Goal: Task Accomplishment & Management: Use online tool/utility

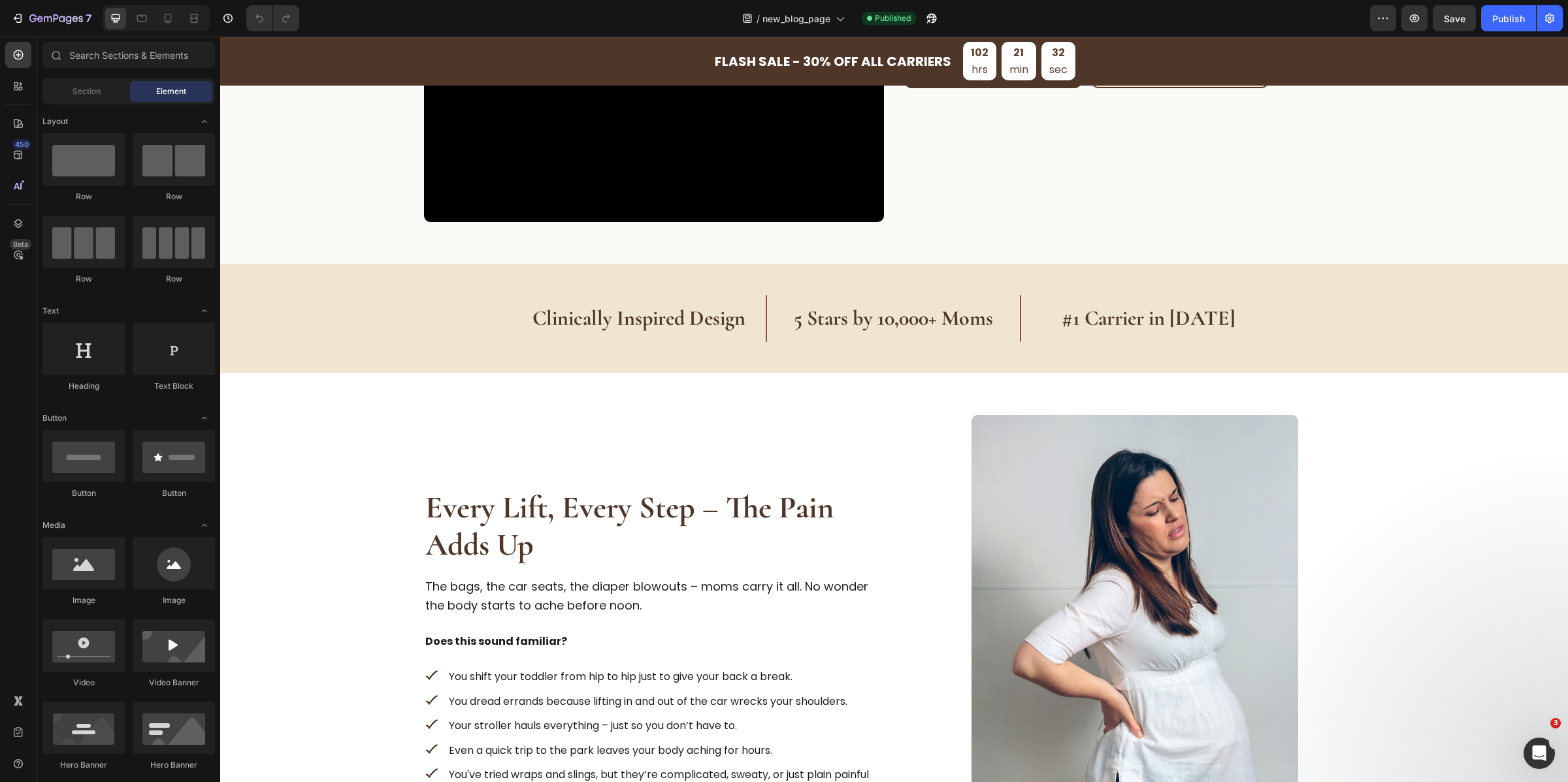
scroll to position [393, 0]
click at [1135, 313] on strong "#1 Carrier in [DATE]" at bounding box center [1149, 316] width 174 height 26
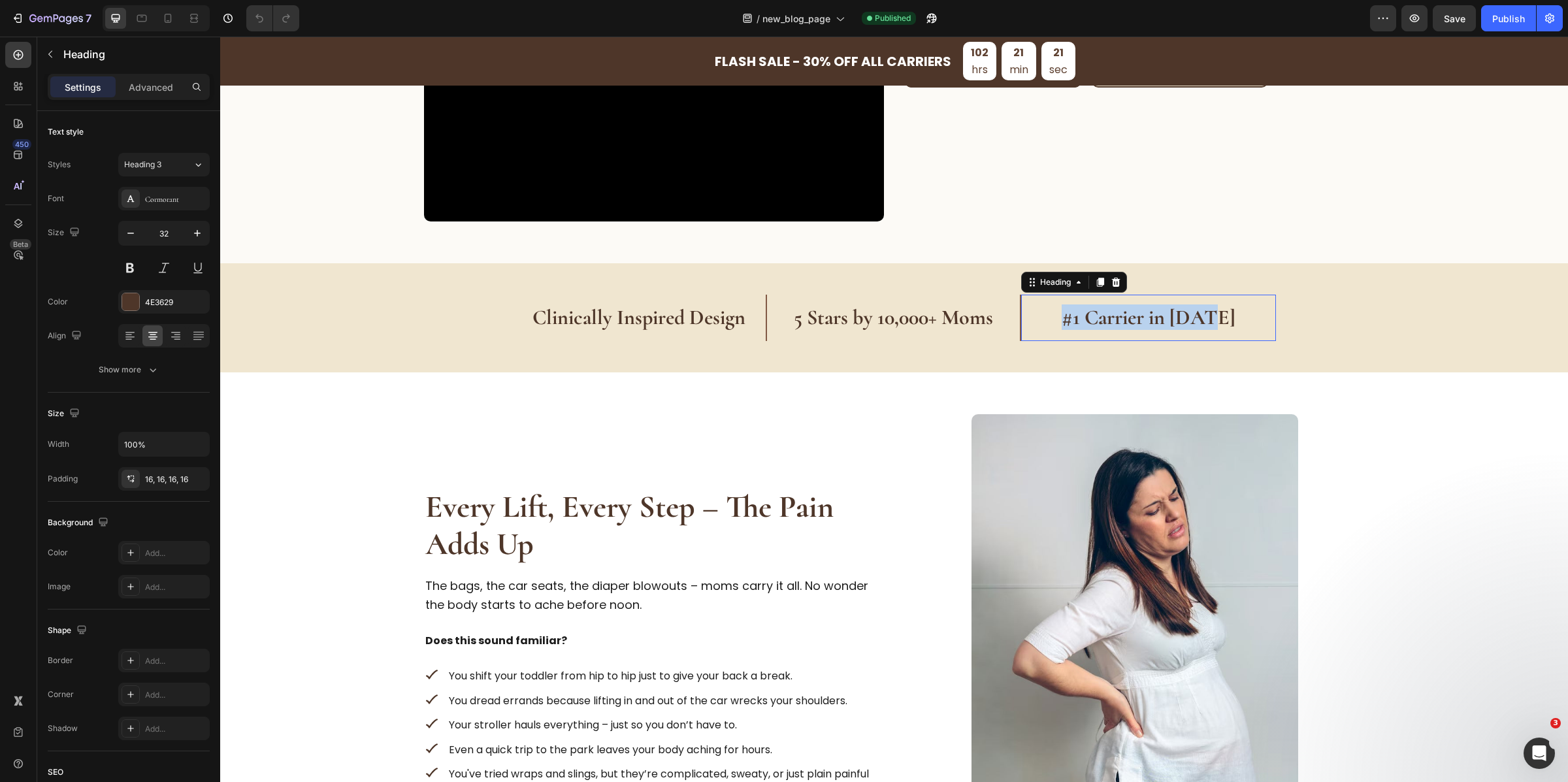
click at [1135, 313] on strong "#1 Carrier in [DATE]" at bounding box center [1149, 316] width 174 height 26
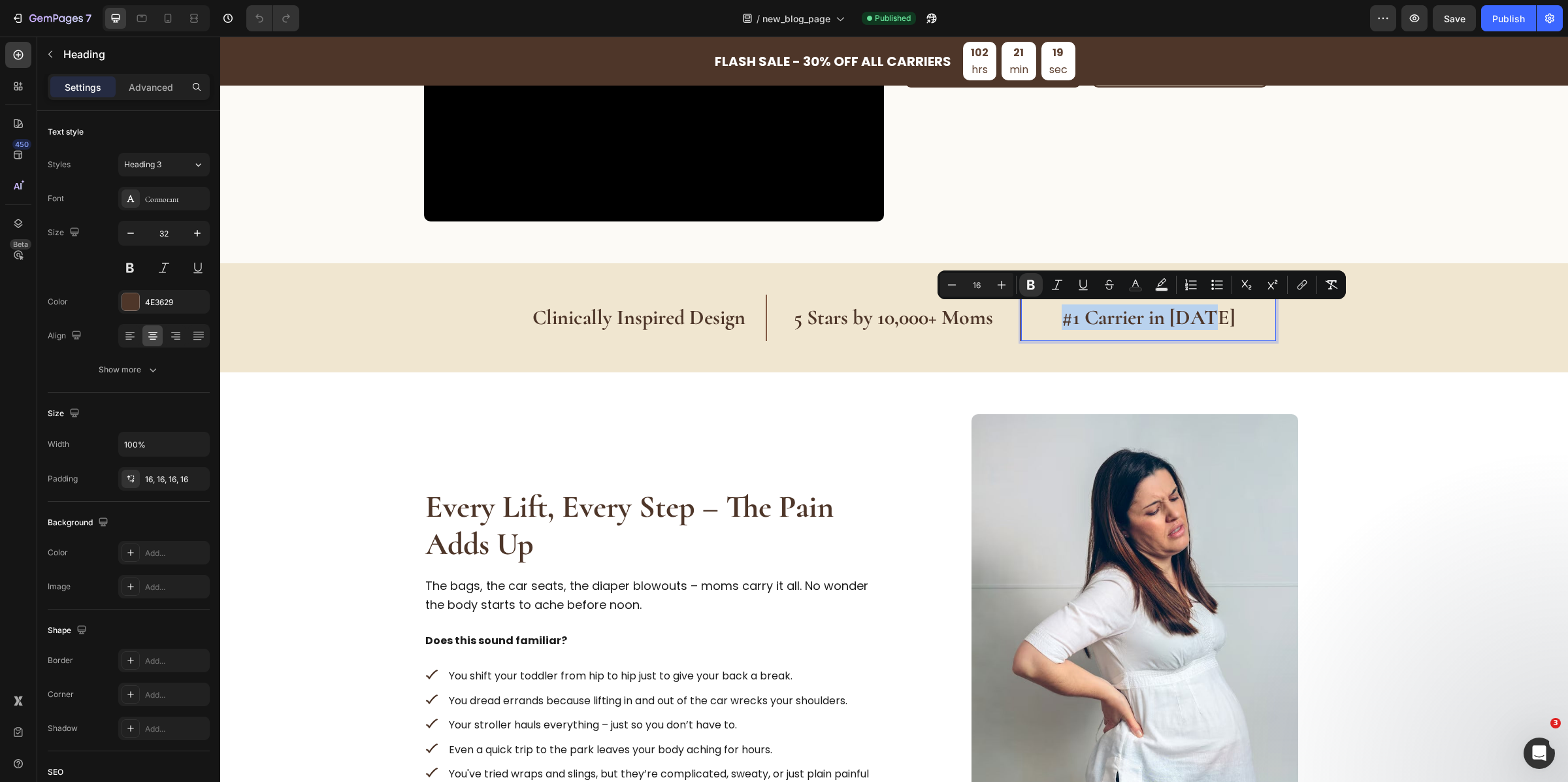
click at [1108, 368] on div "Clinically Inspired Design Heading 5 Stars by 10,000+ Moms Heading #1 Carrier i…" at bounding box center [894, 317] width 1348 height 109
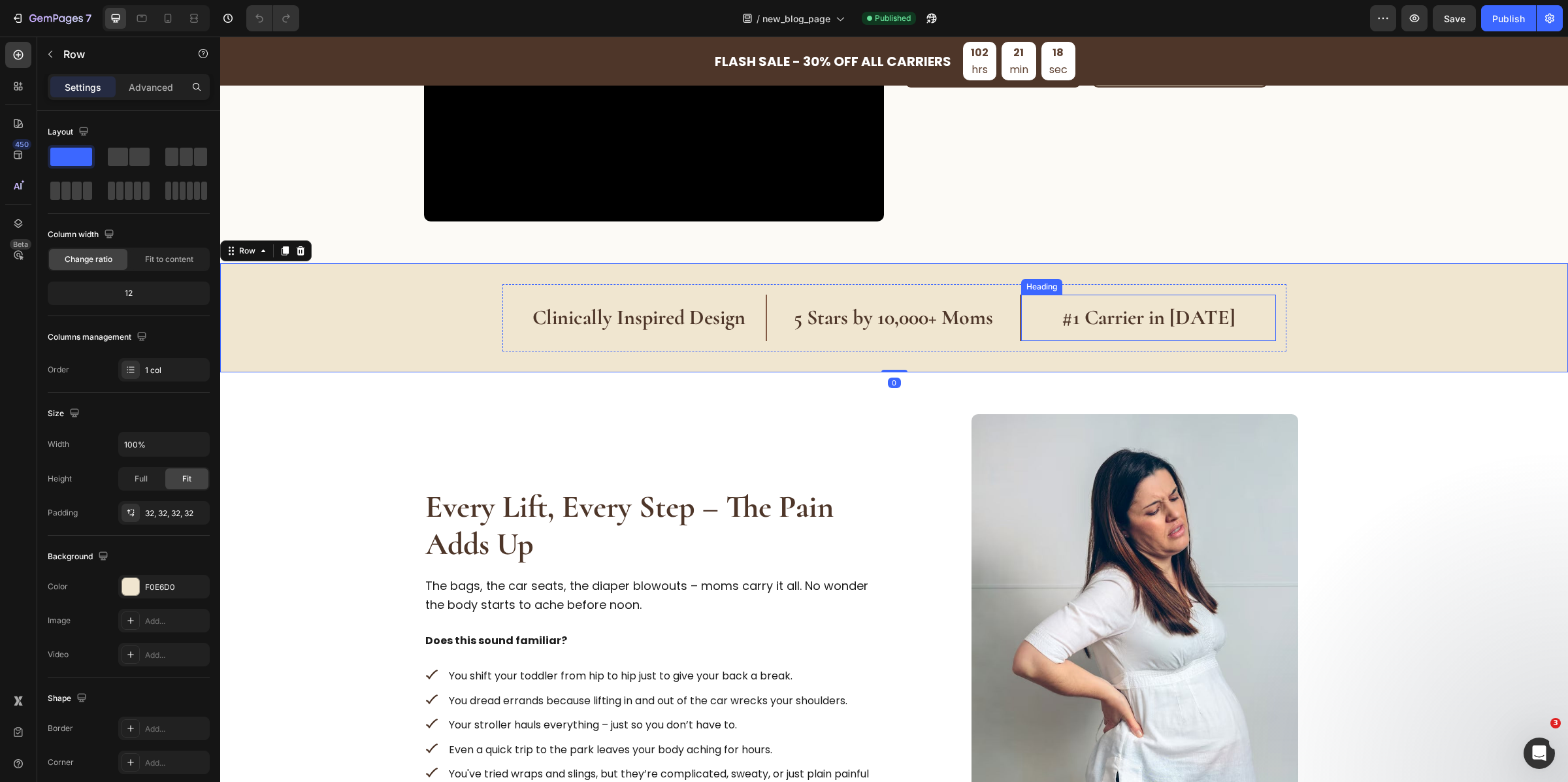
click at [1096, 312] on strong "#1 Carrier in [DATE]" at bounding box center [1149, 316] width 174 height 26
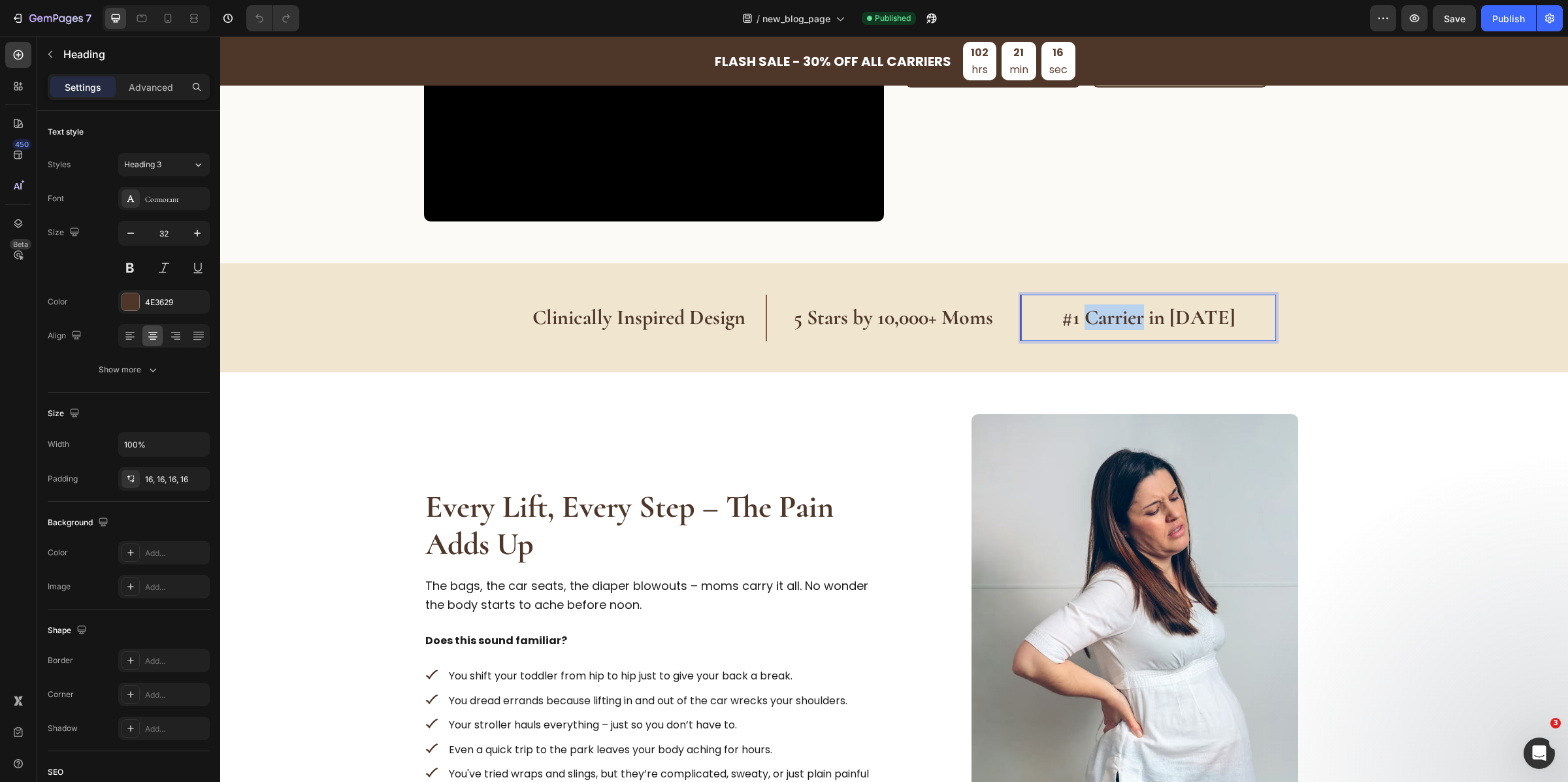
click at [1118, 306] on strong "#1 Carrier in [DATE]" at bounding box center [1149, 316] width 174 height 26
click at [968, 323] on strong "5 Stars by 10,000+ Moms" at bounding box center [894, 316] width 199 height 26
click at [977, 323] on strong "5 Stars by 10,000+ Moms" at bounding box center [894, 316] width 199 height 26
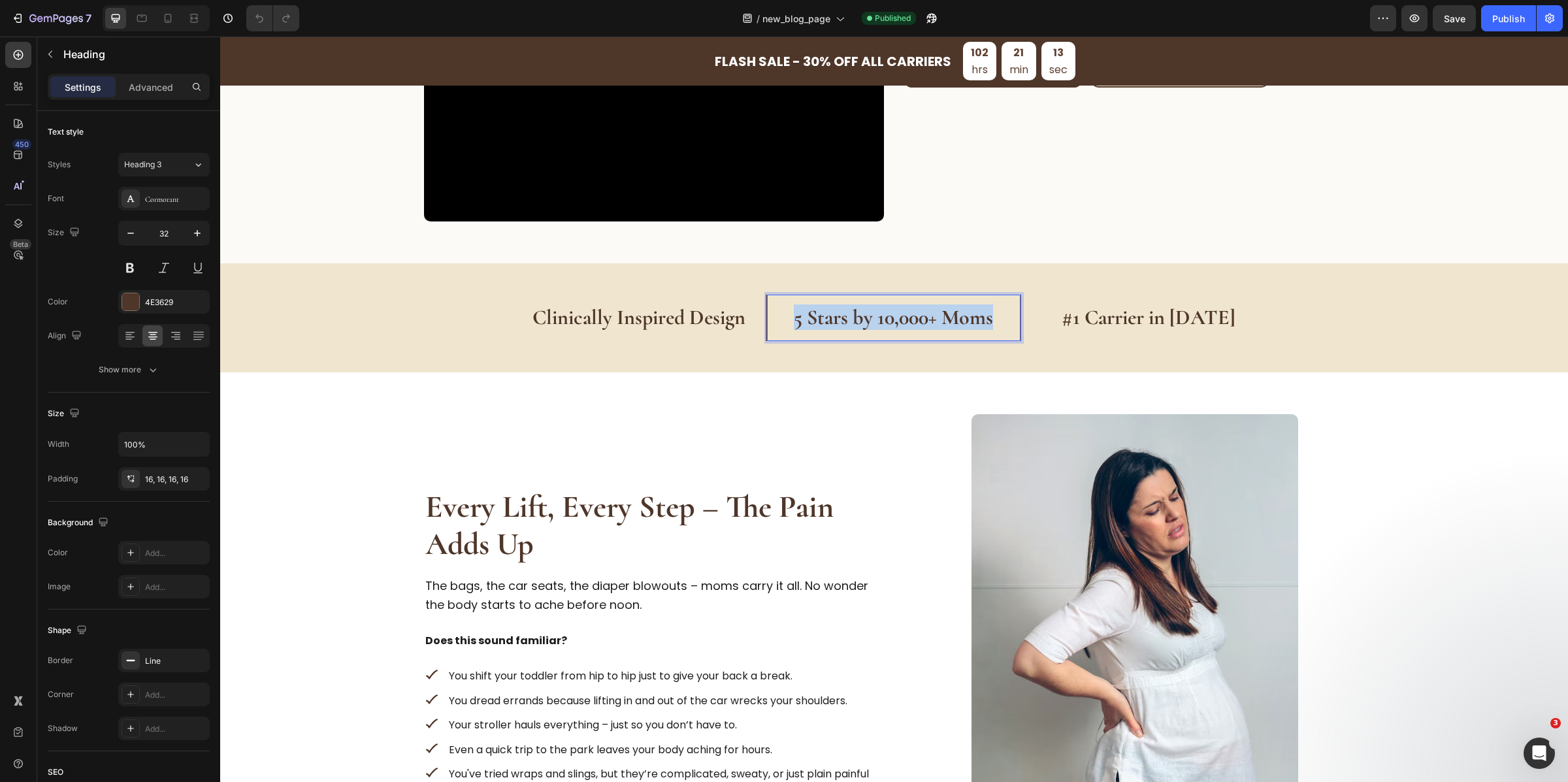
click at [977, 323] on strong "5 Stars by 10,000+ Moms" at bounding box center [894, 316] width 199 height 26
click at [1148, 324] on strong "#1 Carrier in [DATE]" at bounding box center [1149, 316] width 174 height 26
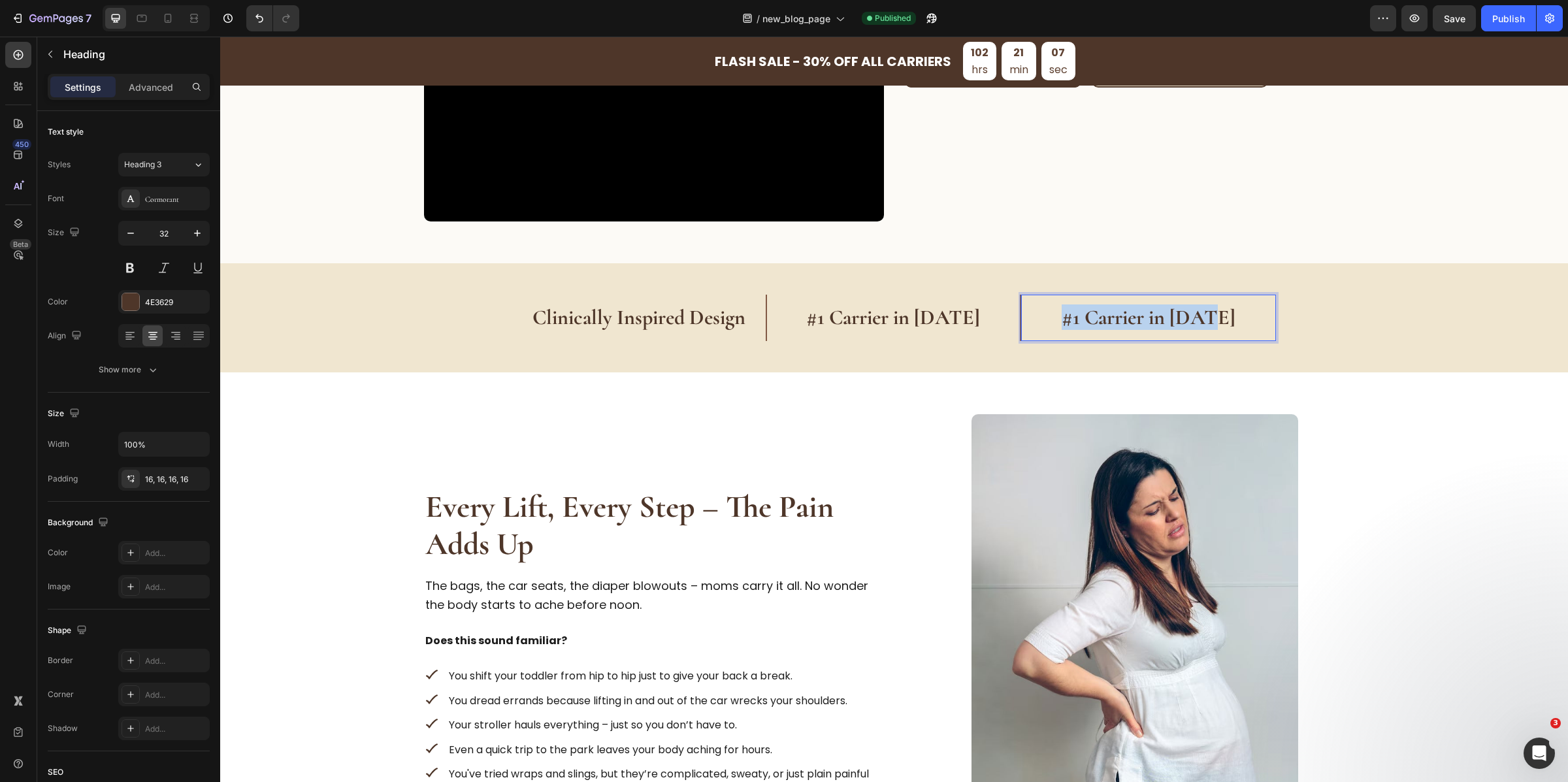
click at [1148, 324] on strong "#1 Carrier in [DATE]" at bounding box center [1149, 316] width 174 height 26
click at [697, 324] on strong "Clinically Inspired Design" at bounding box center [639, 316] width 213 height 26
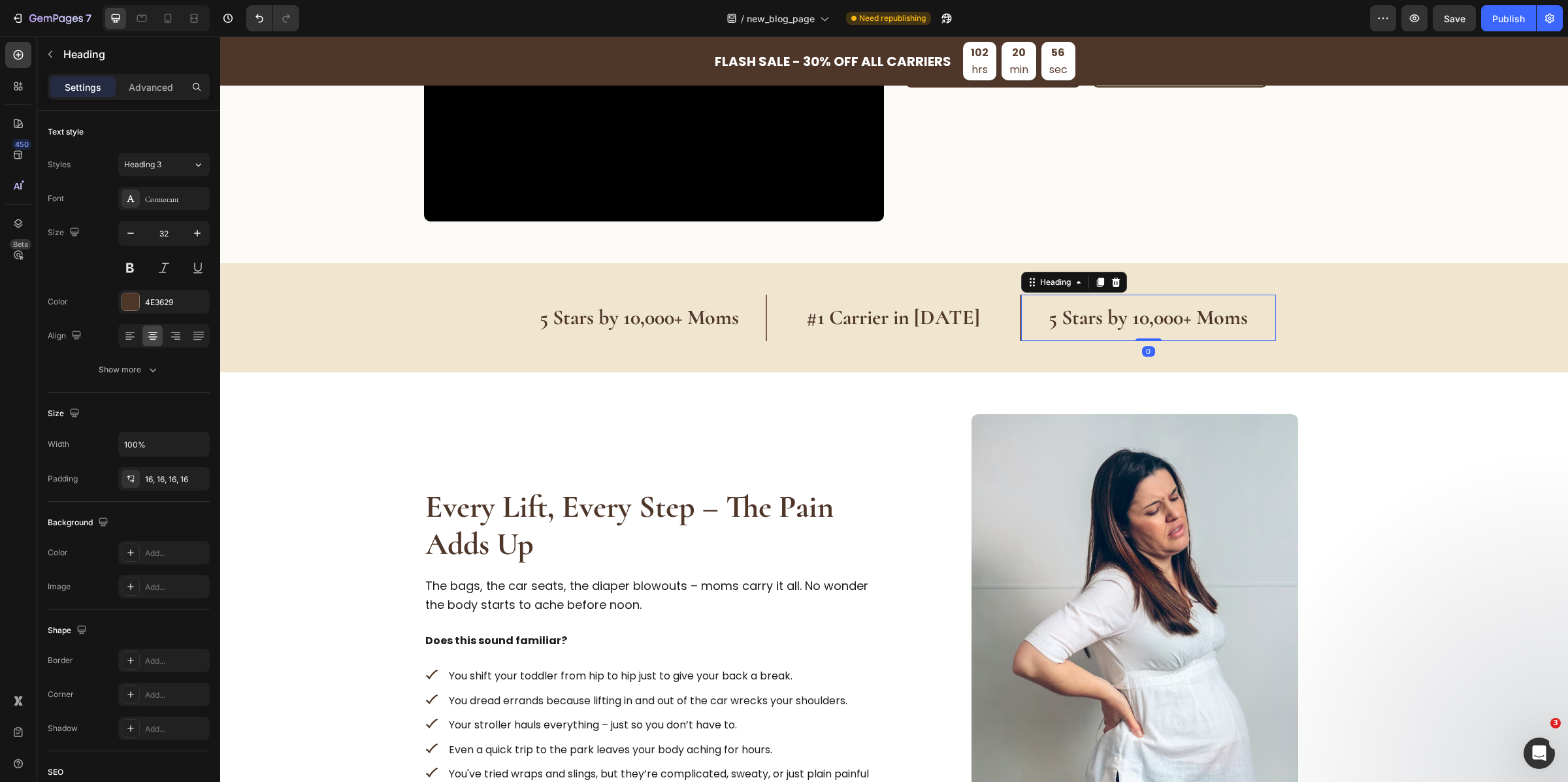
click at [1121, 332] on h2 "⁠⁠⁠⁠⁠⁠⁠ 5 Stars by 10,000+ Moms" at bounding box center [1148, 317] width 254 height 45
click at [1121, 332] on h2 "5 Stars by 10,000+ Moms" at bounding box center [1148, 317] width 254 height 45
click at [698, 325] on strong "5 Stars by 10,000+ Moms" at bounding box center [639, 316] width 199 height 26
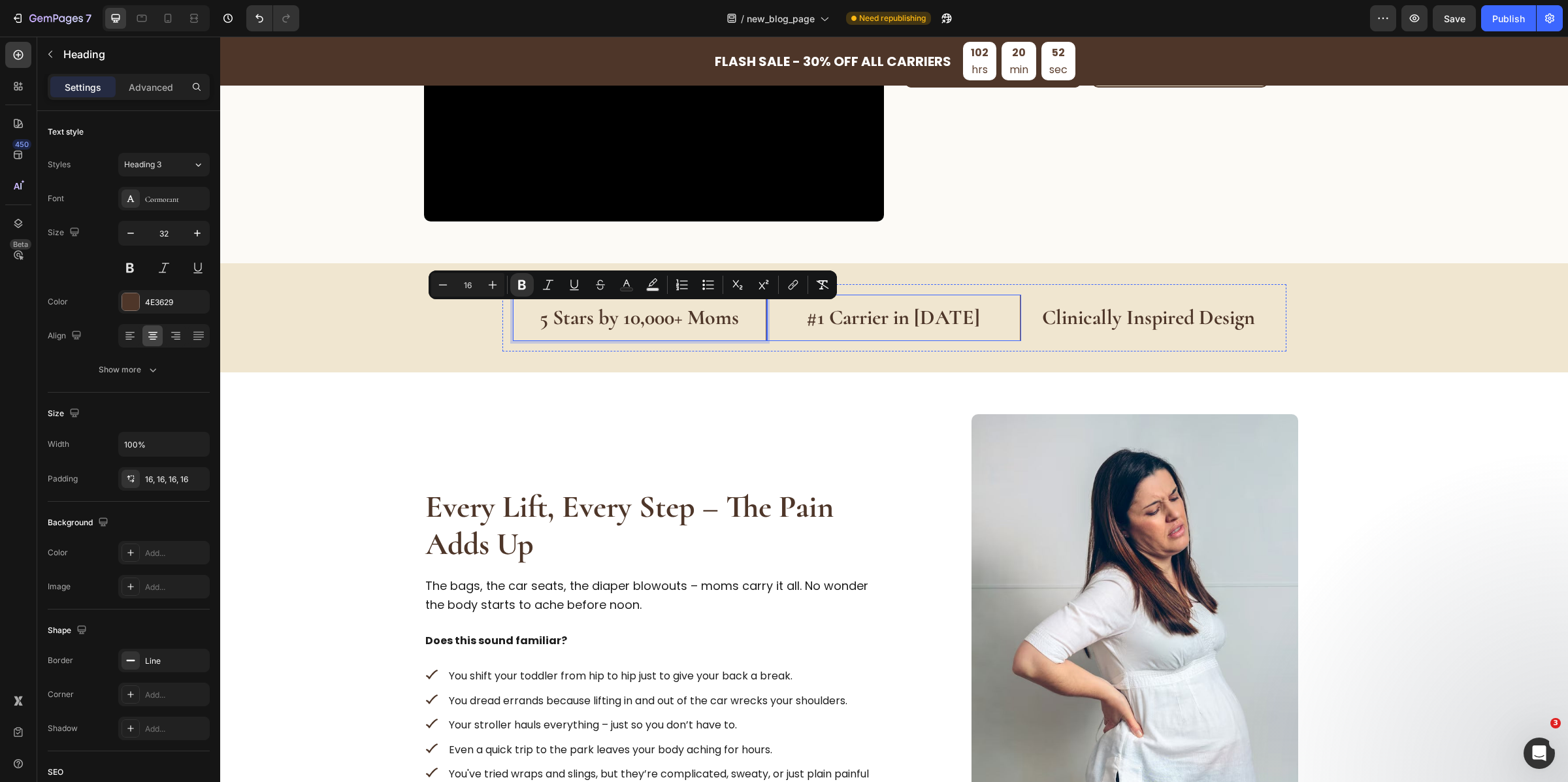
click at [877, 326] on strong "#1 Carrier in [DATE]" at bounding box center [894, 316] width 174 height 26
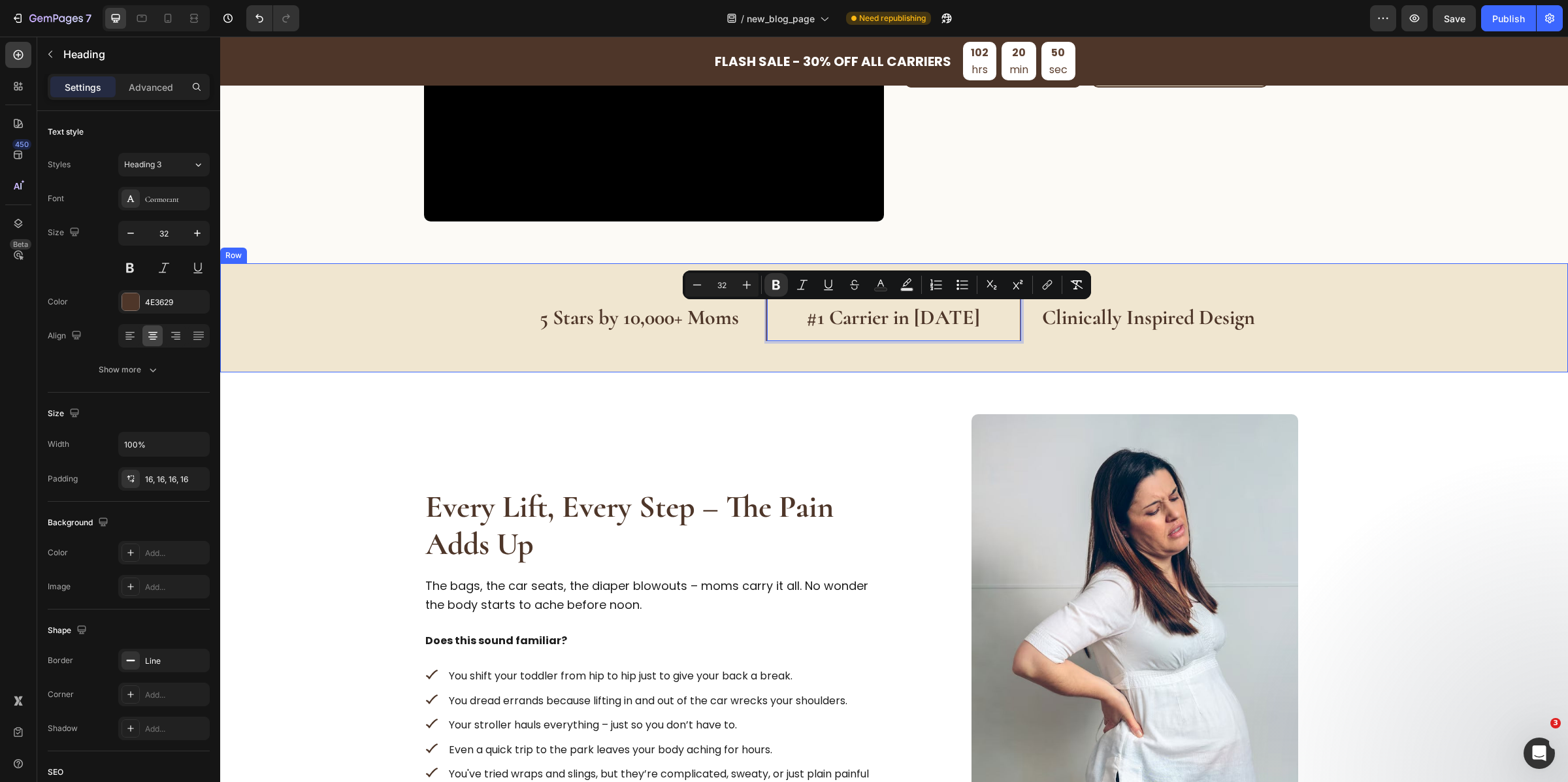
click at [1338, 350] on div "⁠⁠⁠⁠⁠⁠⁠ 5 Stars by 10,000+ Moms Heading #1 Carrier in [DATE] Heading 0 ⁠⁠⁠⁠⁠⁠⁠ …" at bounding box center [894, 317] width 1306 height 67
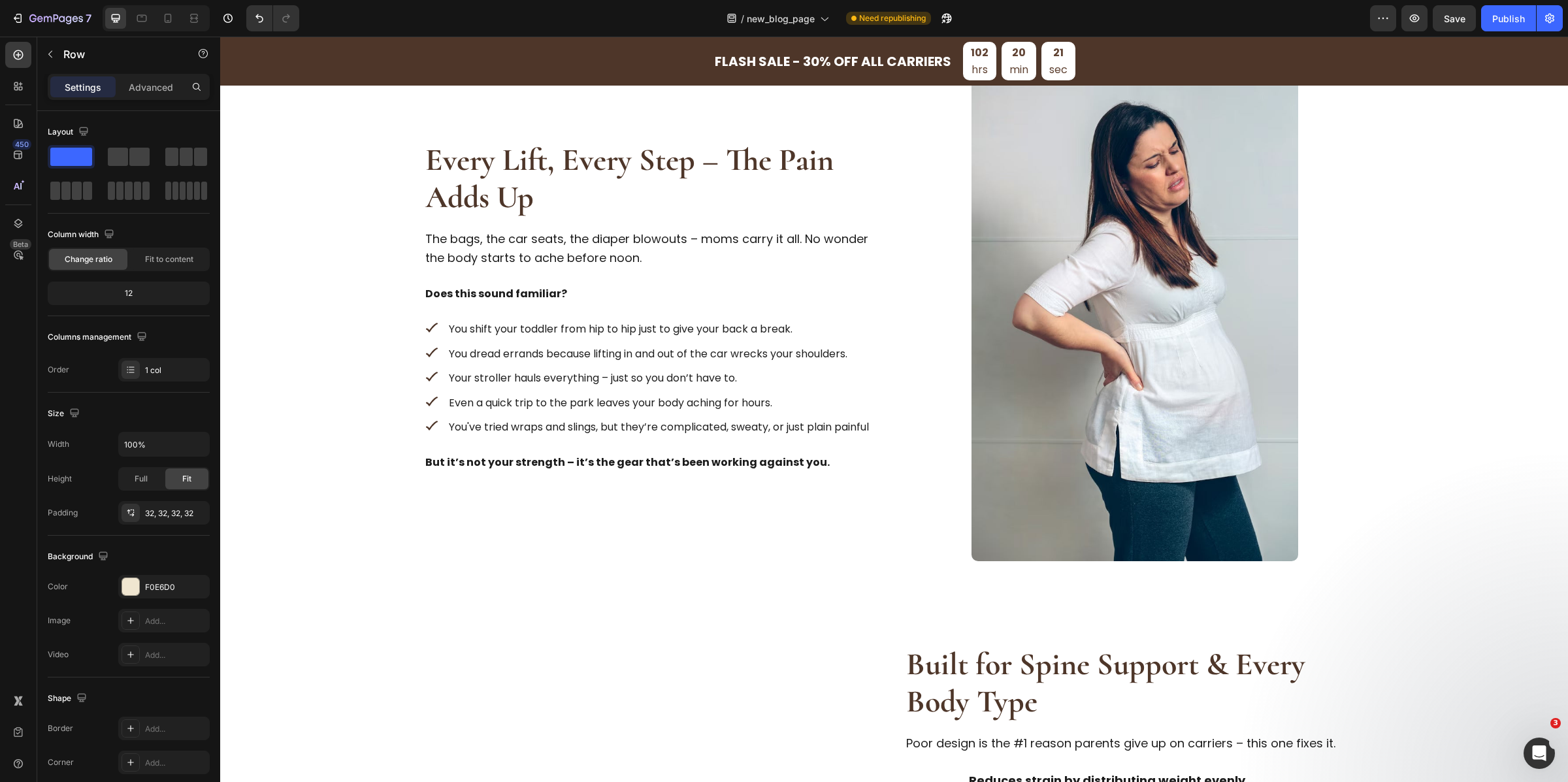
scroll to position [769, 0]
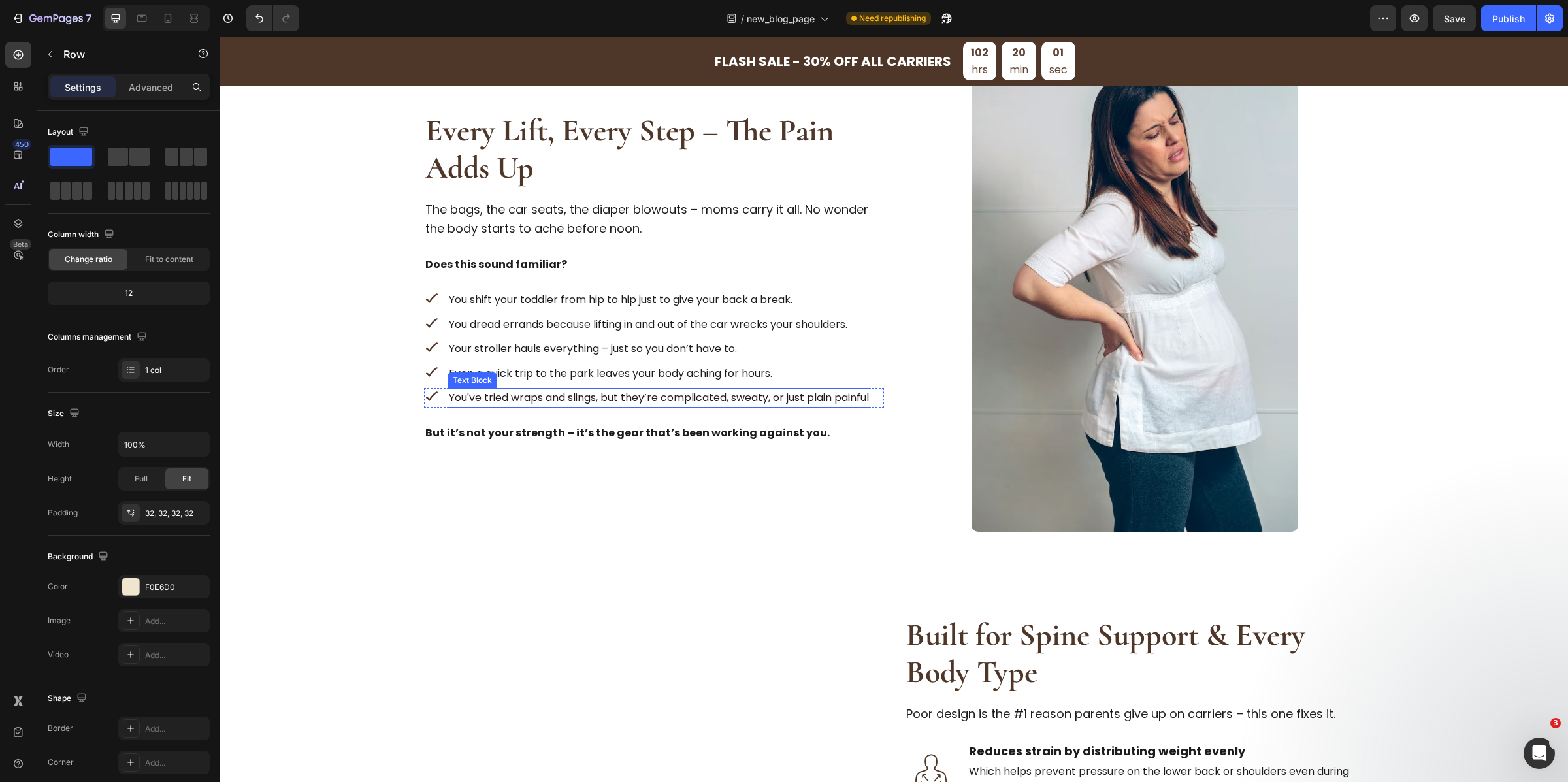
click at [821, 398] on p "You've tried wraps and slings, but they’re complicated, sweaty, or just plain p…" at bounding box center [658, 398] width 420 height 17
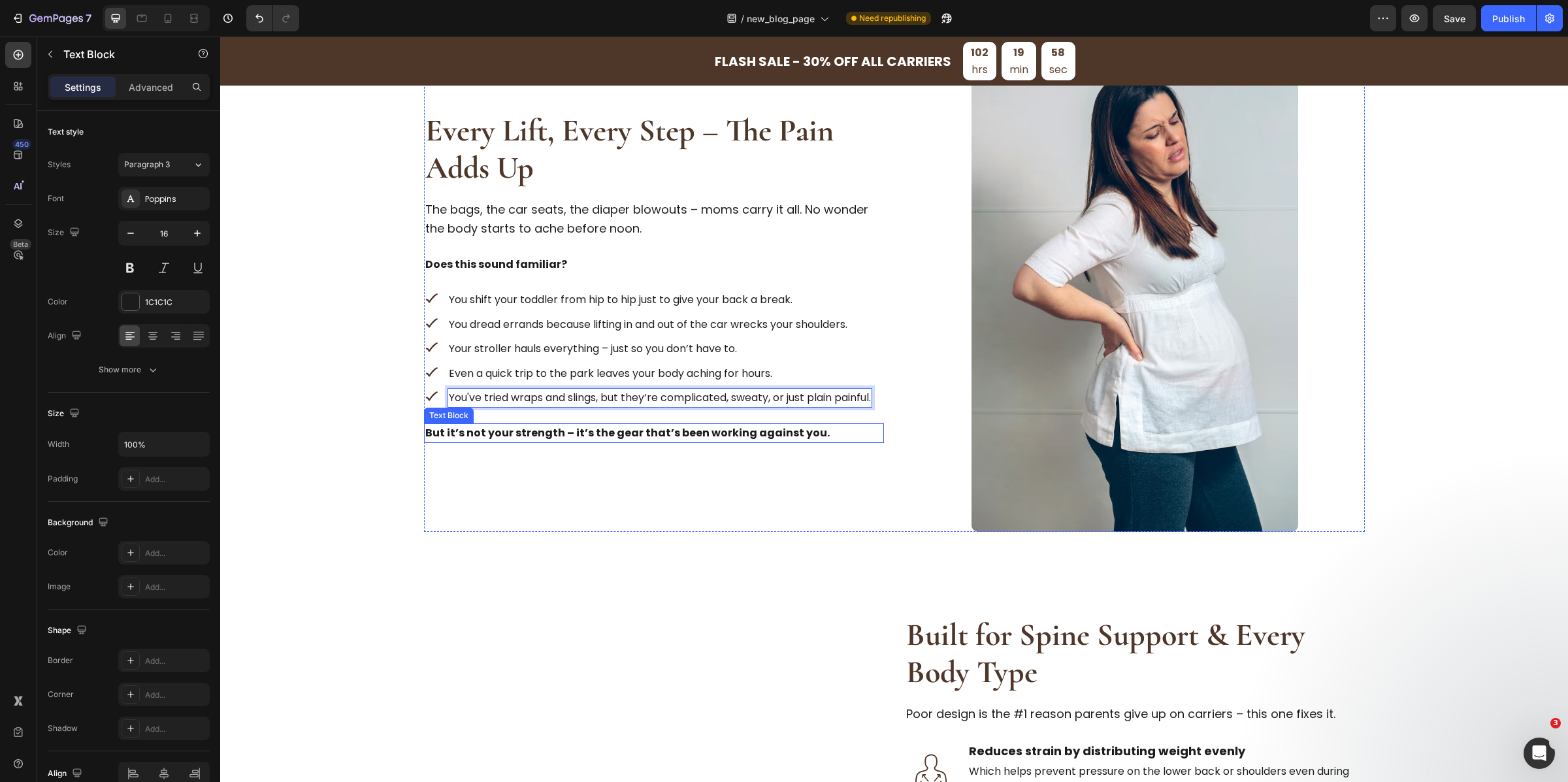
click at [865, 456] on div "Every Lift, Every Step – The Pain Adds Up Heading The bags, the car seats, the …" at bounding box center [654, 284] width 460 height 494
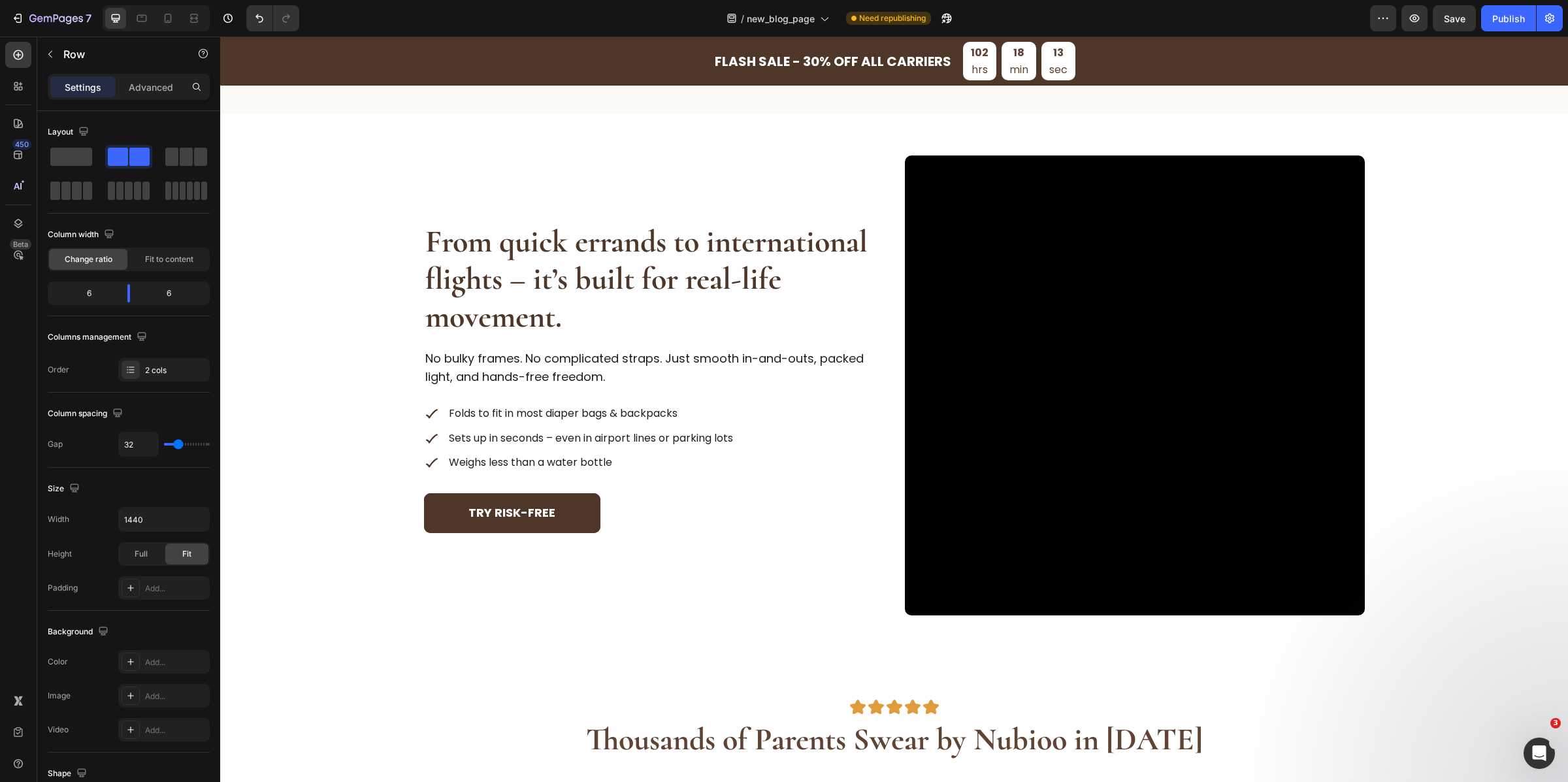
scroll to position [2778, 0]
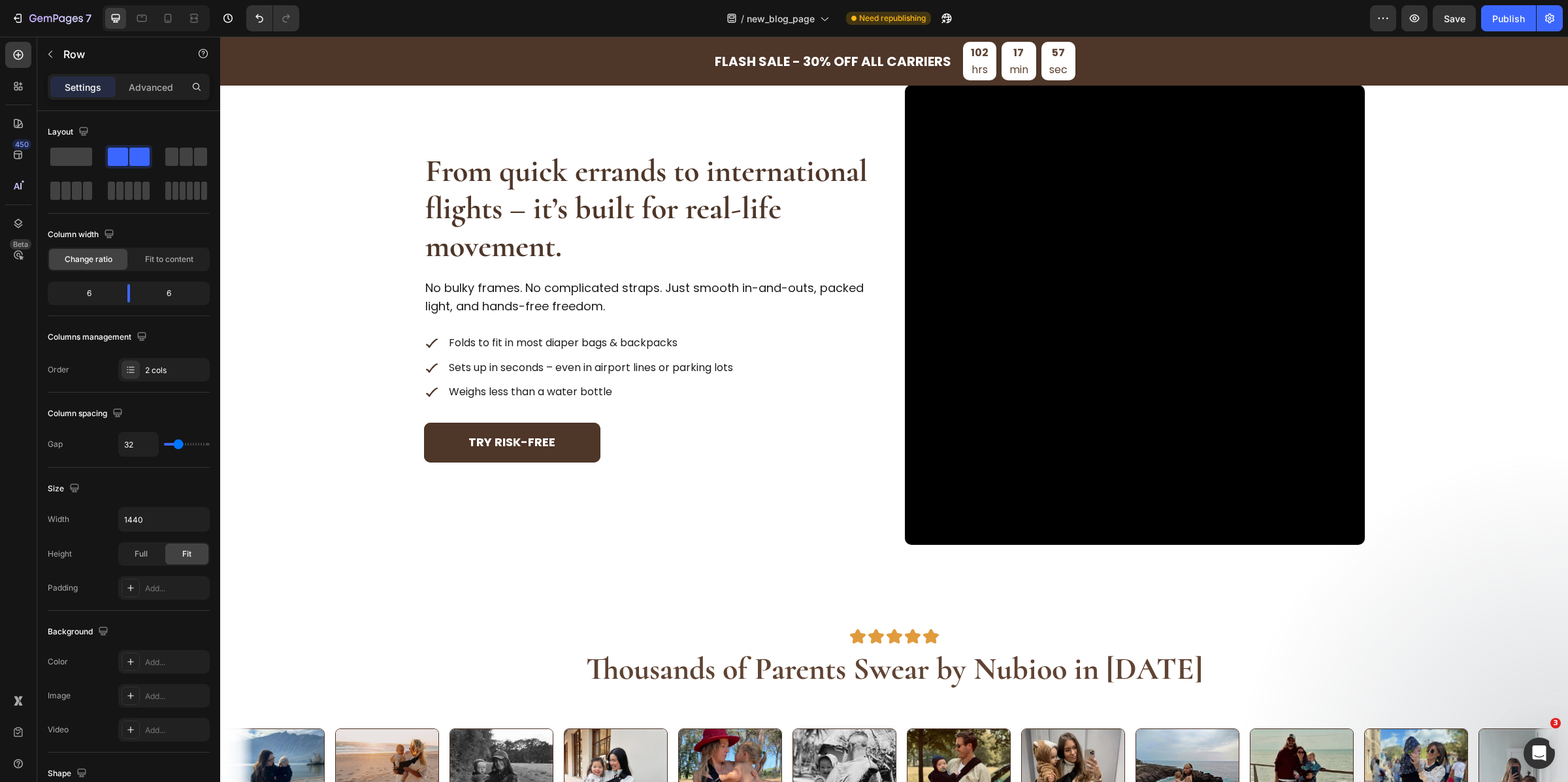
click at [570, 636] on div "Image Image Image Image Image Row" at bounding box center [895, 637] width 784 height 16
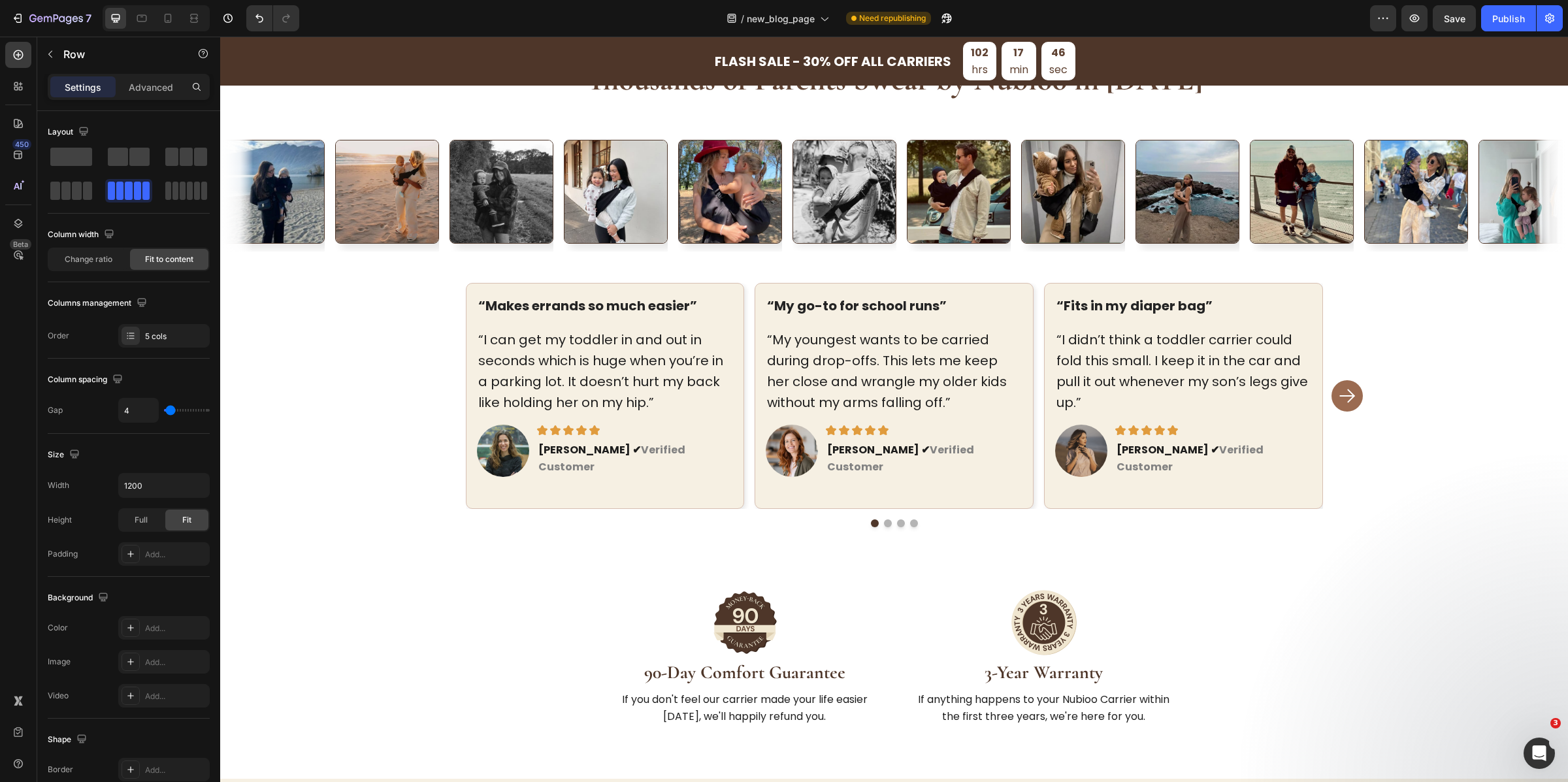
scroll to position [3383, 0]
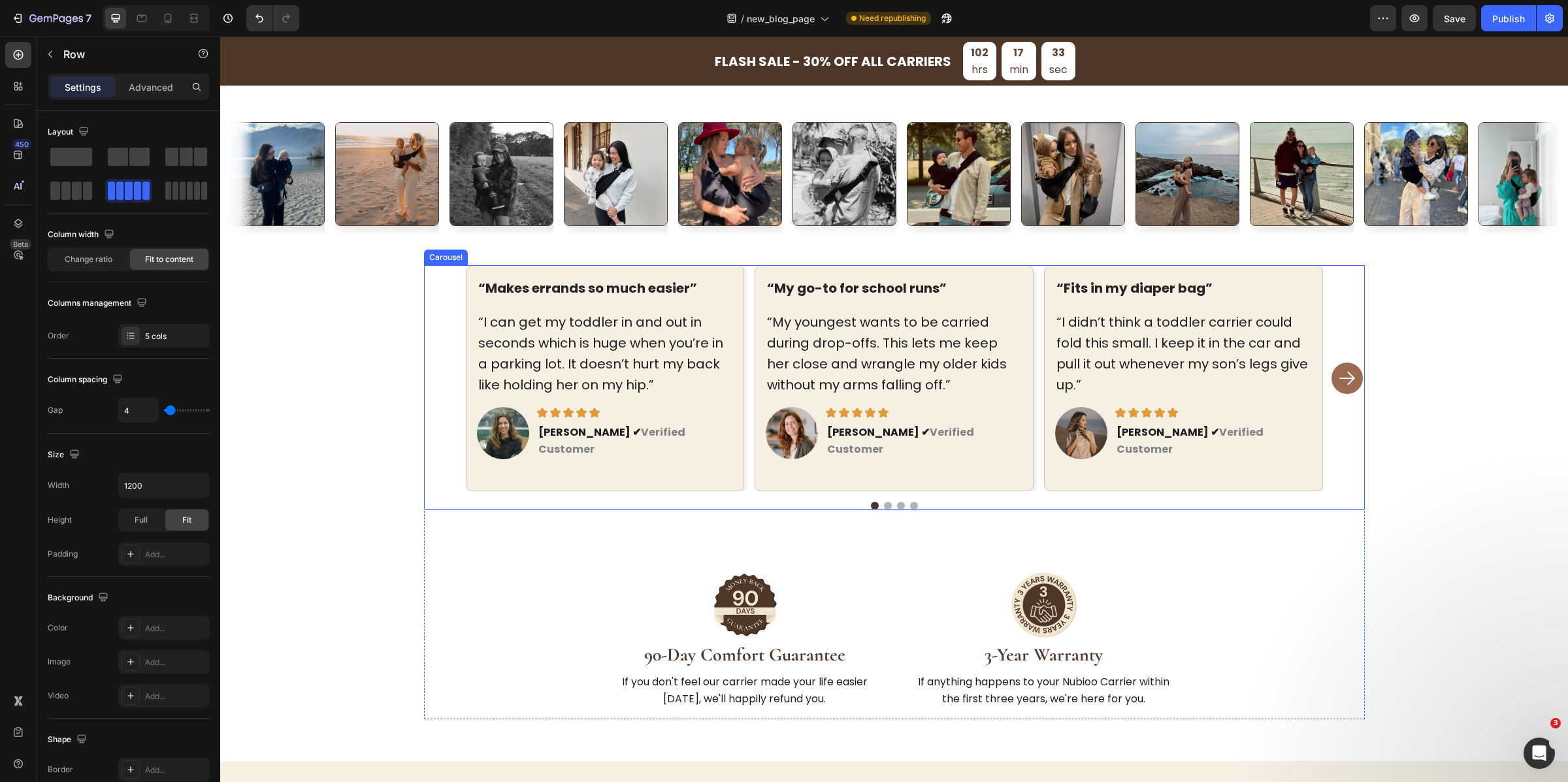
click at [1341, 447] on div "“Makes errands so much easier” Text block “I can get my toddler in and out in s…" at bounding box center [895, 378] width 941 height 226
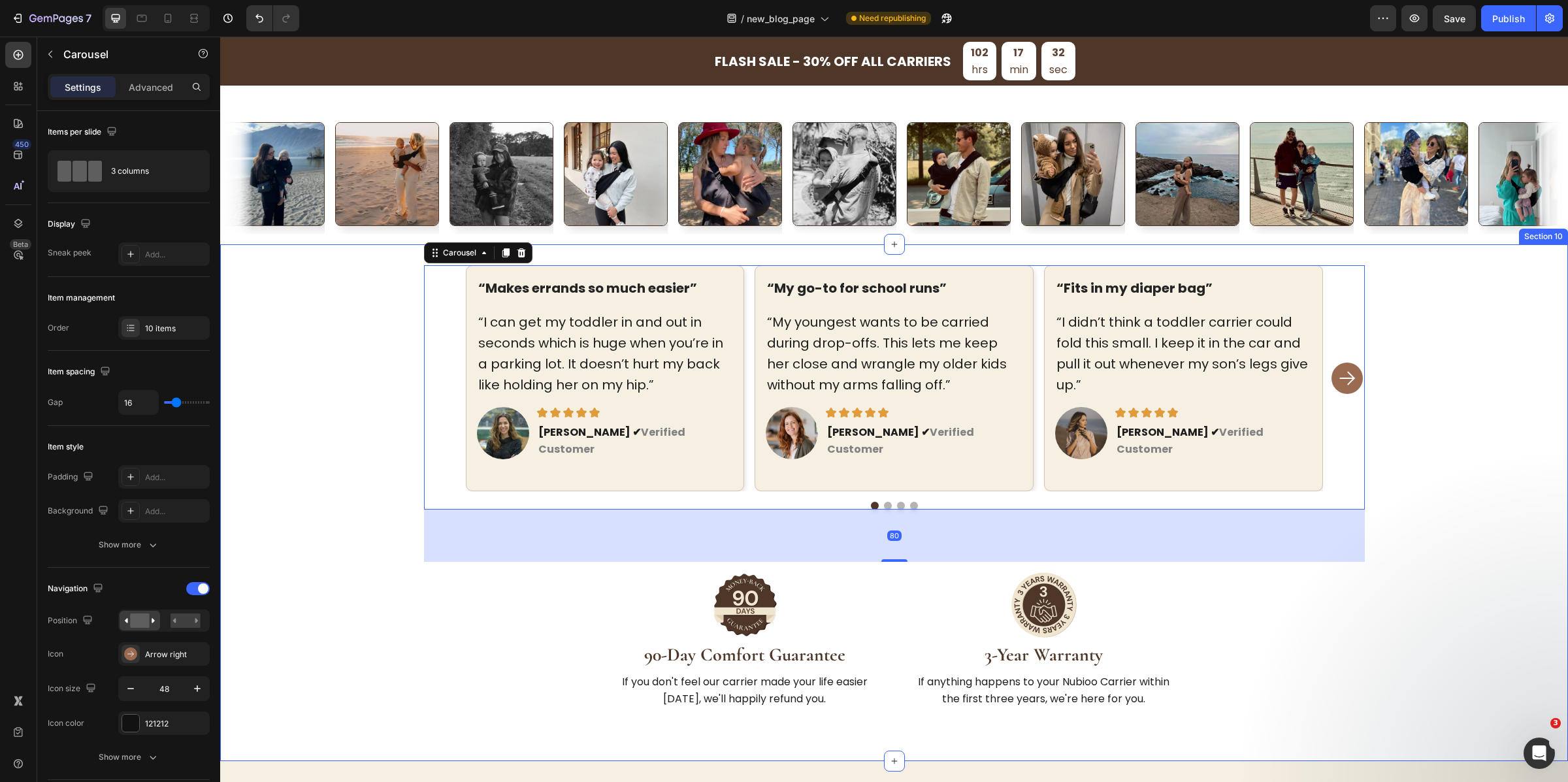
click at [1435, 451] on div "“Makes errands so much easier” Text block “I can get my toddler in and out in s…" at bounding box center [894, 492] width 1306 height 454
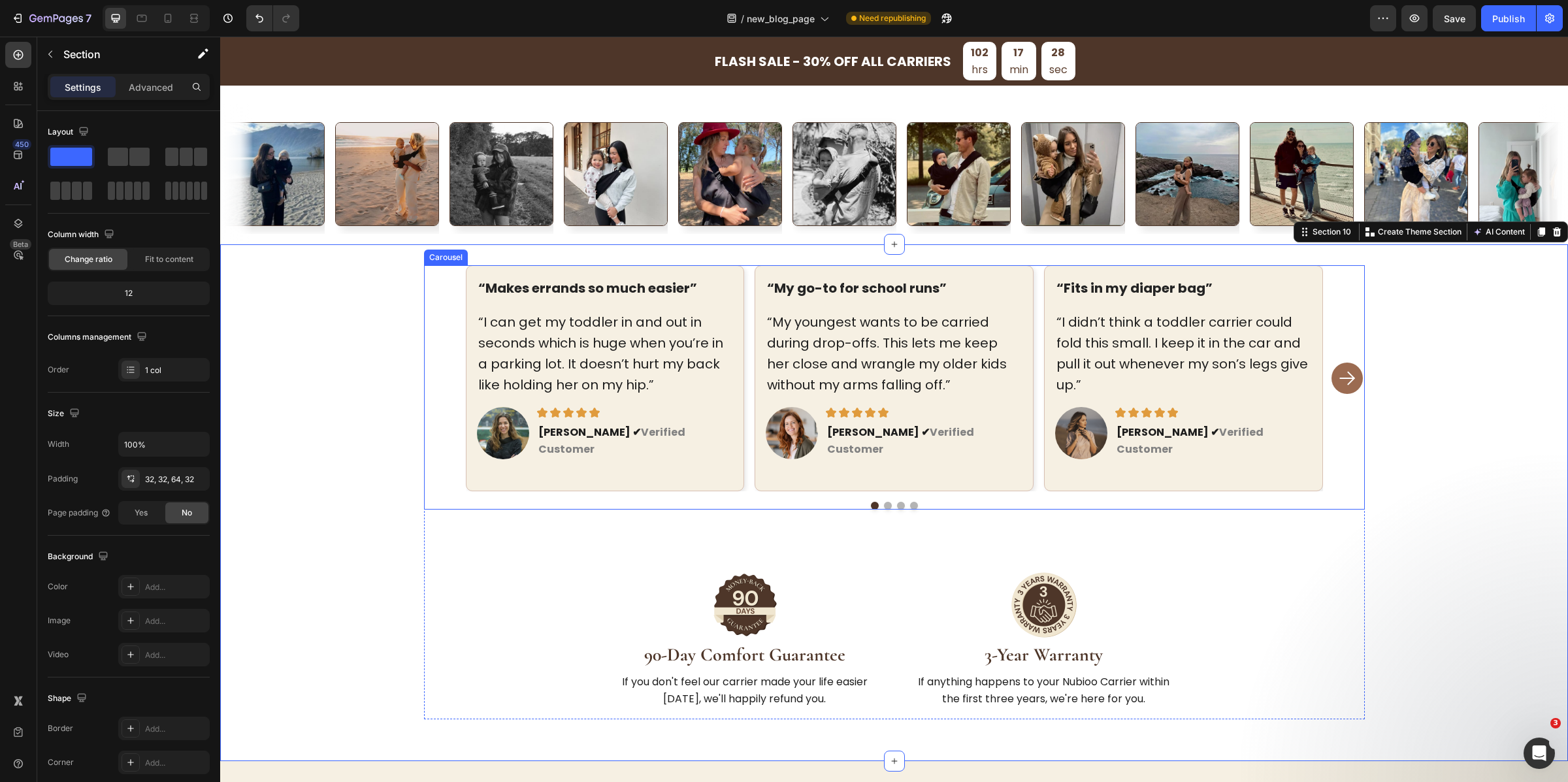
click at [1348, 368] on rect "Carousel Next Arrow" at bounding box center [1348, 379] width 21 height 21
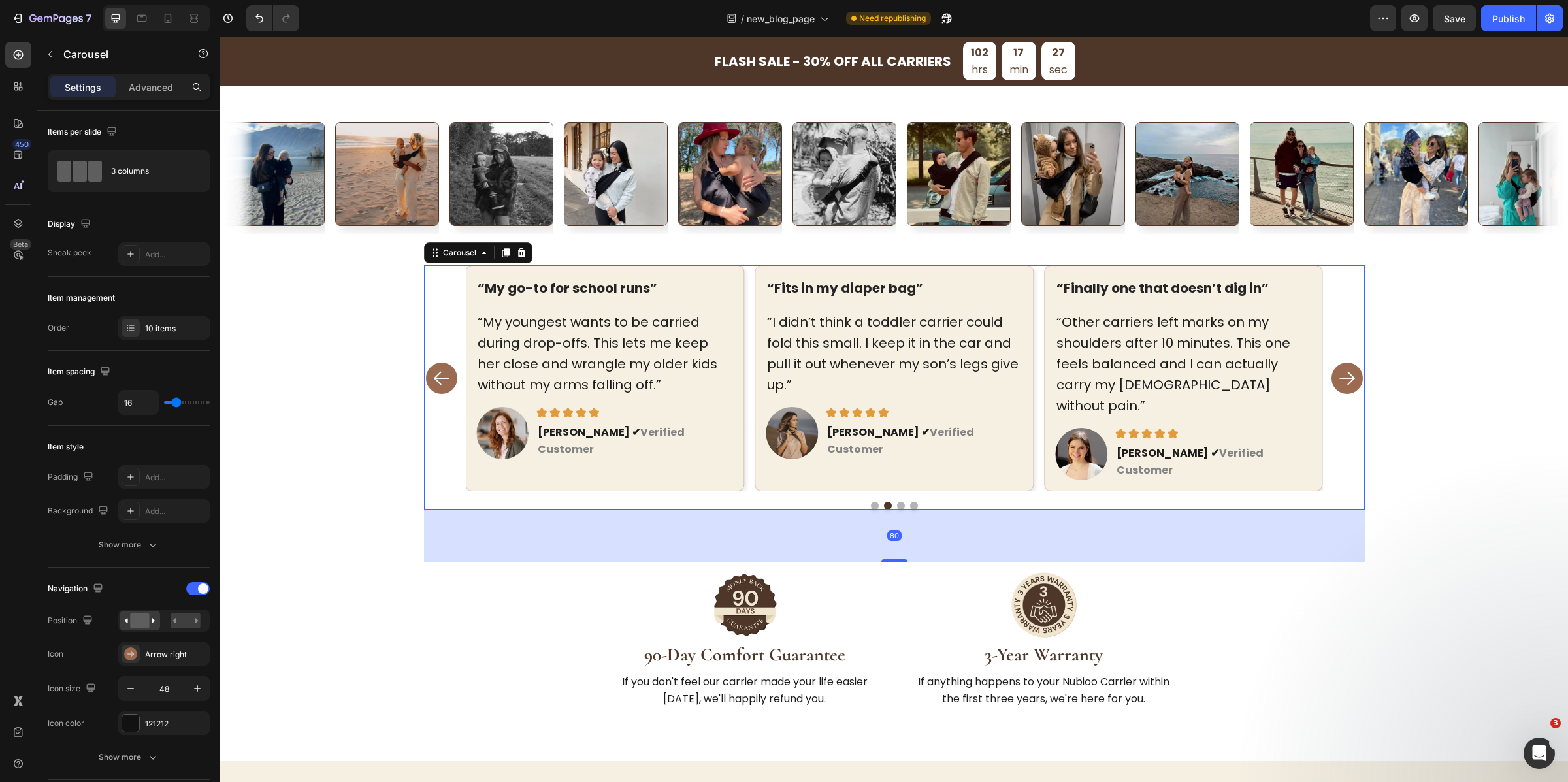
click at [1348, 368] on rect "Carousel Next Arrow" at bounding box center [1348, 379] width 21 height 21
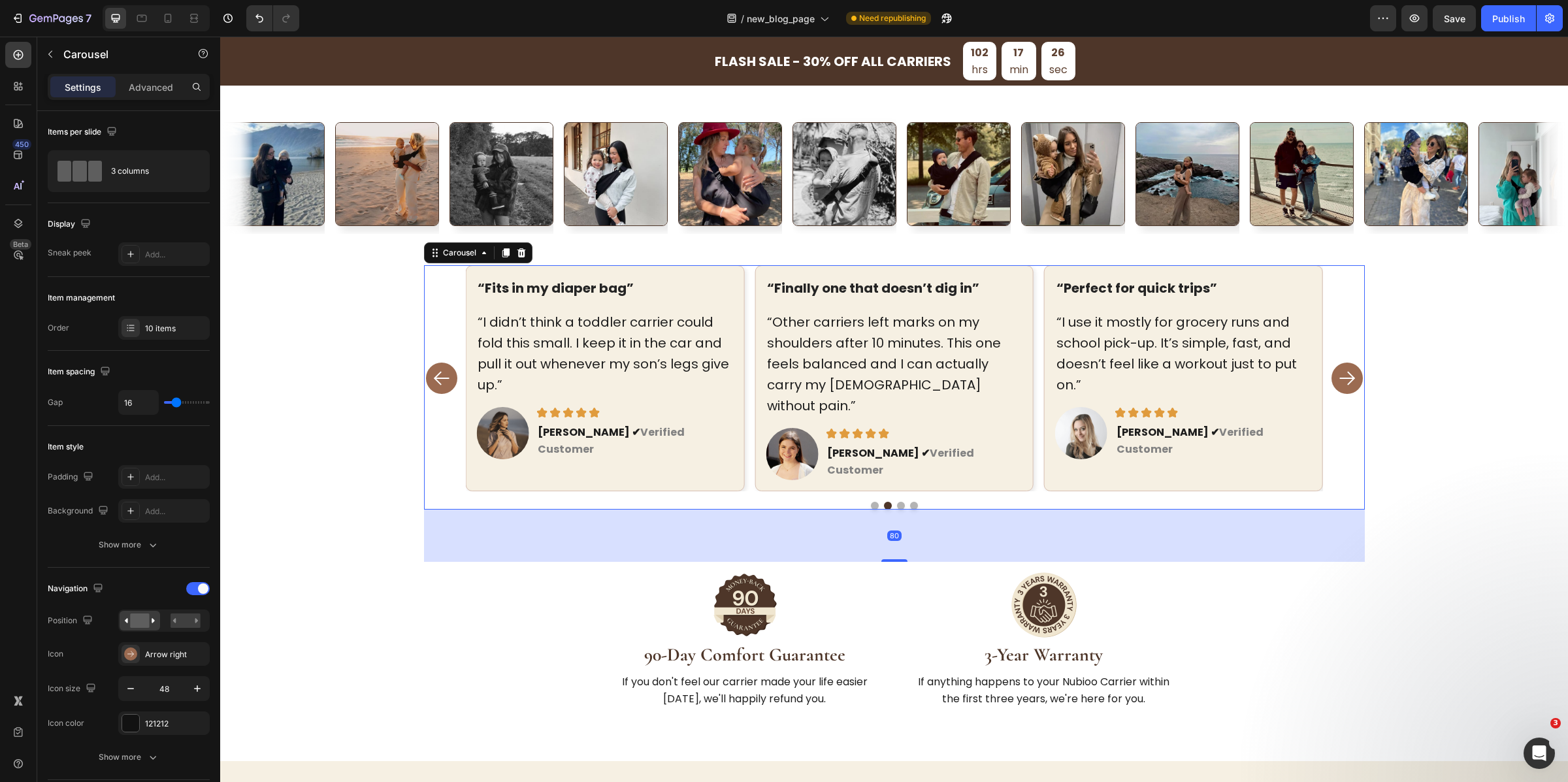
click at [1348, 368] on rect "Carousel Next Arrow" at bounding box center [1348, 379] width 21 height 21
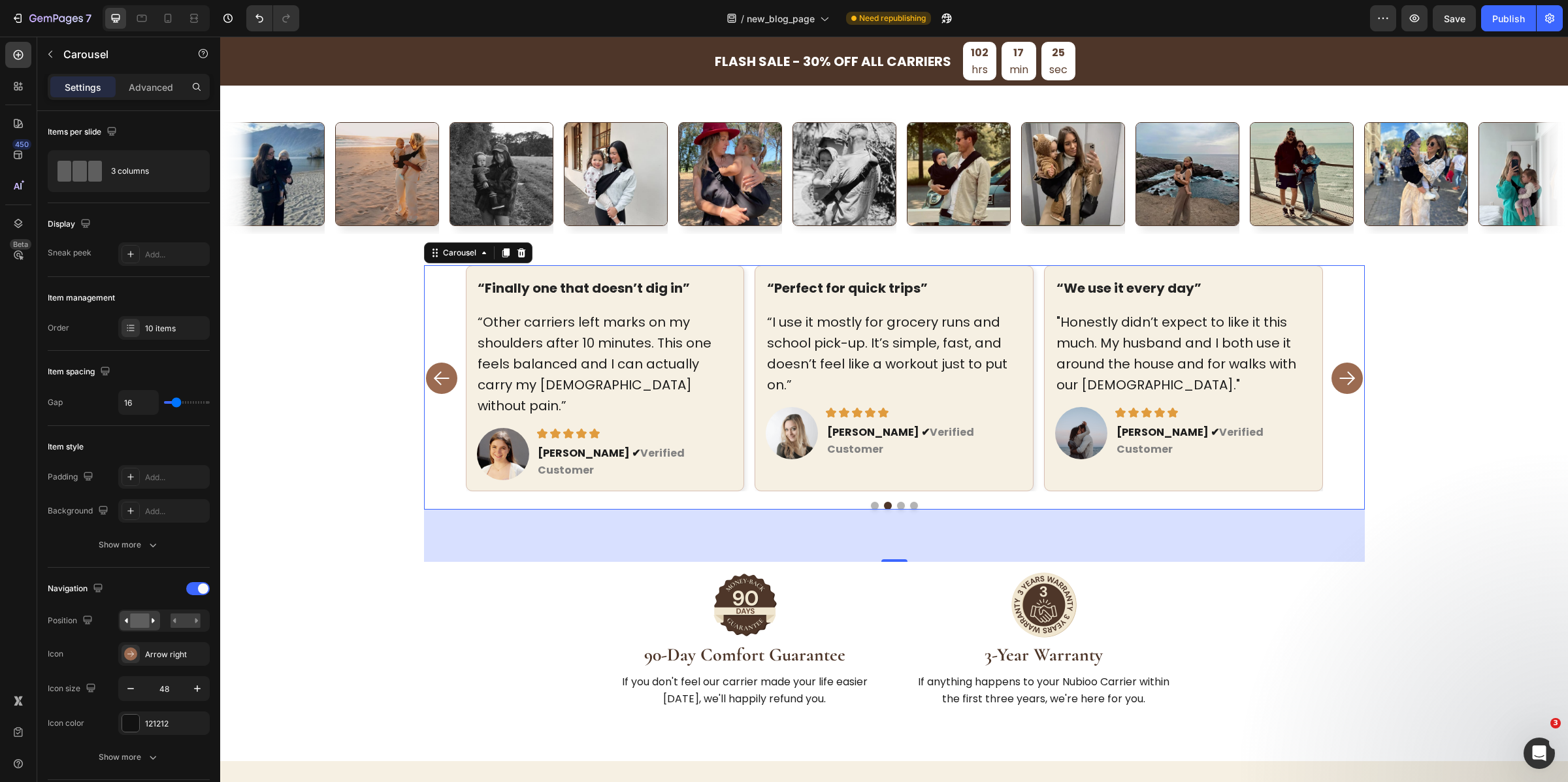
click at [1348, 368] on rect "Carousel Next Arrow" at bounding box center [1348, 379] width 21 height 21
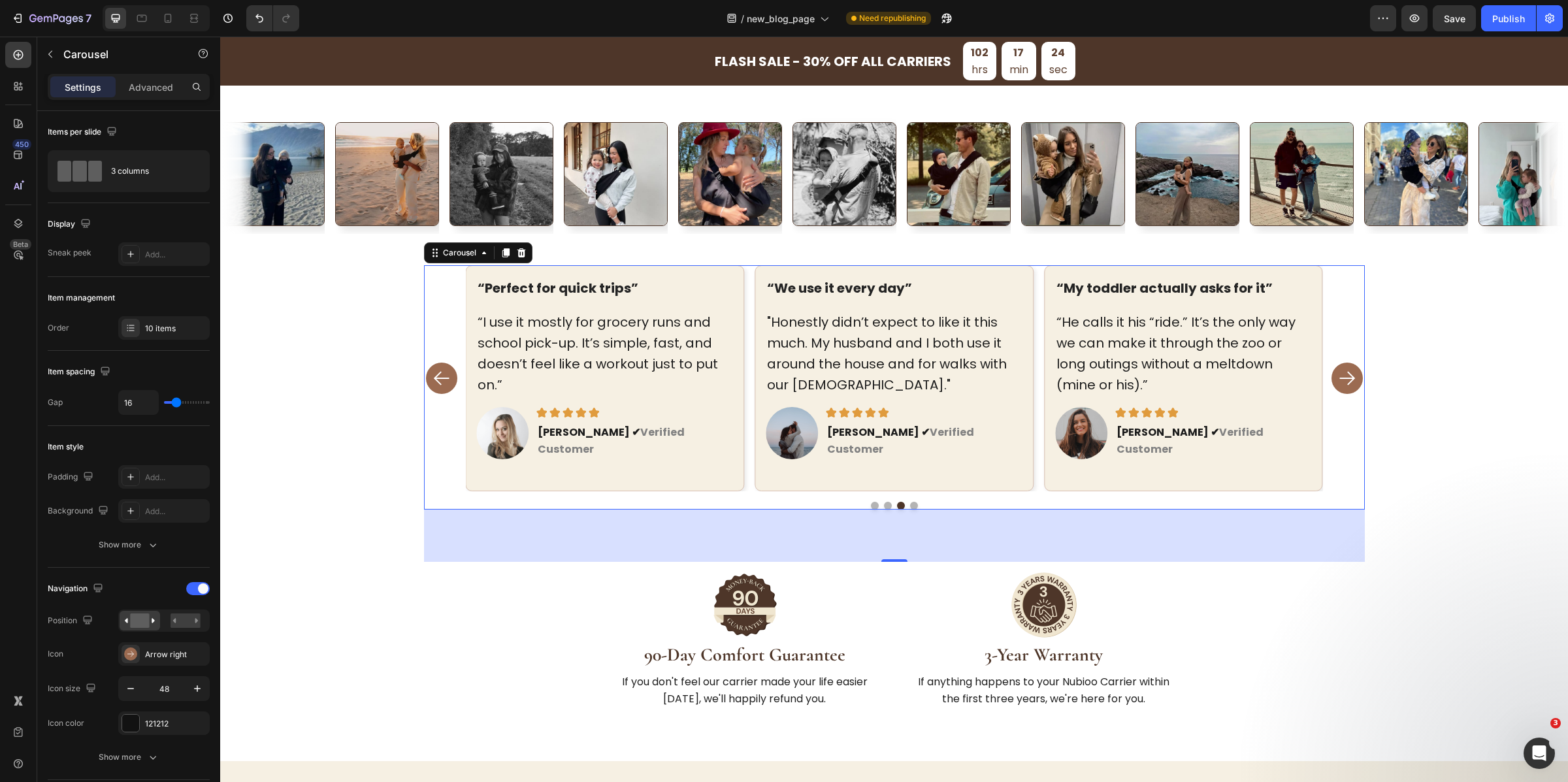
click at [1348, 368] on rect "Carousel Next Arrow" at bounding box center [1348, 379] width 21 height 21
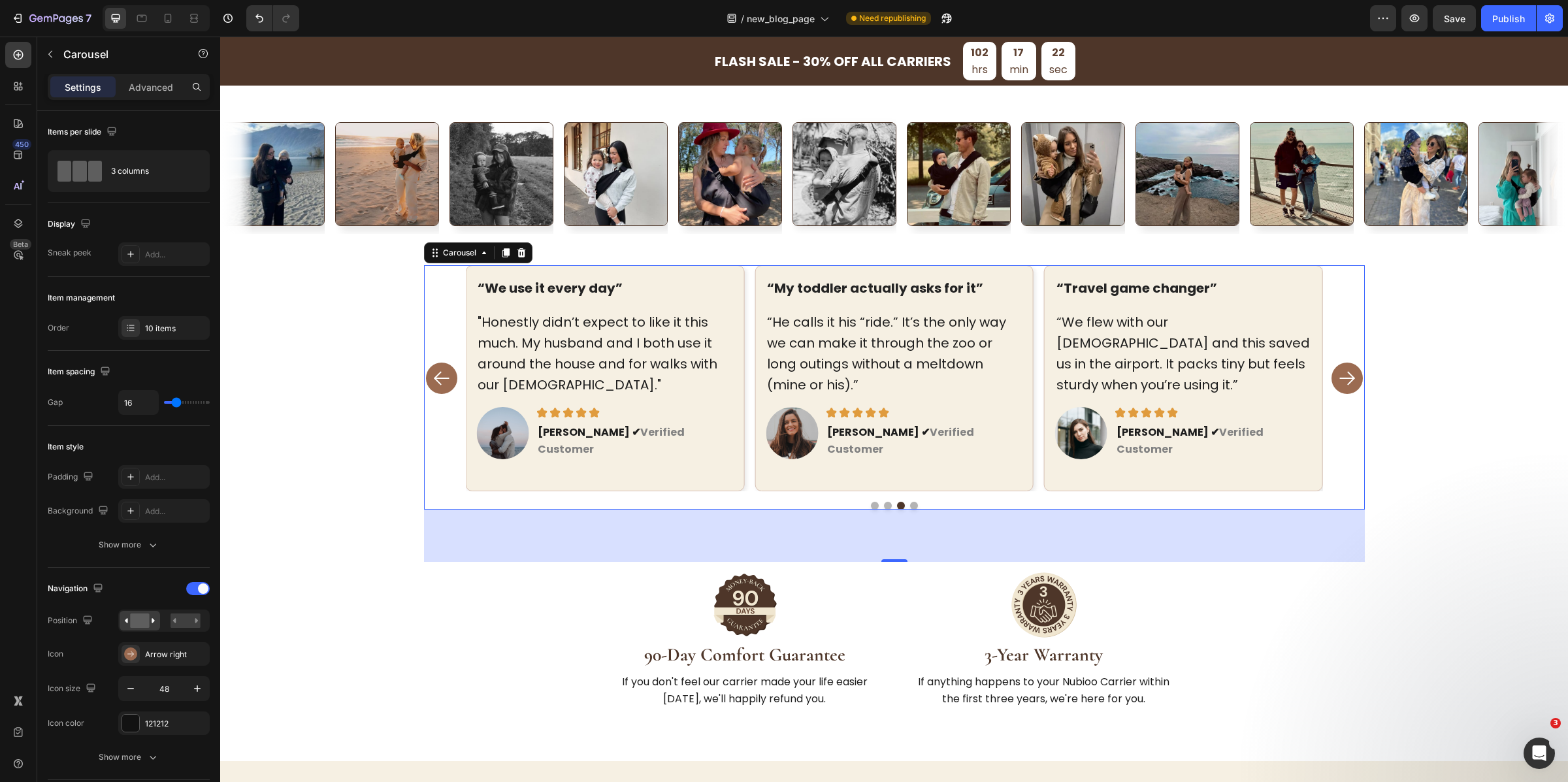
click at [432, 368] on rect "Carousel Back Arrow" at bounding box center [442, 379] width 21 height 21
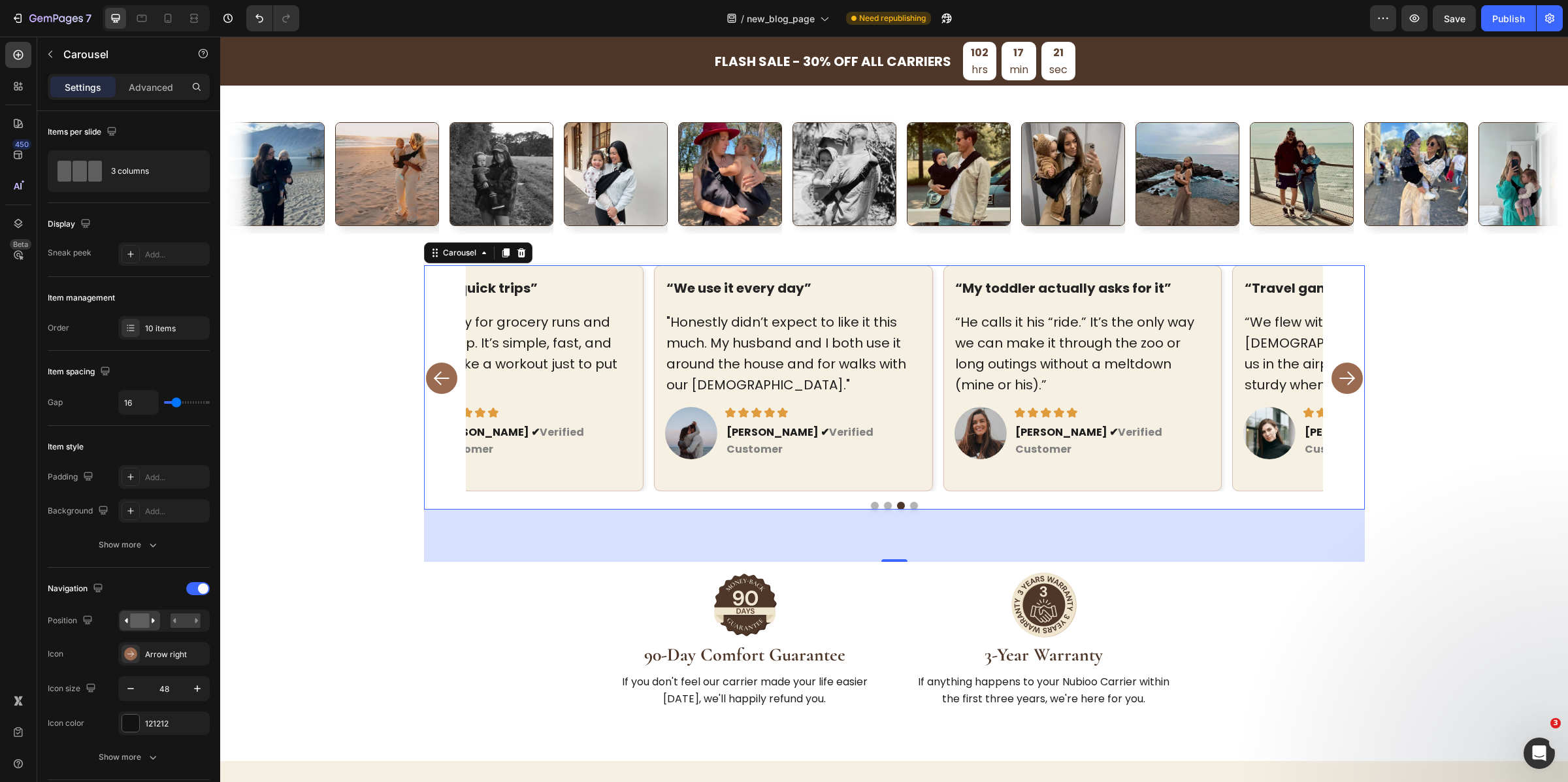
click at [432, 368] on rect "Carousel Back Arrow" at bounding box center [442, 379] width 21 height 21
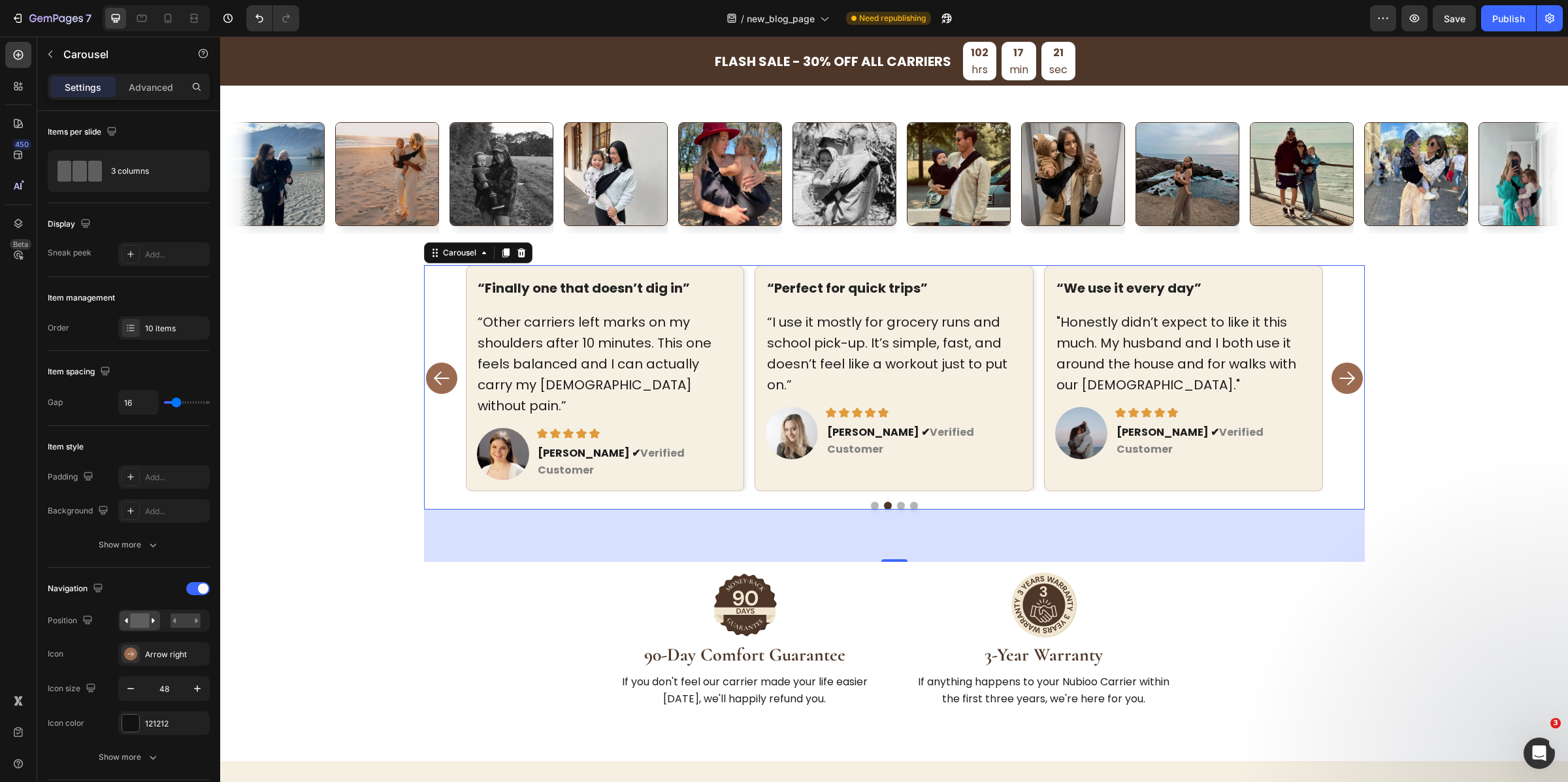
click at [432, 368] on rect "Carousel Back Arrow" at bounding box center [442, 379] width 21 height 21
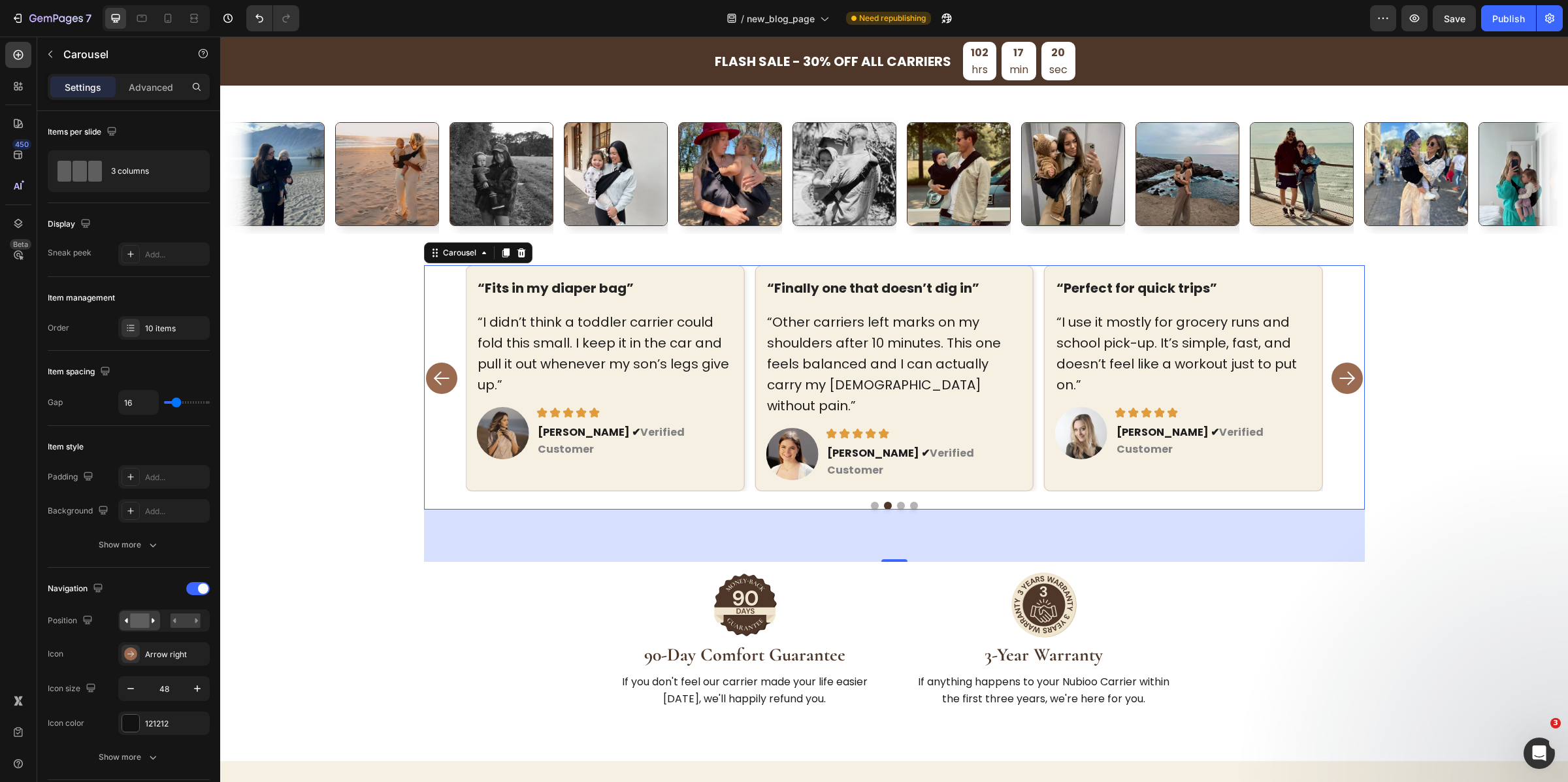
click at [432, 368] on rect "Carousel Back Arrow" at bounding box center [442, 379] width 21 height 21
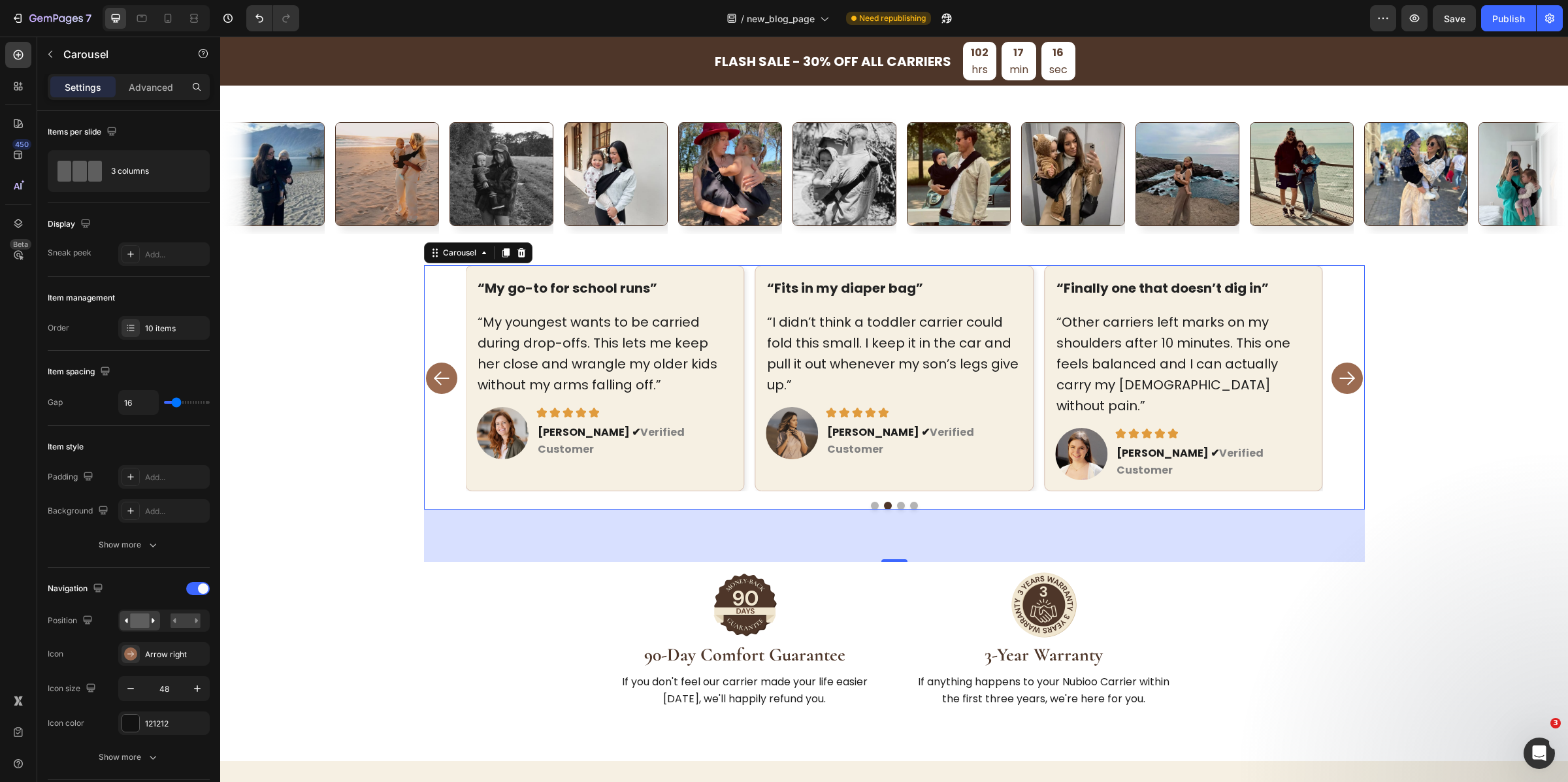
click at [432, 368] on rect "Carousel Back Arrow" at bounding box center [442, 379] width 21 height 21
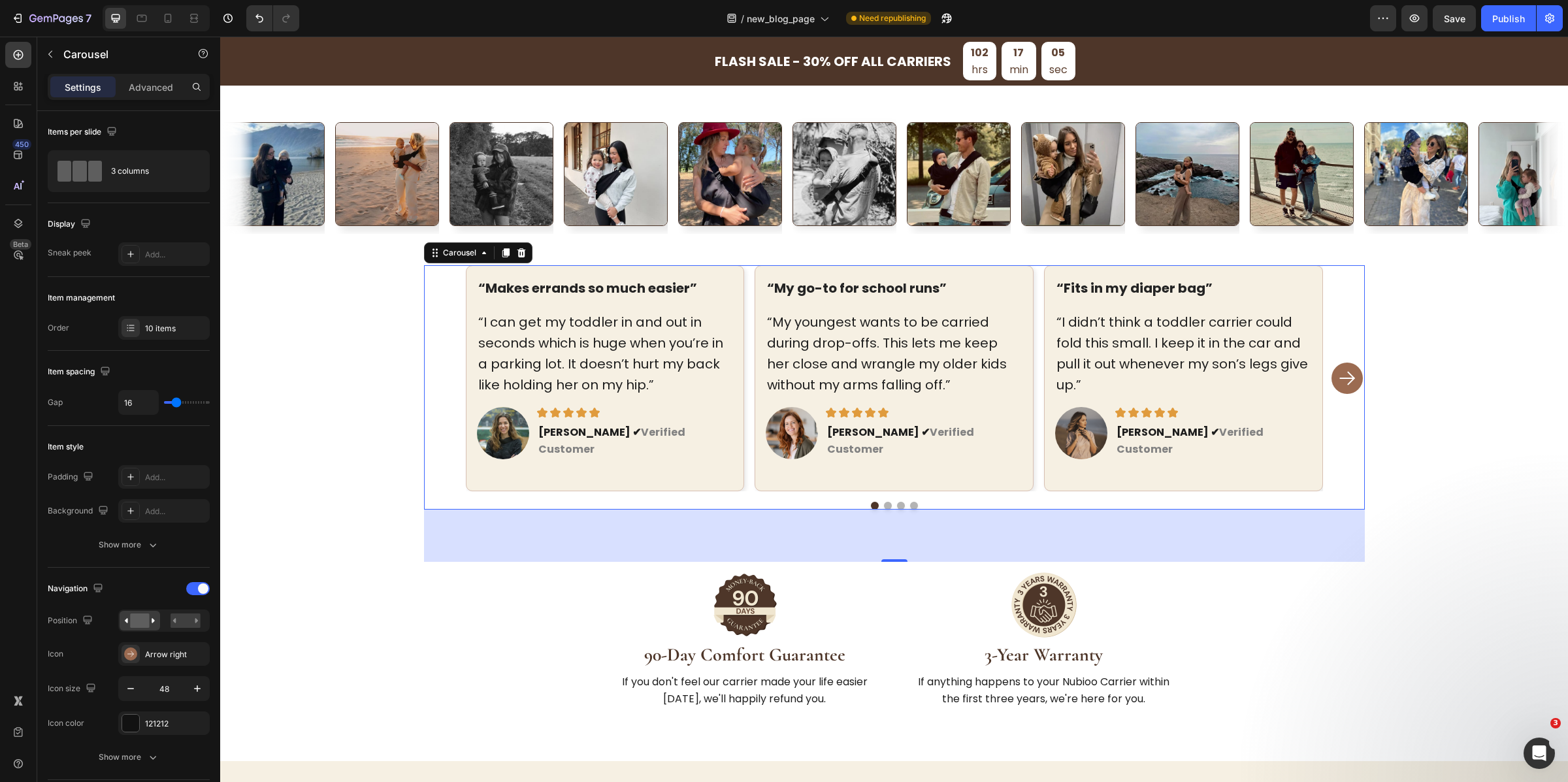
click at [1338, 374] on rect "Carousel Next Arrow" at bounding box center [1348, 379] width 21 height 21
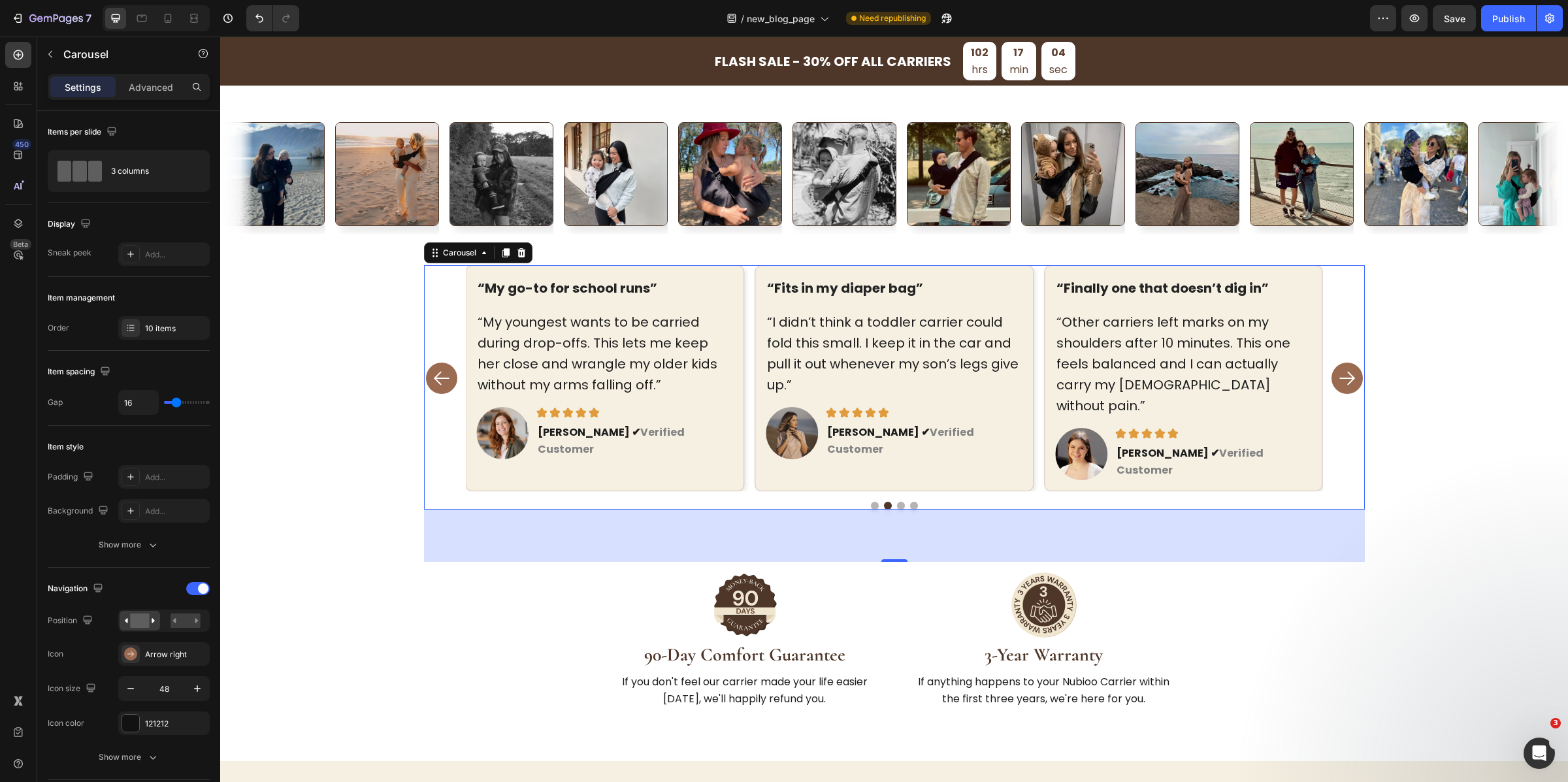
click at [1338, 374] on rect "Carousel Next Arrow" at bounding box center [1348, 379] width 21 height 21
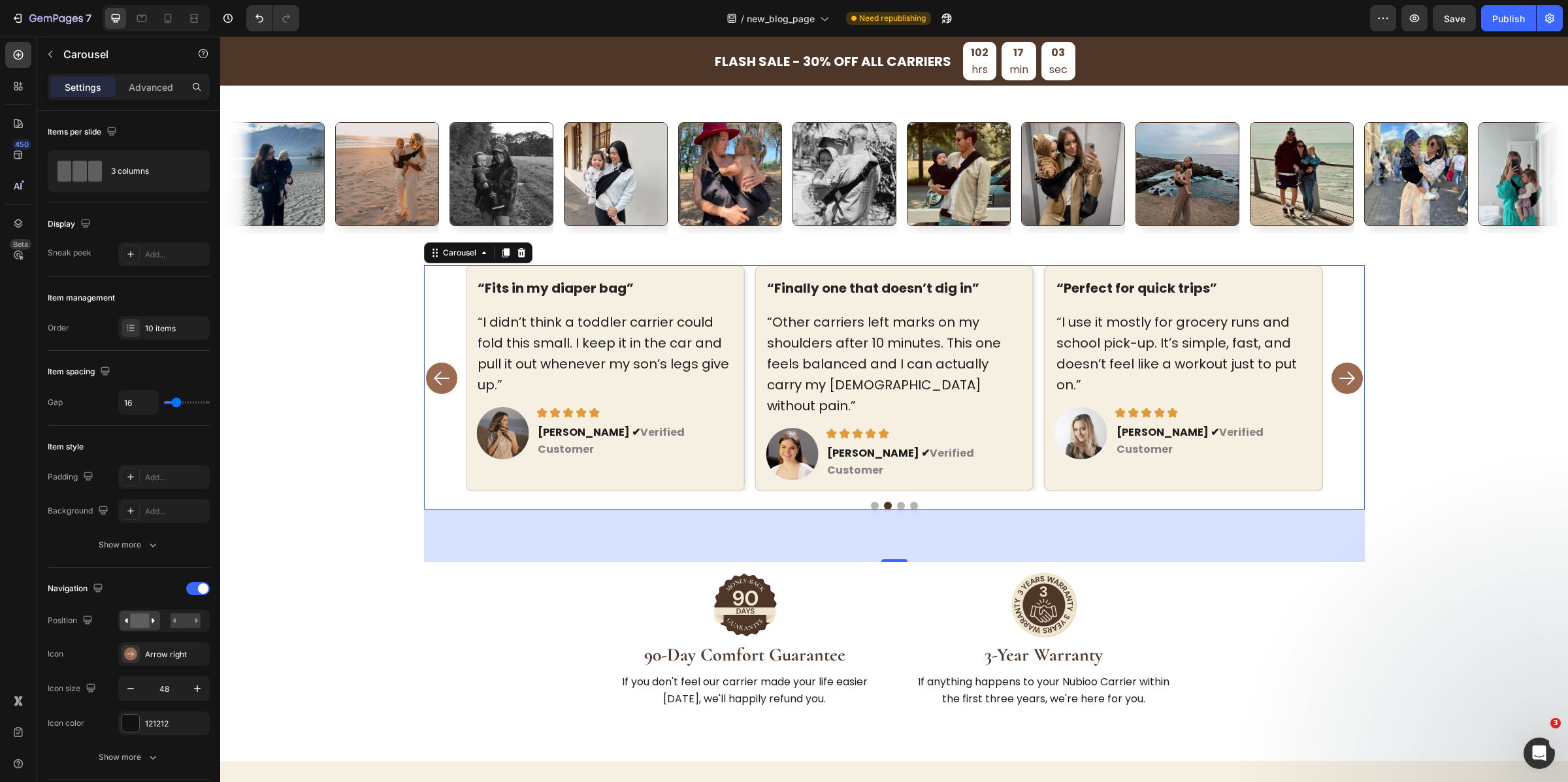
click at [1338, 374] on rect "Carousel Next Arrow" at bounding box center [1348, 379] width 21 height 21
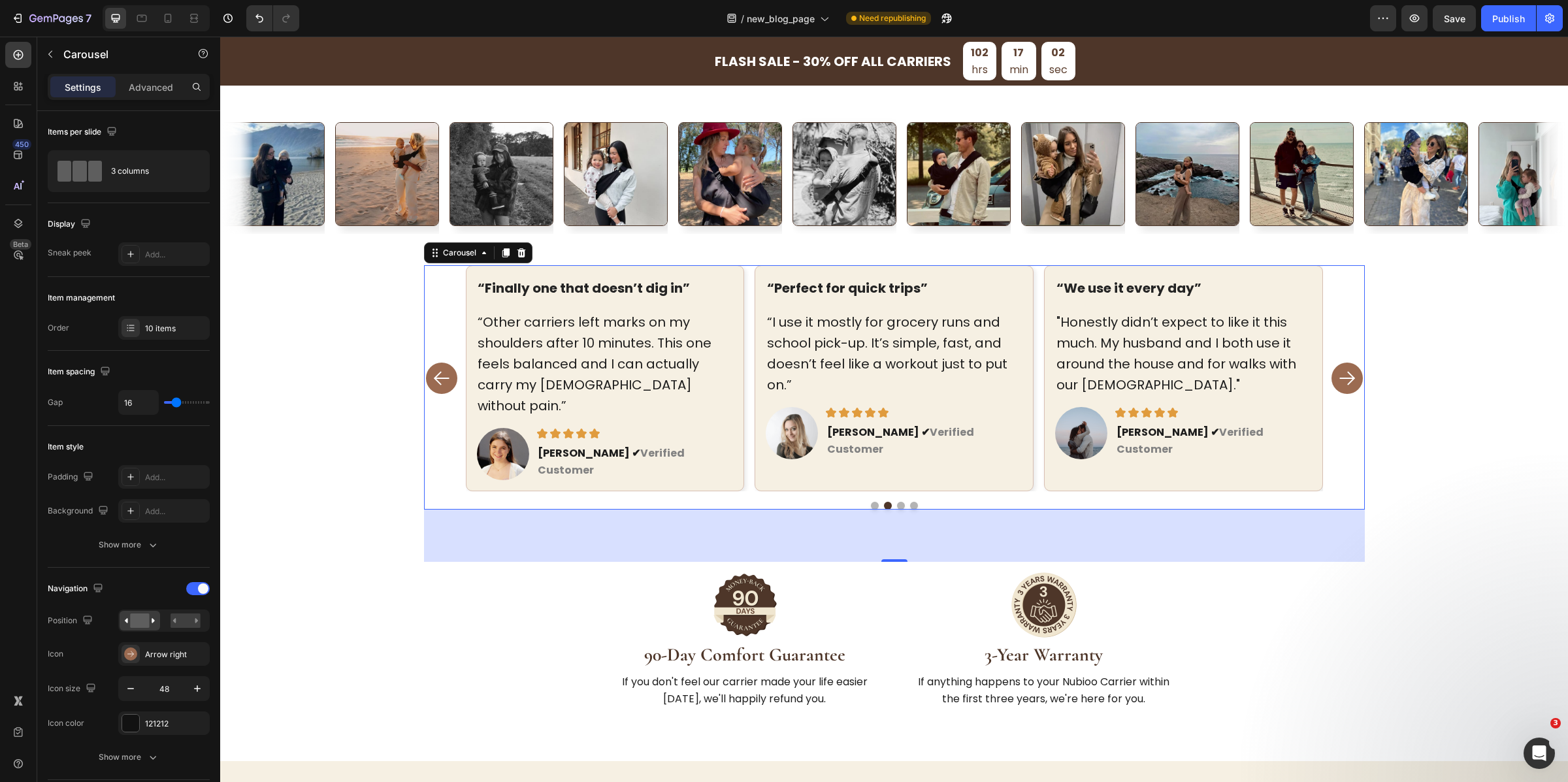
click at [1338, 374] on rect "Carousel Next Arrow" at bounding box center [1348, 379] width 21 height 21
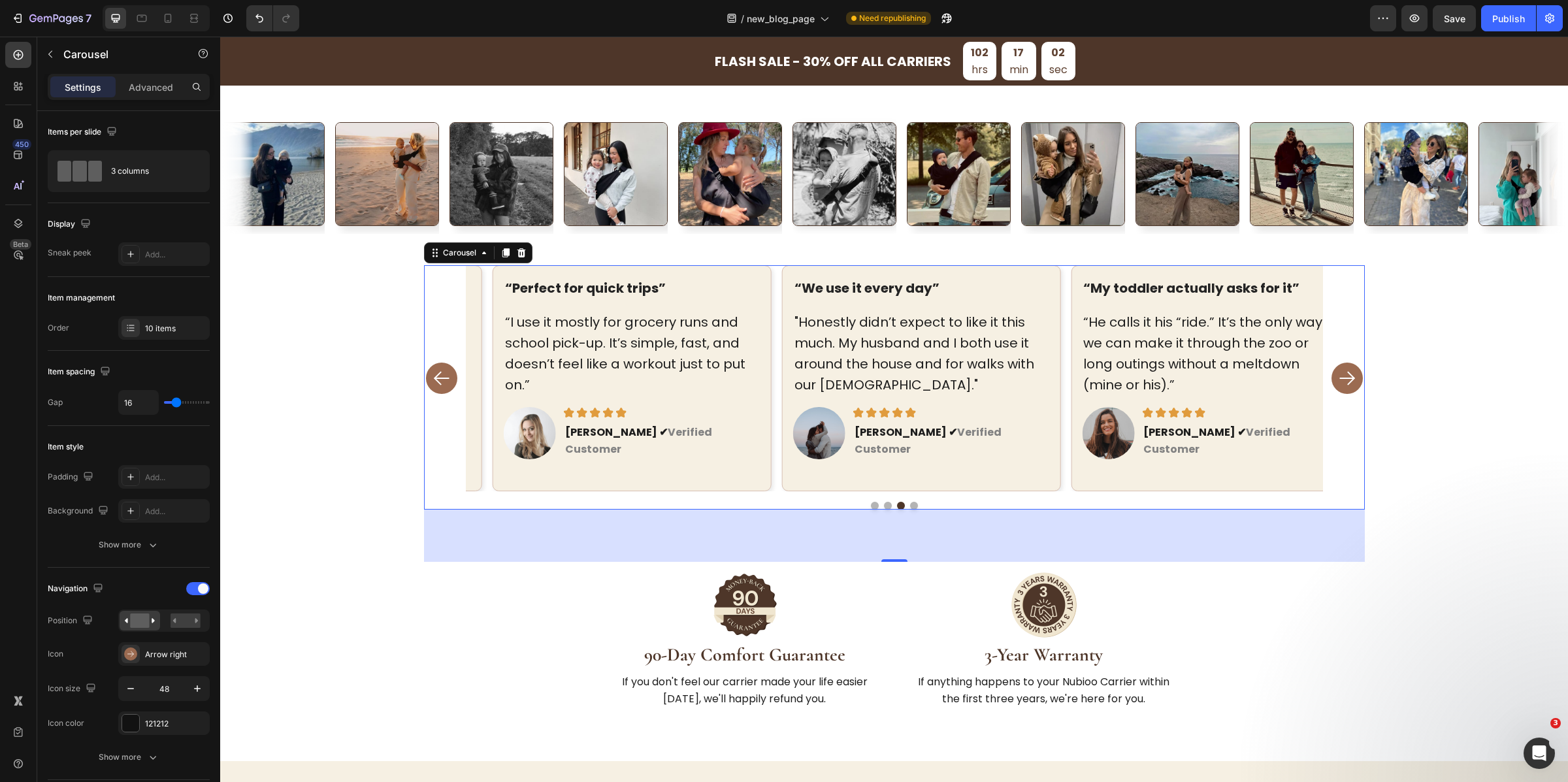
click at [1338, 374] on rect "Carousel Next Arrow" at bounding box center [1348, 379] width 21 height 21
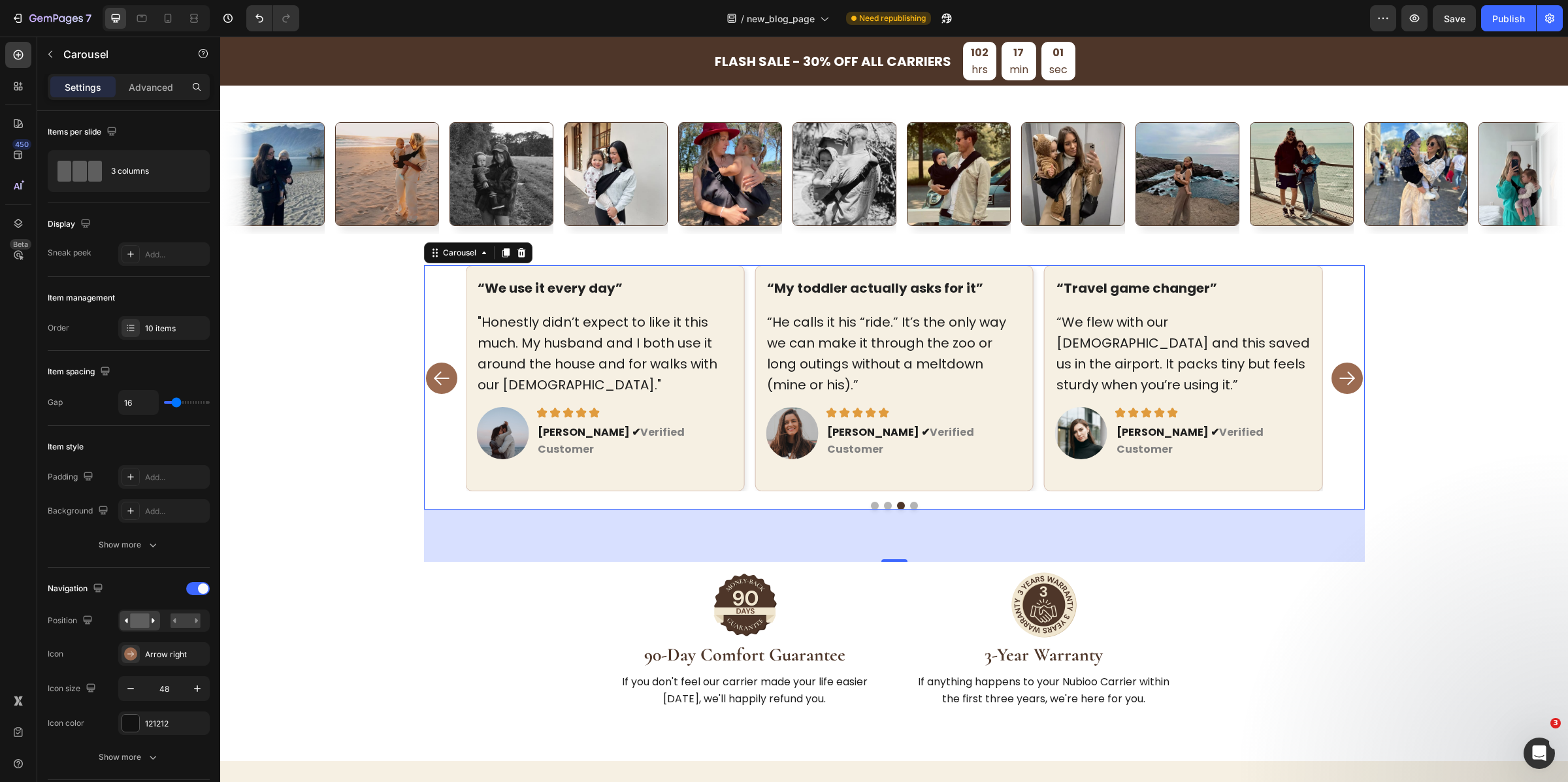
click at [1338, 374] on rect "Carousel Next Arrow" at bounding box center [1348, 379] width 21 height 21
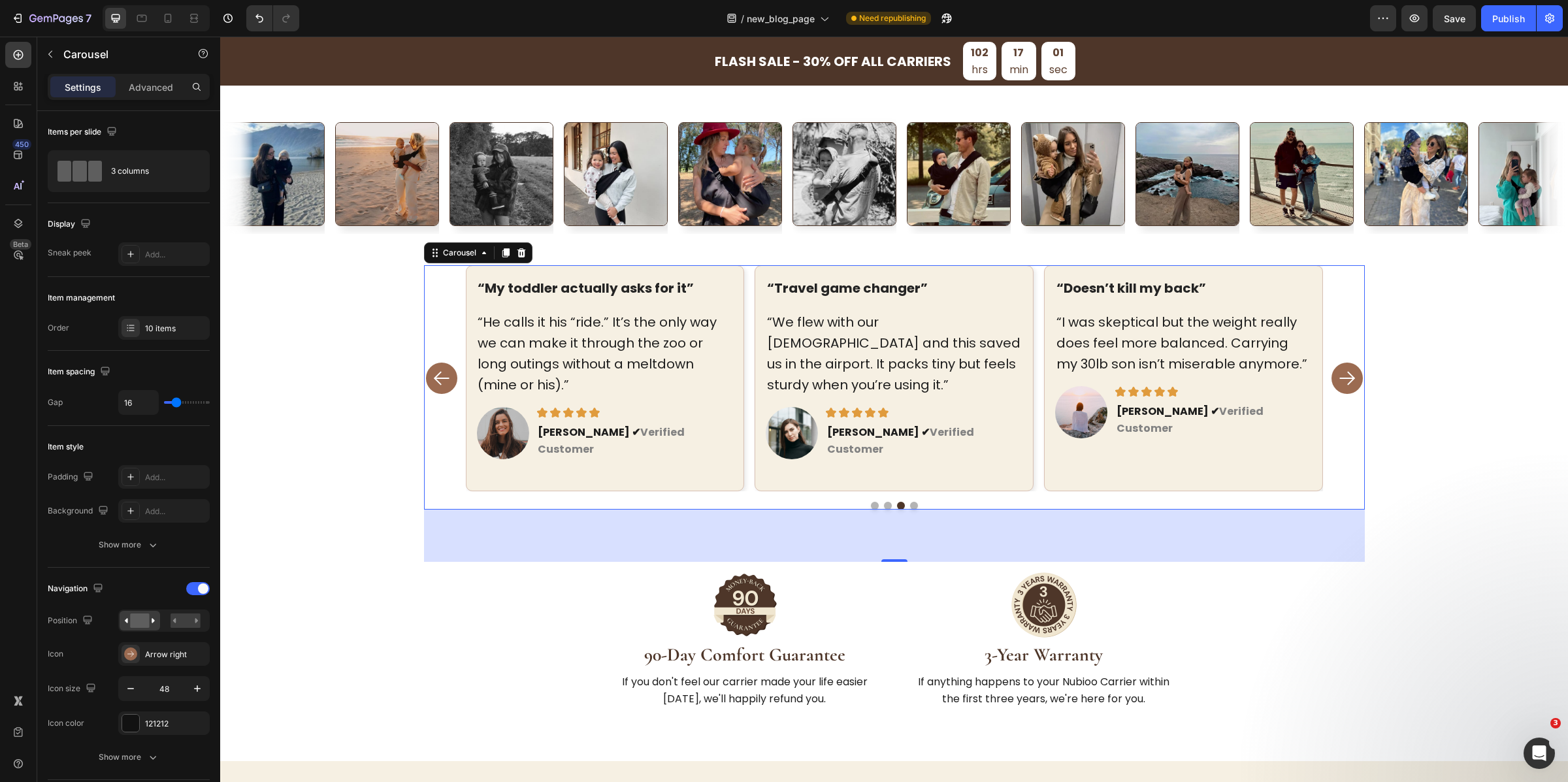
click at [1338, 374] on rect "Carousel Next Arrow" at bounding box center [1348, 379] width 21 height 21
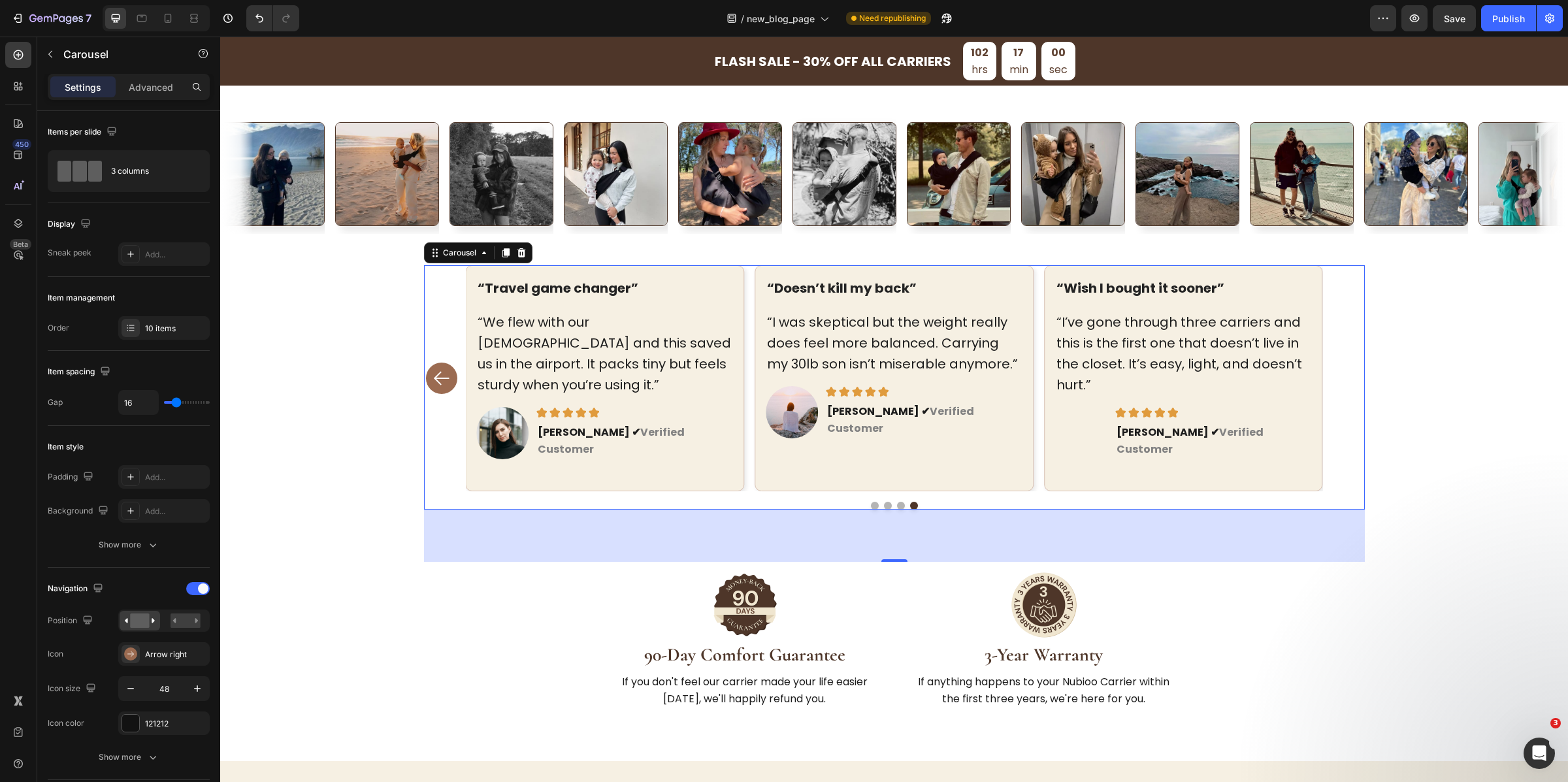
click at [1336, 374] on div "“Makes errands so much easier” Text block “I can get my toddler in and out in s…" at bounding box center [895, 378] width 941 height 226
click at [871, 502] on button "Dot" at bounding box center [875, 505] width 8 height 8
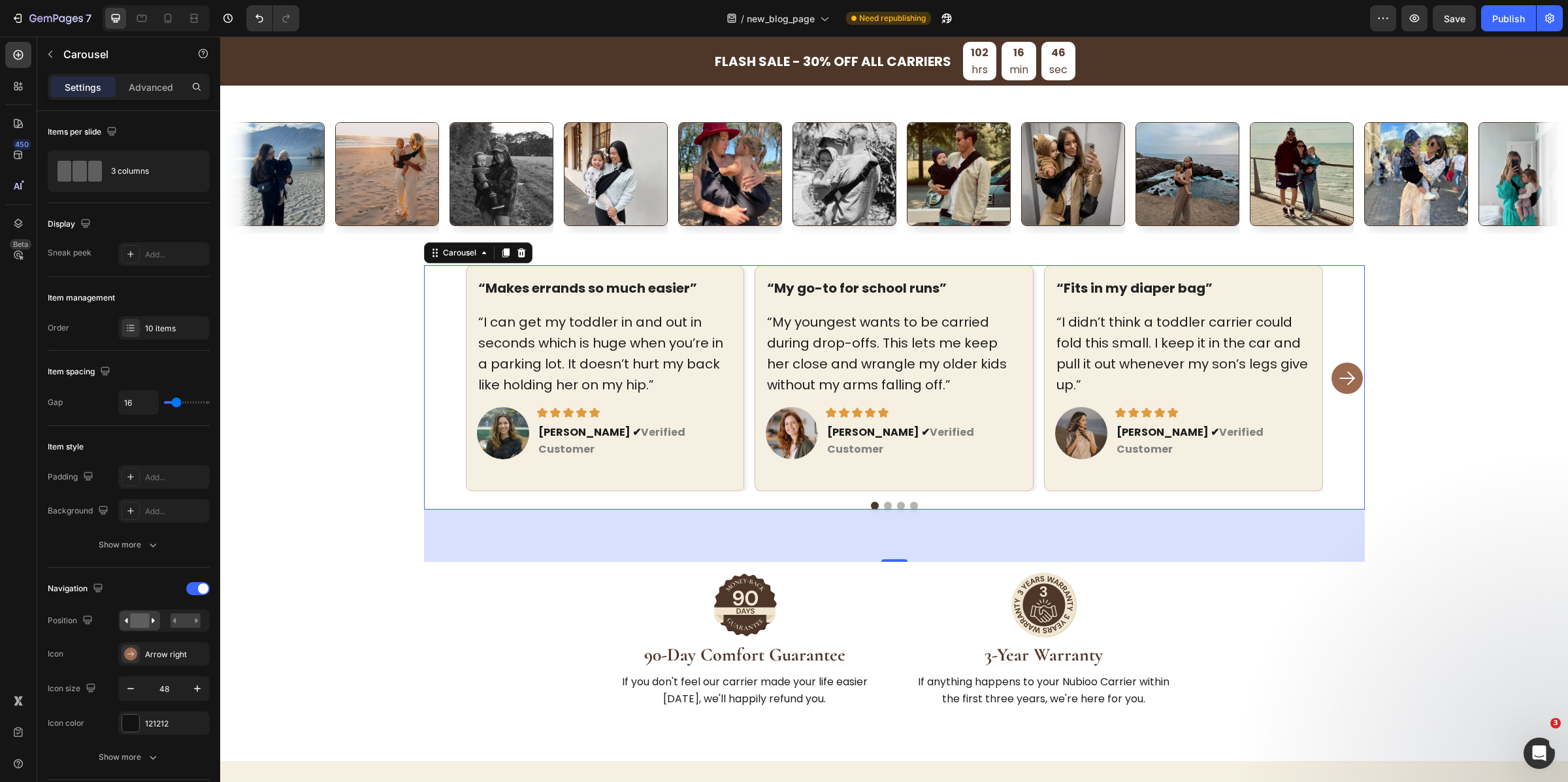
click at [521, 330] on p "“I can get my toddler in and out in seconds which is huge when you’re in a park…" at bounding box center [605, 353] width 254 height 84
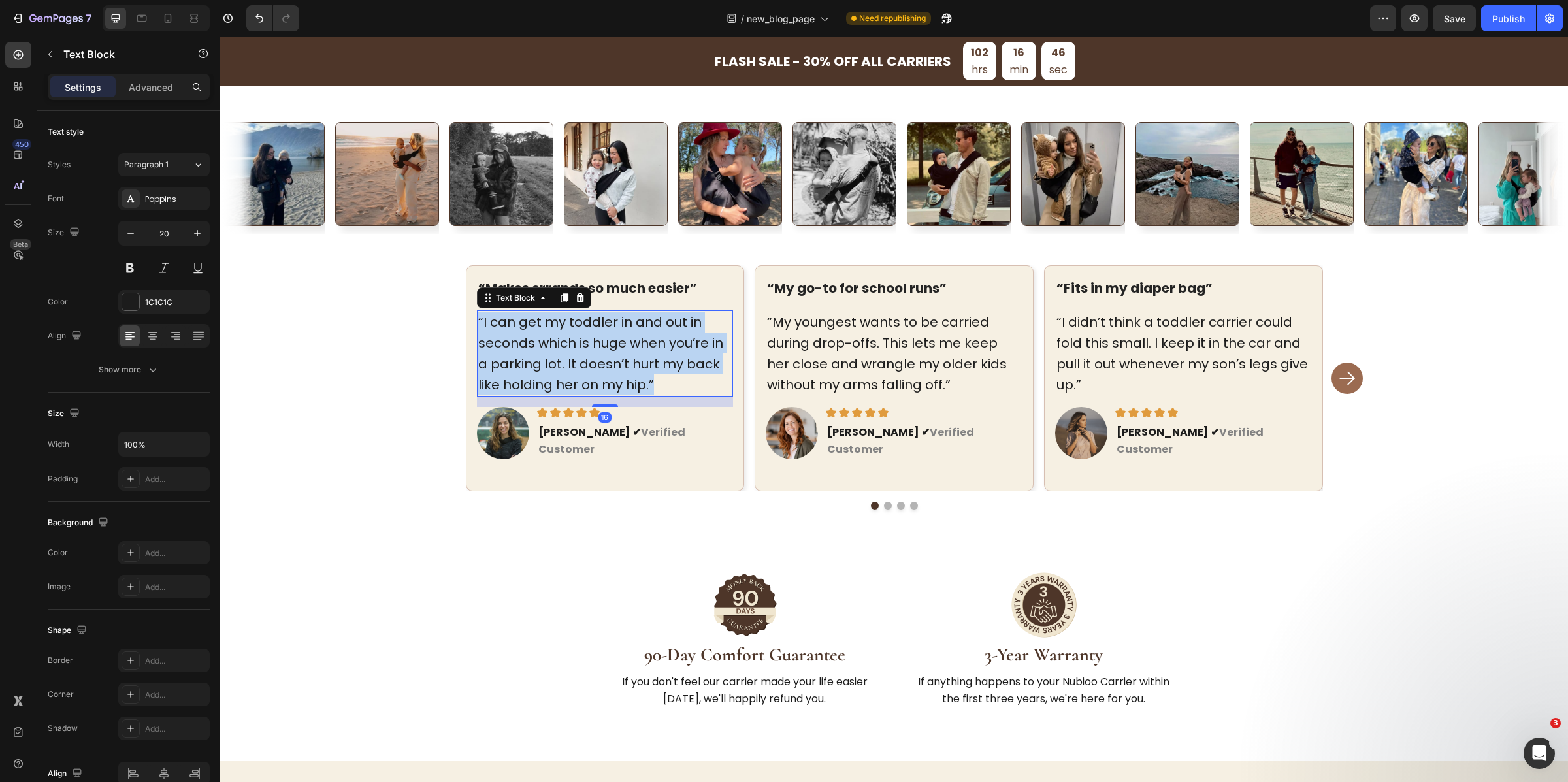
click at [521, 330] on p "“I can get my toddler in and out in seconds which is huge when you’re in a park…" at bounding box center [605, 353] width 254 height 84
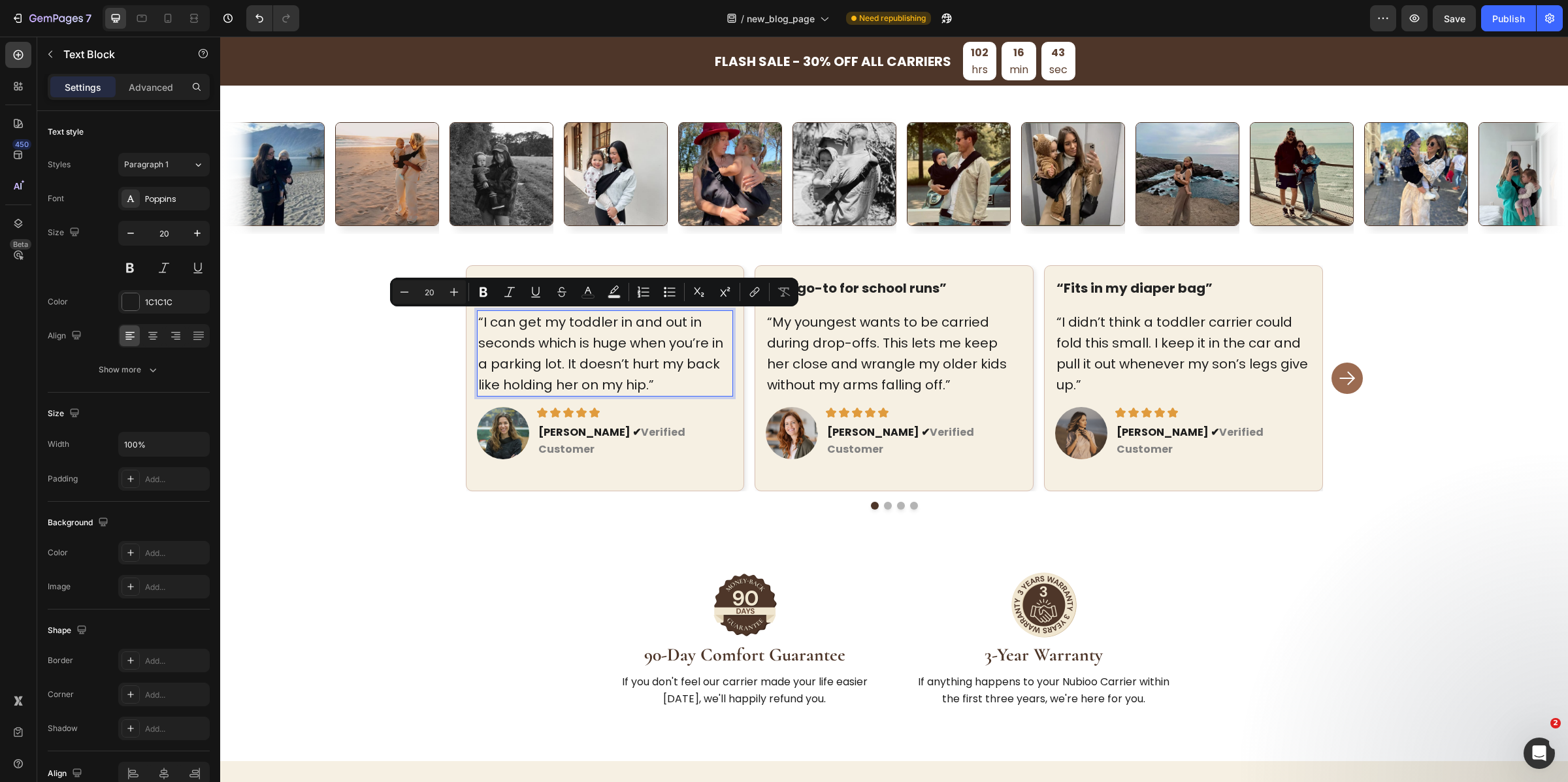
click at [503, 334] on p "“I can get my toddler in and out in seconds which is huge when you’re in a park…" at bounding box center [605, 353] width 254 height 84
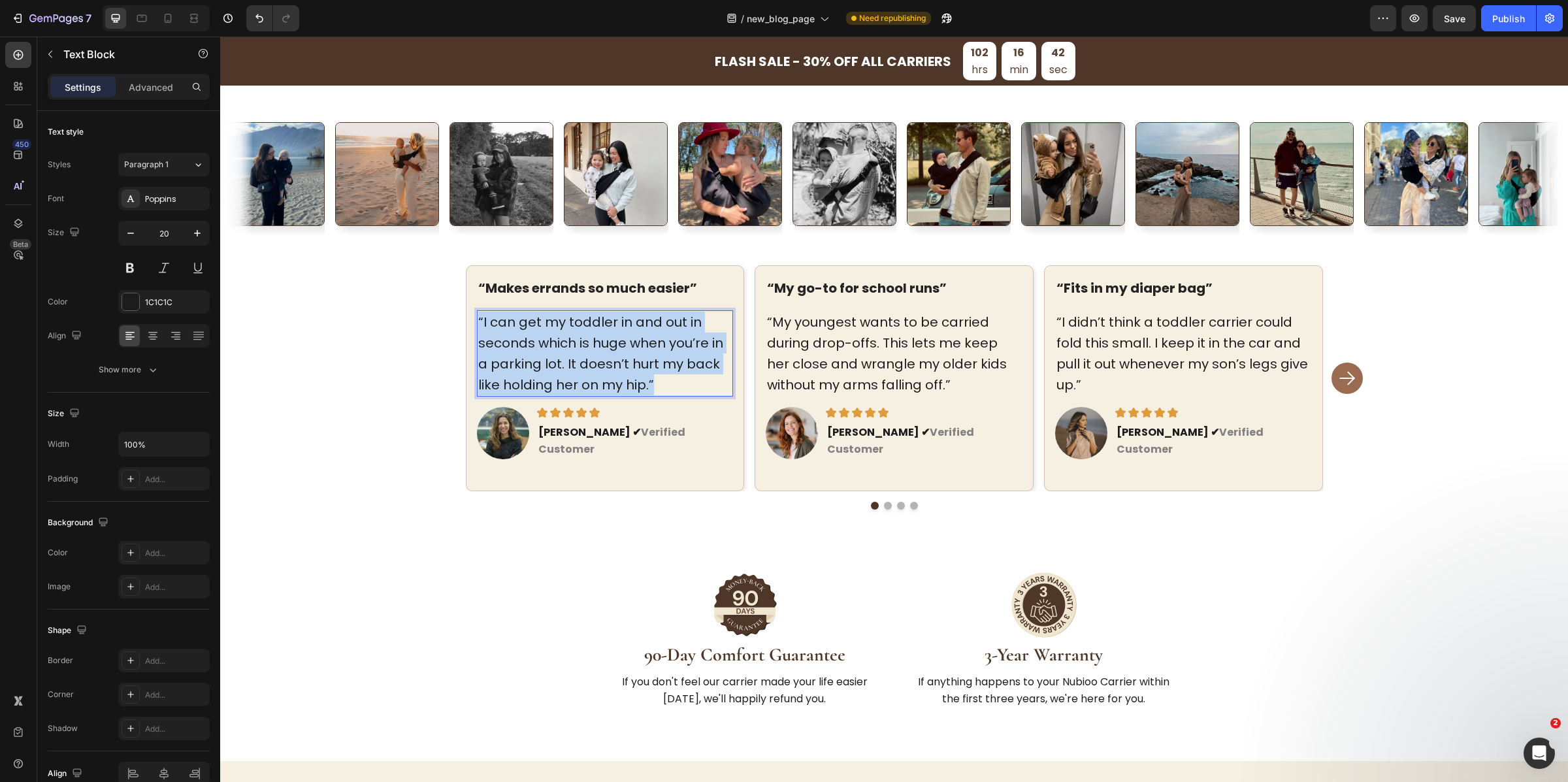
click at [503, 334] on p "“I can get my toddler in and out in seconds which is huge when you’re in a park…" at bounding box center [605, 353] width 254 height 84
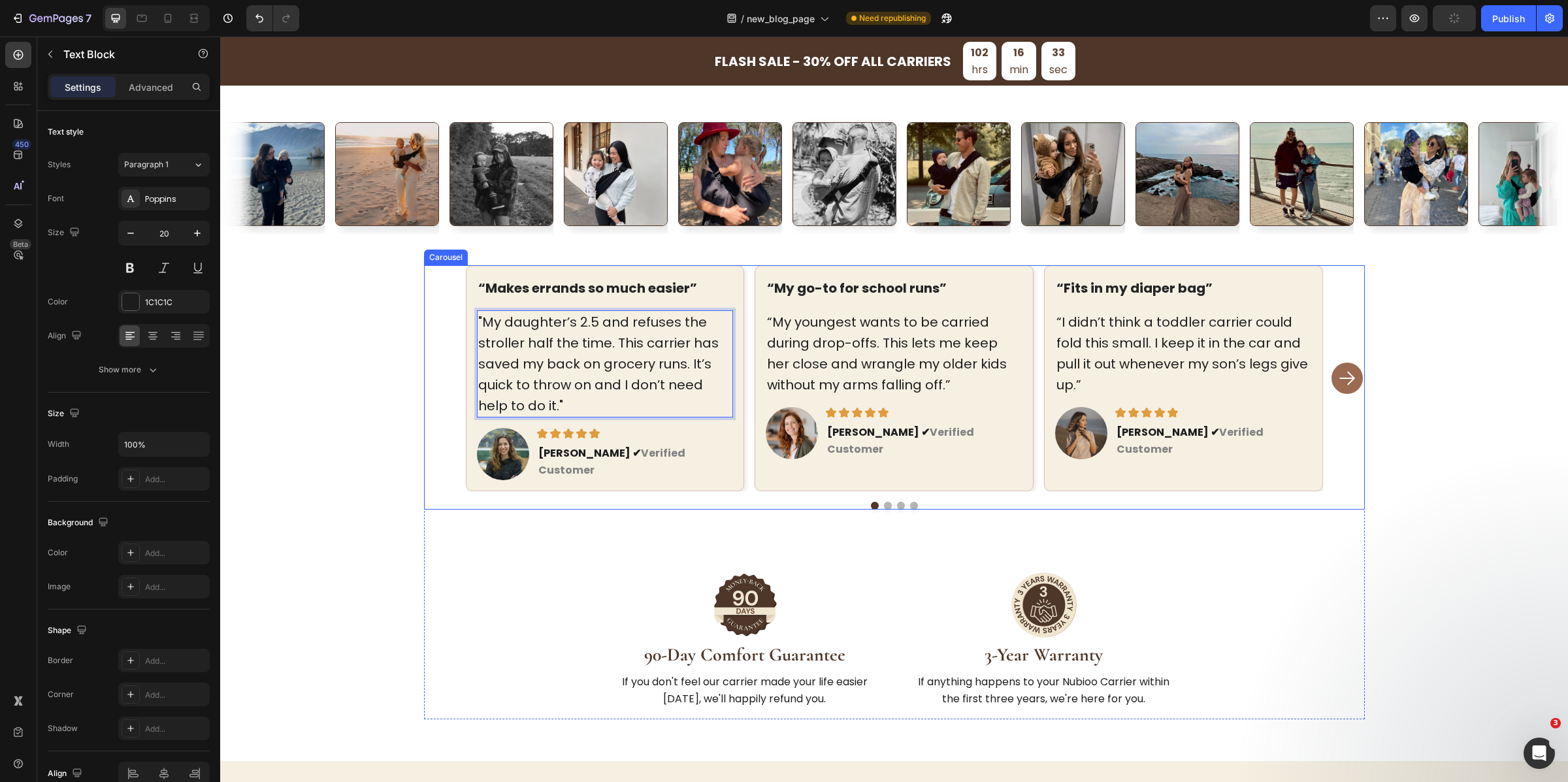
click at [1206, 490] on div "“Fits in my diaper bag” Text block “I didn’t think a toddler carrier could fold…" at bounding box center [1184, 378] width 279 height 226
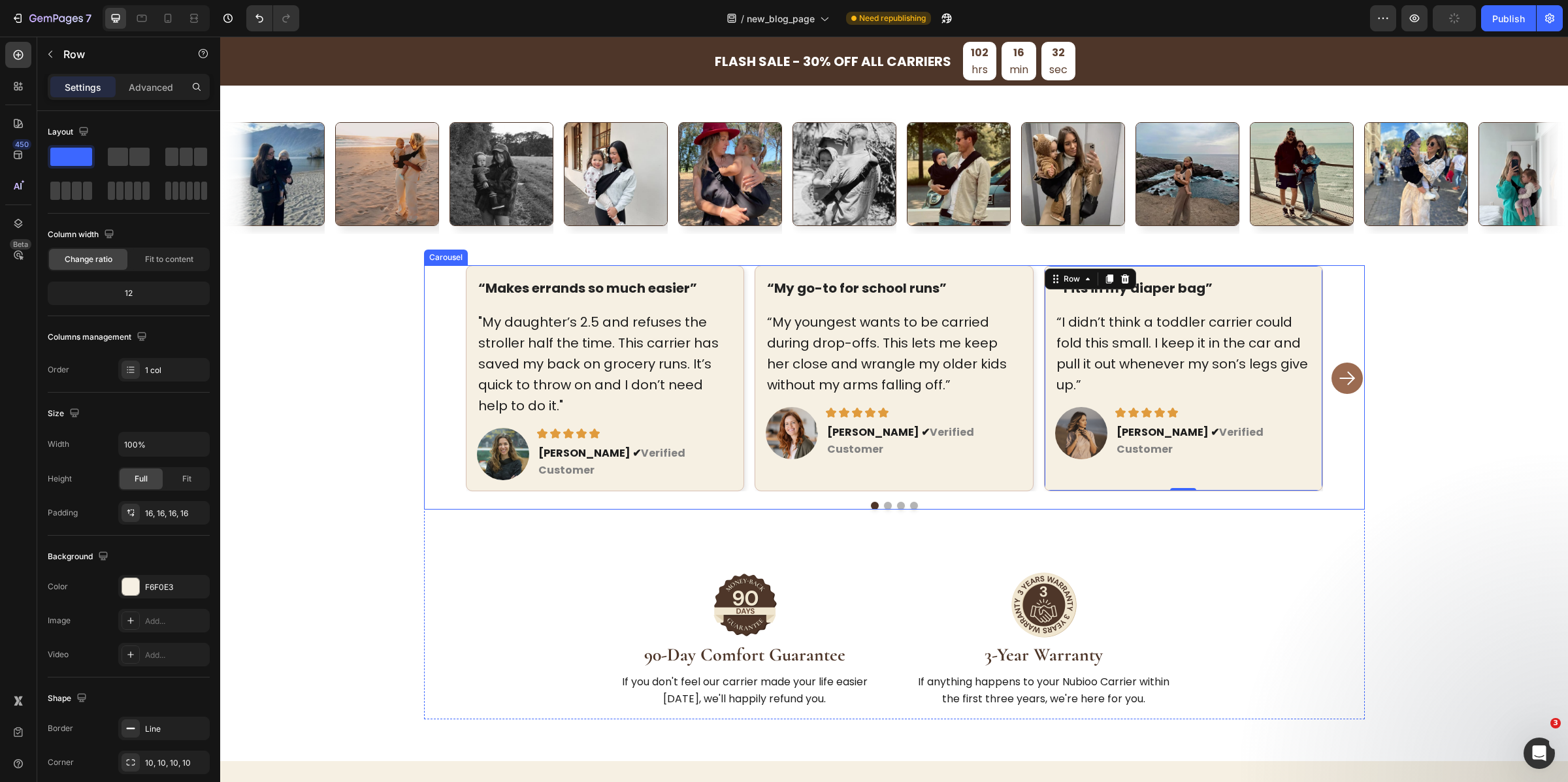
click at [1267, 510] on div "“Makes errands so much easier” Text block "My daughter’s 2.5 and refuses the st…" at bounding box center [895, 414] width 941 height 297
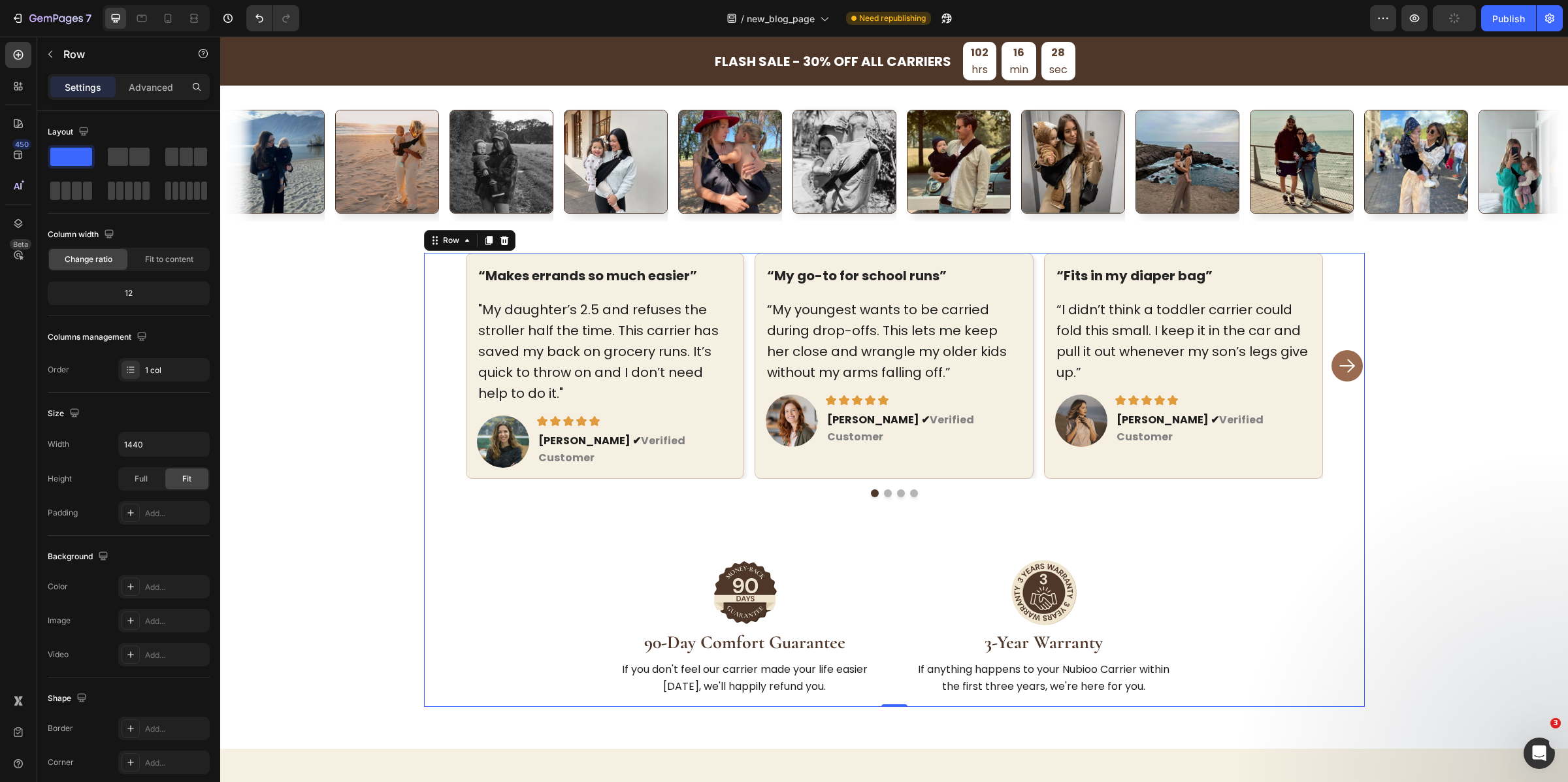
scroll to position [3410, 0]
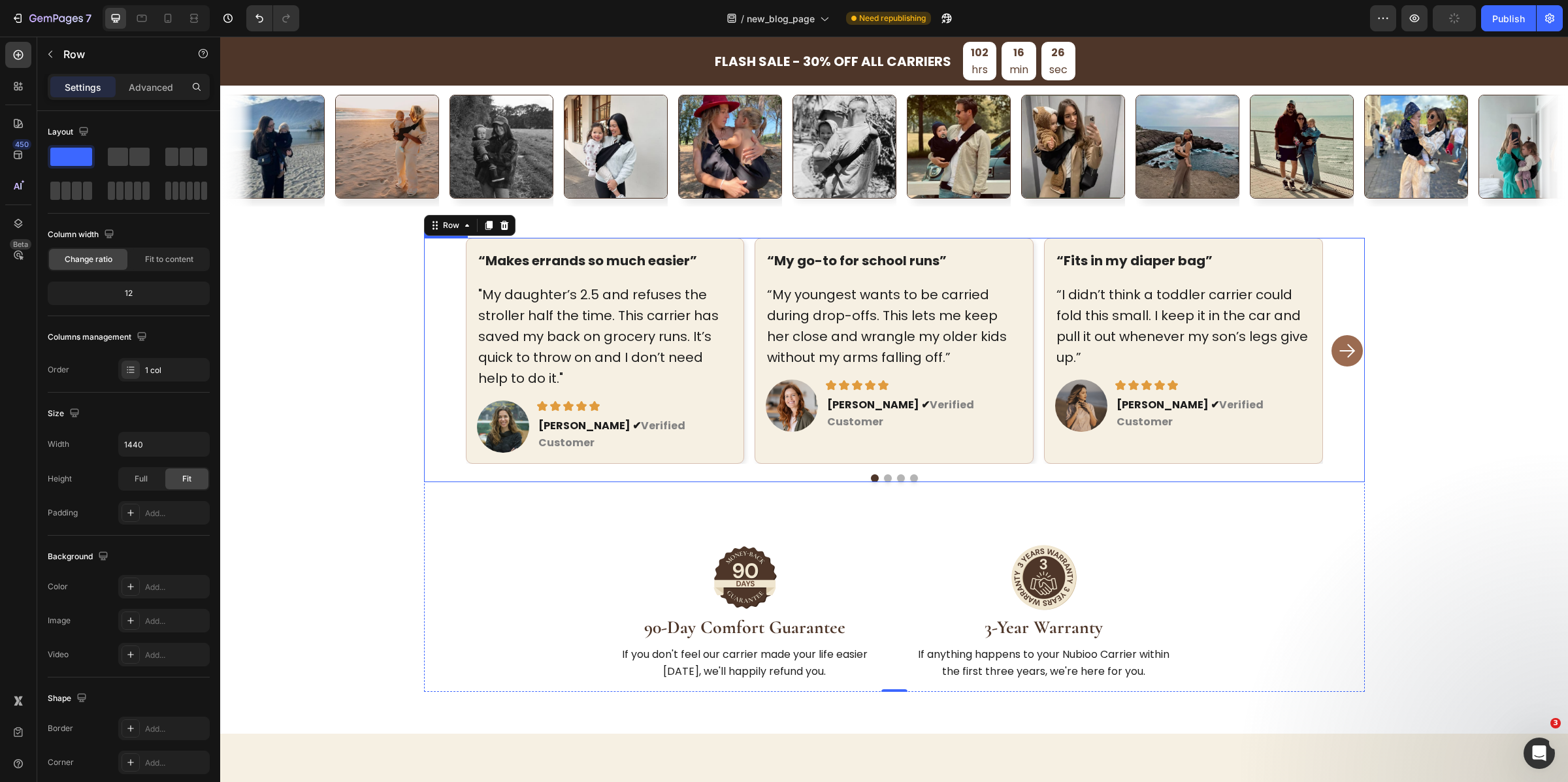
click at [1350, 482] on div "“Makes errands so much easier” Text block "My daughter’s 2.5 and refuses the st…" at bounding box center [895, 360] width 941 height 245
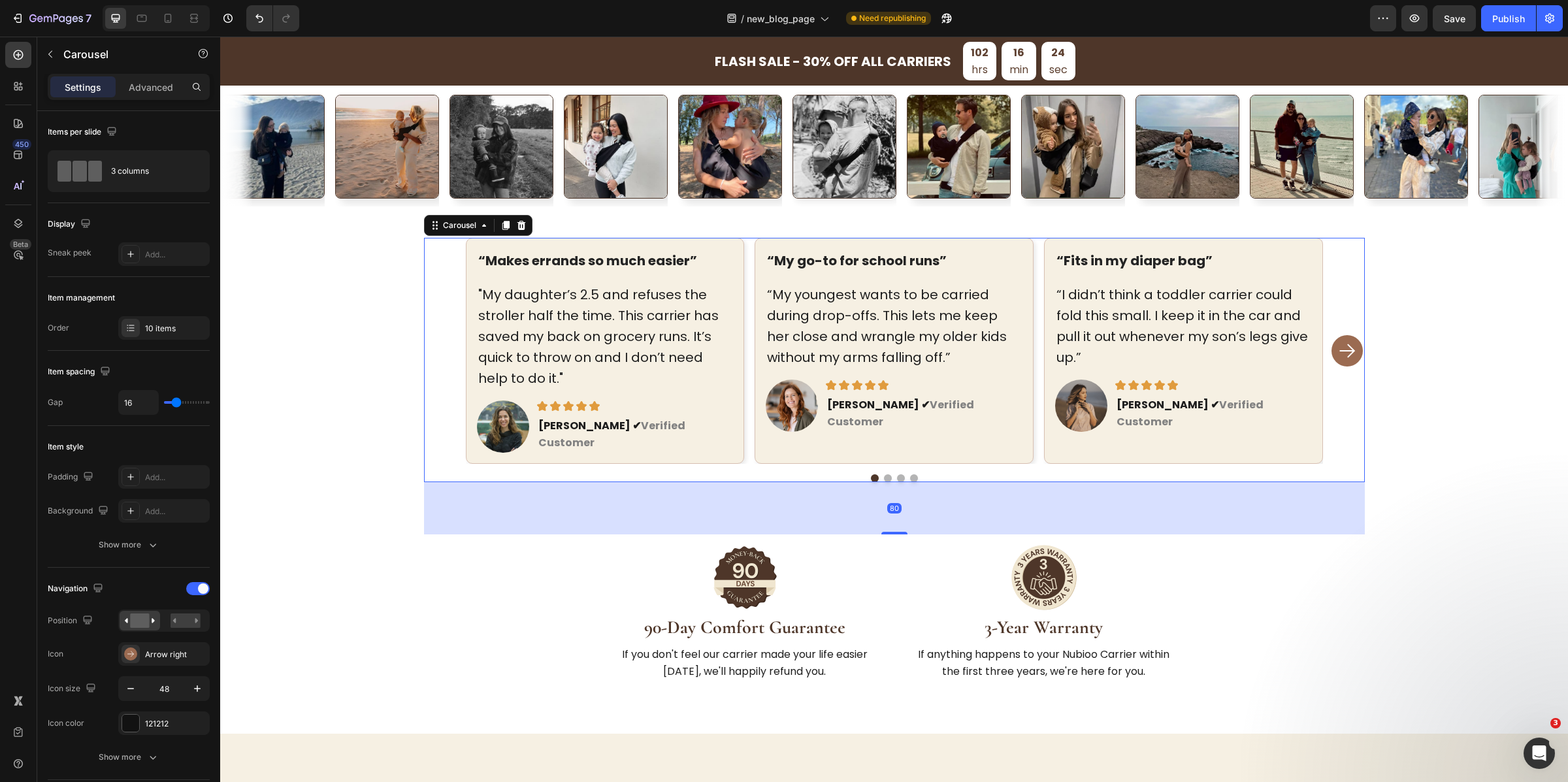
click at [1350, 473] on div "“Makes errands so much easier” Text block "My daughter’s 2.5 and refuses the st…" at bounding box center [895, 360] width 941 height 245
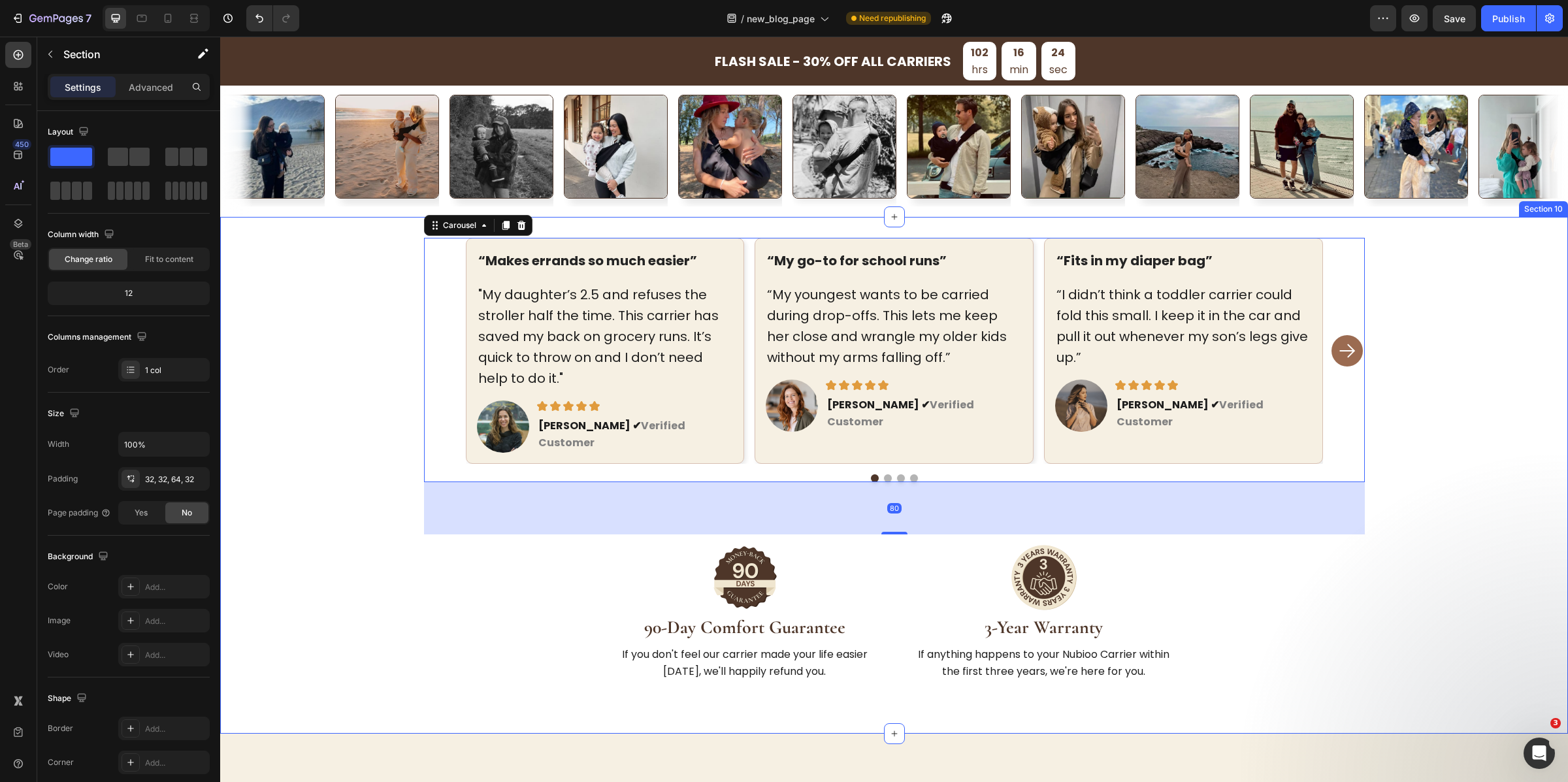
click at [1391, 489] on div "“Makes errands so much easier” Text block "My daughter’s 2.5 and refuses the st…" at bounding box center [894, 465] width 1306 height 454
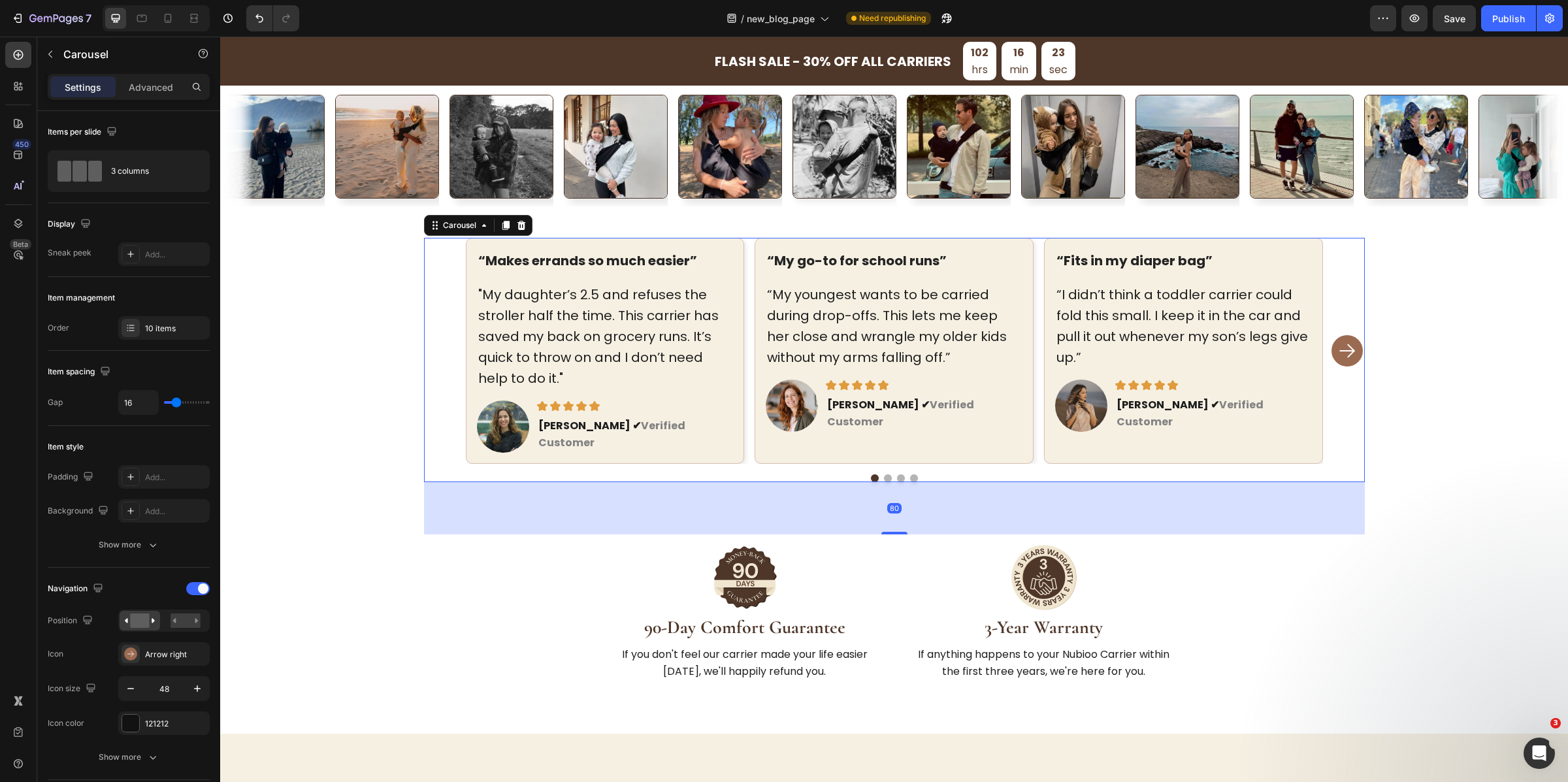
click at [1338, 470] on div "“Makes errands so much easier” Text block "My daughter’s 2.5 and refuses the st…" at bounding box center [895, 360] width 941 height 245
click at [517, 228] on icon at bounding box center [520, 226] width 9 height 9
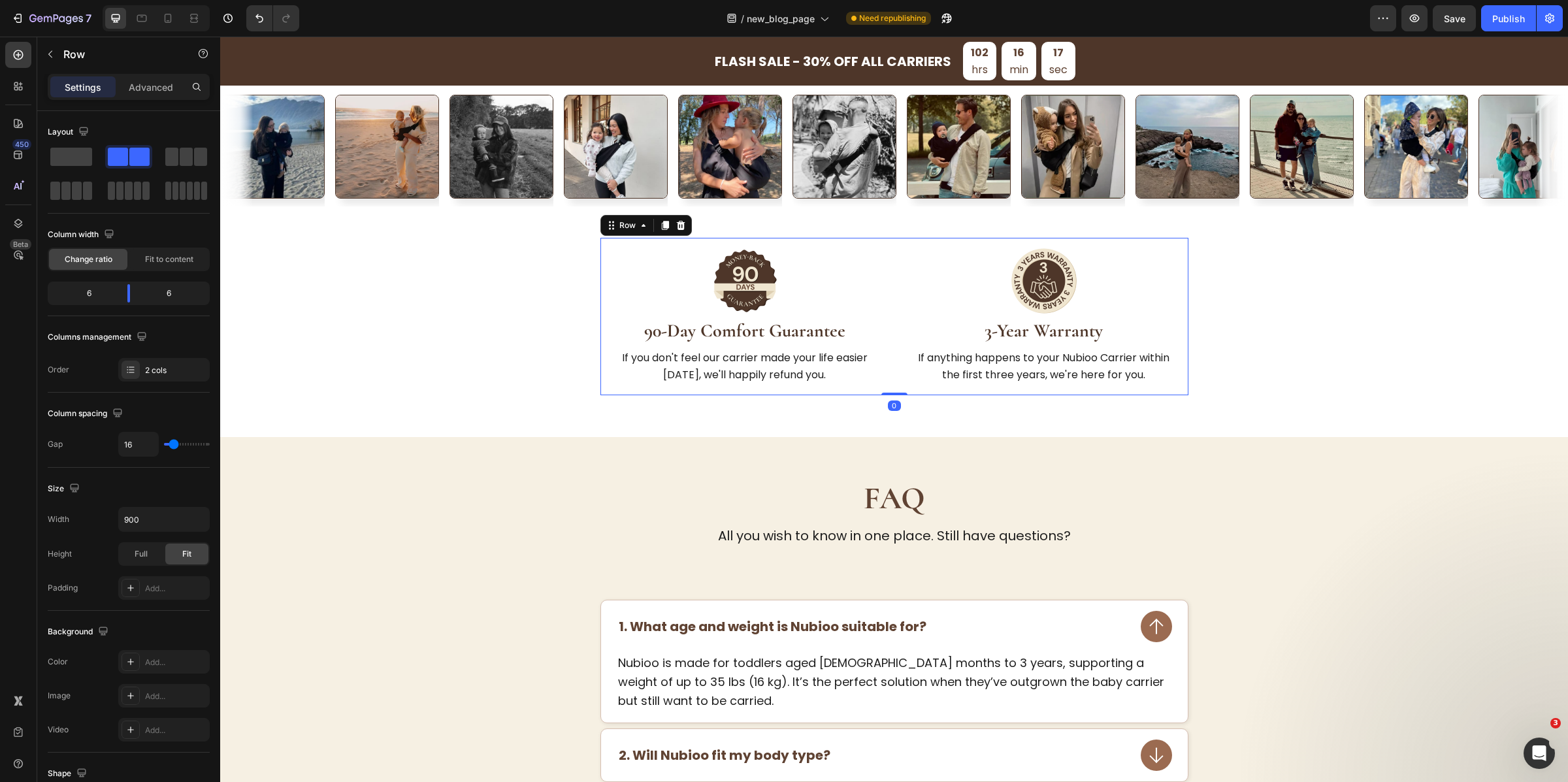
click at [888, 297] on div "Image 90-Day Comfort Guarantee Heading If you don't feel our carrier made your …" at bounding box center [895, 316] width 588 height 158
click at [676, 228] on icon at bounding box center [680, 226] width 9 height 9
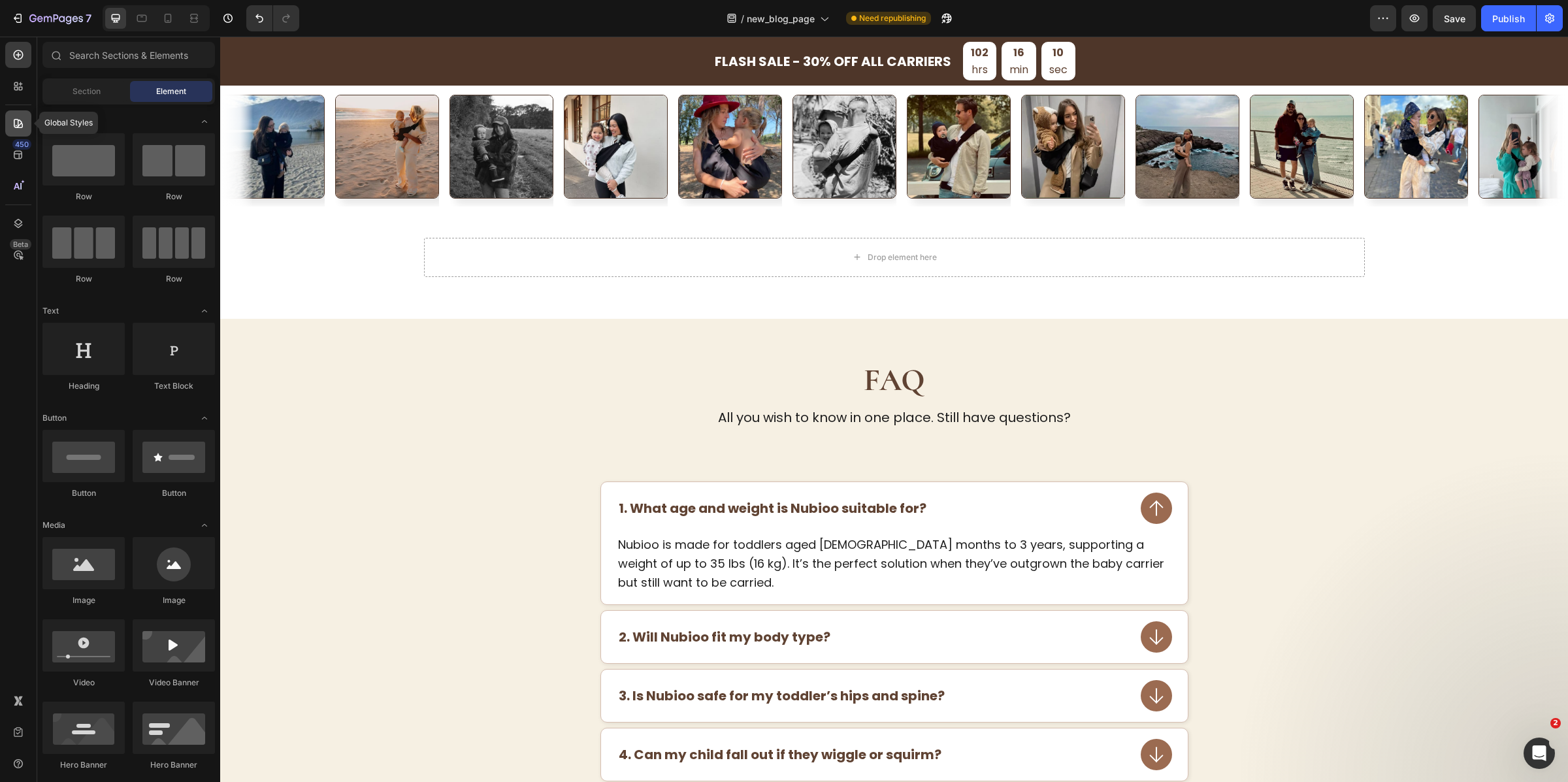
click at [18, 125] on icon at bounding box center [19, 124] width 9 height 9
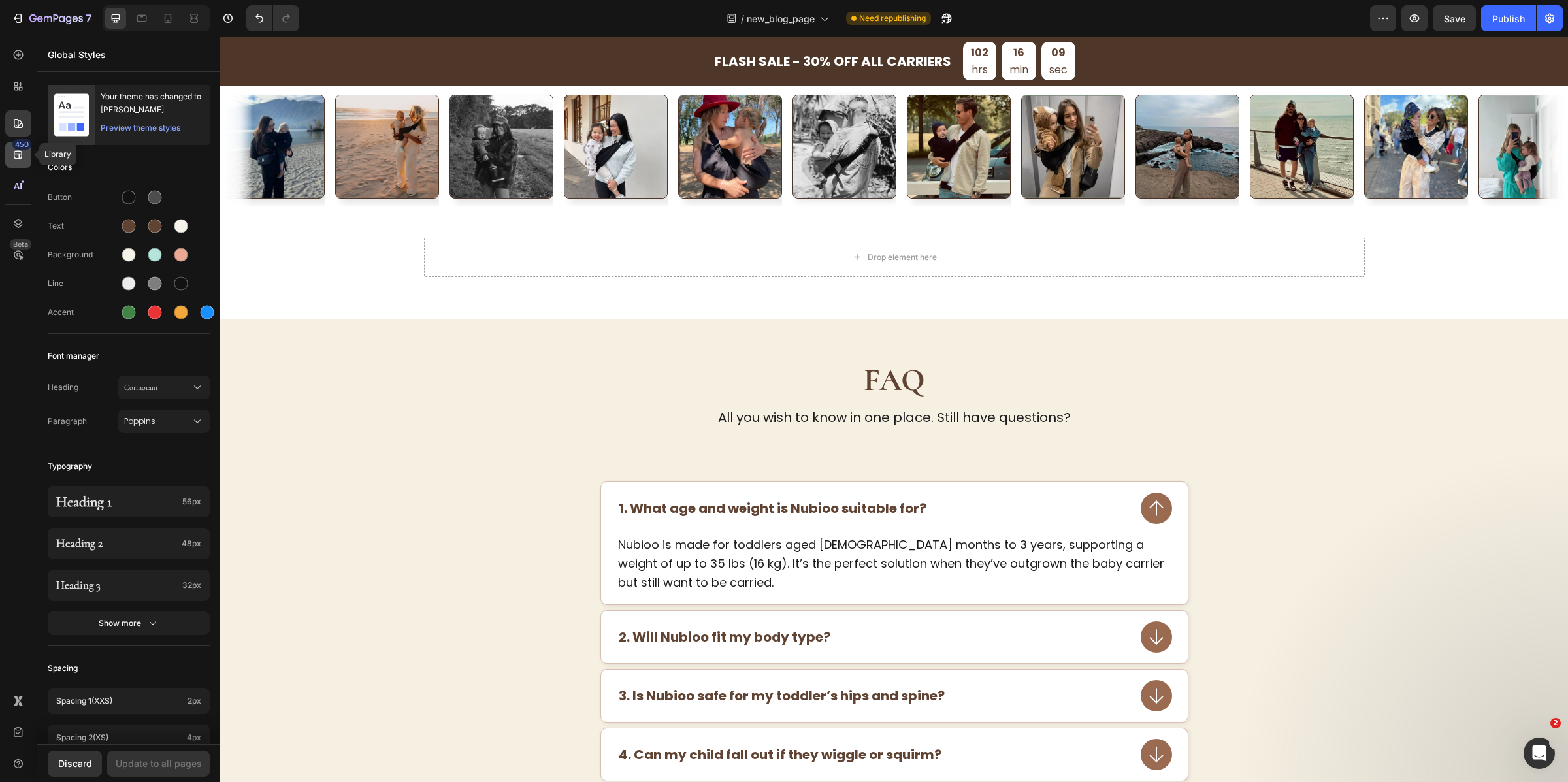
click at [14, 153] on icon at bounding box center [18, 155] width 9 height 8
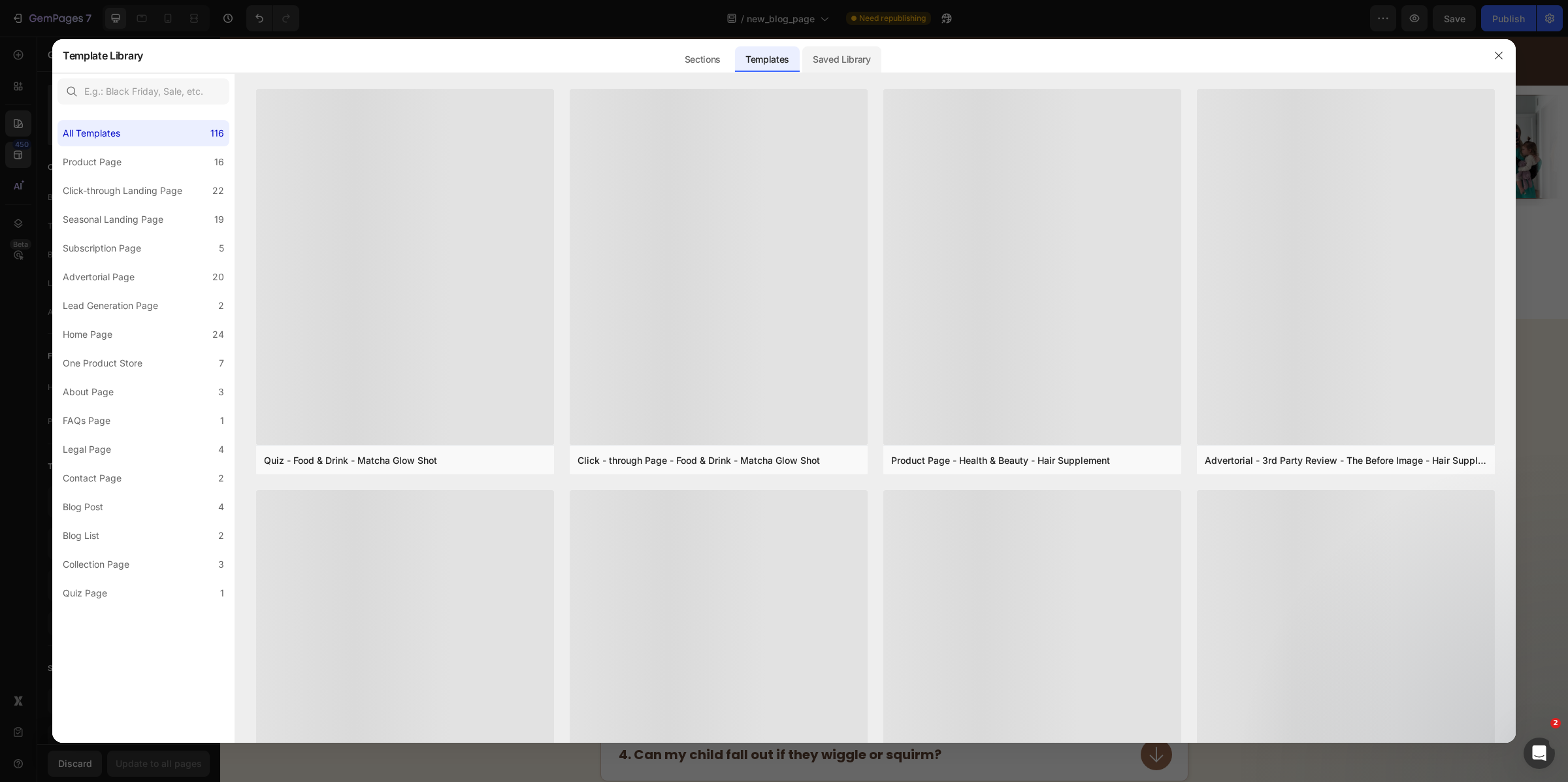
click at [829, 59] on div "Saved Library" at bounding box center [843, 60] width 79 height 26
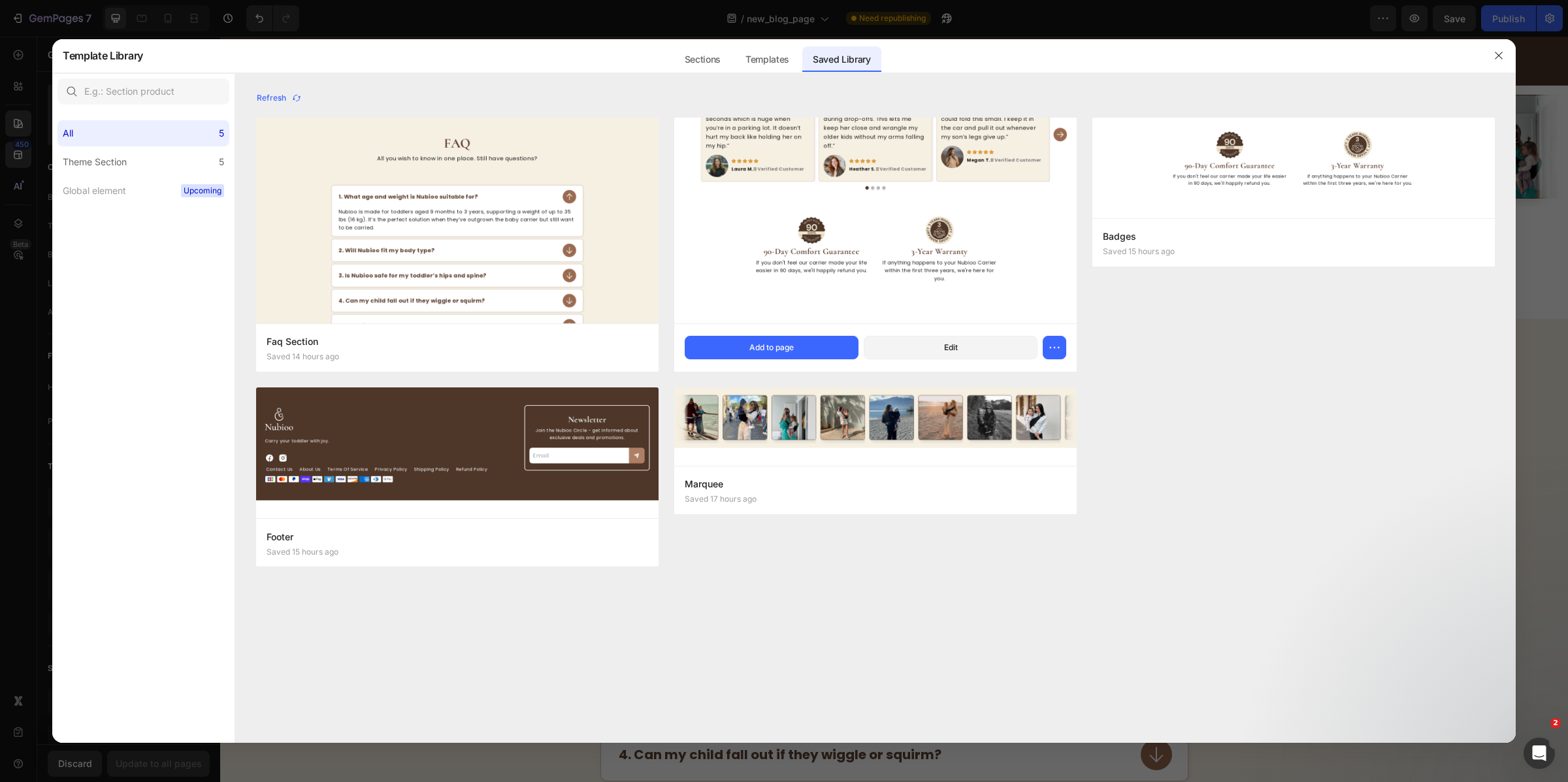
click at [841, 230] on img at bounding box center [876, 172] width 402 height 304
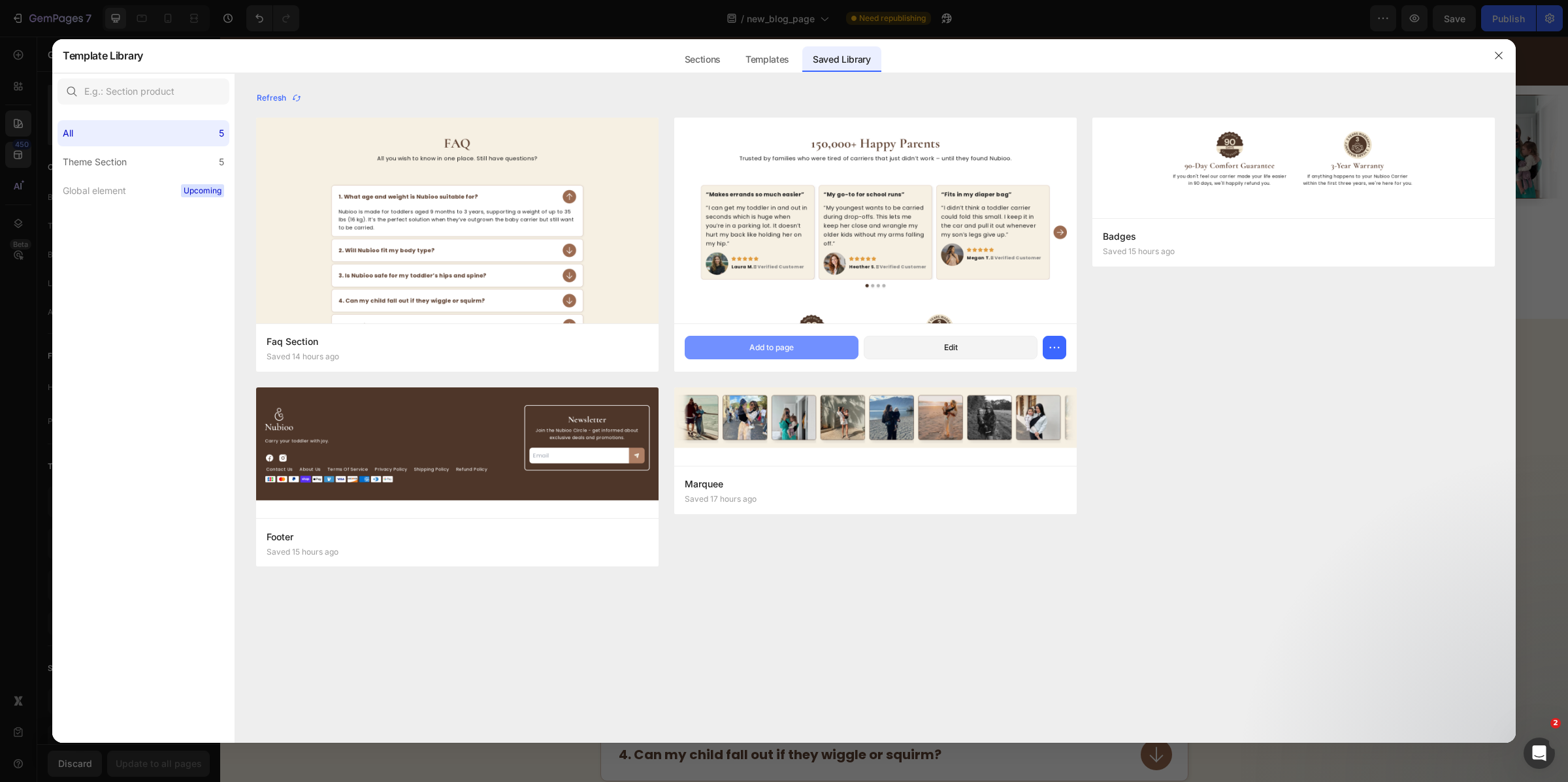
click at [793, 349] on div "Add to page" at bounding box center [772, 348] width 44 height 11
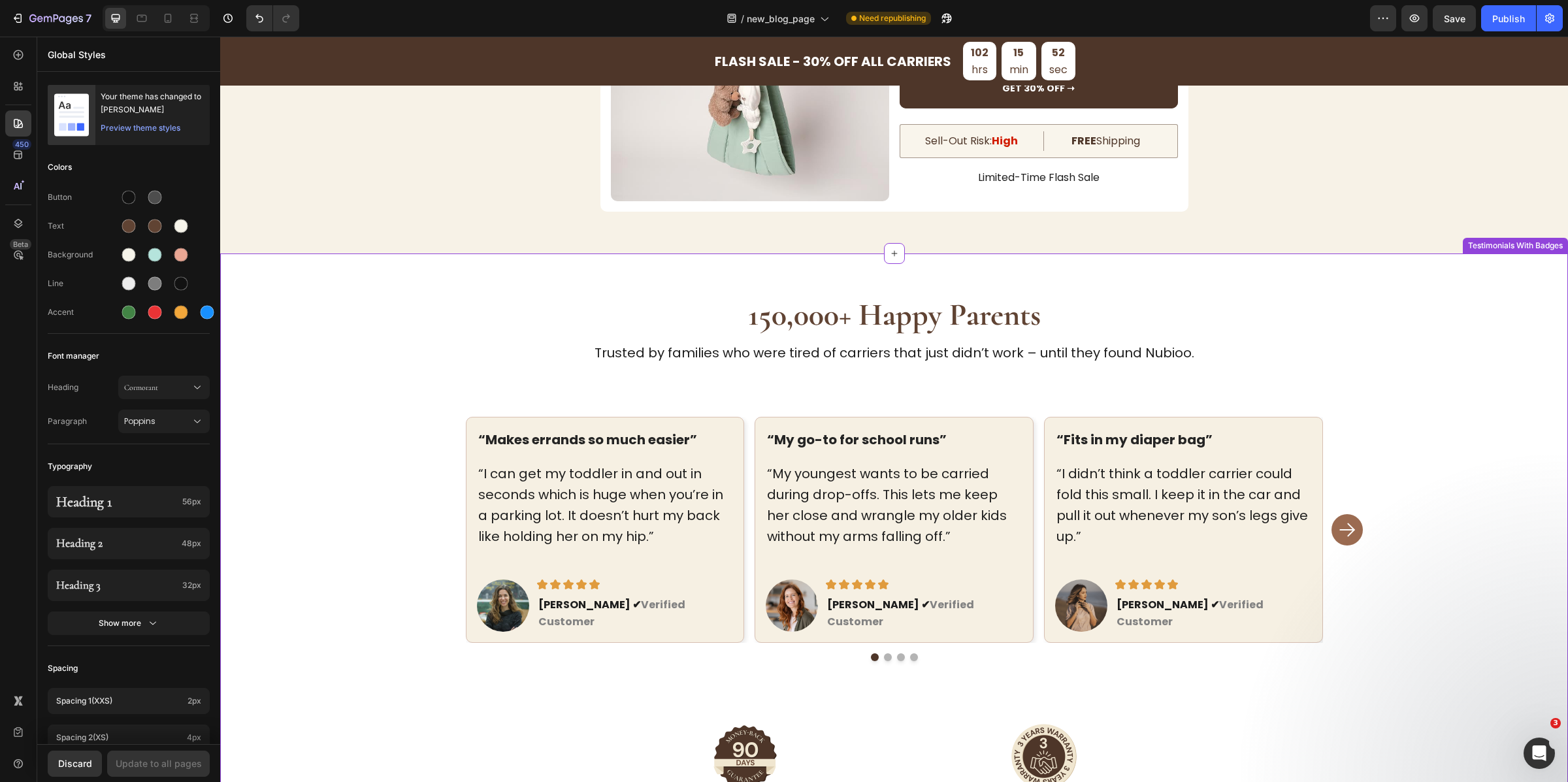
scroll to position [4827, 0]
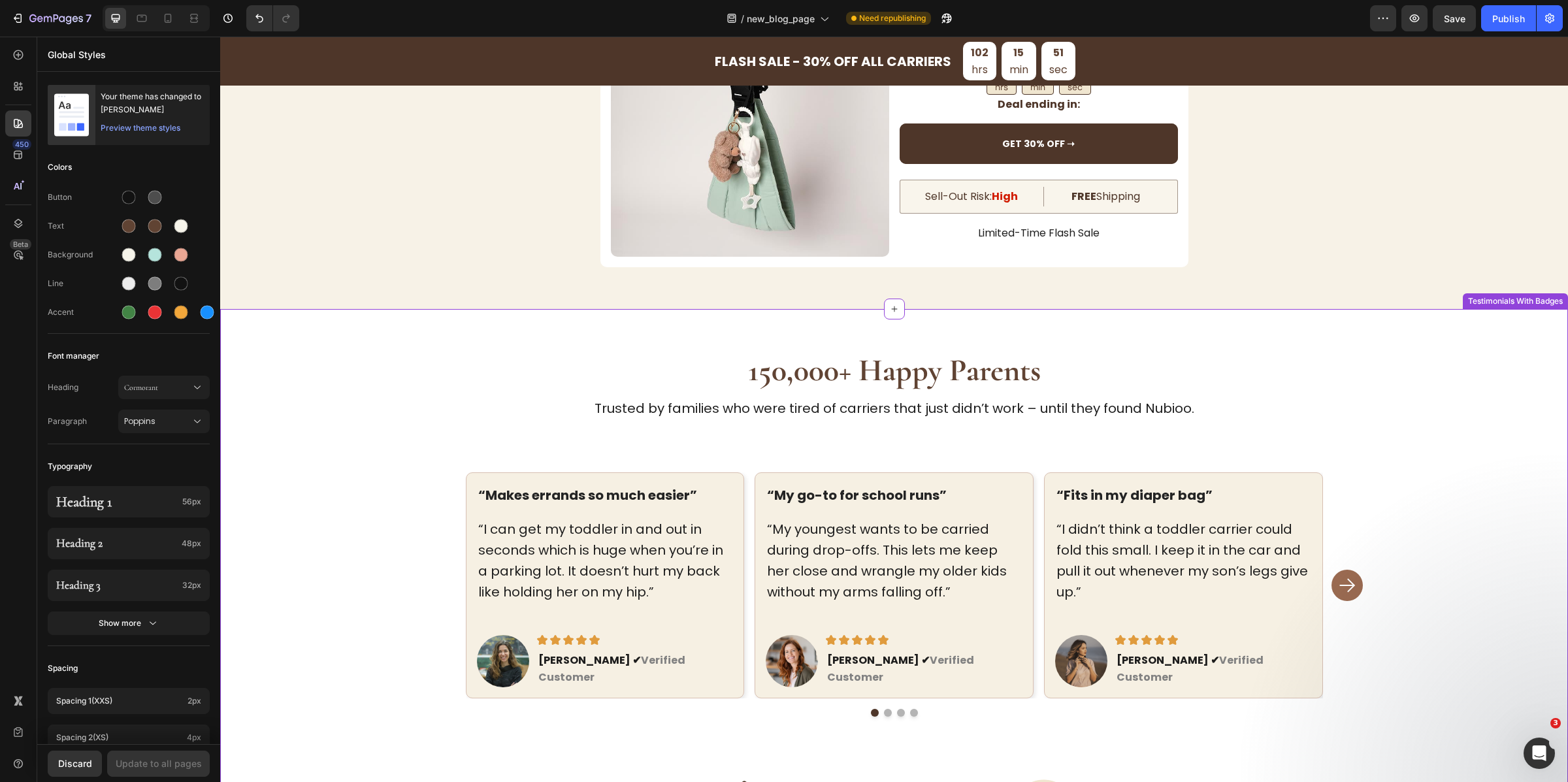
click at [1173, 376] on h2 "150,000+ Happy Parents" at bounding box center [895, 371] width 941 height 41
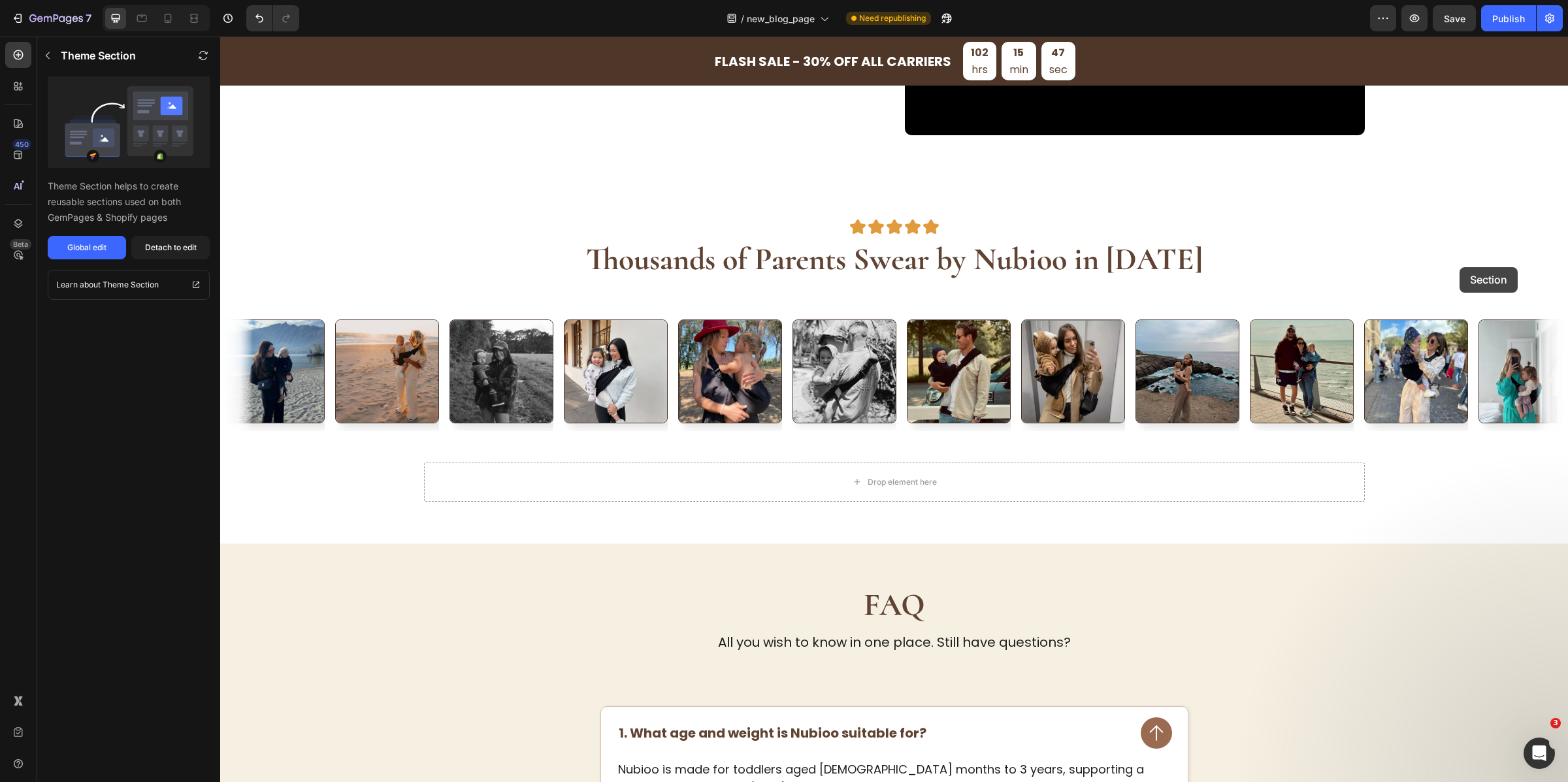
scroll to position [3188, 0]
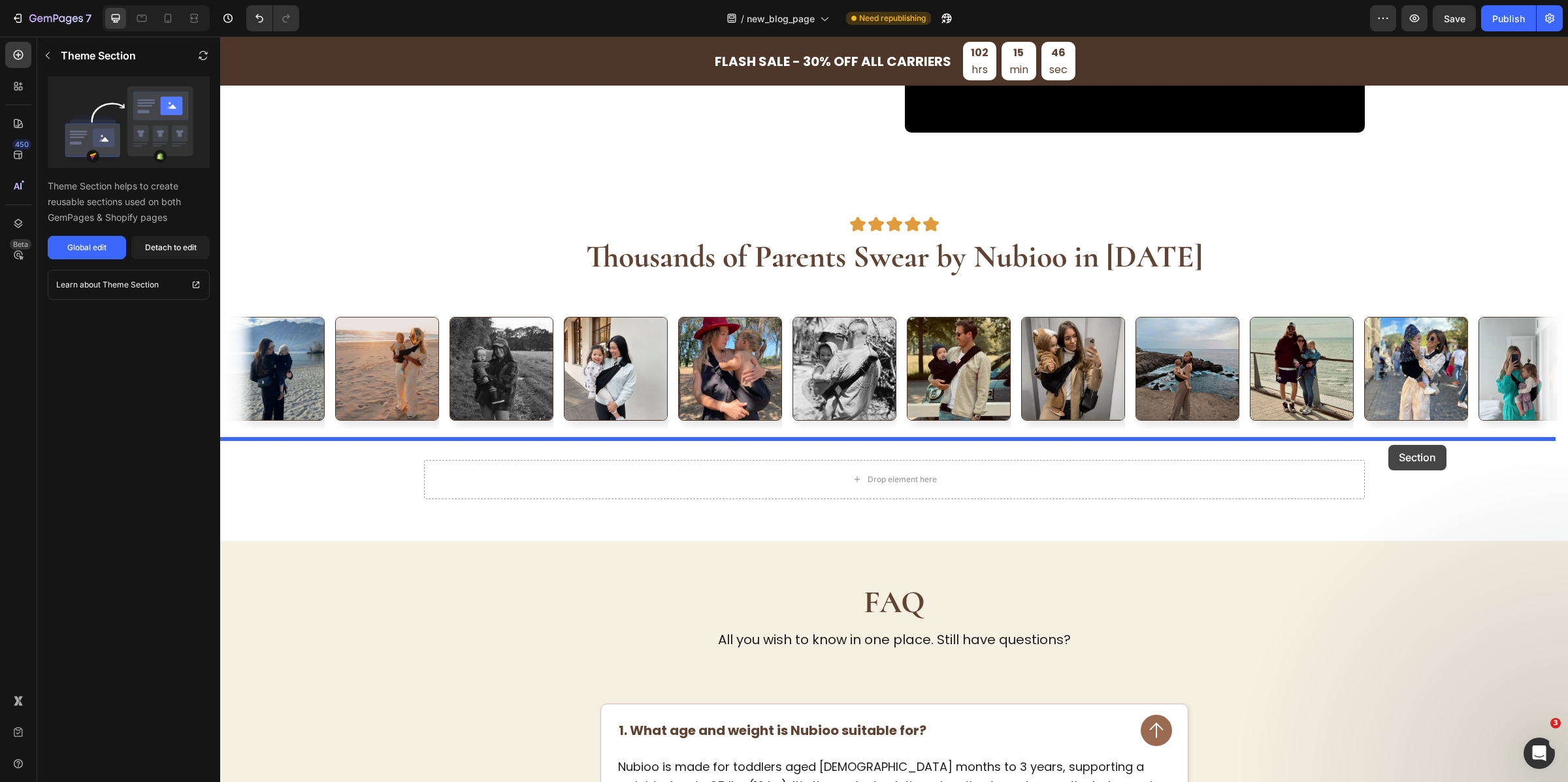
drag, startPoint x: 1462, startPoint y: 304, endPoint x: 1389, endPoint y: 445, distance: 158.8
click at [1389, 445] on div "Drop element here Row Section 10" at bounding box center [894, 490] width 1348 height 102
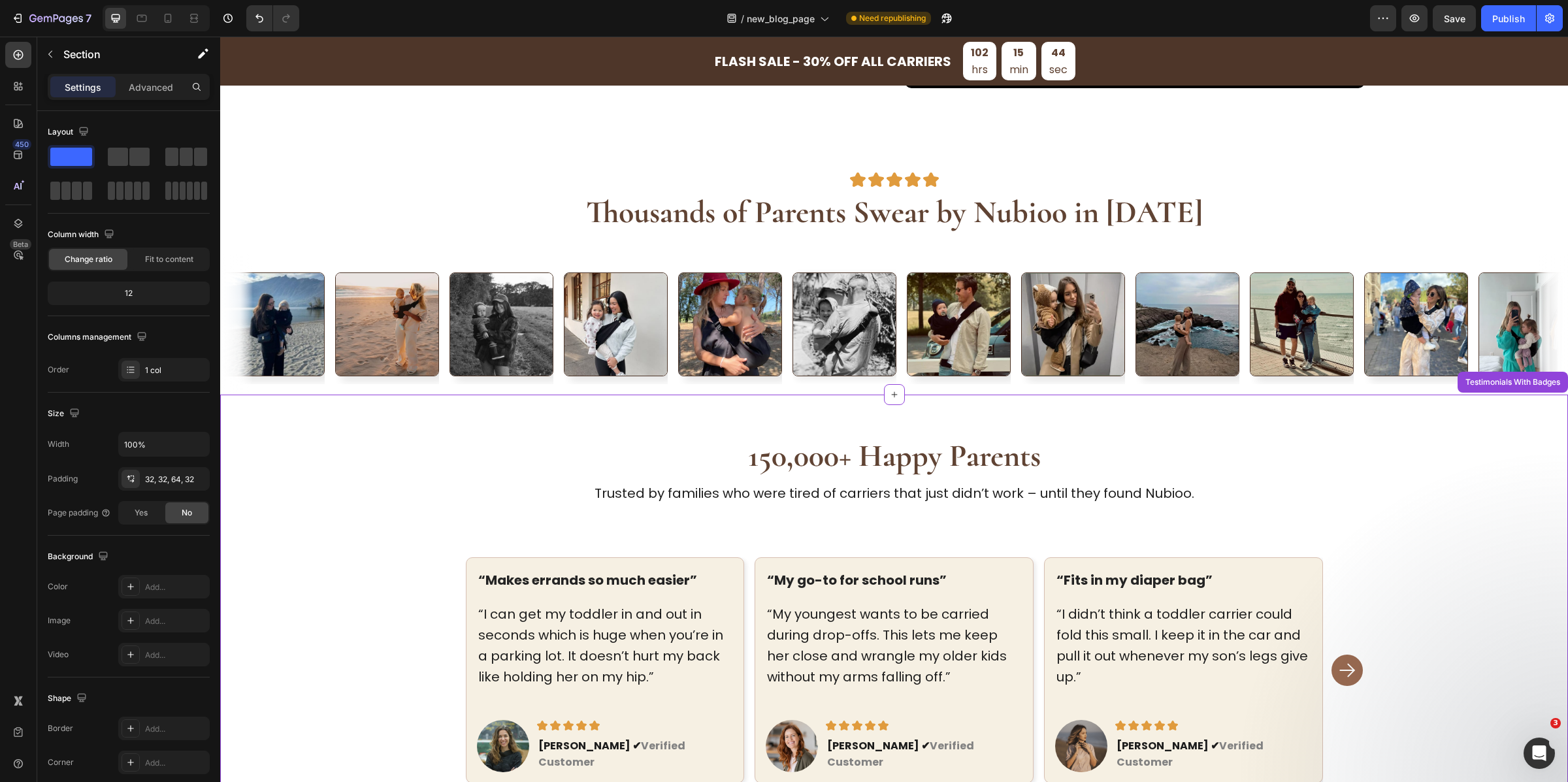
scroll to position [3242, 0]
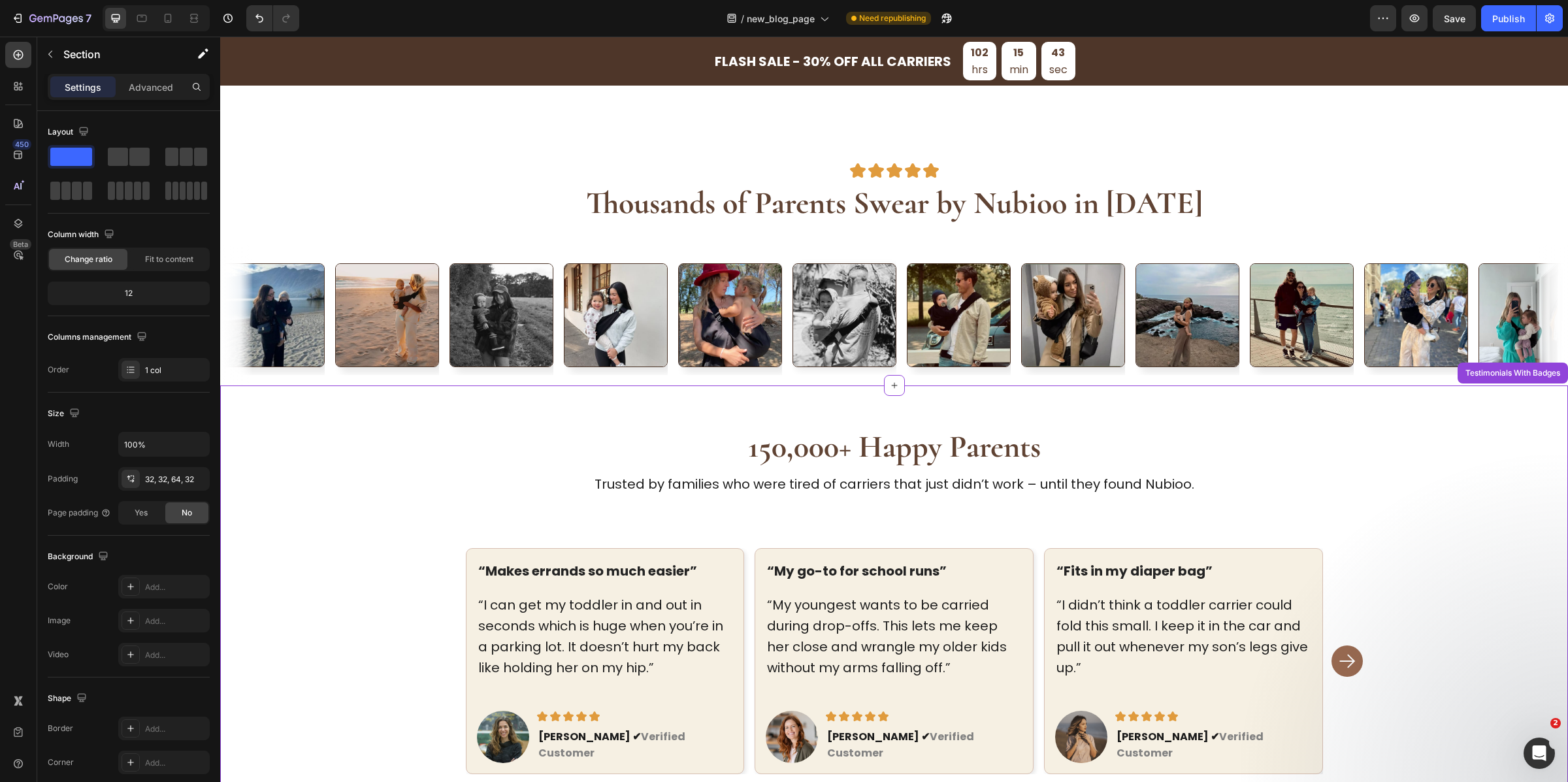
click at [1496, 493] on div "150,000+ Happy Parents Heading Trusted by families who were tired of carriers t…" at bounding box center [894, 717] width 1306 height 581
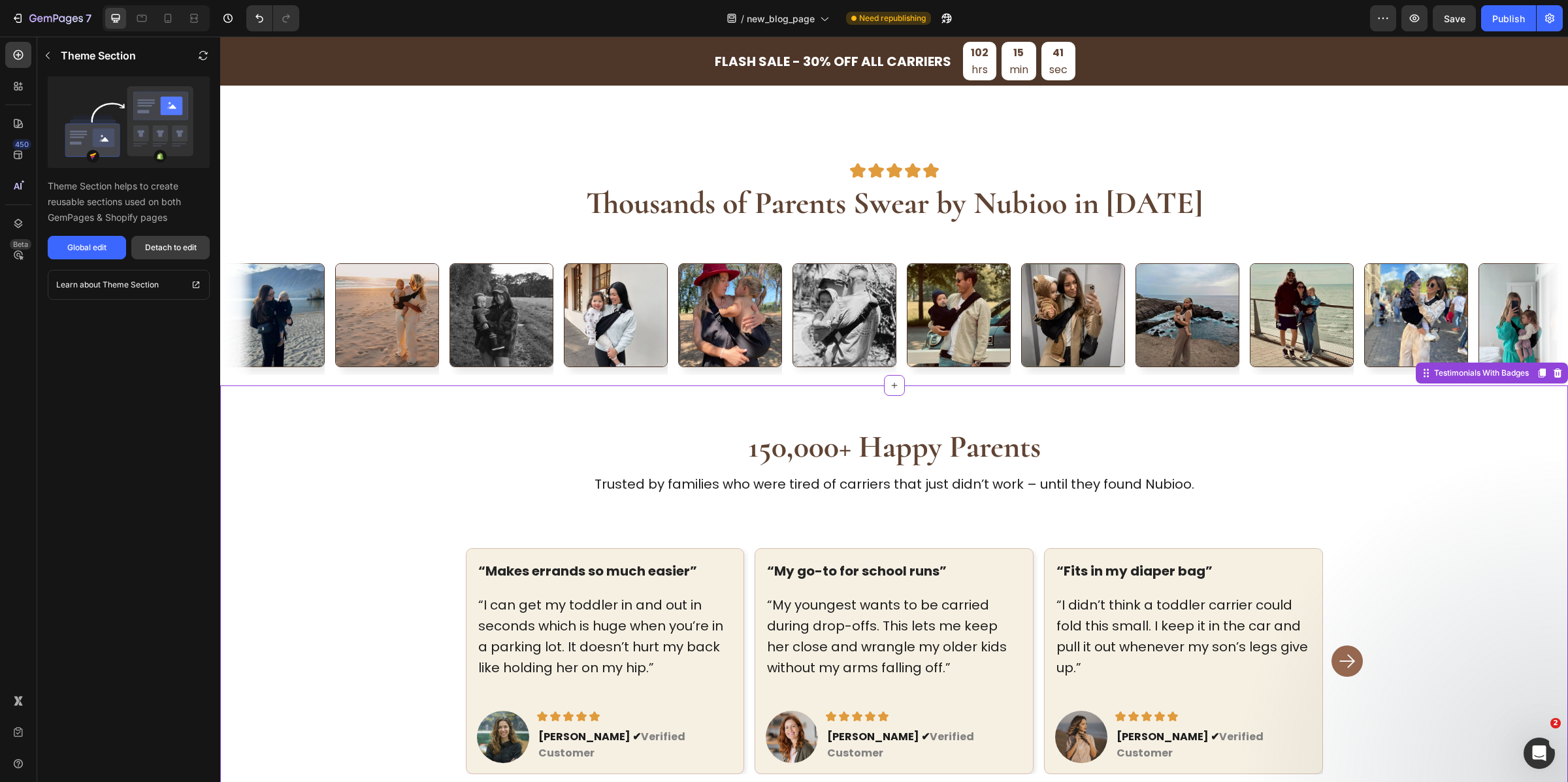
click at [179, 249] on div "Detach to edit" at bounding box center [171, 247] width 52 height 11
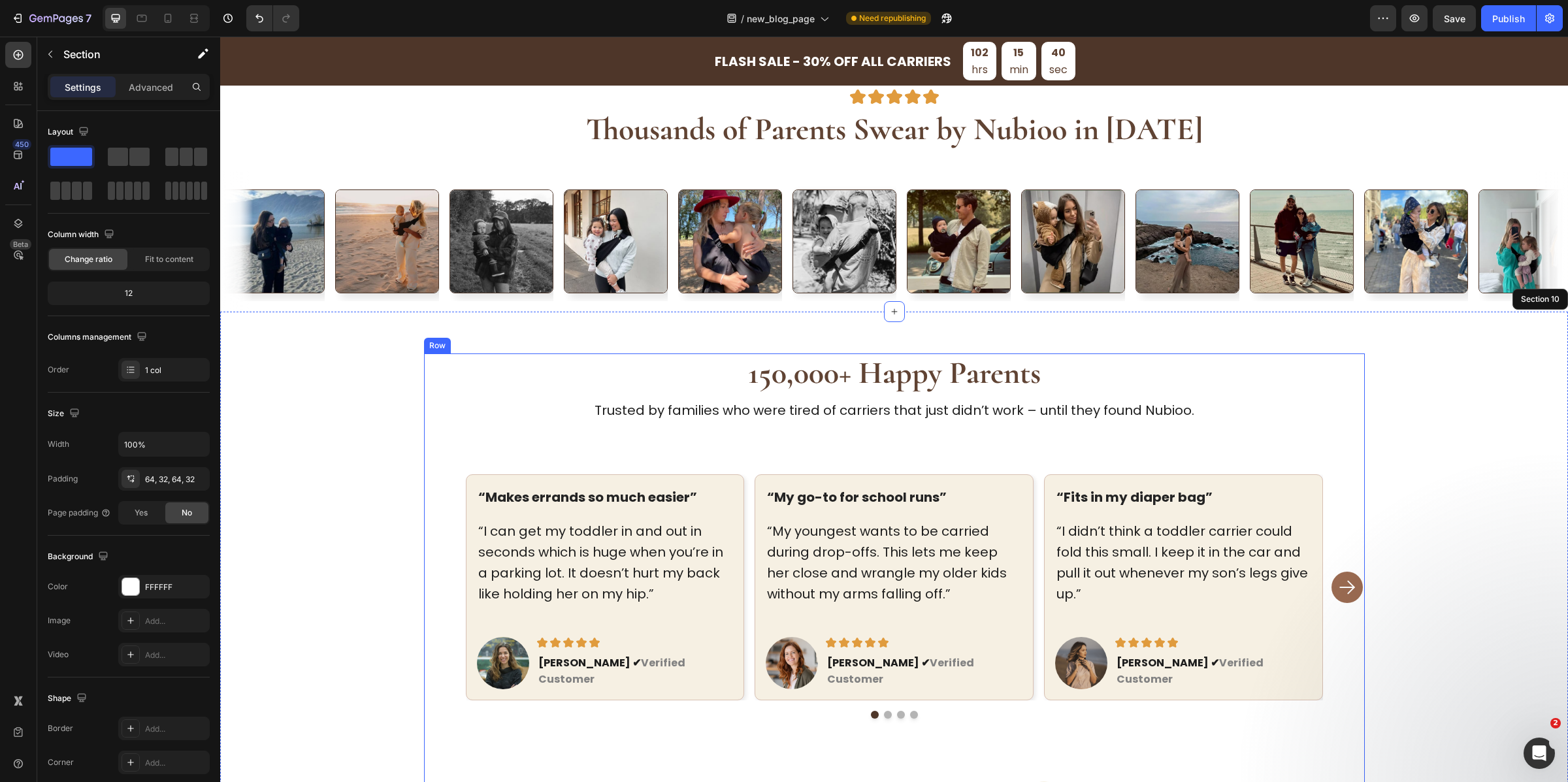
scroll to position [3317, 0]
click at [868, 375] on strong "150,000+ Happy Parents" at bounding box center [895, 372] width 293 height 38
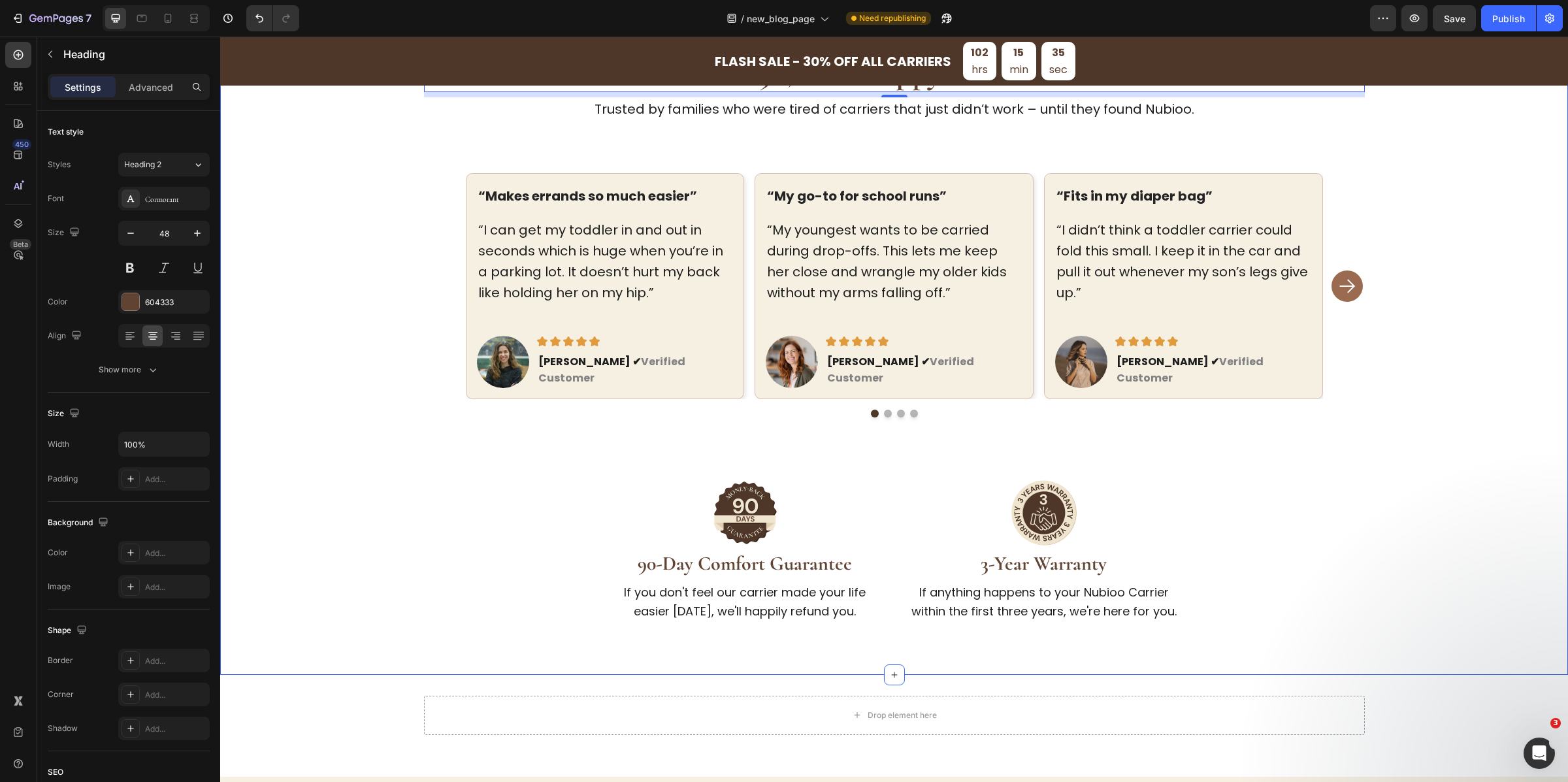
scroll to position [3616, 0]
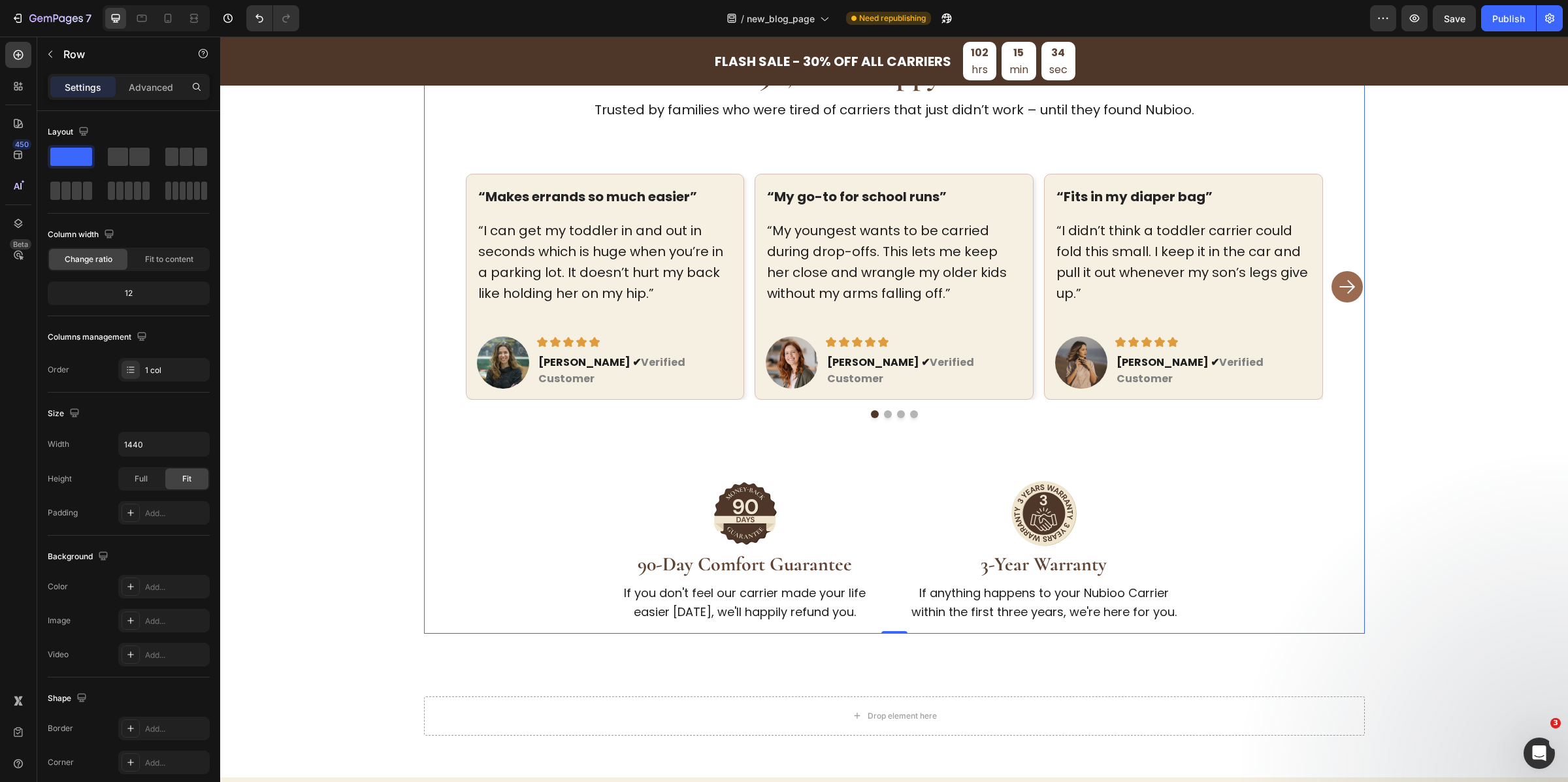
click at [889, 425] on div "“Makes errands so much easier” Text block “I can get my toddler in and out in s…" at bounding box center [895, 322] width 941 height 297
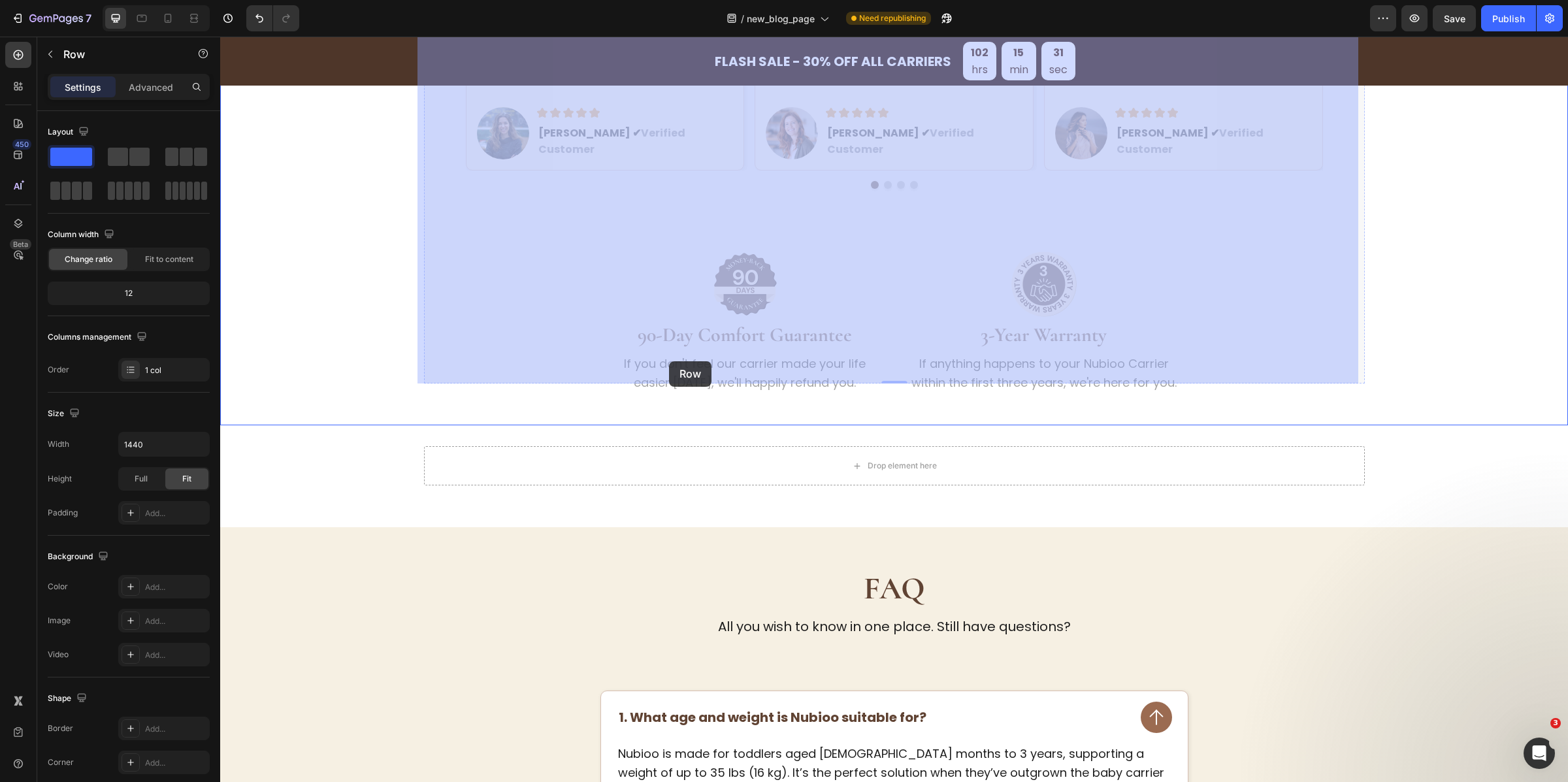
scroll to position [3846, 0]
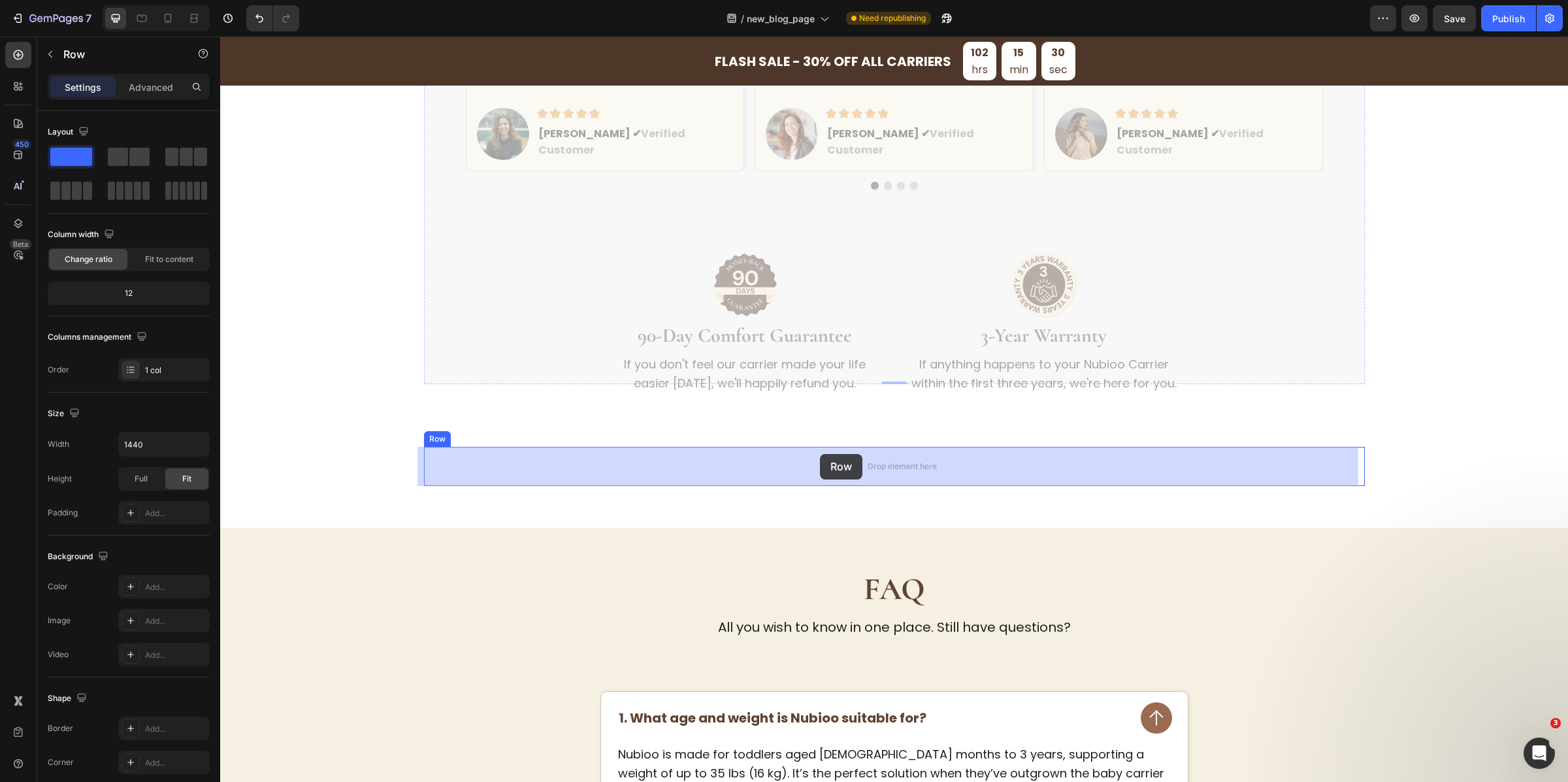
drag, startPoint x: 427, startPoint y: 270, endPoint x: 820, endPoint y: 454, distance: 433.9
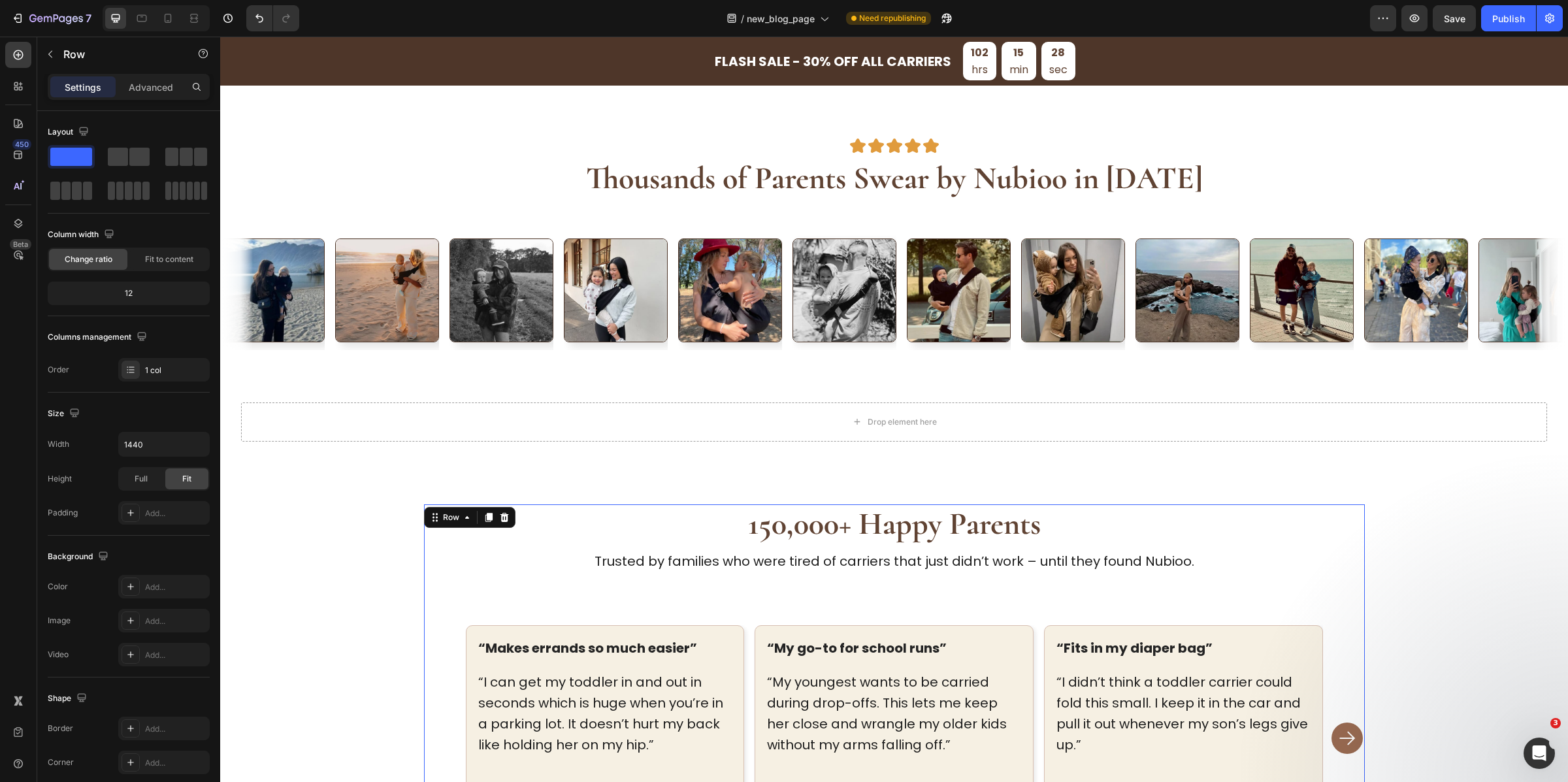
scroll to position [3255, 0]
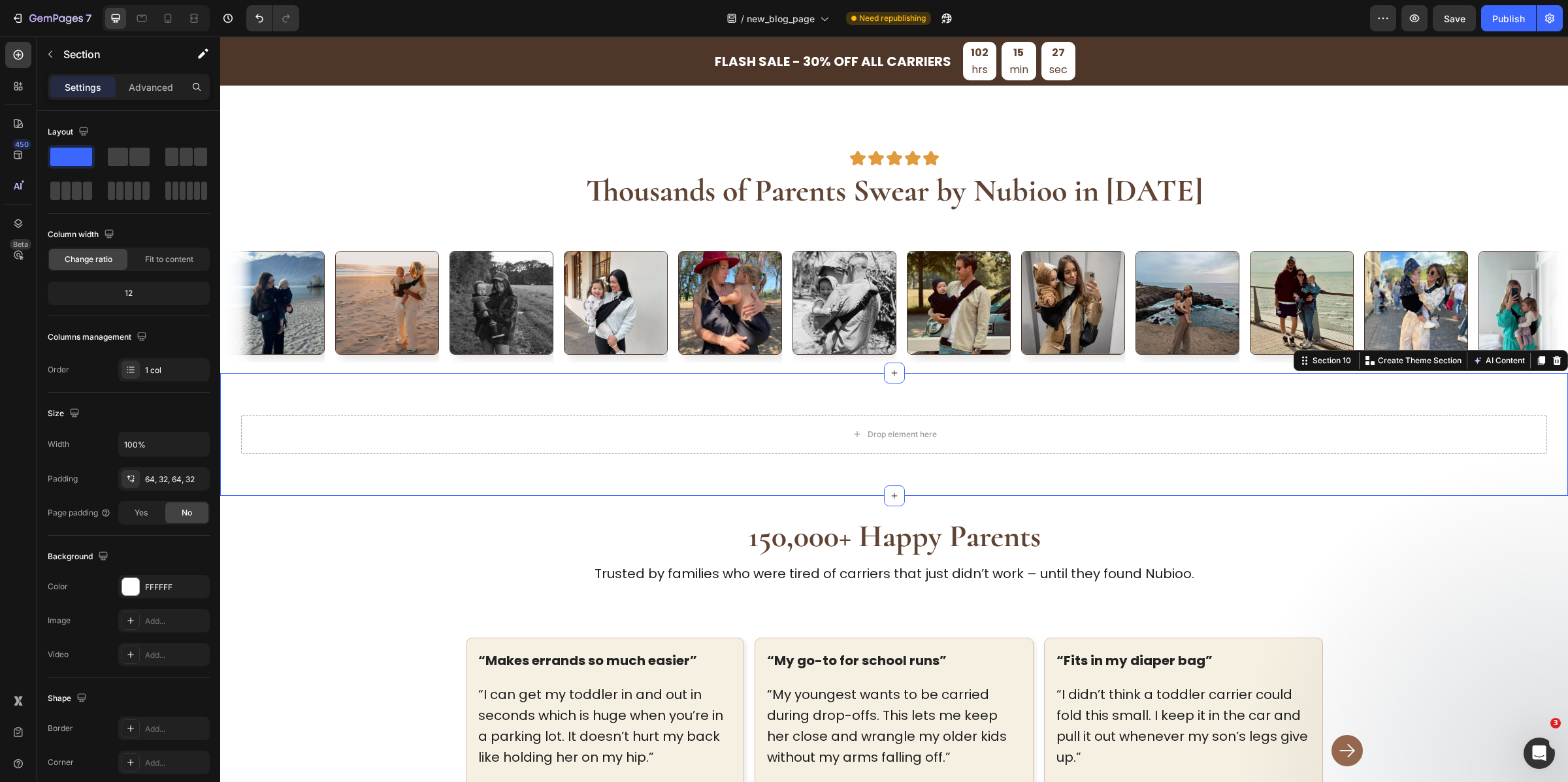
click at [946, 466] on div "Drop element here Section 10 Create Theme Section AI Content Write with GemAI W…" at bounding box center [894, 434] width 1348 height 123
click at [1554, 359] on icon at bounding box center [1558, 361] width 9 height 9
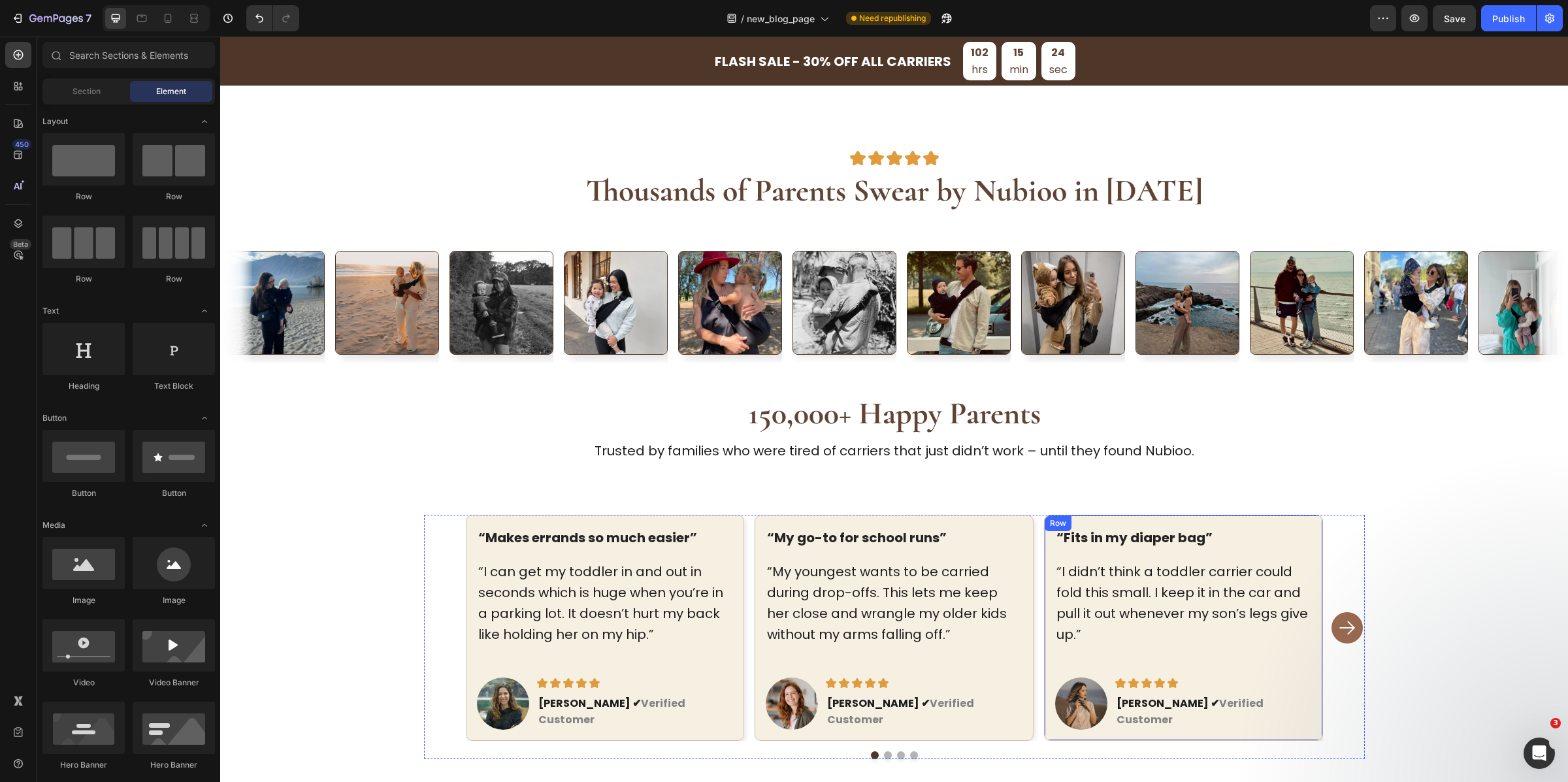
scroll to position [3358, 0]
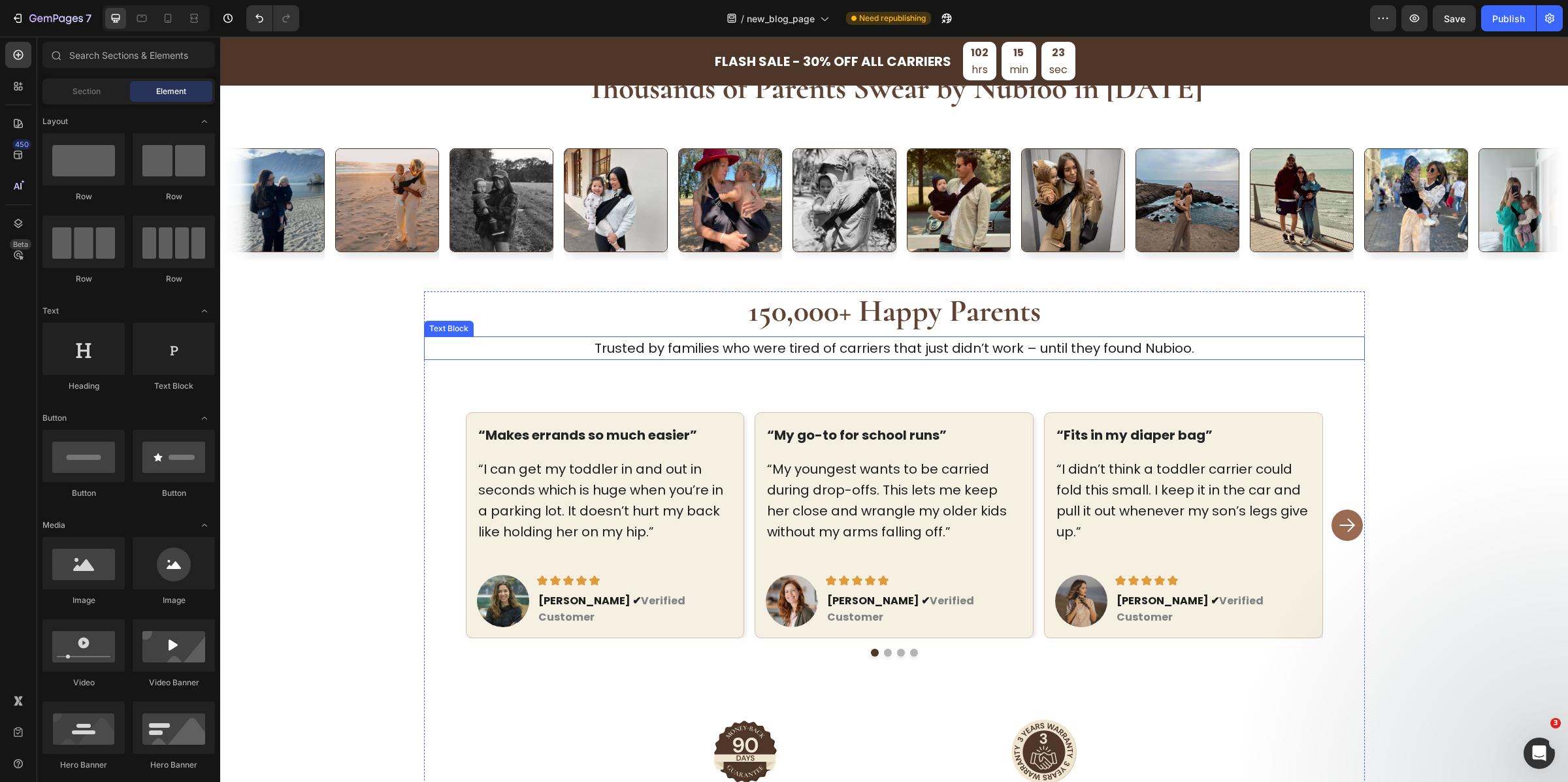
click at [995, 343] on p "Trusted by families who were tired of carriers that just didn’t work – until th…" at bounding box center [894, 348] width 938 height 21
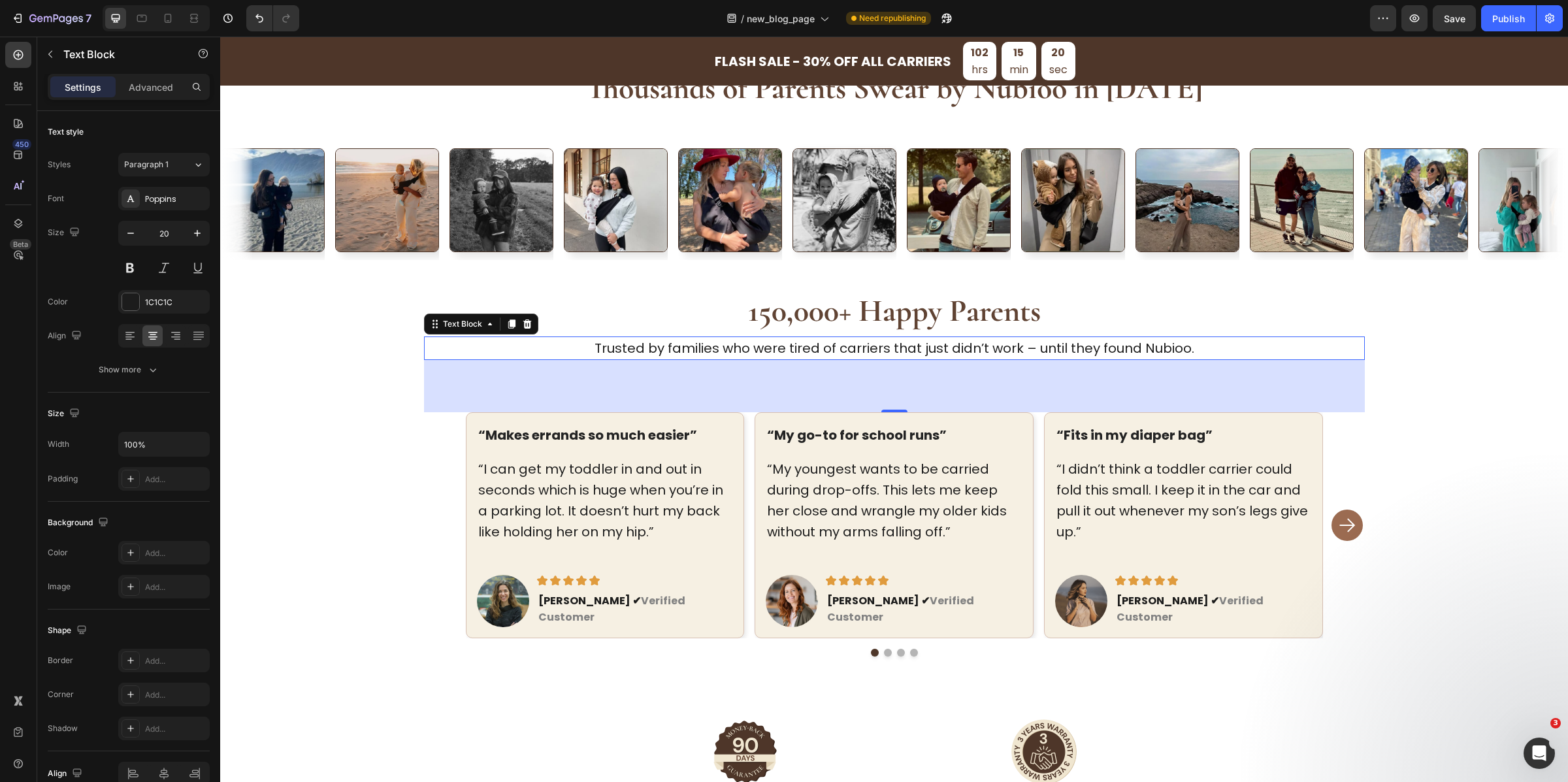
click at [957, 356] on p "Trusted by families who were tired of carriers that just didn’t work – until th…" at bounding box center [894, 348] width 938 height 21
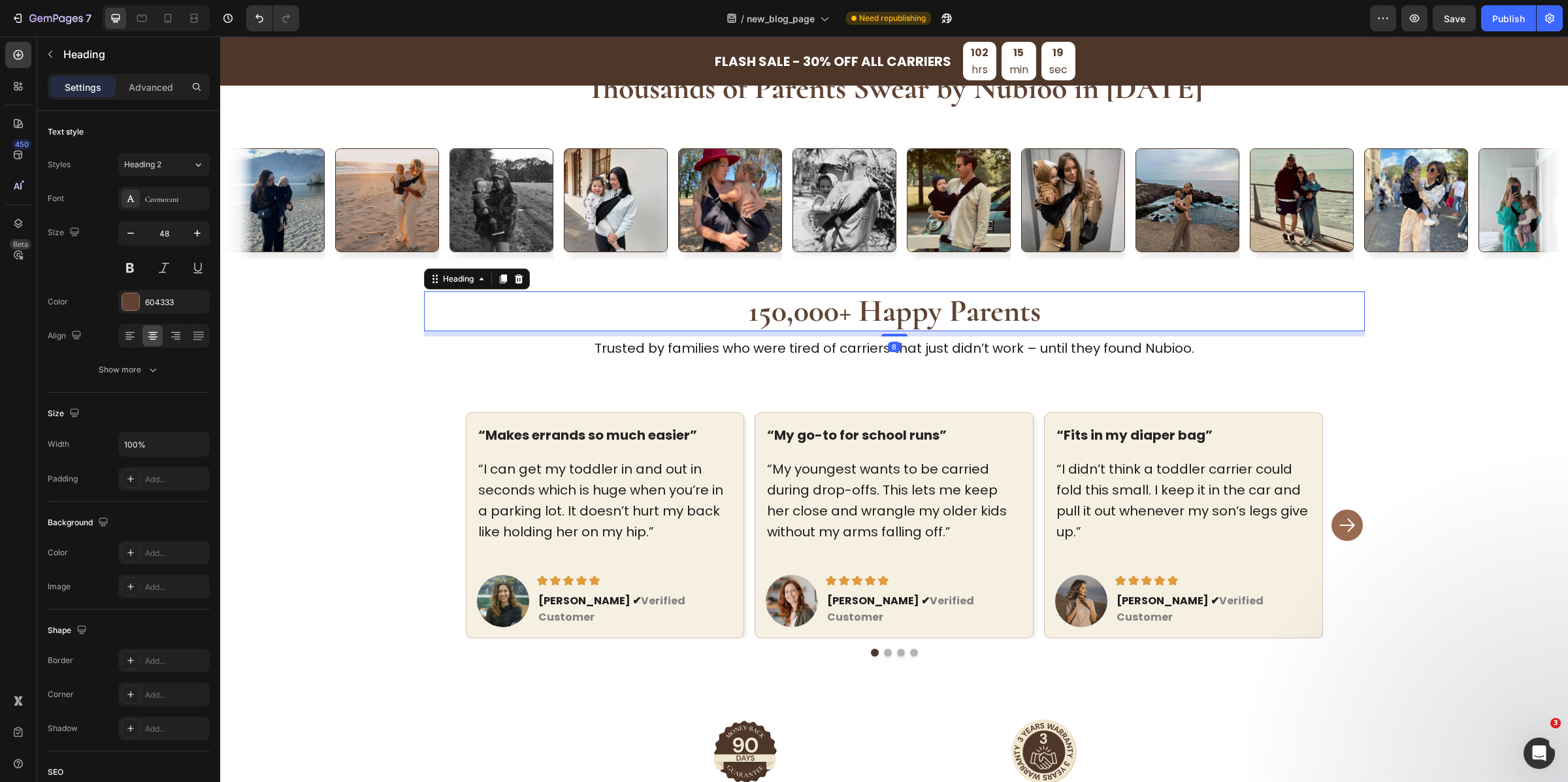
click at [1185, 321] on h2 "150,000+ Happy Parents" at bounding box center [895, 312] width 941 height 41
click at [1180, 340] on p "Trusted by families who were tired of carriers that just didn’t work – until th…" at bounding box center [894, 348] width 938 height 21
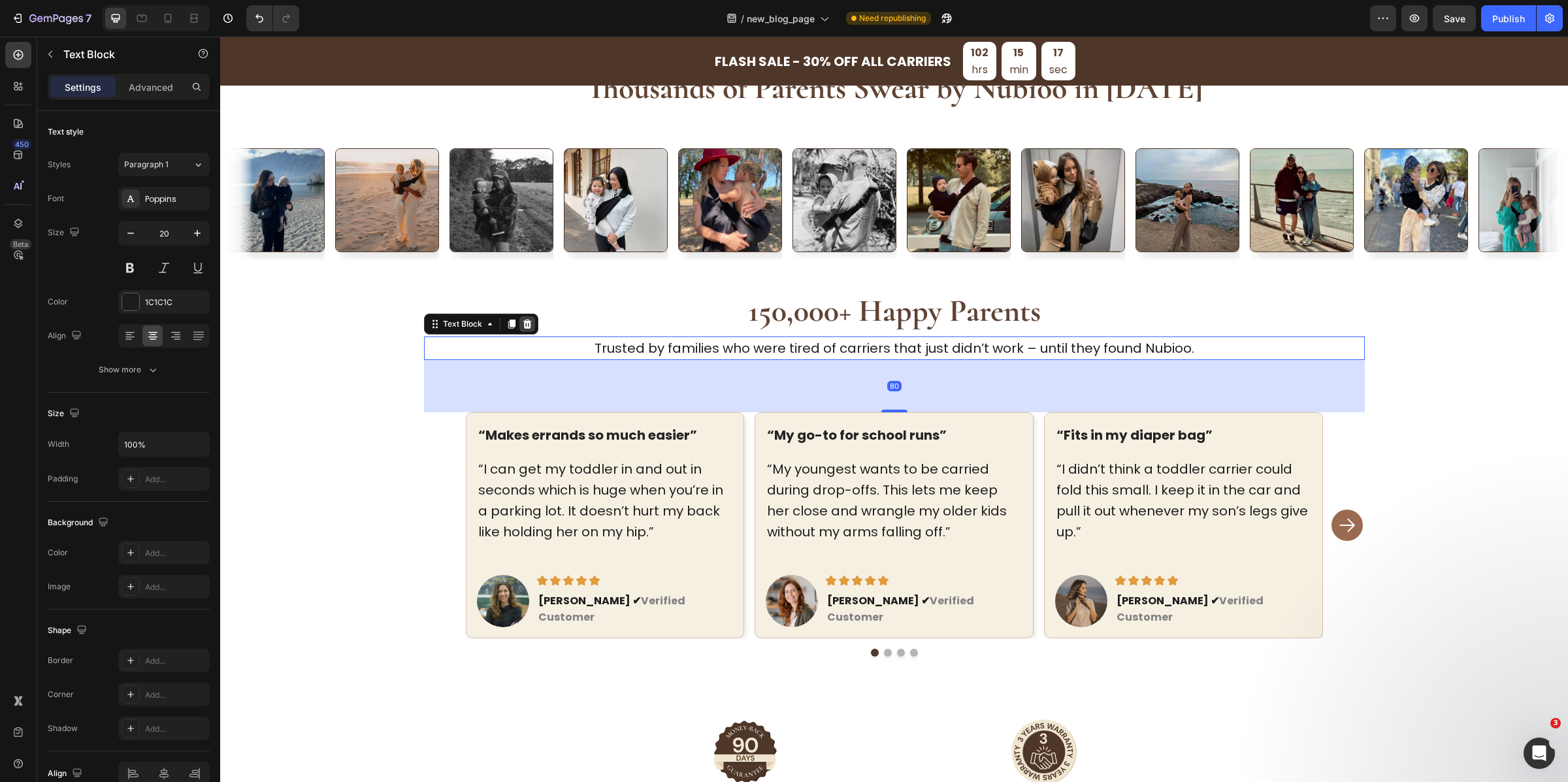
click at [522, 321] on icon at bounding box center [527, 324] width 10 height 10
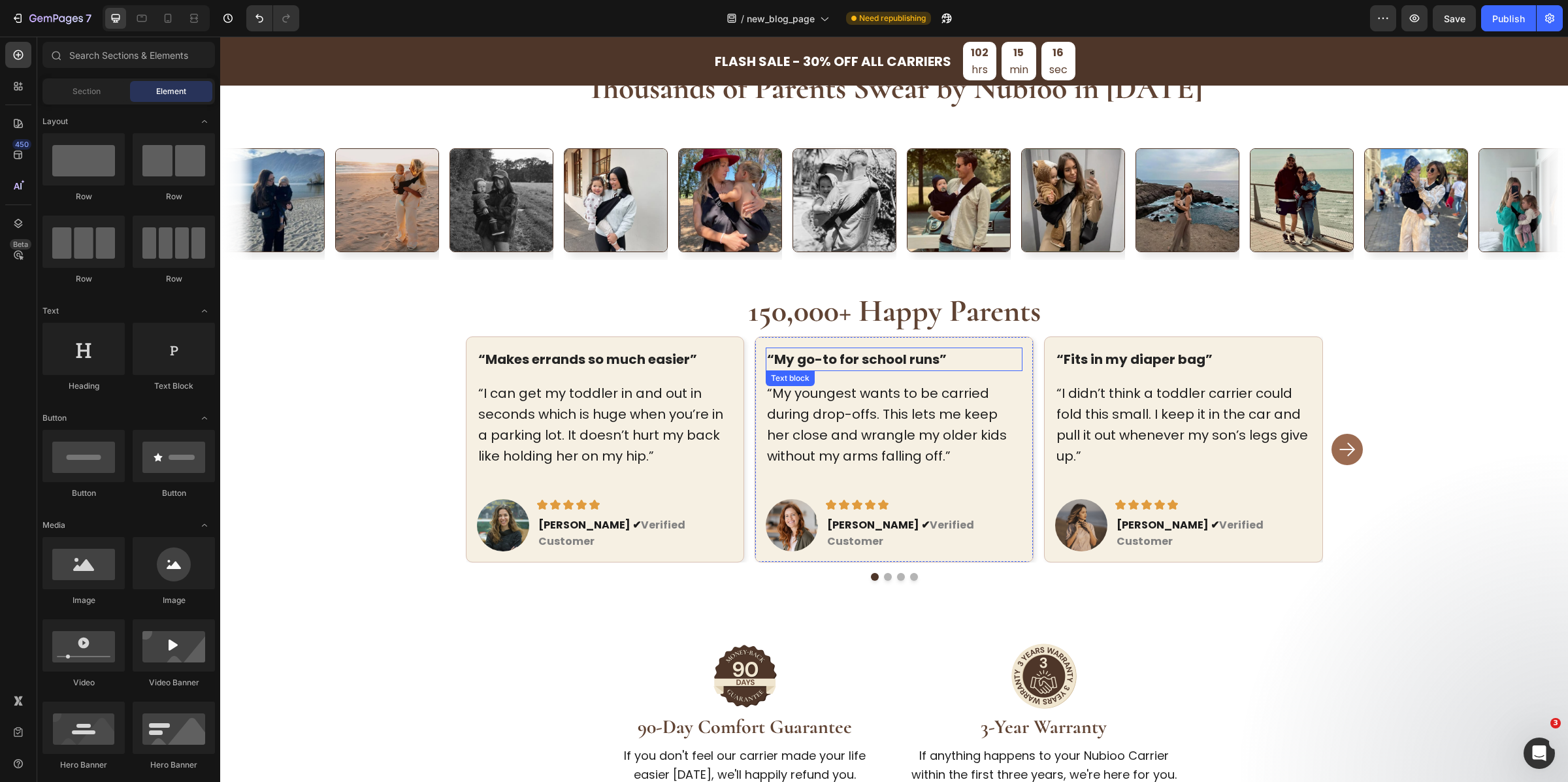
click at [940, 323] on strong "150,000+ Happy Parents" at bounding box center [895, 311] width 293 height 38
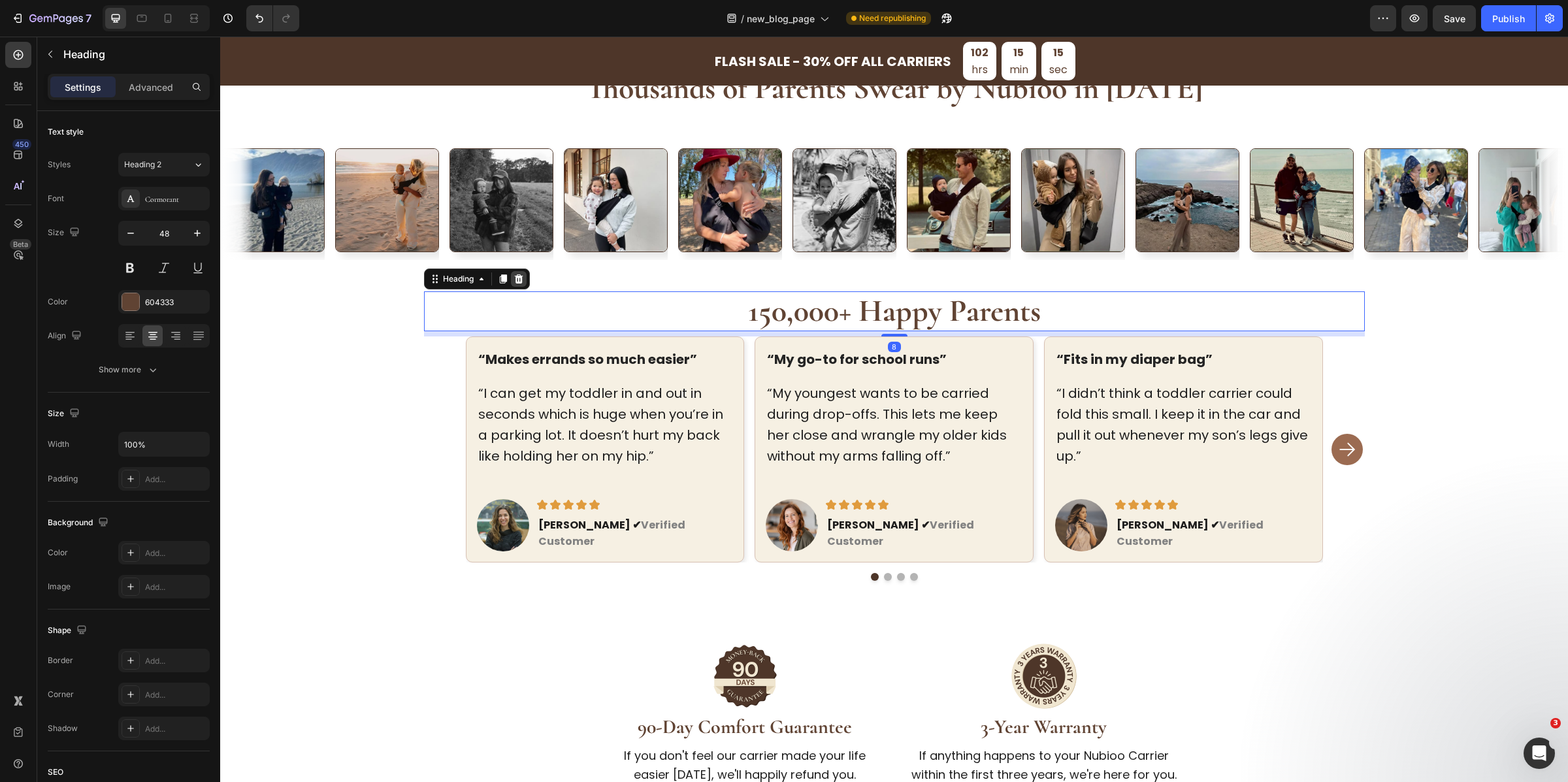
click at [514, 277] on icon at bounding box center [518, 280] width 9 height 9
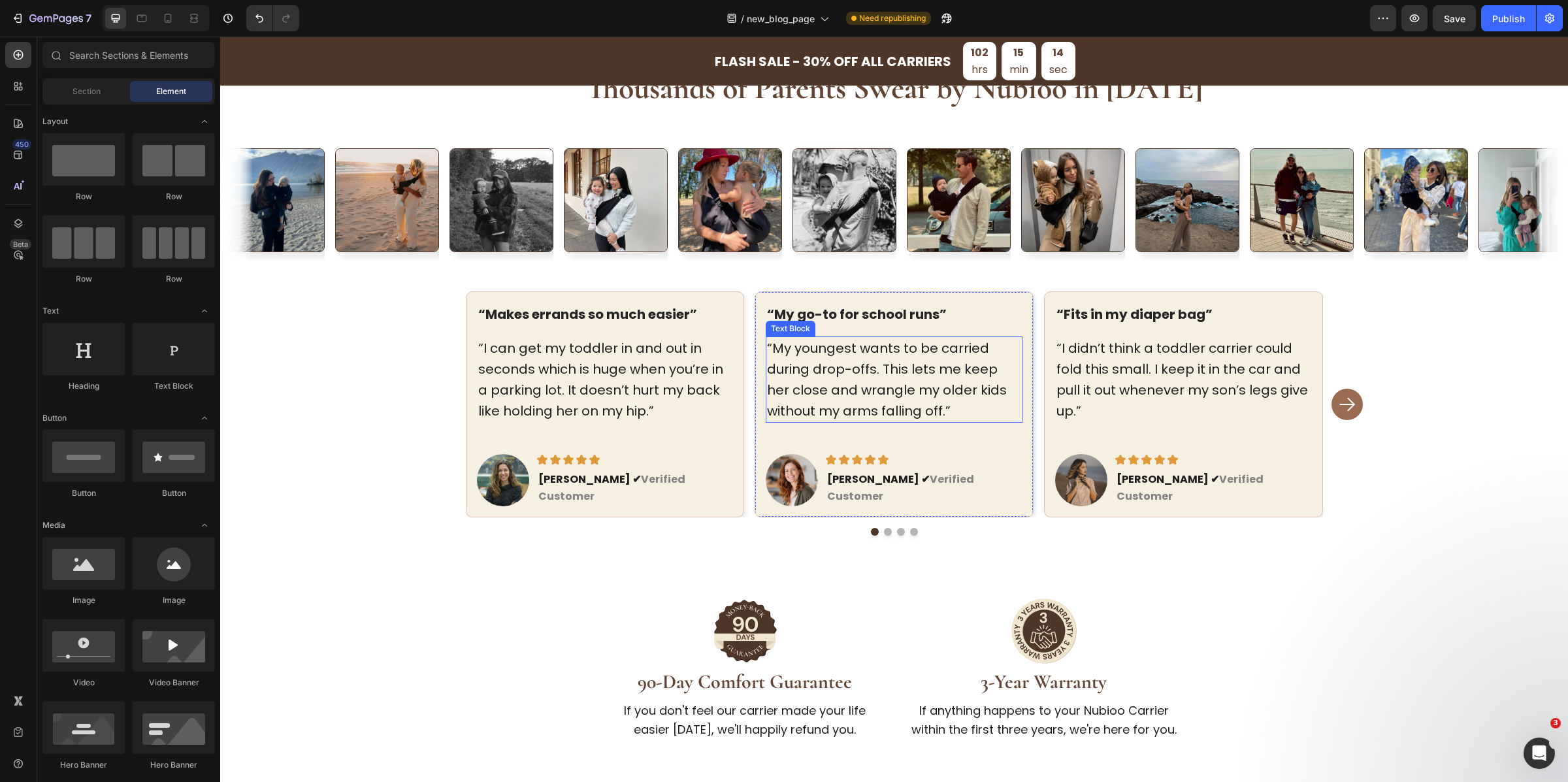
scroll to position [3389, 0]
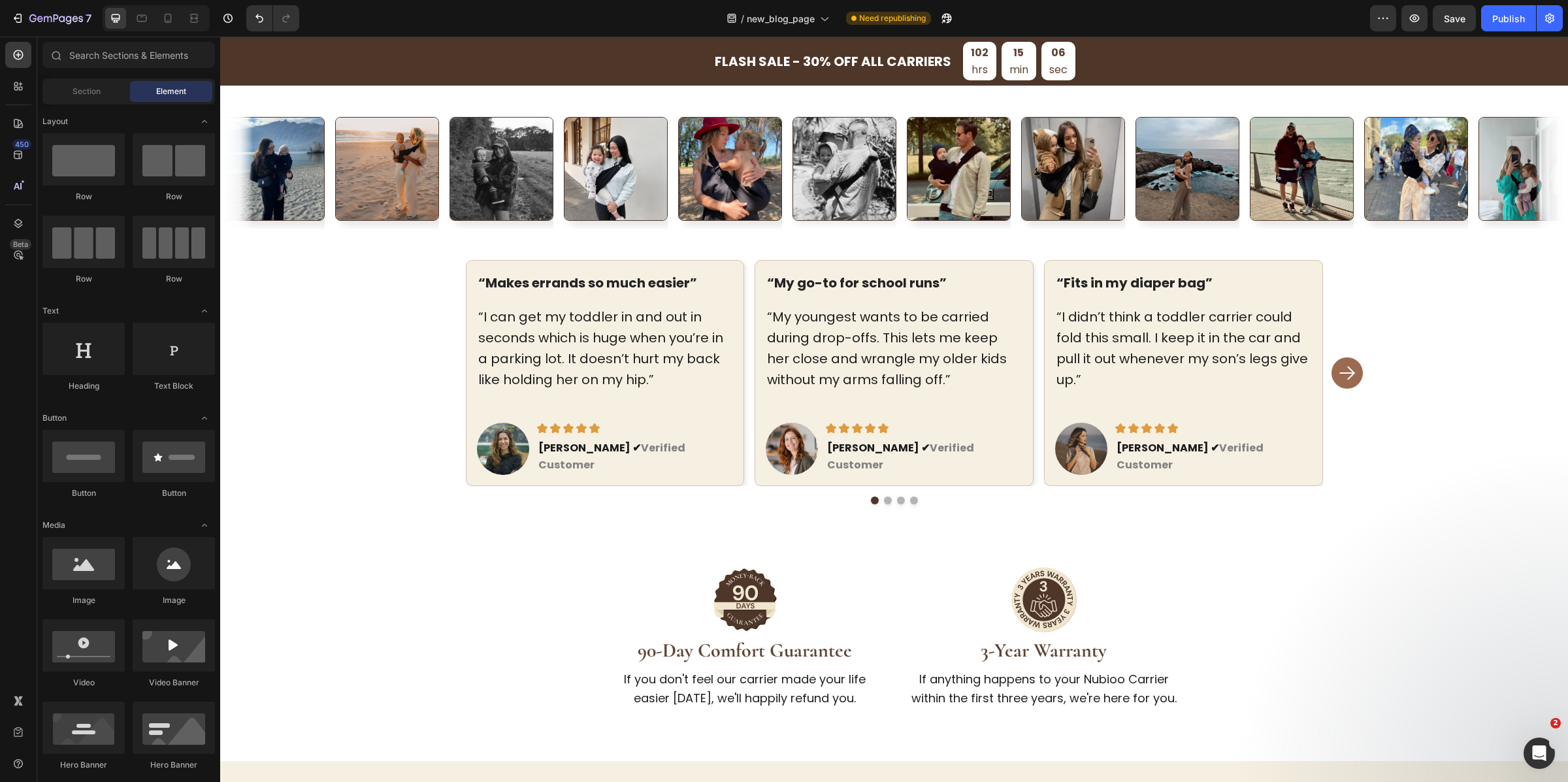
click at [544, 277] on p "“Makes errands so much easier”" at bounding box center [605, 282] width 254 height 21
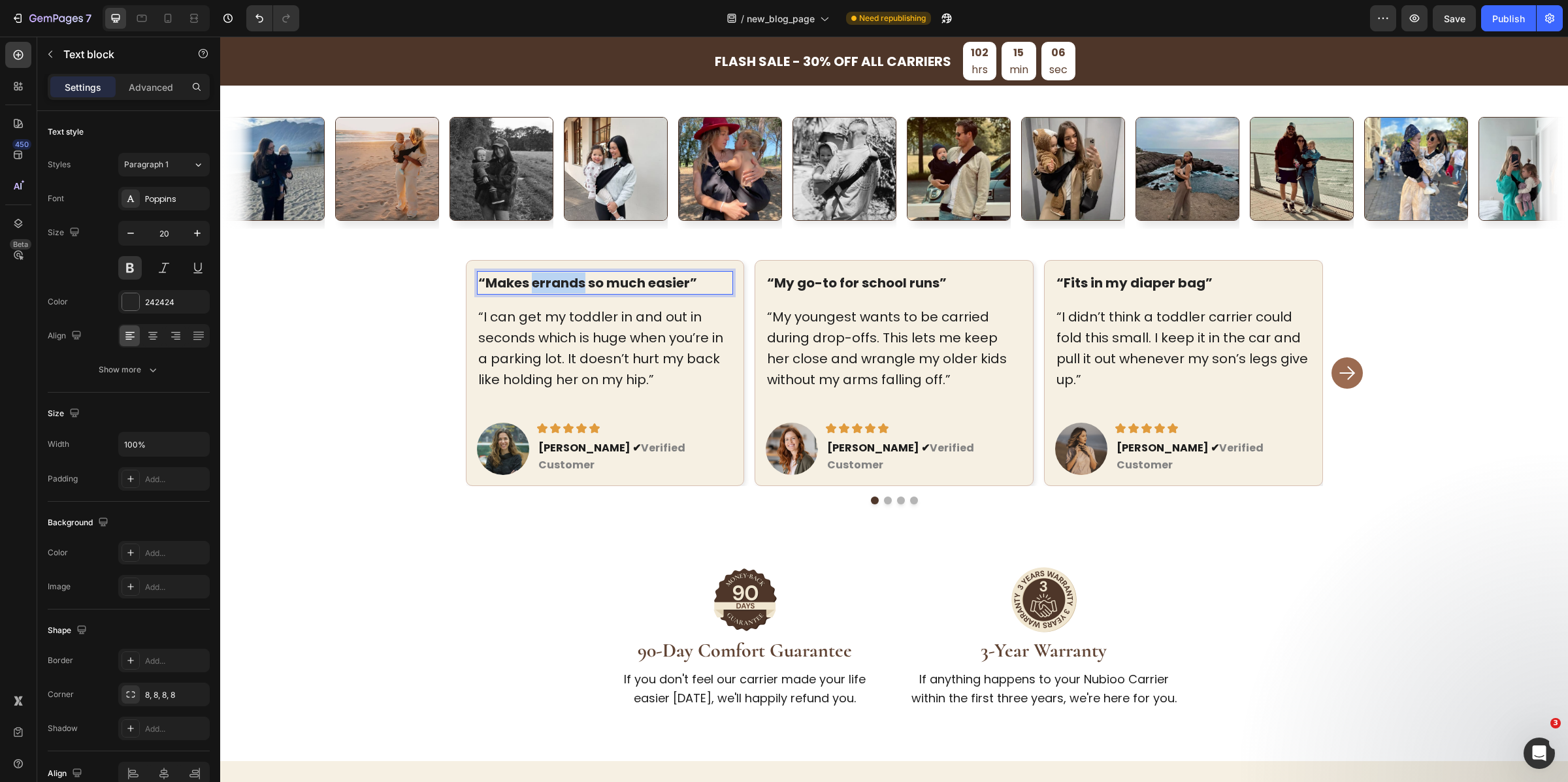
click at [544, 277] on p "“Makes errands so much easier”" at bounding box center [605, 282] width 254 height 21
click at [534, 342] on p "“I can get my toddler in and out in seconds which is huge when you’re in a park…" at bounding box center [605, 348] width 254 height 84
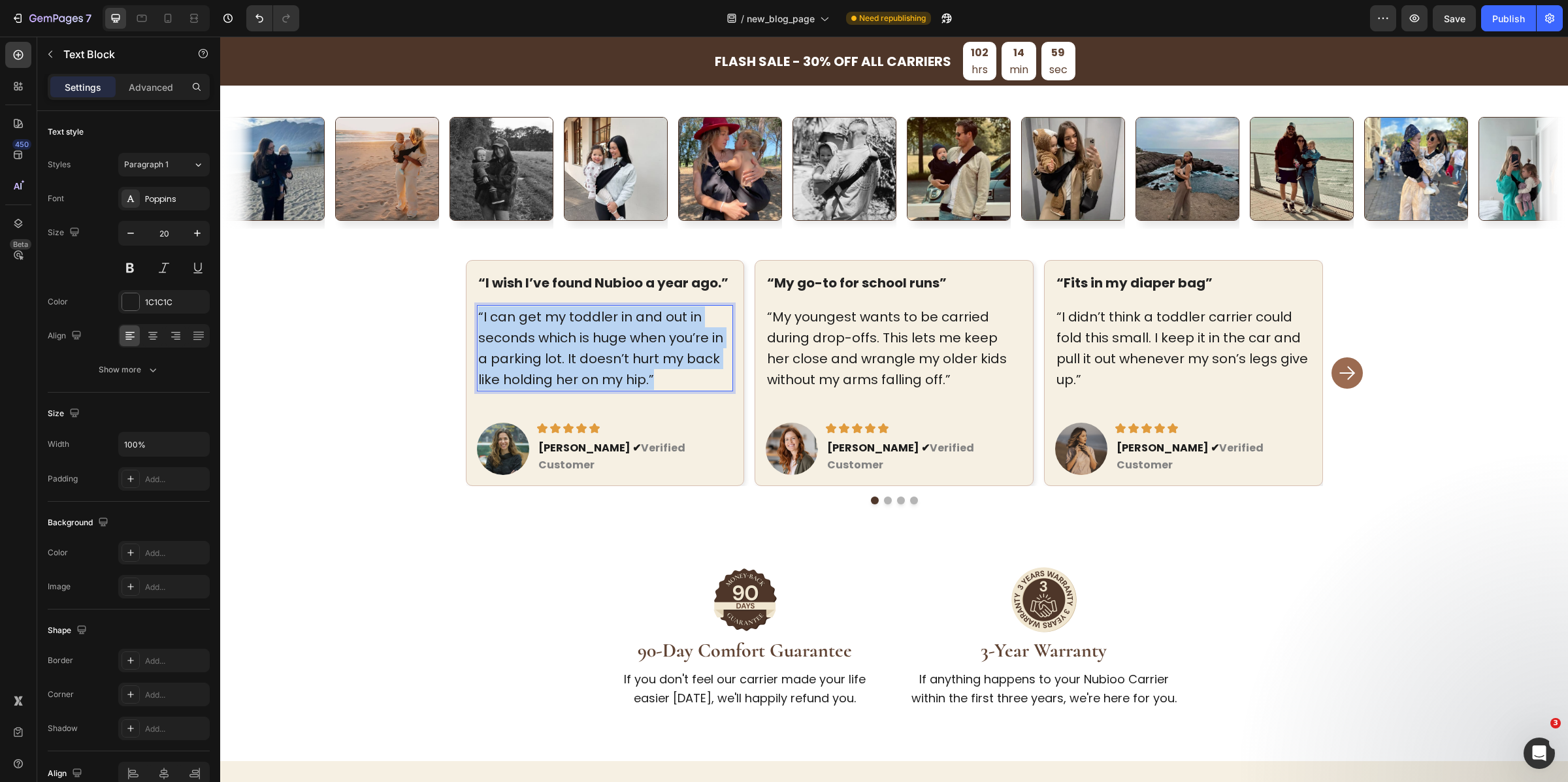
click at [534, 342] on p "“I can get my toddler in and out in seconds which is huge when you’re in a park…" at bounding box center [605, 348] width 254 height 84
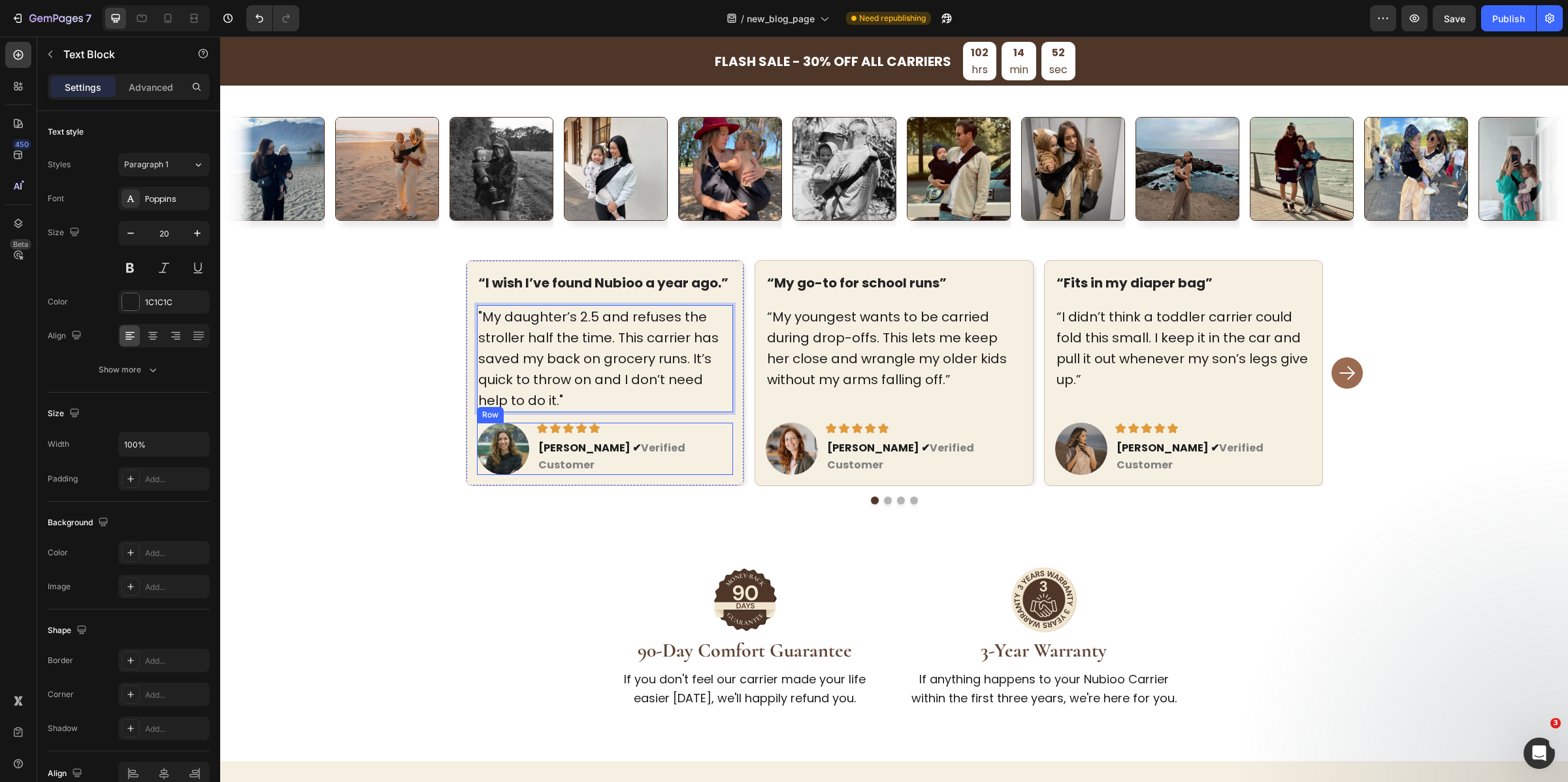
click at [548, 455] on strong "[PERSON_NAME] ✔" at bounding box center [589, 448] width 103 height 15
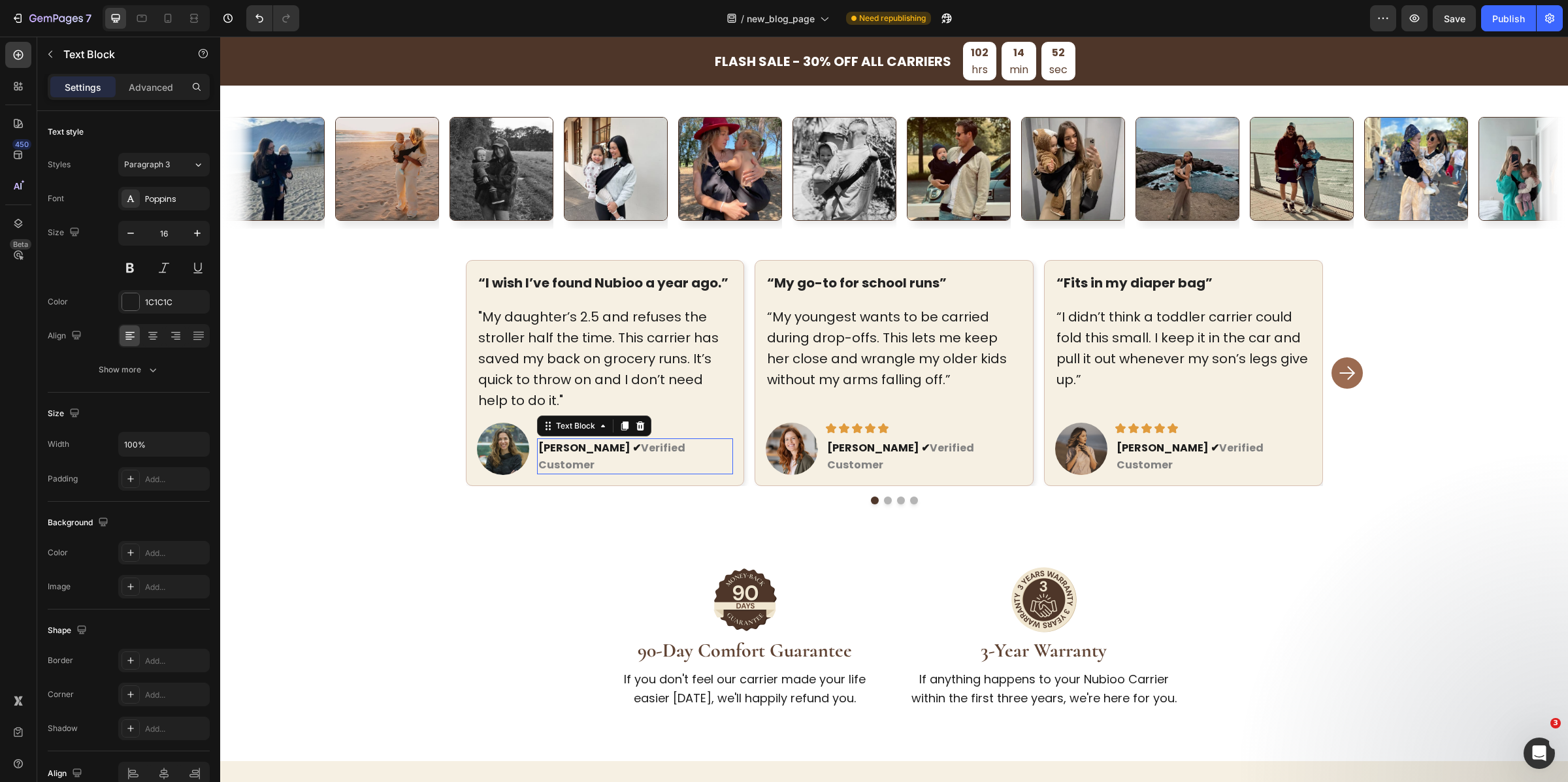
click at [548, 455] on strong "[PERSON_NAME] ✔" at bounding box center [589, 448] width 103 height 15
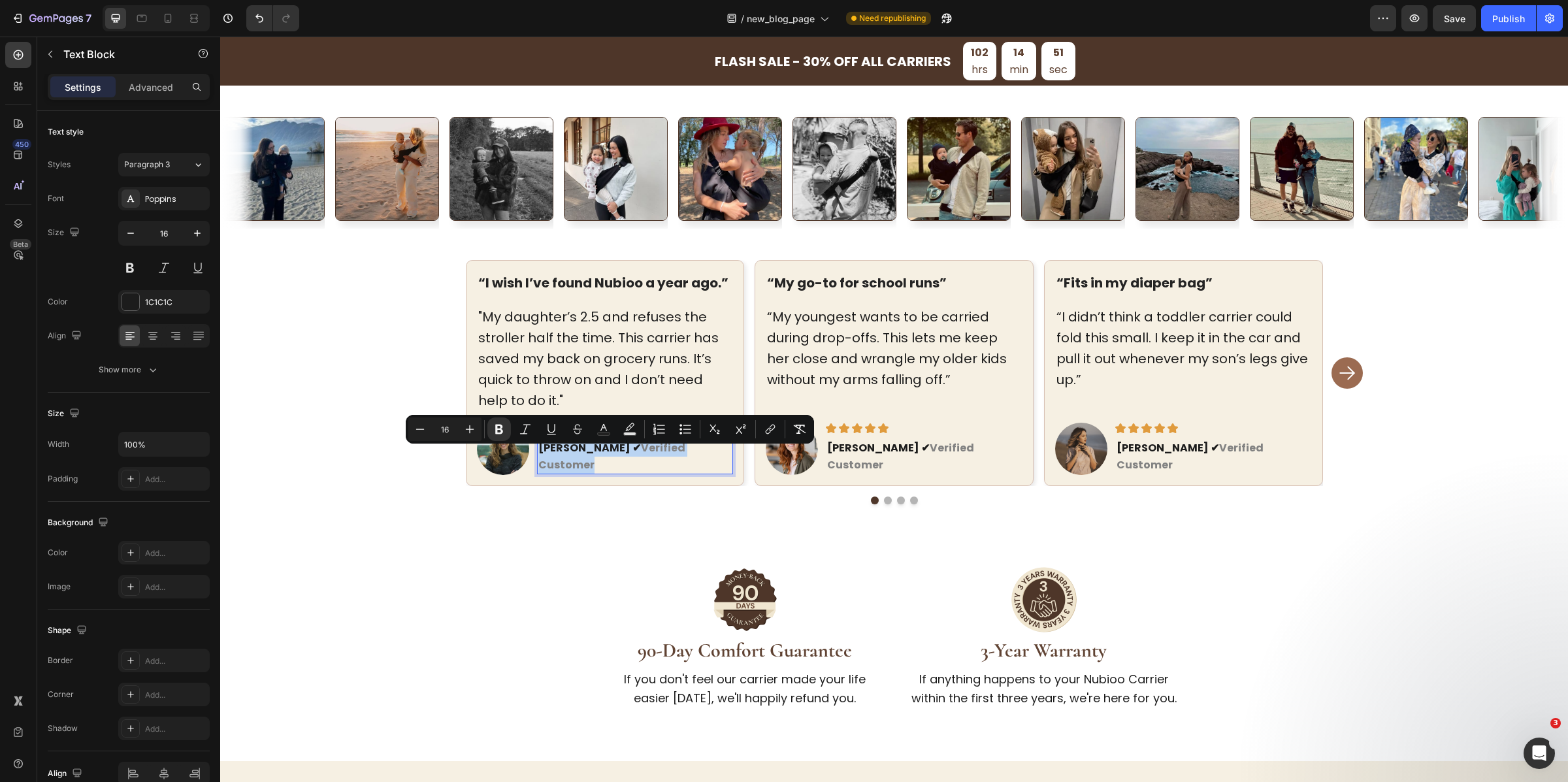
click at [548, 455] on strong "[PERSON_NAME] ✔" at bounding box center [589, 448] width 103 height 15
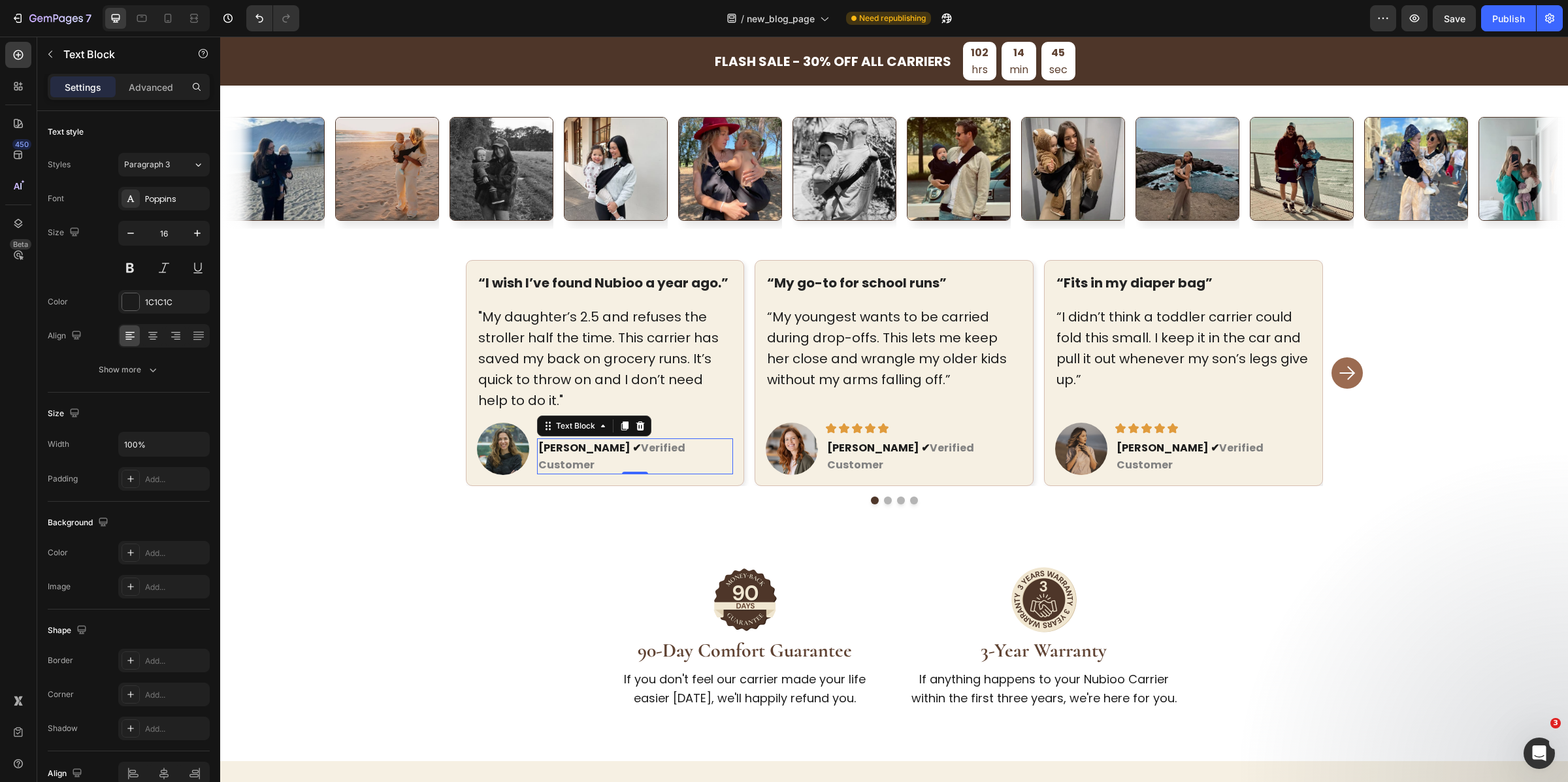
click at [817, 287] on p "“My go-to for school runs”" at bounding box center [894, 282] width 254 height 21
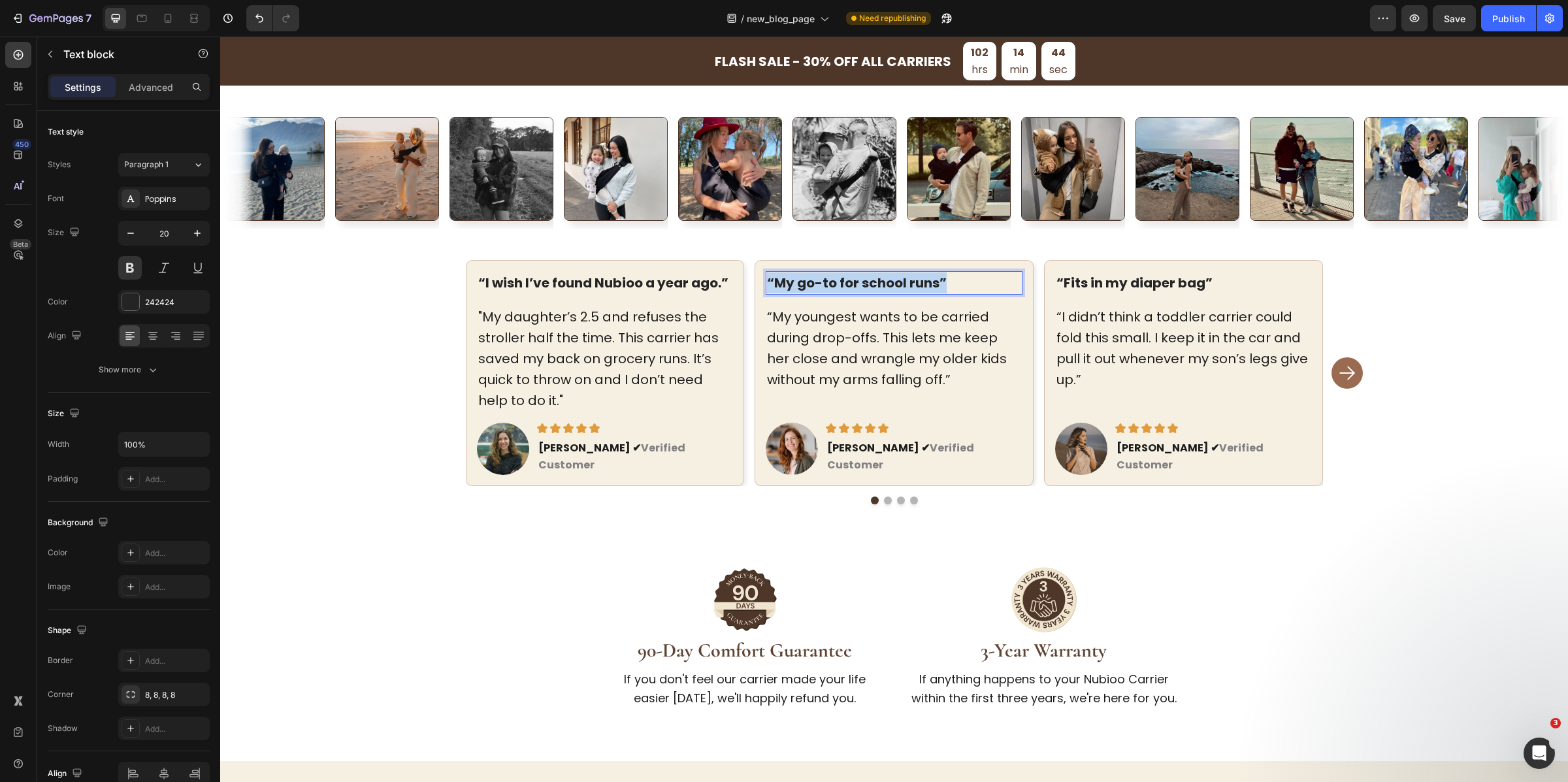
click at [817, 287] on p "“My go-to for school runs”" at bounding box center [894, 282] width 254 height 21
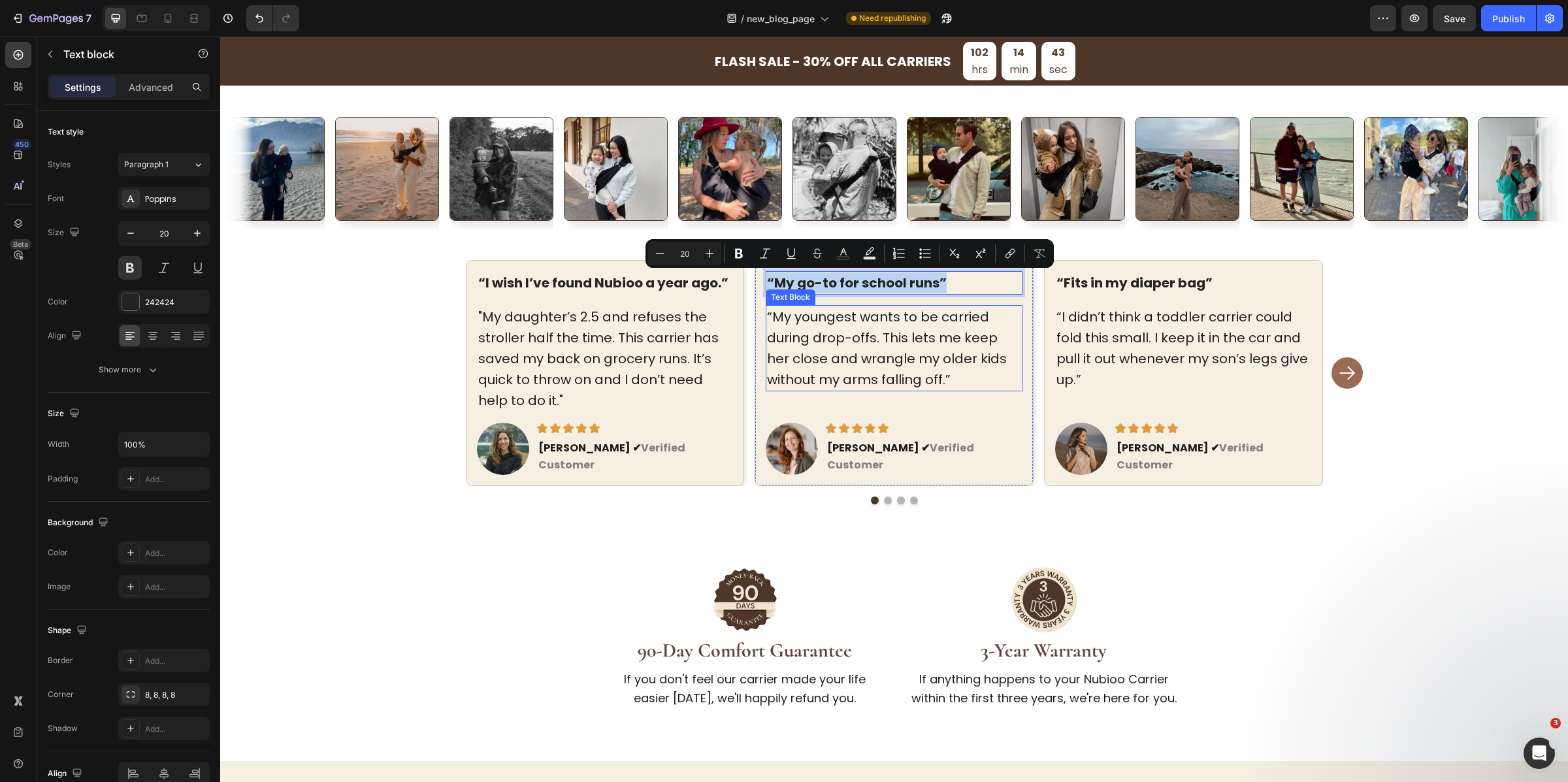
click at [810, 363] on p "“My youngest wants to be carried during drop-offs. This lets me keep her close …" at bounding box center [894, 348] width 254 height 84
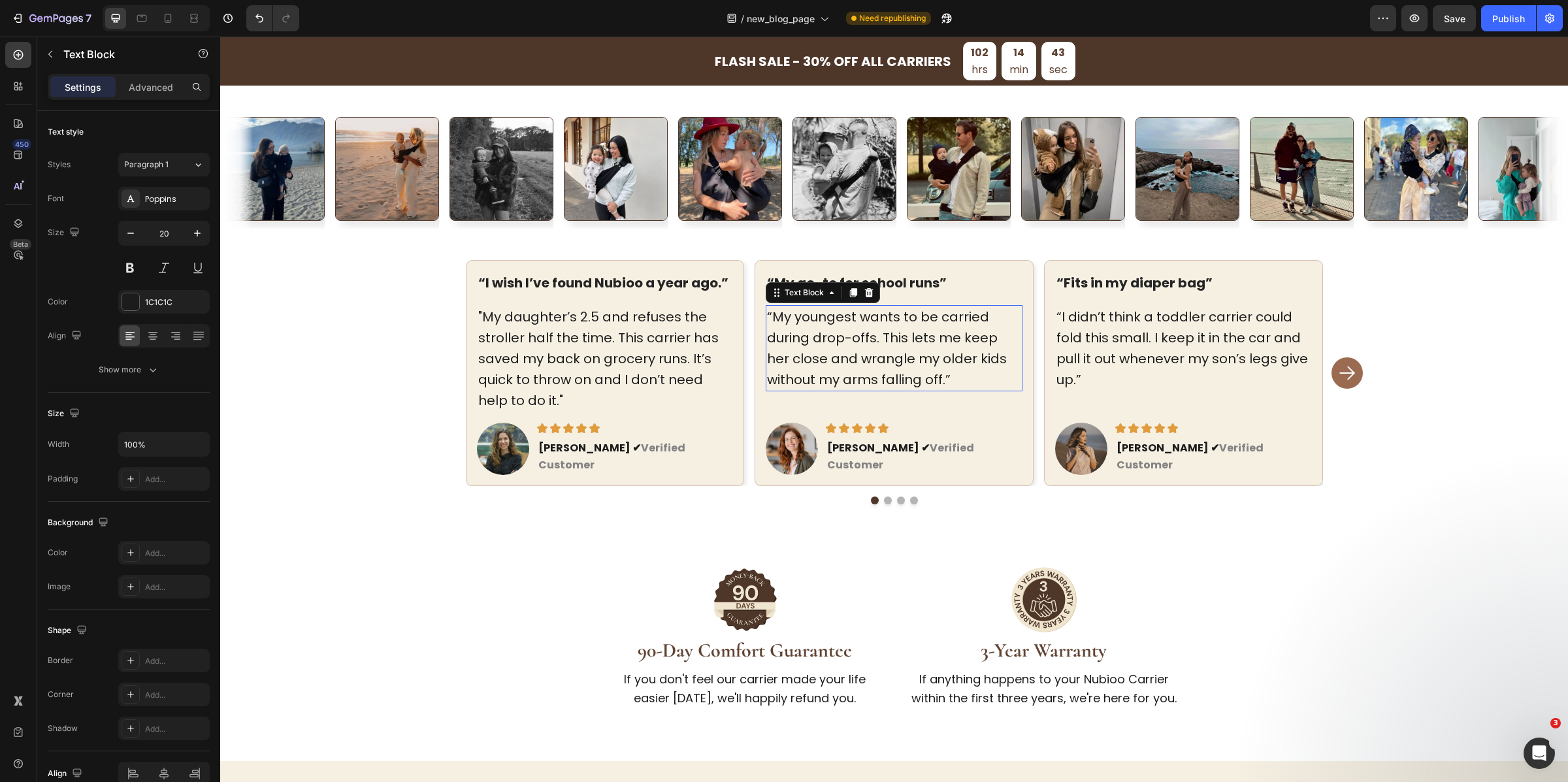
click at [810, 363] on p "“My youngest wants to be carried during drop-offs. This lets me keep her close …" at bounding box center [894, 348] width 254 height 84
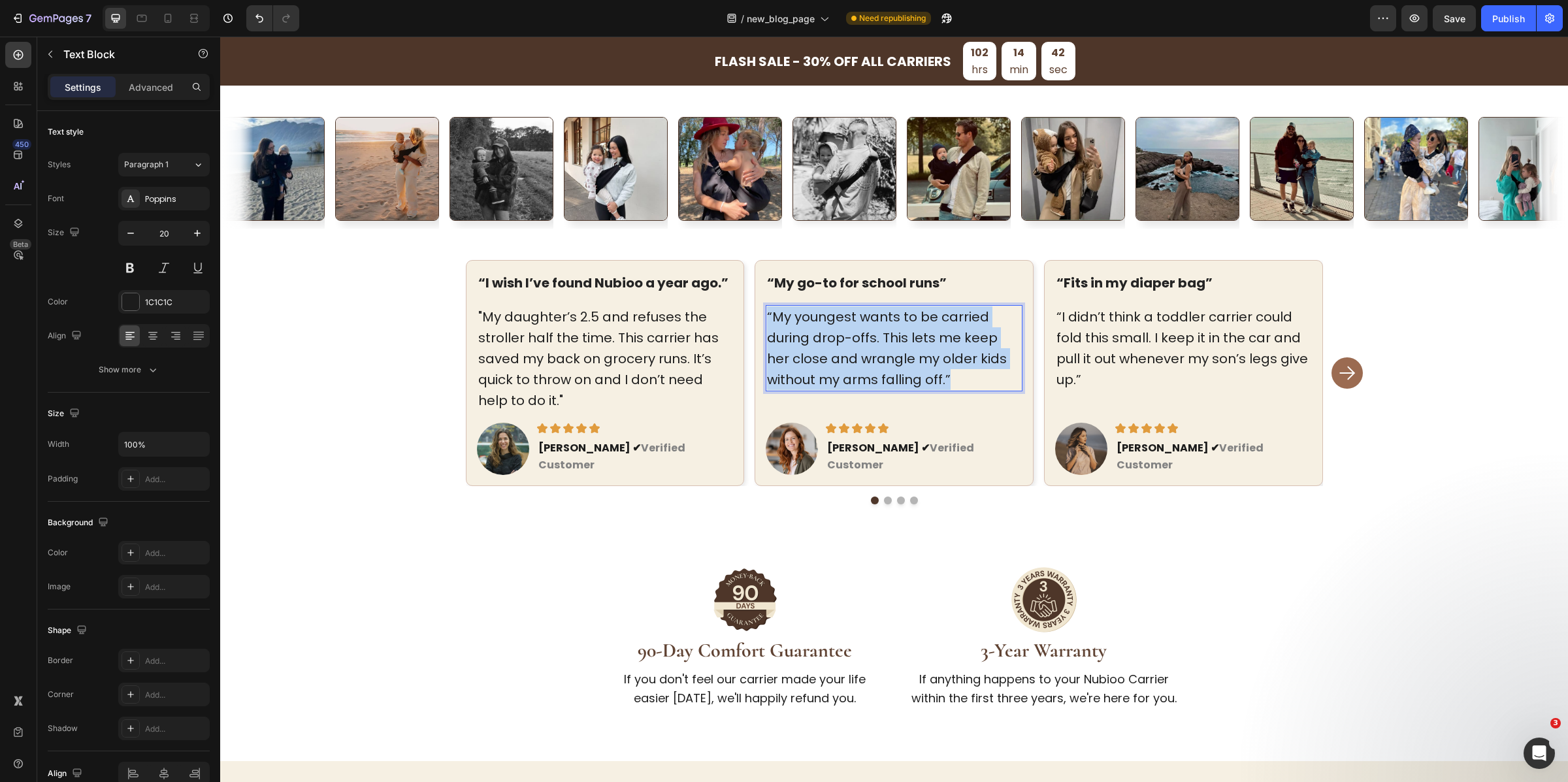
click at [810, 363] on p "“My youngest wants to be carried during drop-offs. This lets me keep her close …" at bounding box center [894, 348] width 254 height 84
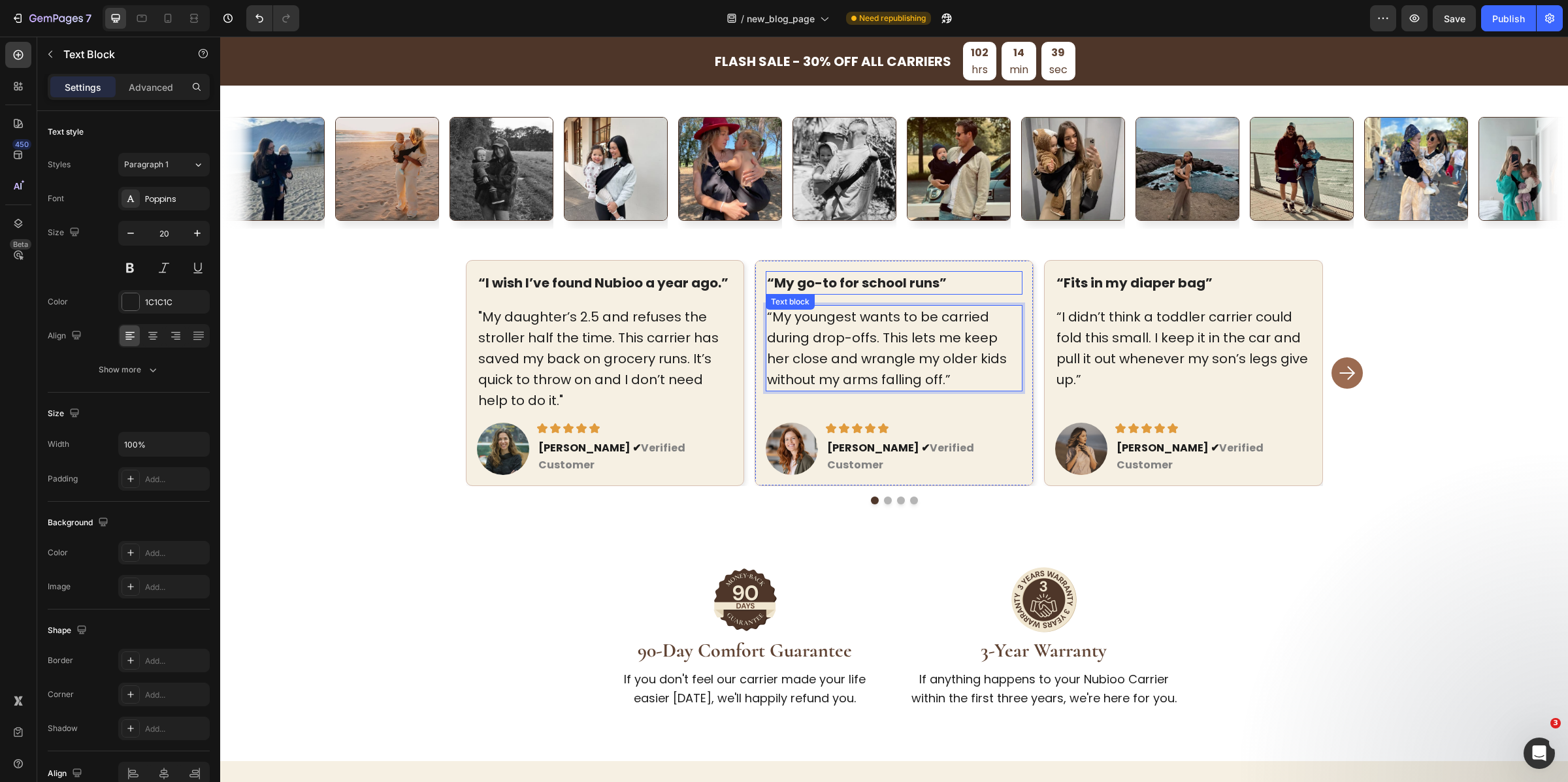
click at [870, 285] on p "“My go-to for school runs”" at bounding box center [894, 282] width 254 height 21
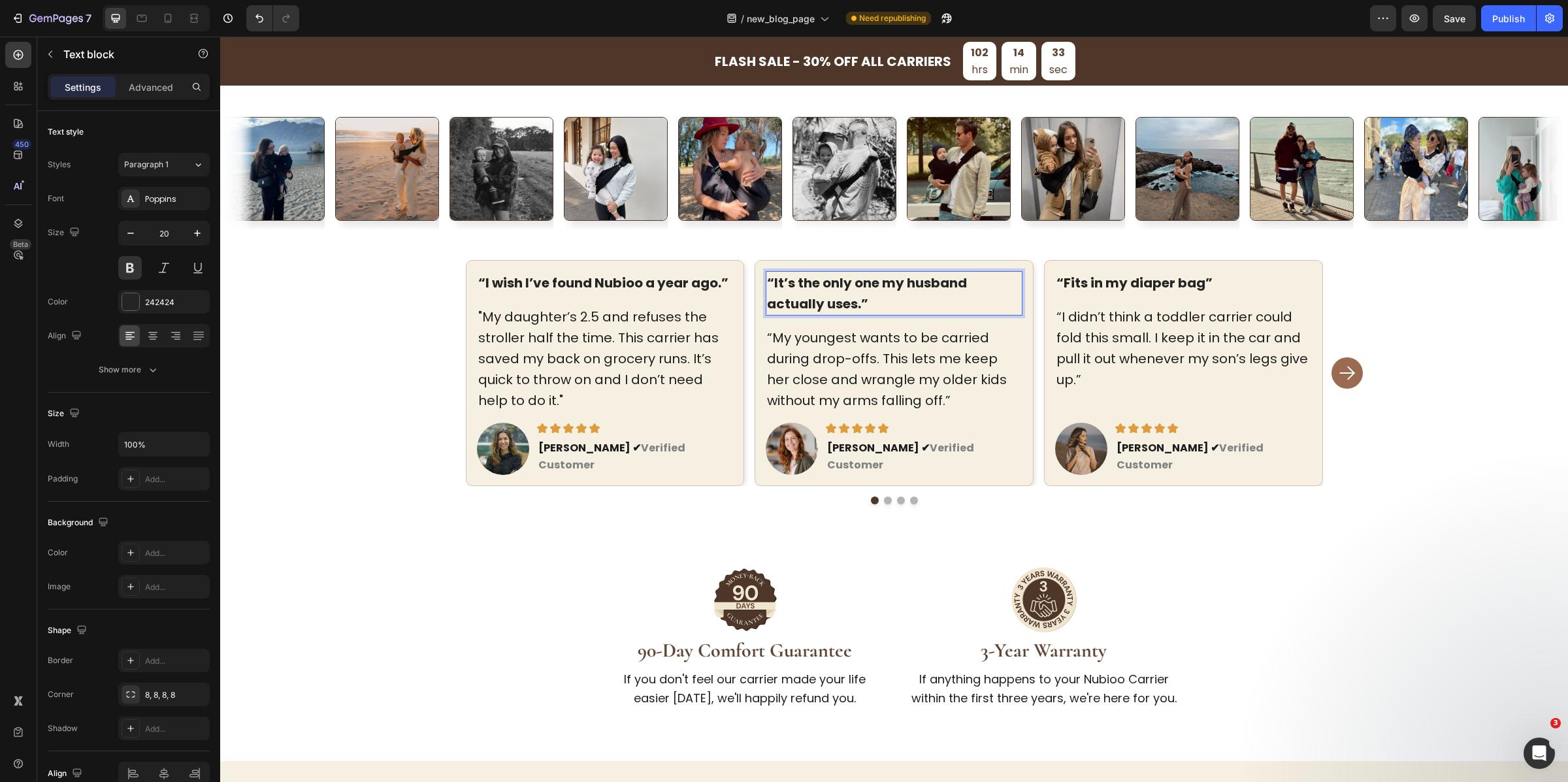
click at [805, 390] on p "“My youngest wants to be carried during drop-offs. This lets me keep her close …" at bounding box center [894, 369] width 254 height 84
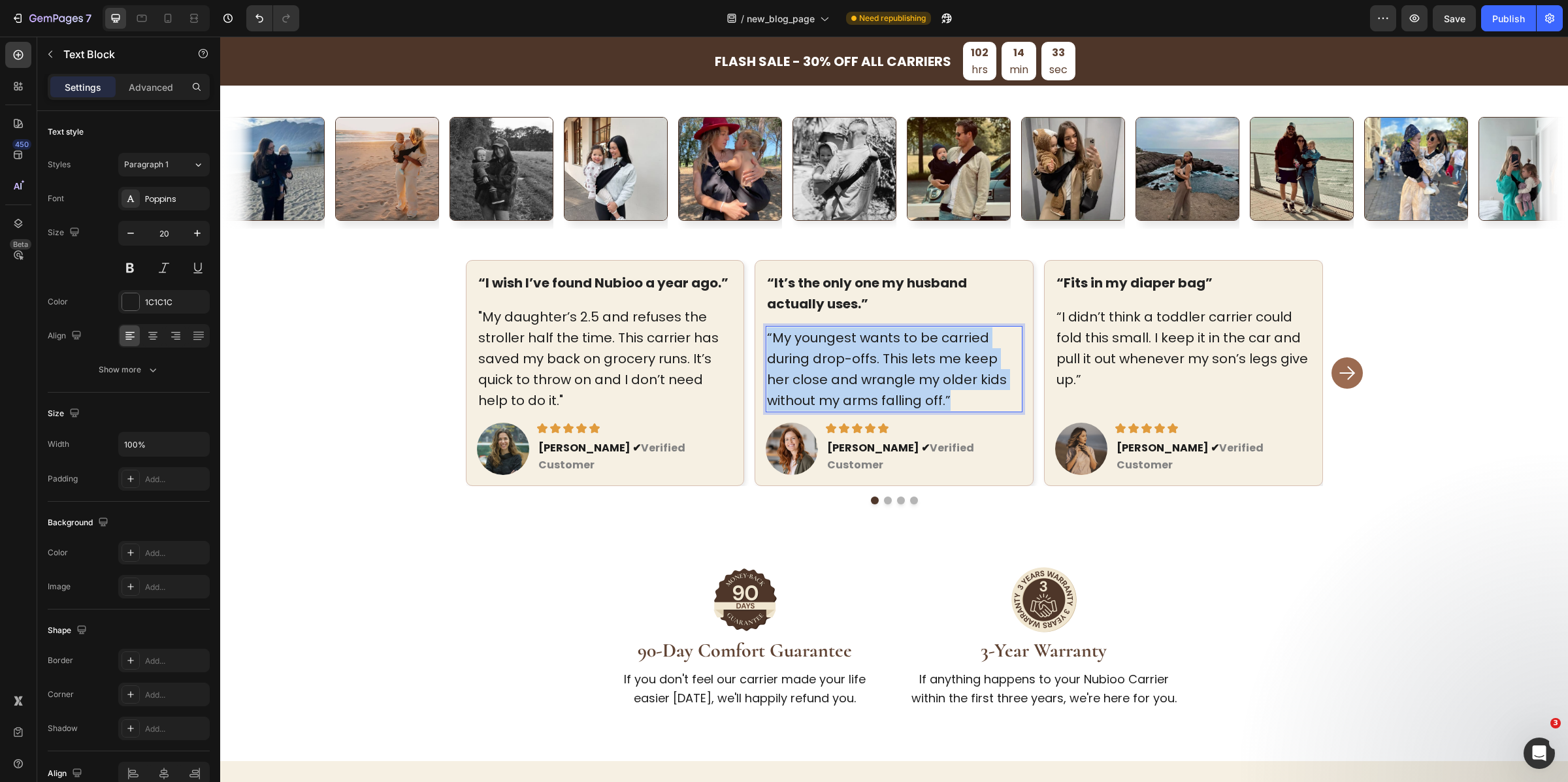
click at [805, 390] on p "“My youngest wants to be carried during drop-offs. This lets me keep her close …" at bounding box center [894, 369] width 254 height 84
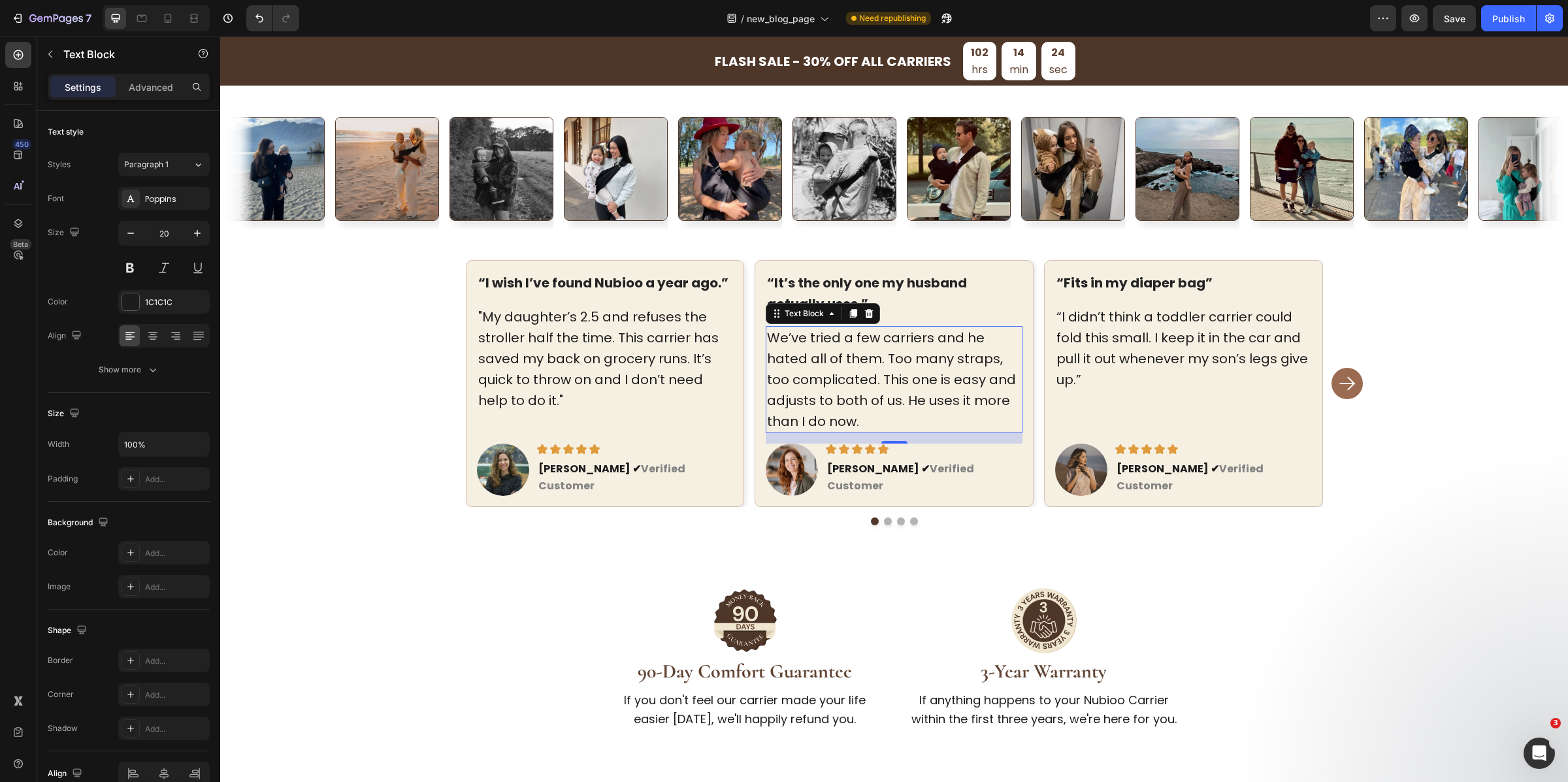
click at [1071, 283] on p "“Fits in my diaper bag”" at bounding box center [1184, 282] width 254 height 21
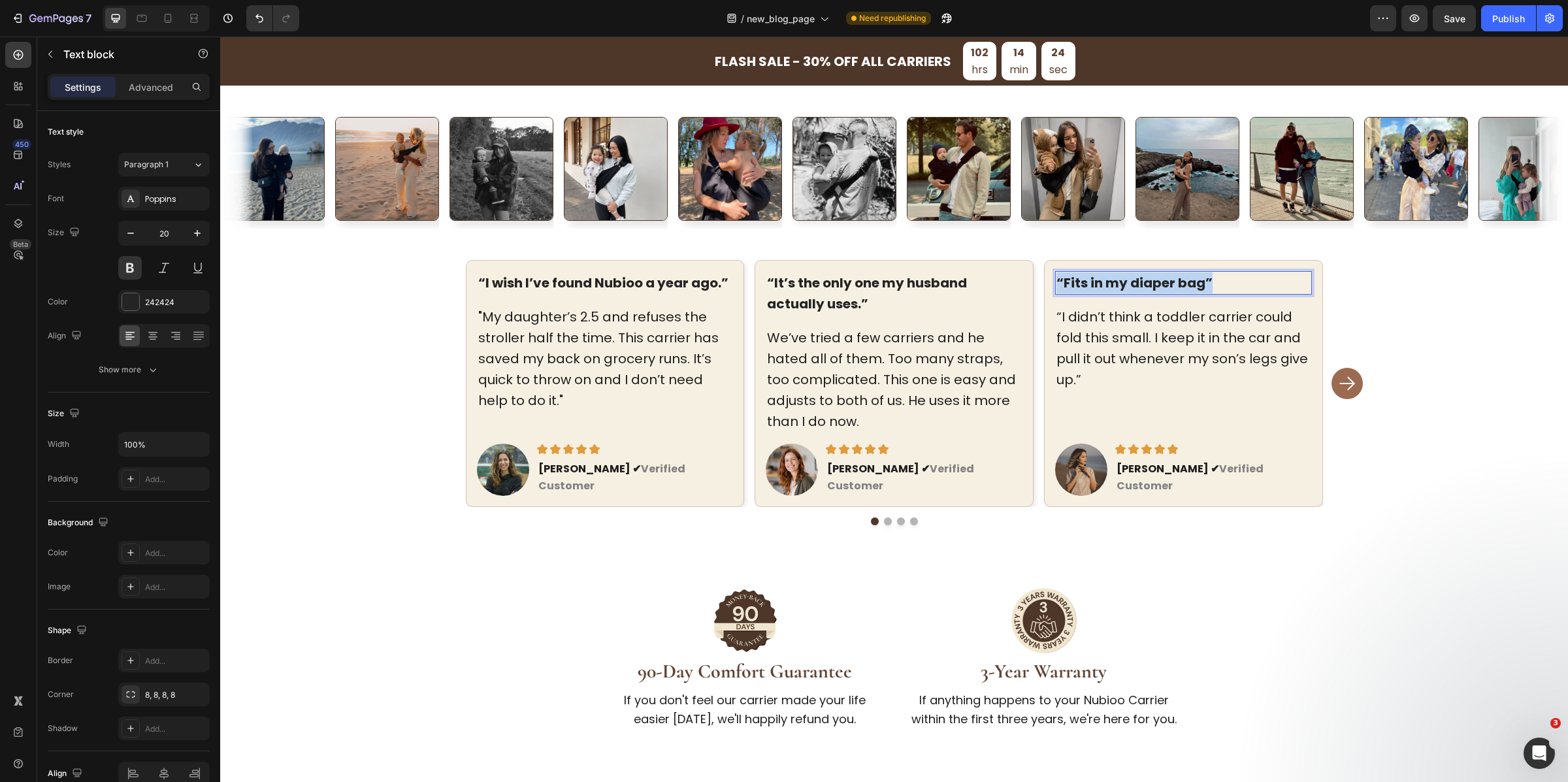
click at [1071, 283] on p "“Fits in my diaper bag”" at bounding box center [1184, 282] width 254 height 21
click at [839, 476] on strong "[PERSON_NAME] ✔" at bounding box center [878, 468] width 103 height 15
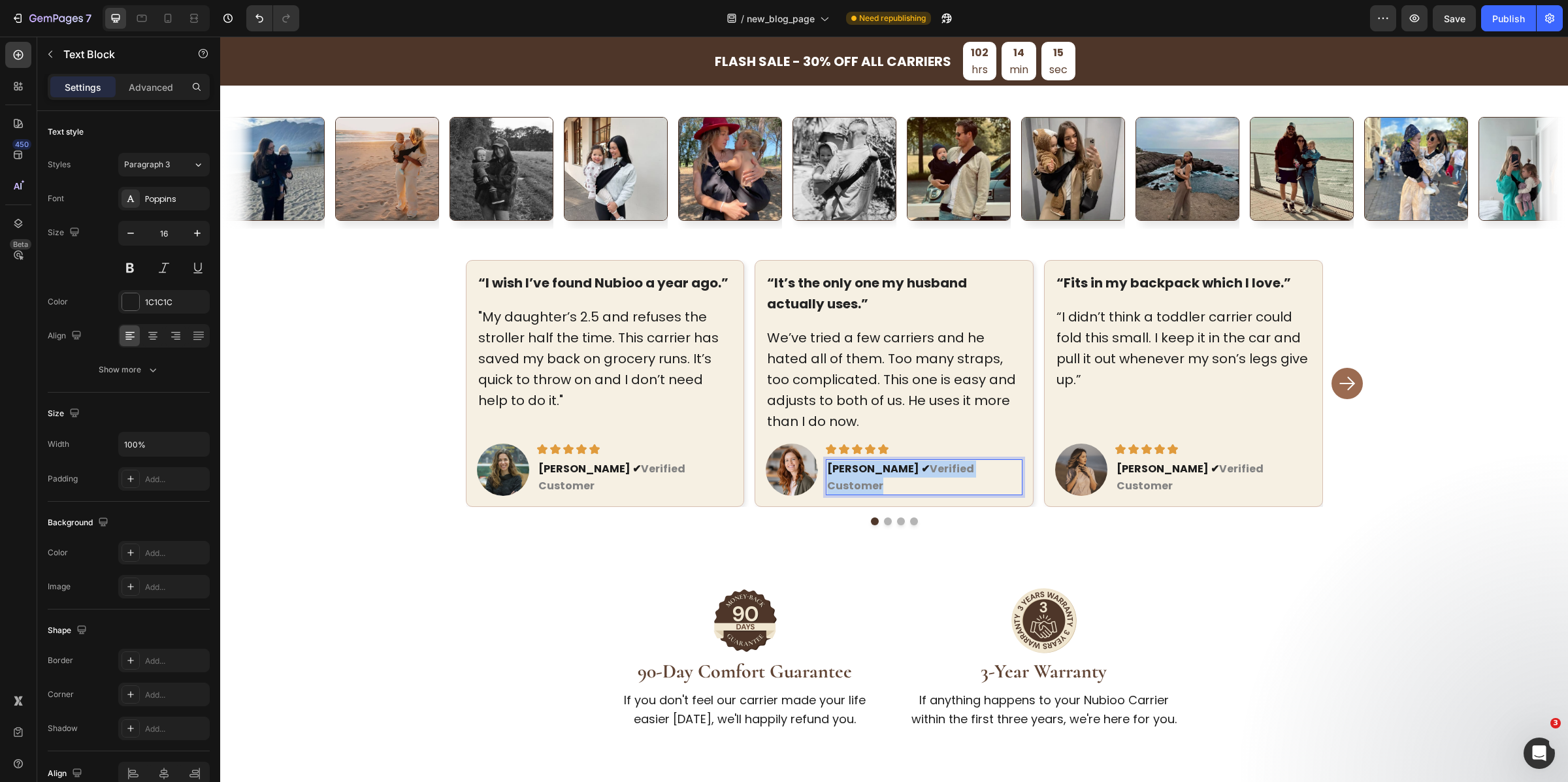
click at [839, 476] on strong "[PERSON_NAME] ✔" at bounding box center [878, 468] width 103 height 15
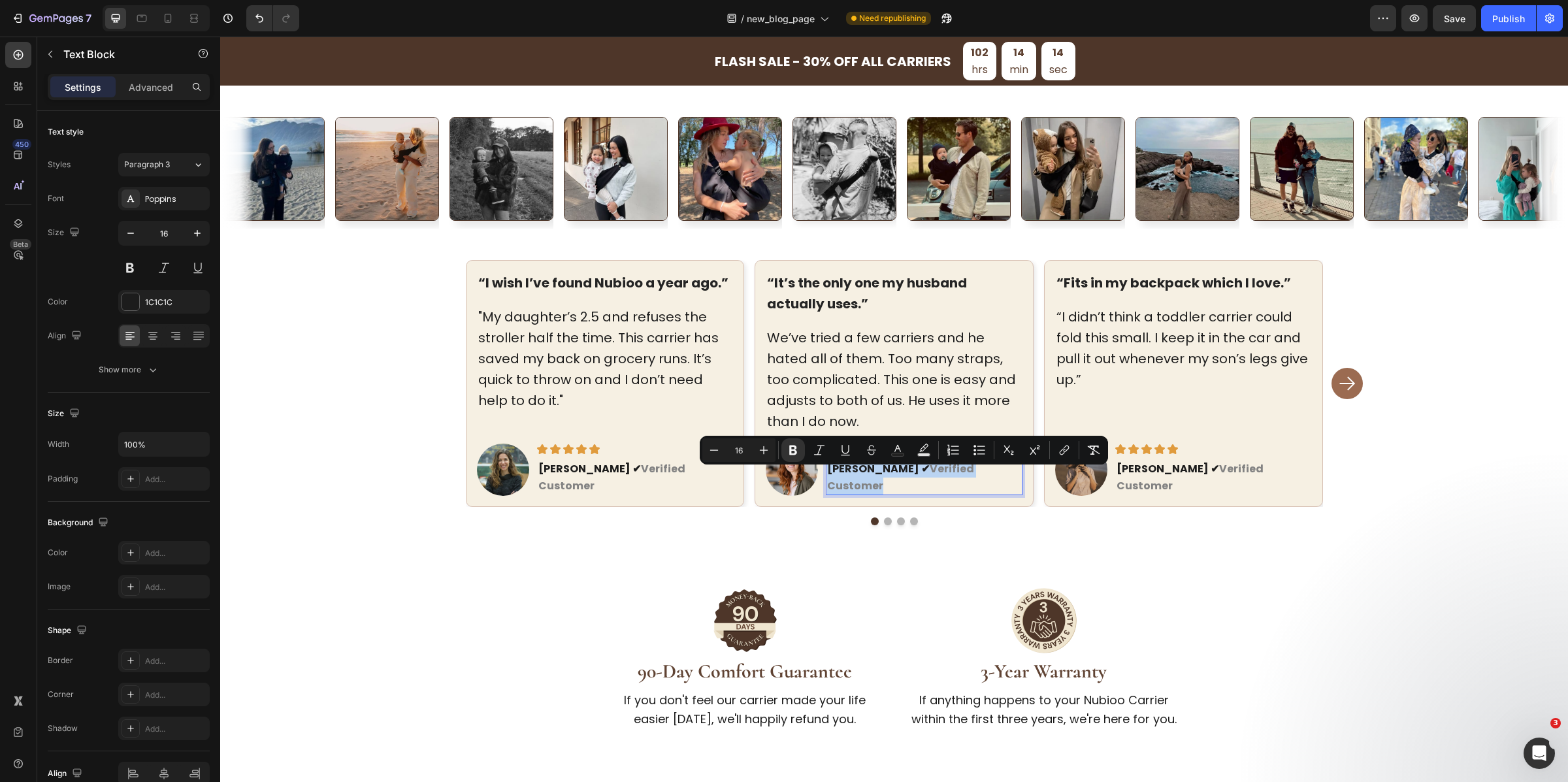
click at [839, 476] on strong "[PERSON_NAME] ✔" at bounding box center [878, 468] width 103 height 15
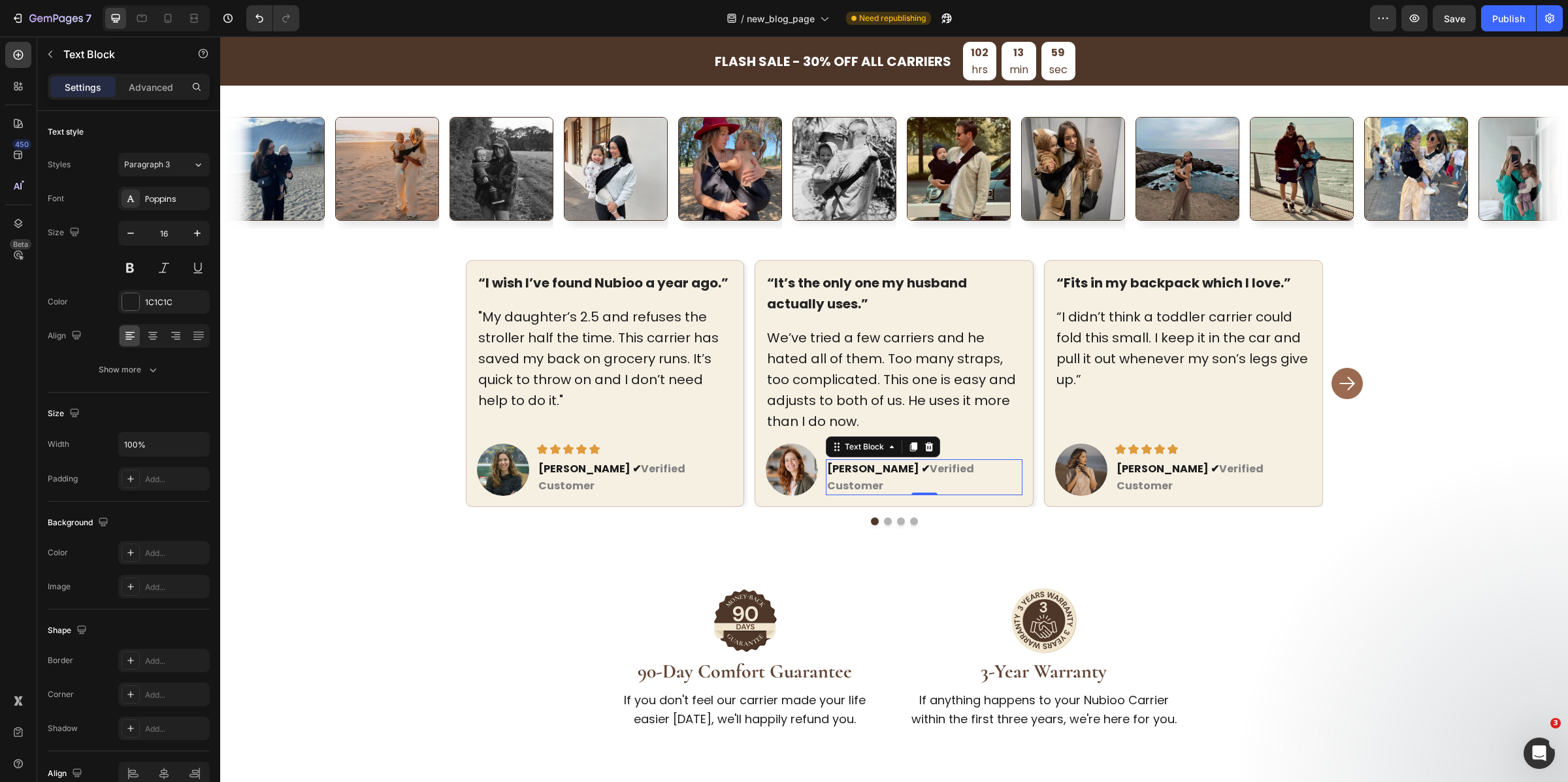
click at [1125, 364] on p "“I didn’t think a toddler carrier could fold this small. I keep it in the car a…" at bounding box center [1184, 348] width 254 height 84
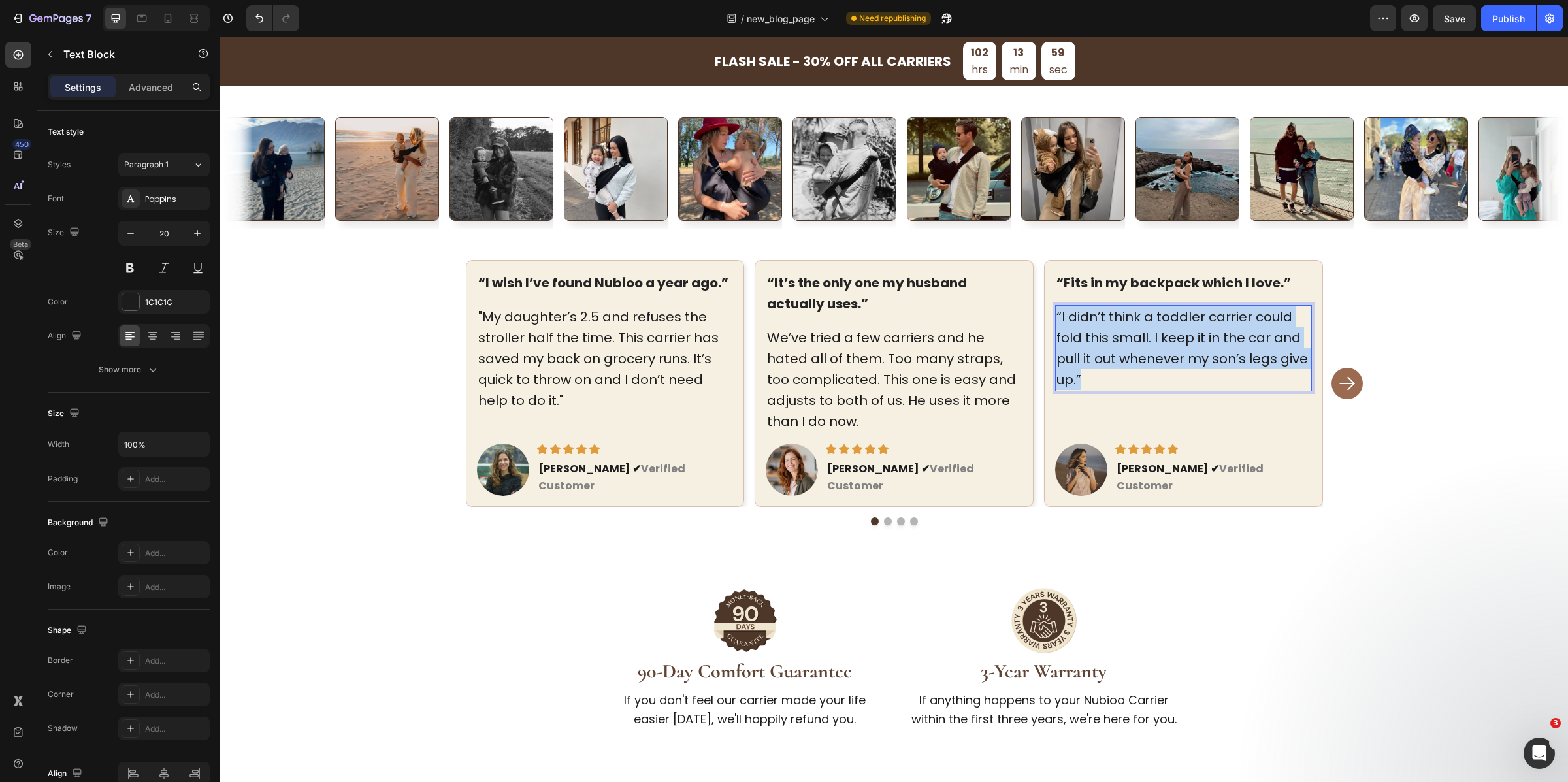
click at [1125, 364] on p "“I didn’t think a toddler carrier could fold this small. I keep it in the car a…" at bounding box center [1184, 348] width 254 height 84
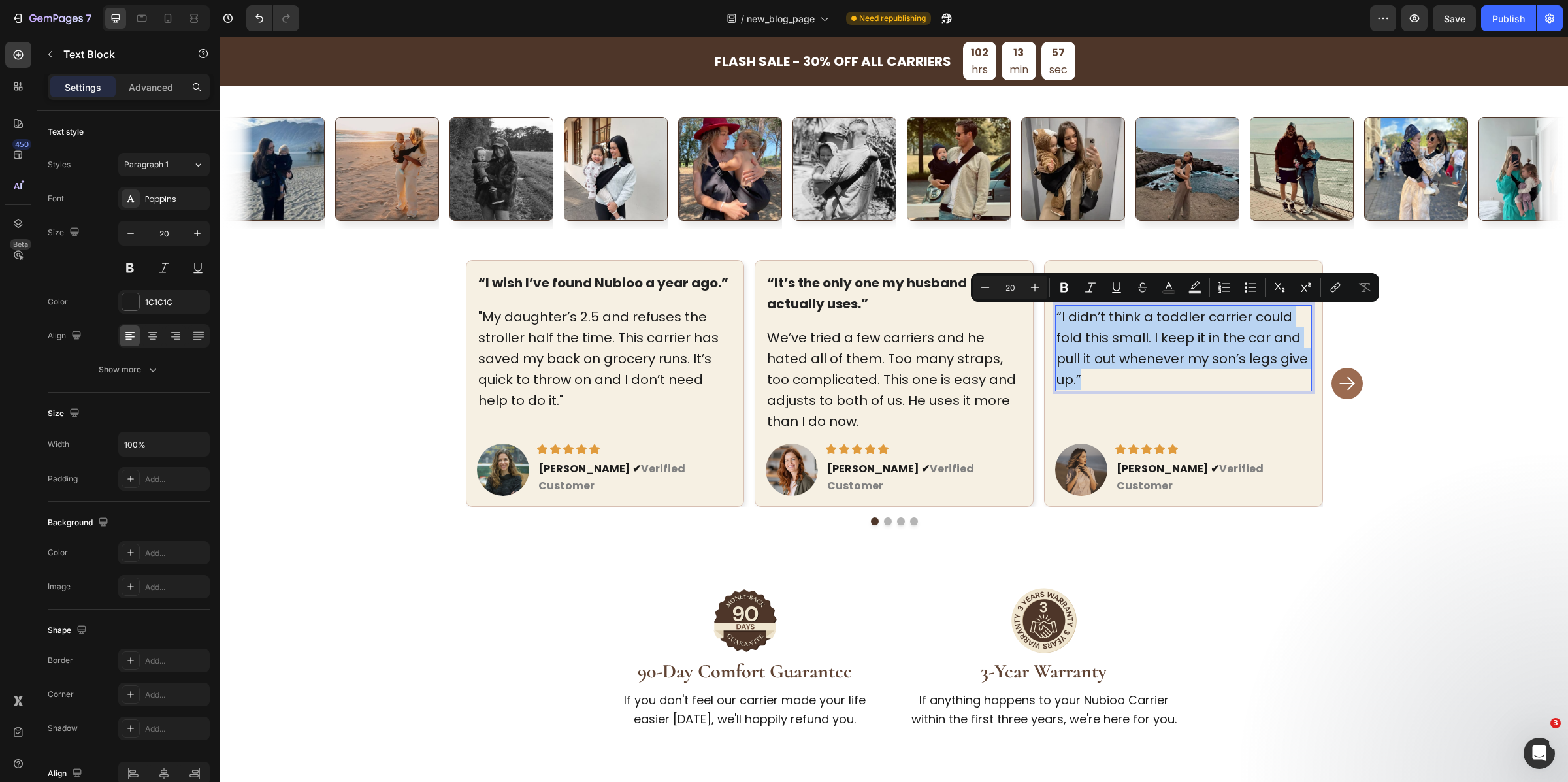
click at [1096, 341] on p "“I didn’t think a toddler carrier could fold this small. I keep it in the car a…" at bounding box center [1184, 348] width 254 height 84
click at [1073, 330] on p "“I didn’t think a toddler carrier could fold this small. I keep it in the car a…" at bounding box center [1184, 348] width 254 height 84
drag, startPoint x: 1062, startPoint y: 315, endPoint x: 1072, endPoint y: 381, distance: 66.8
click at [1072, 380] on p "“I didn’t think a toddler carrier could fold this small. I keep it in the car a…" at bounding box center [1184, 348] width 254 height 84
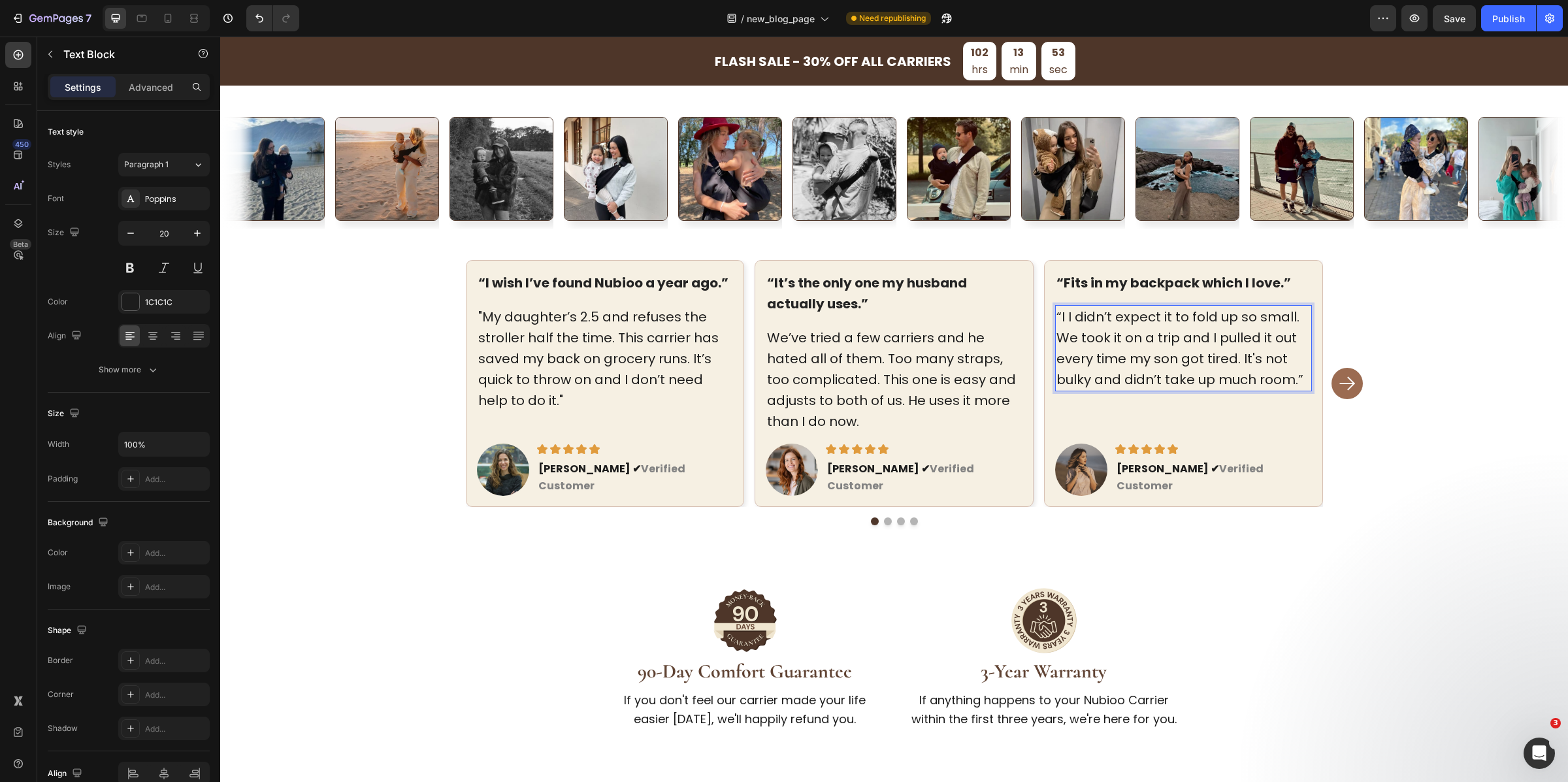
click at [1067, 318] on p "“I I didn’t expect it to fold up so small. We took it on a trip and I pulled it…" at bounding box center [1184, 348] width 254 height 84
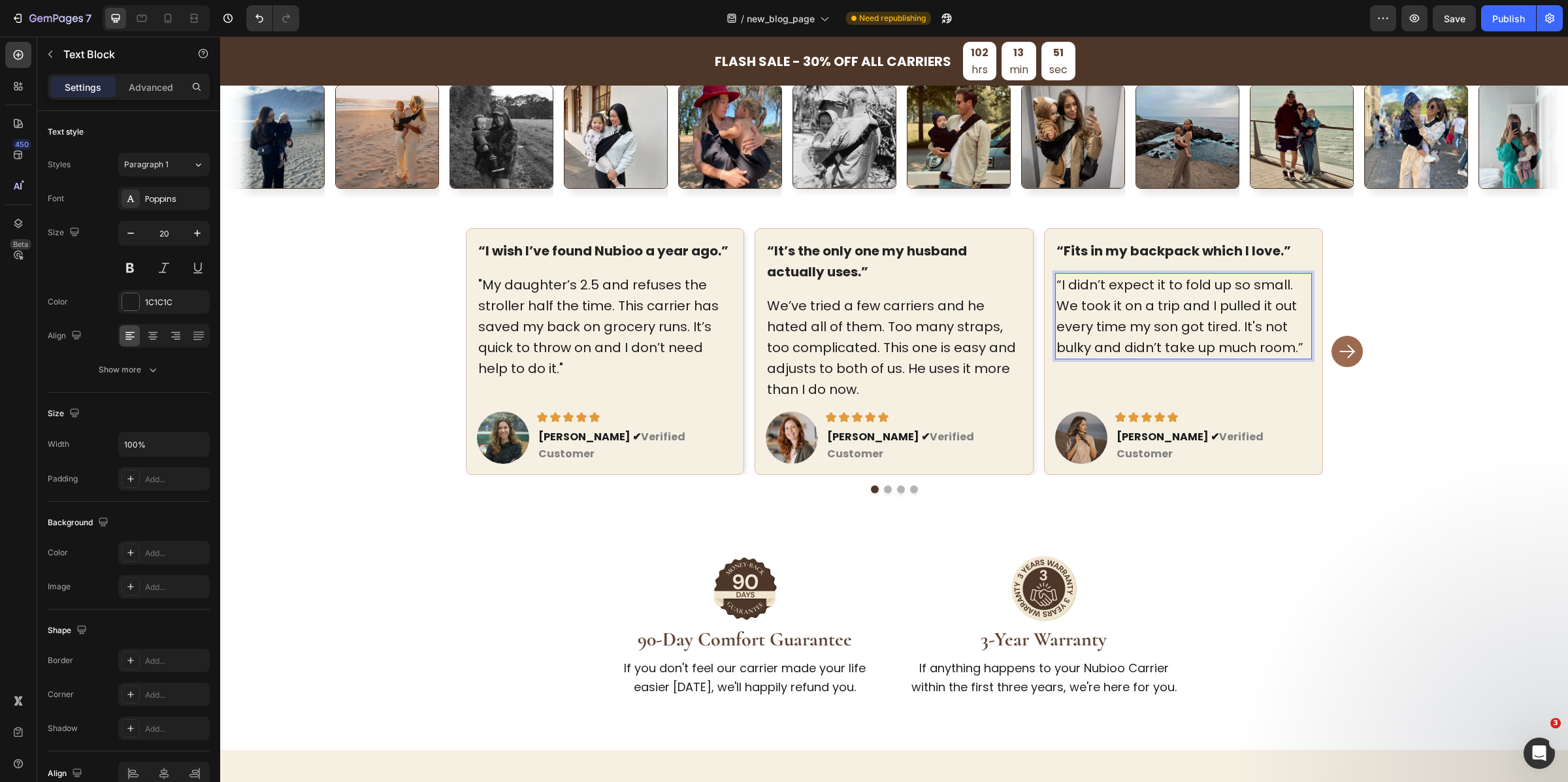
scroll to position [3413, 0]
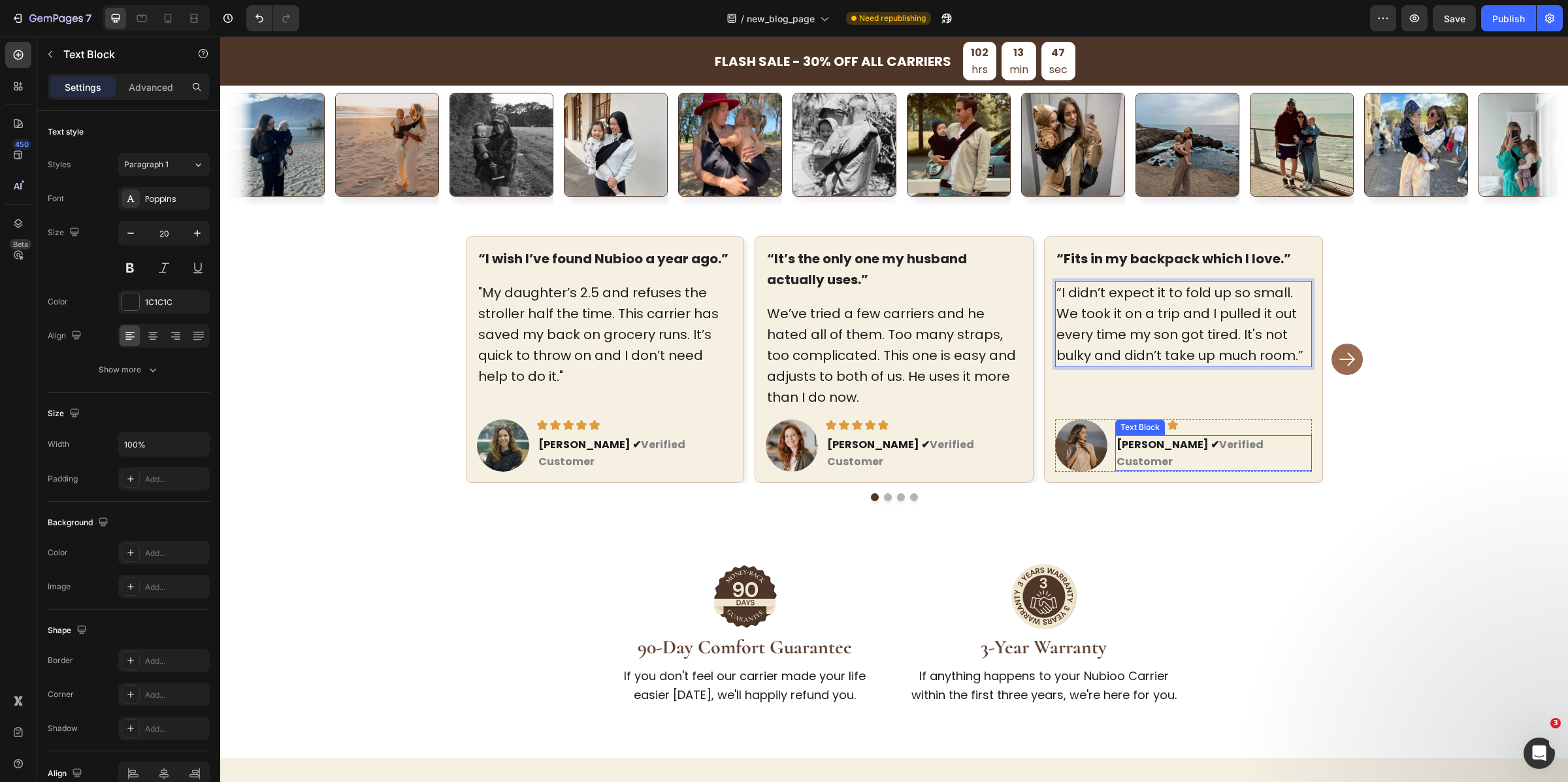
click at [1124, 452] on strong "[PERSON_NAME] ✔" at bounding box center [1167, 445] width 103 height 15
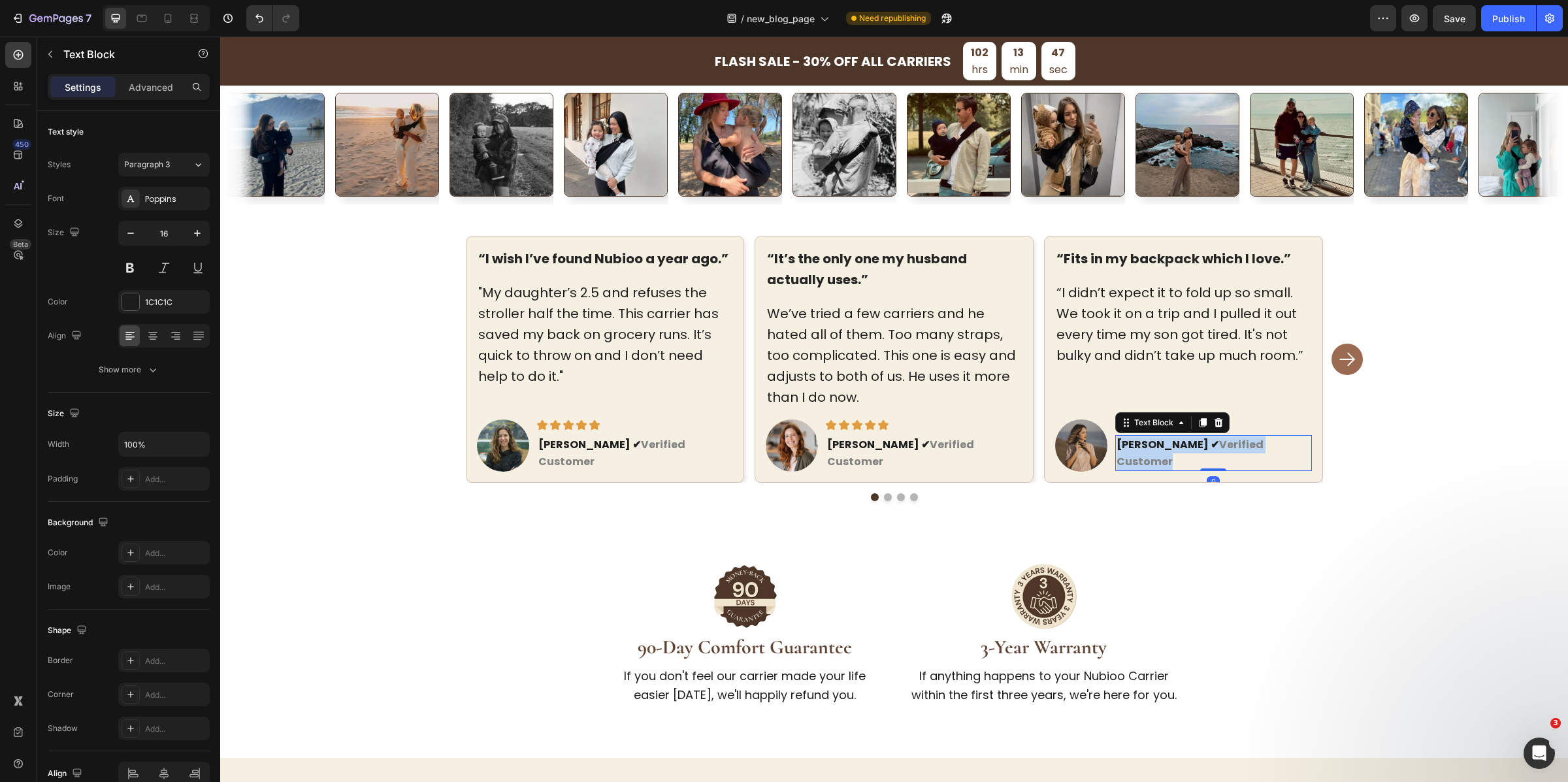
click at [1124, 452] on strong "[PERSON_NAME] ✔" at bounding box center [1167, 445] width 103 height 15
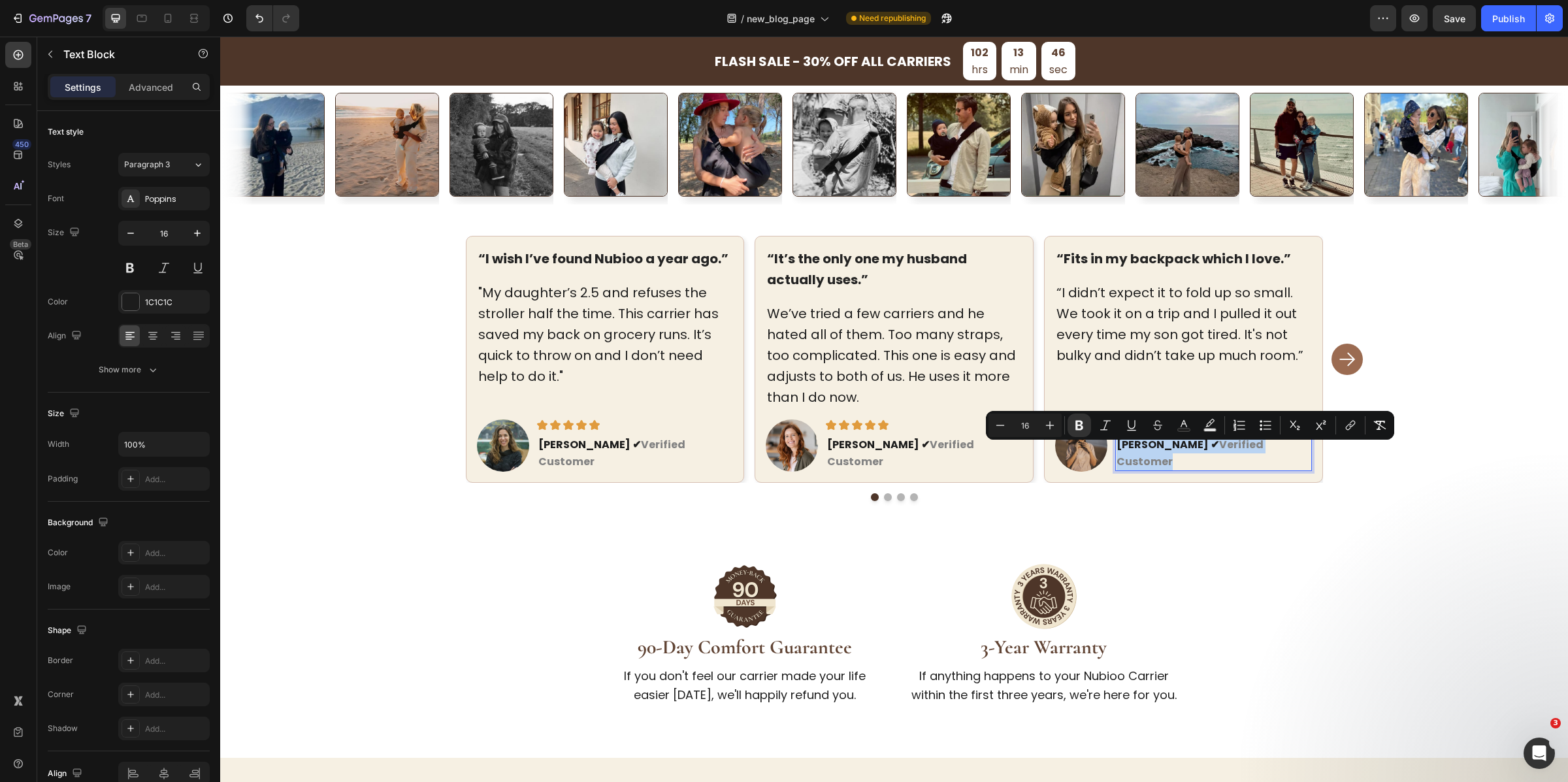
click at [1124, 452] on strong "[PERSON_NAME] ✔" at bounding box center [1167, 445] width 103 height 15
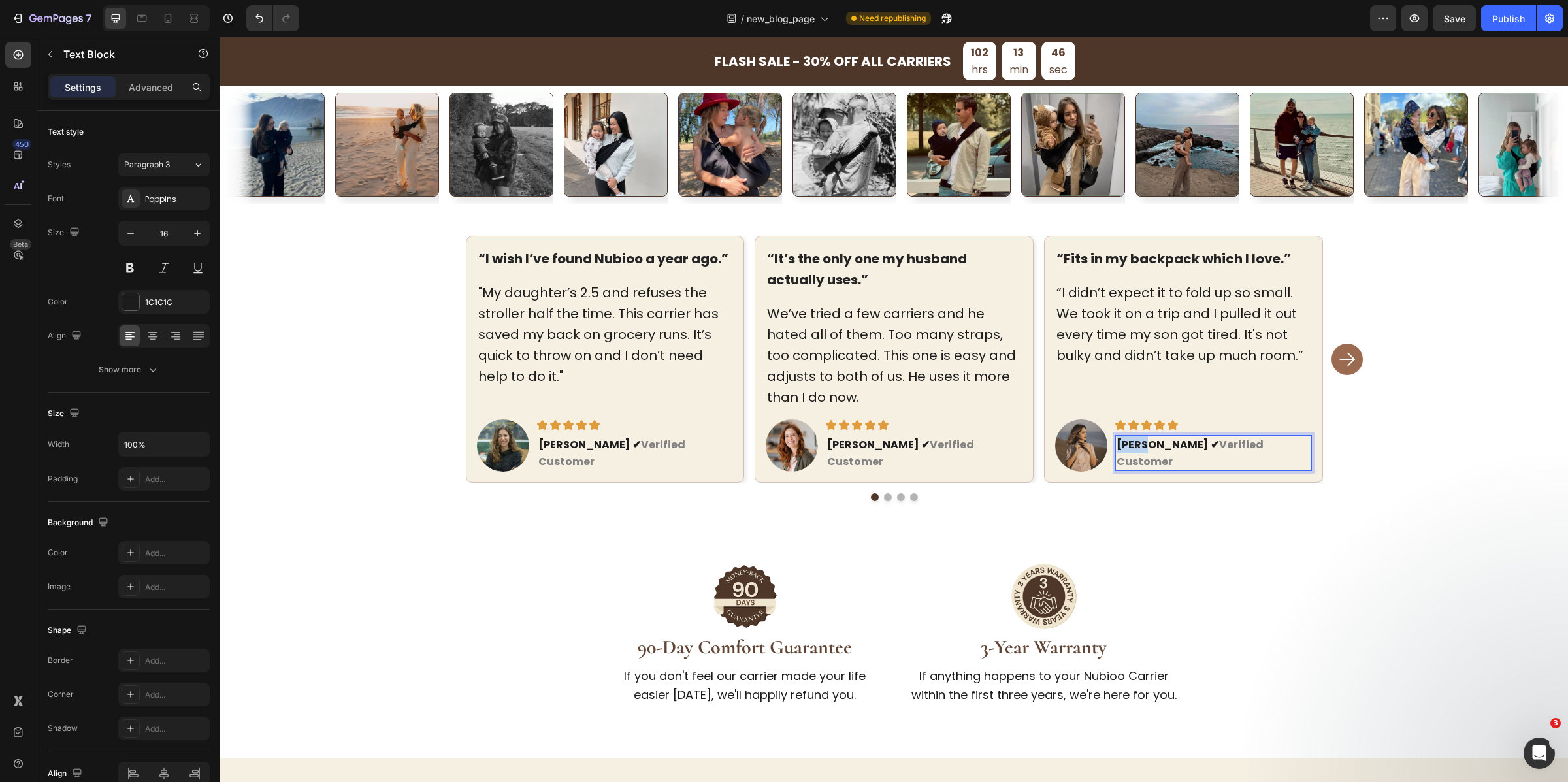
click at [1124, 452] on strong "[PERSON_NAME] ✔" at bounding box center [1167, 445] width 103 height 15
click at [1339, 363] on rect "Carousel Next Arrow" at bounding box center [1348, 359] width 21 height 21
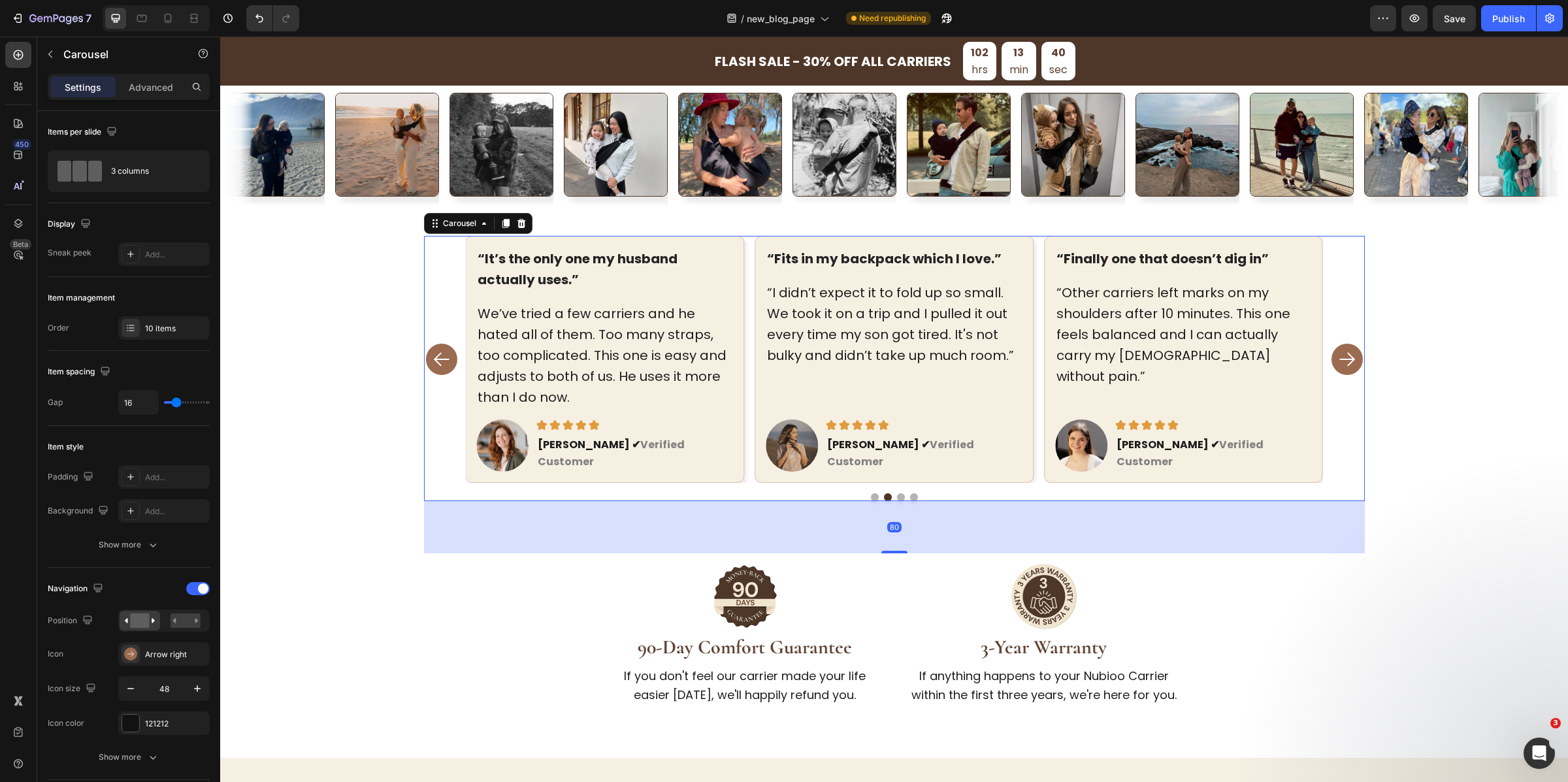
click at [1339, 363] on rect "Carousel Next Arrow" at bounding box center [1348, 359] width 21 height 21
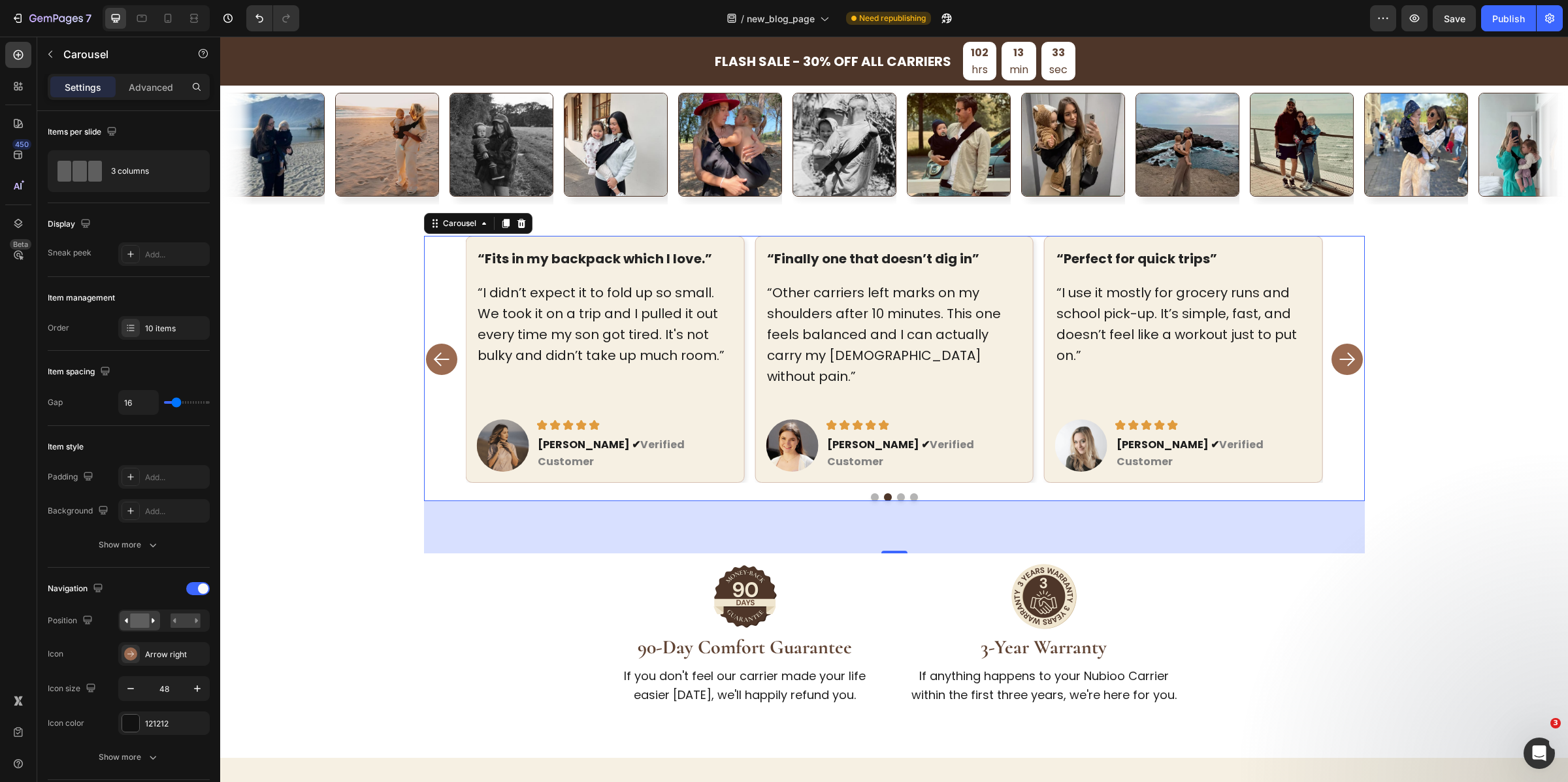
click at [813, 258] on p "“Finally one that doesn’t dig in”" at bounding box center [894, 259] width 254 height 21
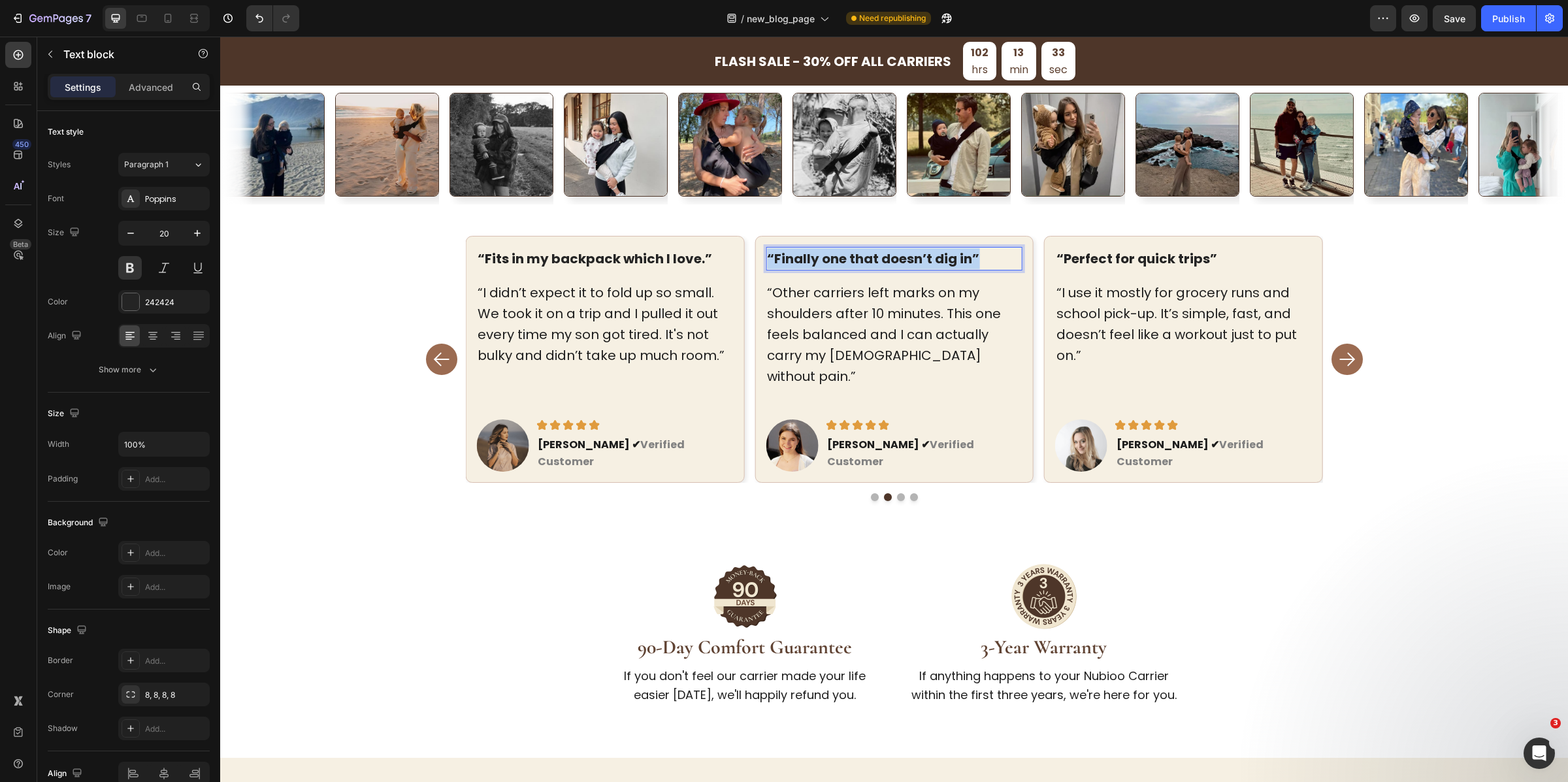
click at [813, 258] on p "“Finally one that doesn’t dig in”" at bounding box center [894, 259] width 254 height 21
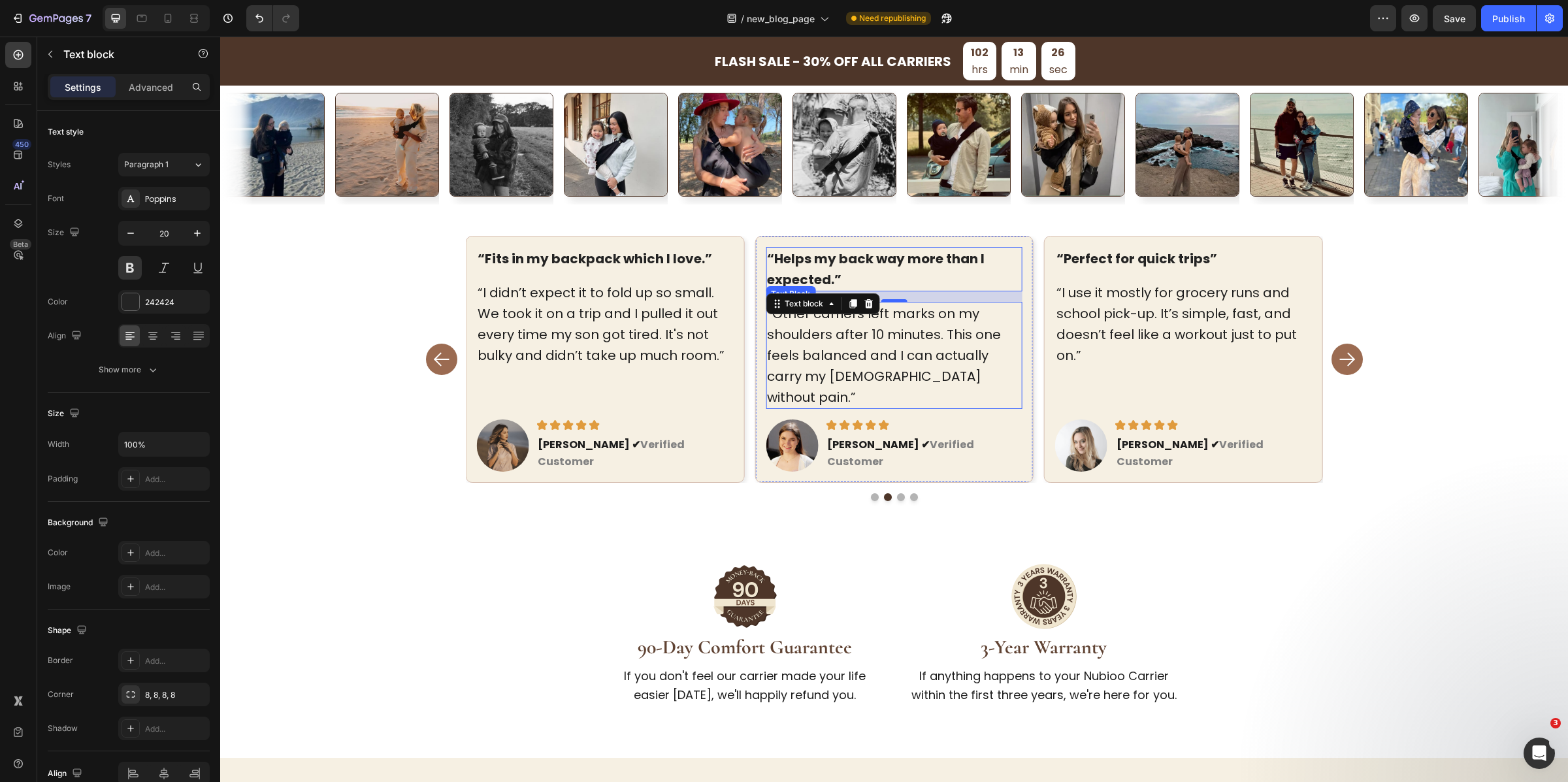
click at [787, 317] on p "“Other carriers left marks on my shoulders after 10 minutes. This one feels bal…" at bounding box center [894, 355] width 254 height 105
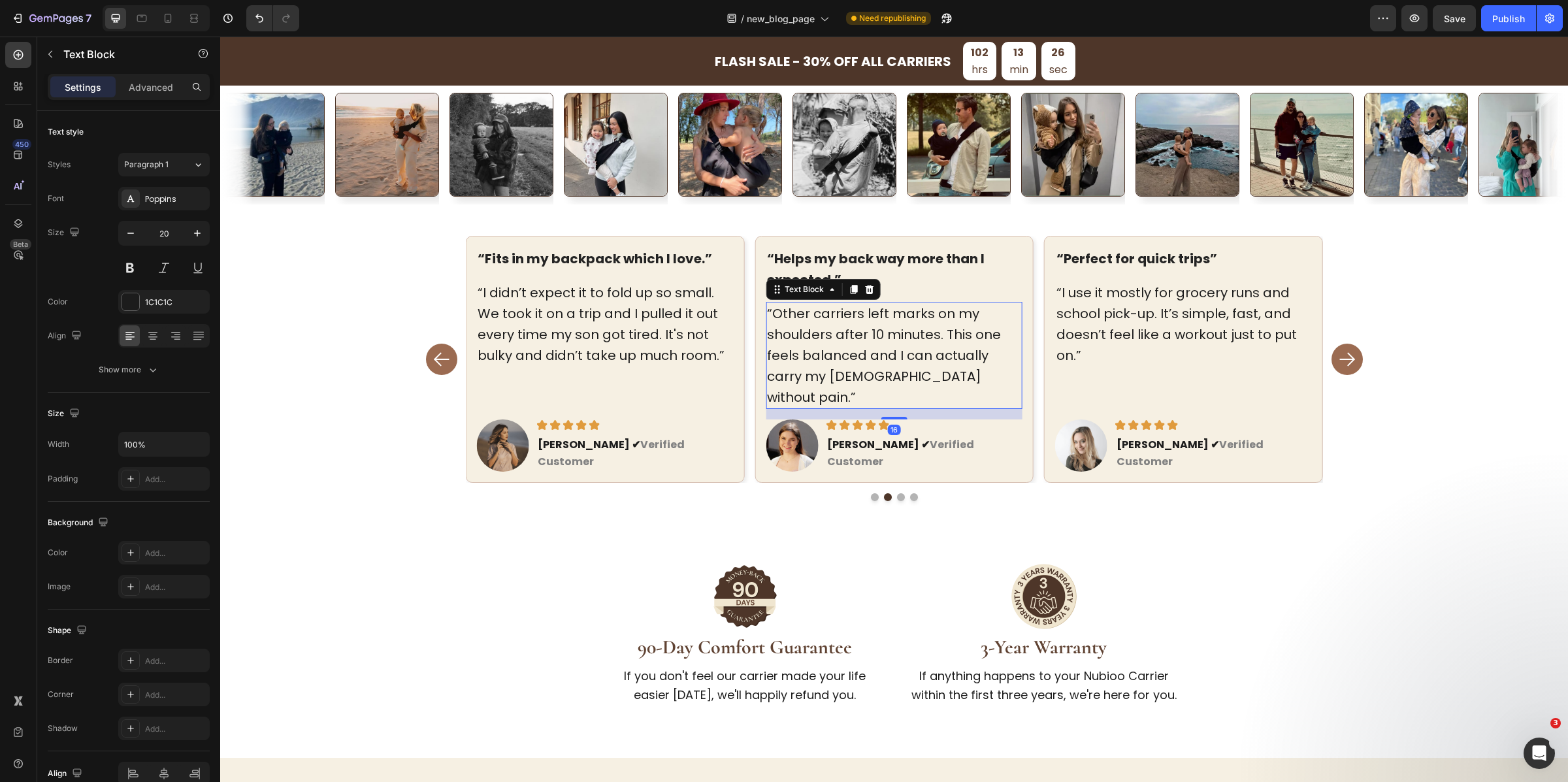
click at [787, 317] on p "“Other carriers left marks on my shoulders after 10 minutes. This one feels bal…" at bounding box center [894, 355] width 254 height 105
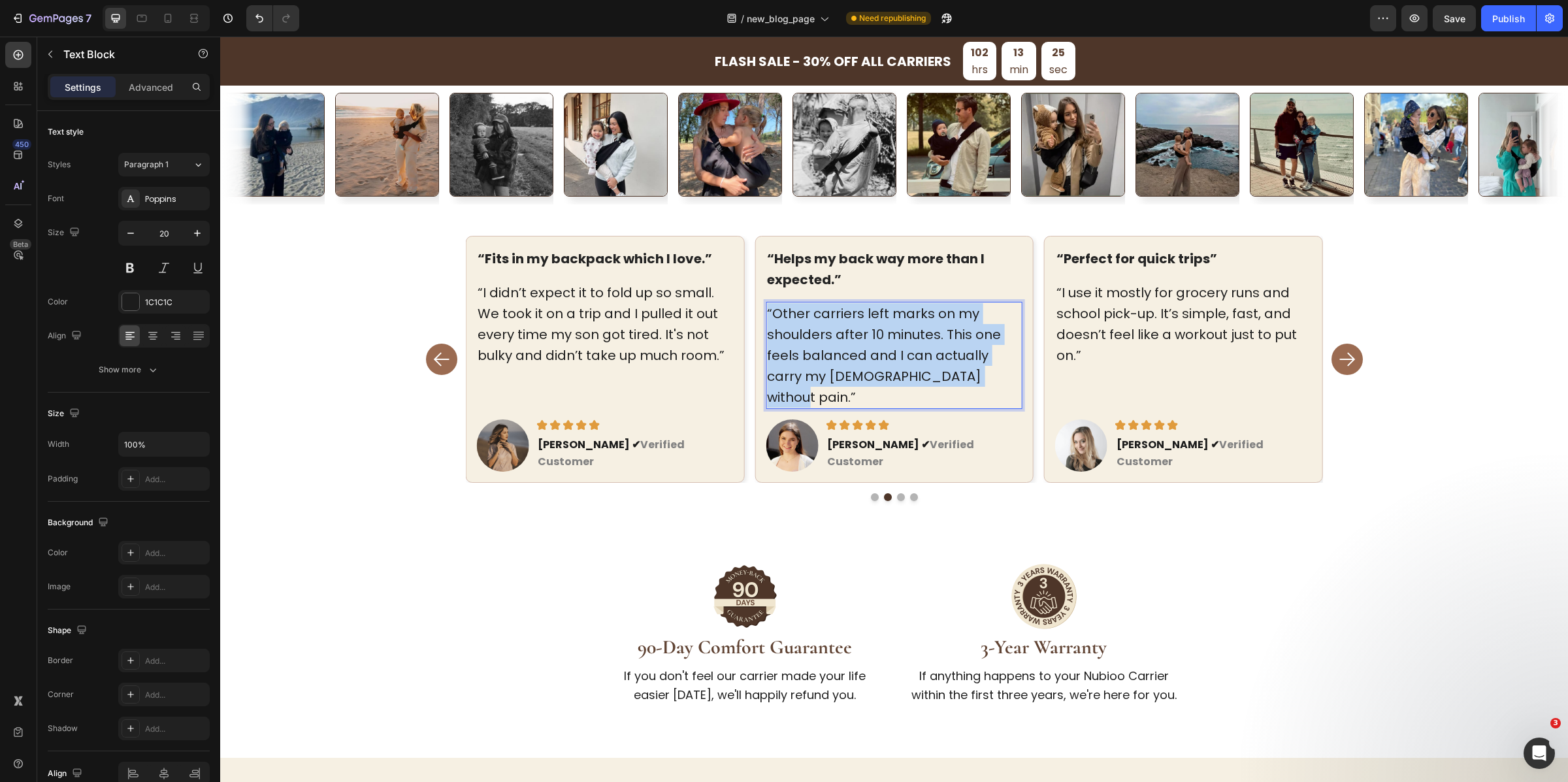
click at [787, 317] on p "“Other carriers left marks on my shoulders after 10 minutes. This one feels bal…" at bounding box center [894, 355] width 254 height 105
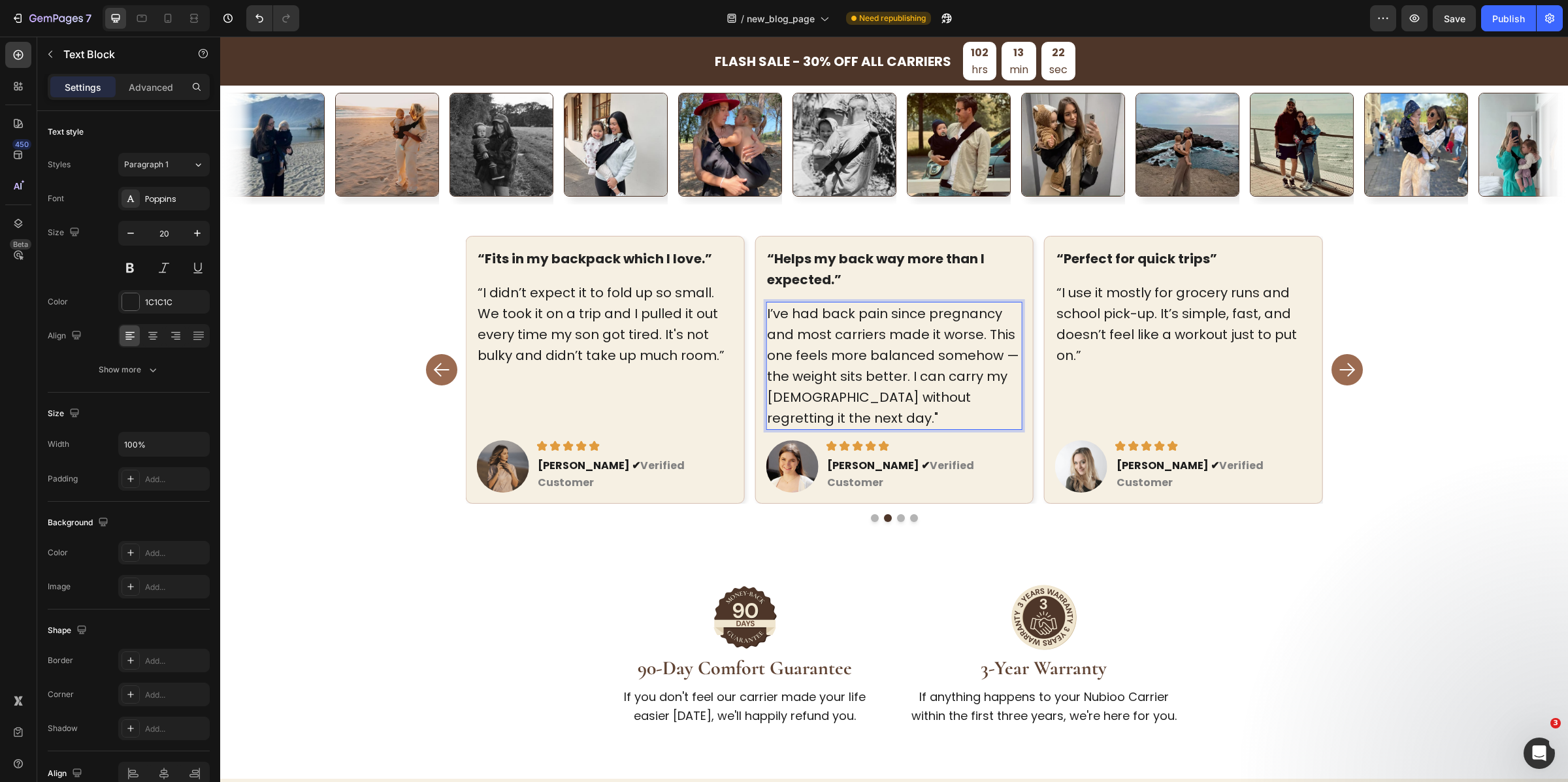
click at [773, 316] on p "I’ve had back pain since pregnancy and most carriers made it worse. This one fe…" at bounding box center [894, 366] width 254 height 126
click at [1098, 256] on p "“Perfect for quick trips”" at bounding box center [1184, 259] width 254 height 21
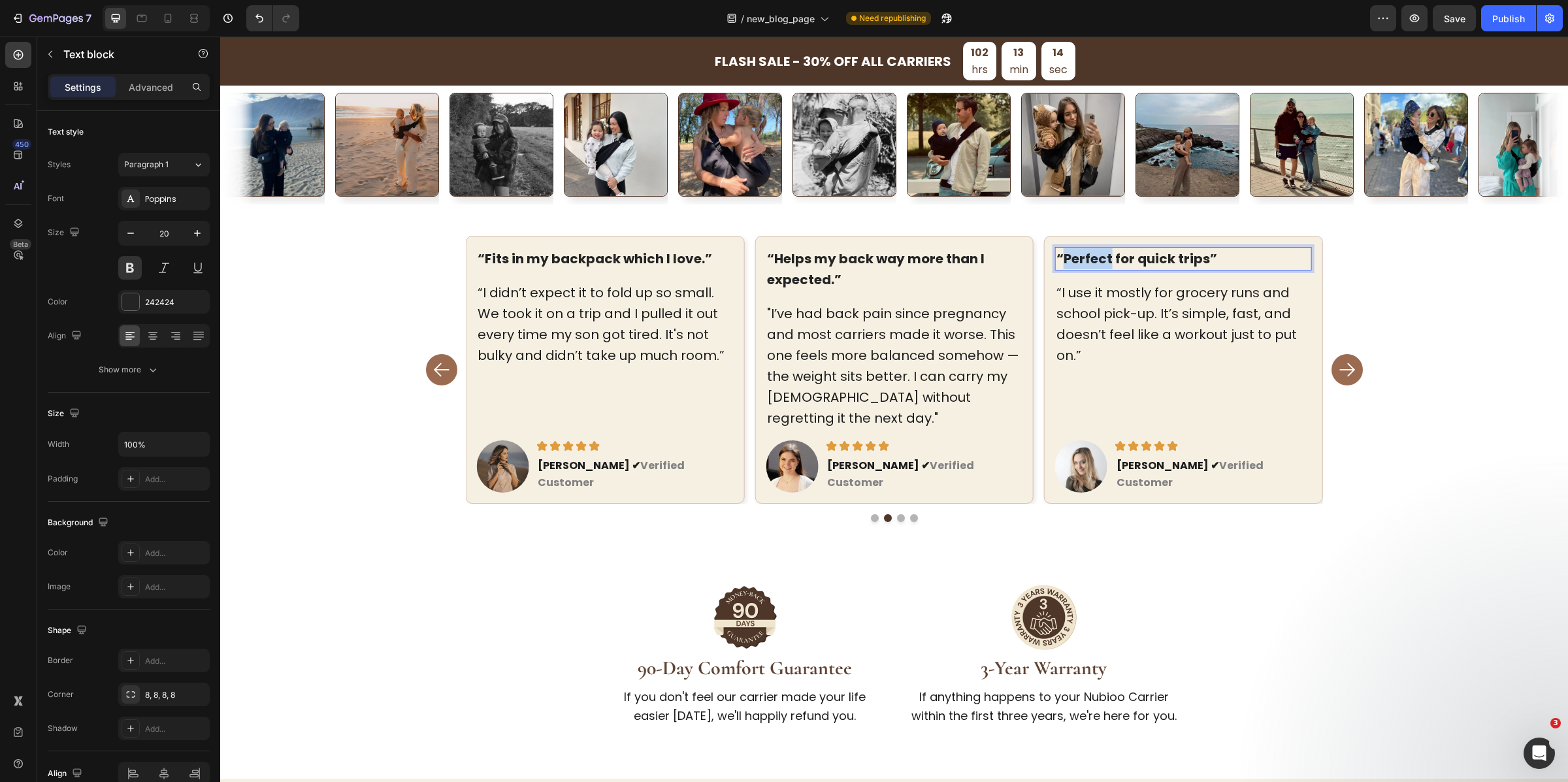
click at [1098, 256] on p "“Perfect for quick trips”" at bounding box center [1184, 259] width 254 height 21
click at [1066, 327] on p "“I use it mostly for grocery runs and school pick-up. It’s simple, fast, and do…" at bounding box center [1184, 324] width 254 height 84
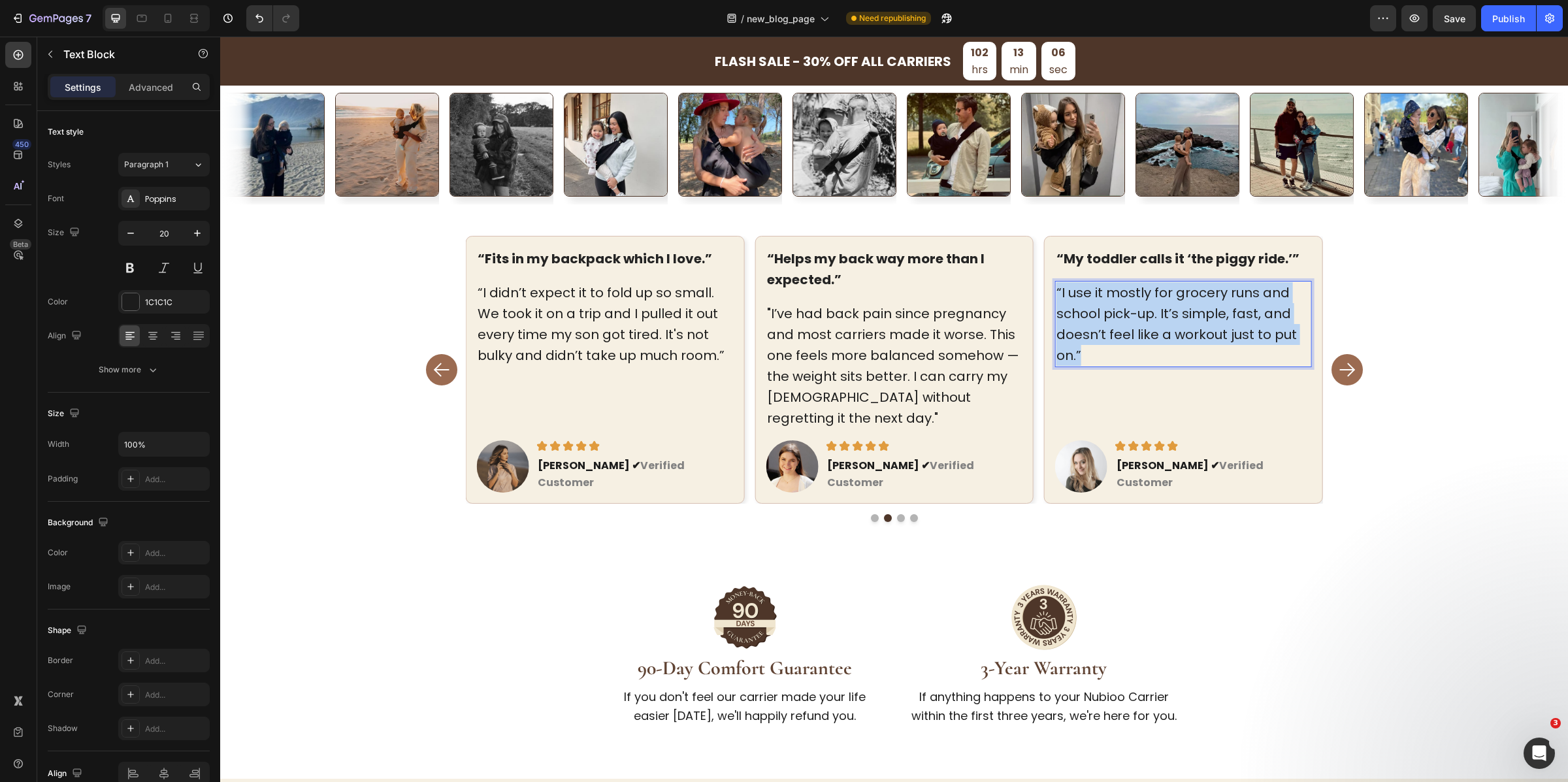
click at [1066, 327] on p "“I use it mostly for grocery runs and school pick-up. It’s simple, fast, and do…" at bounding box center [1184, 324] width 254 height 84
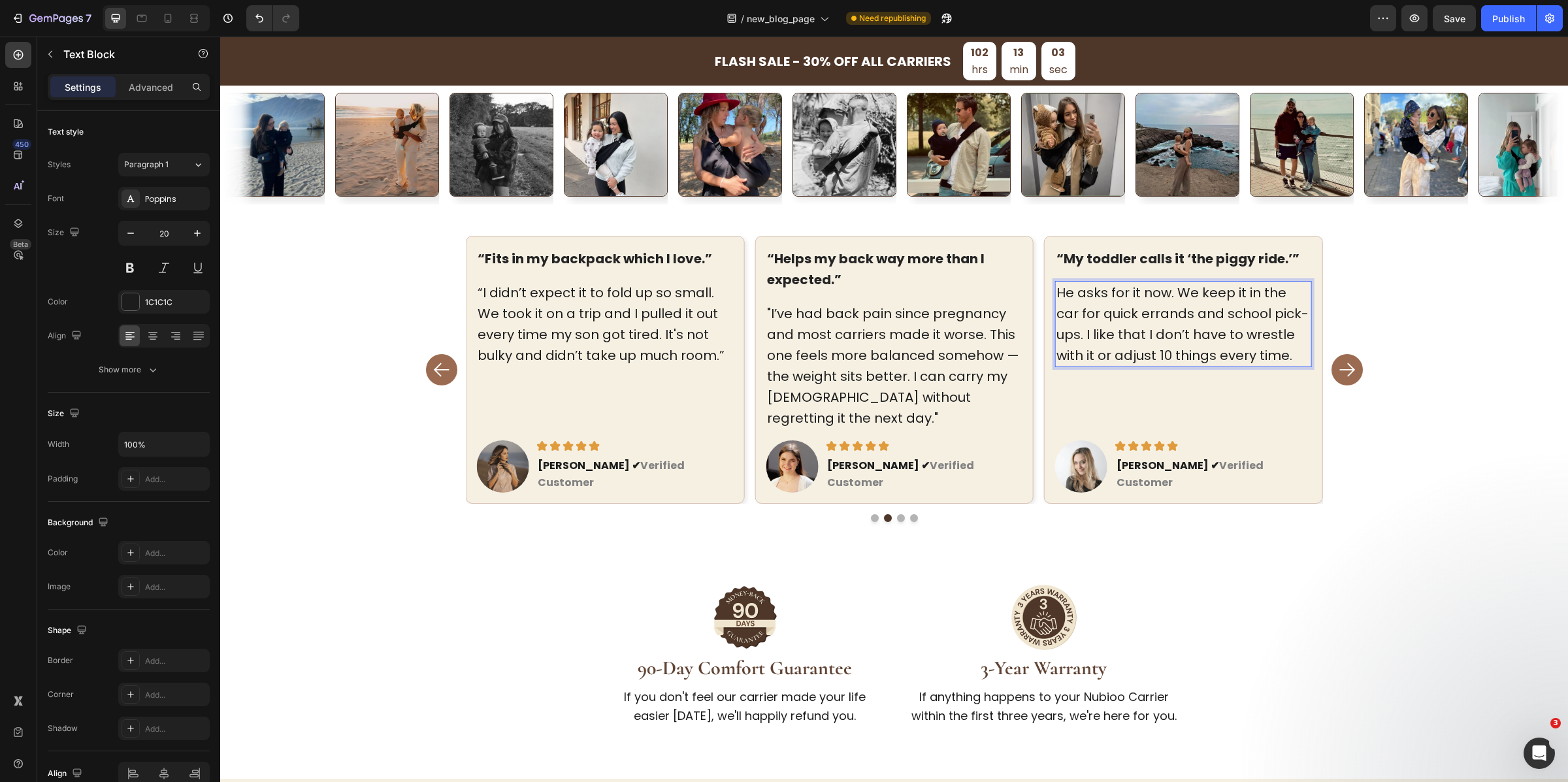
click at [1082, 293] on p "He asks for it now. We keep it in the car for quick errands and school pick-ups…" at bounding box center [1184, 324] width 254 height 84
click at [1292, 355] on p ""He asks for it now. We keep it in the car for quick errands and school pick-up…" at bounding box center [1184, 324] width 254 height 84
click at [1123, 473] on strong "[PERSON_NAME] ✔" at bounding box center [1167, 466] width 103 height 15
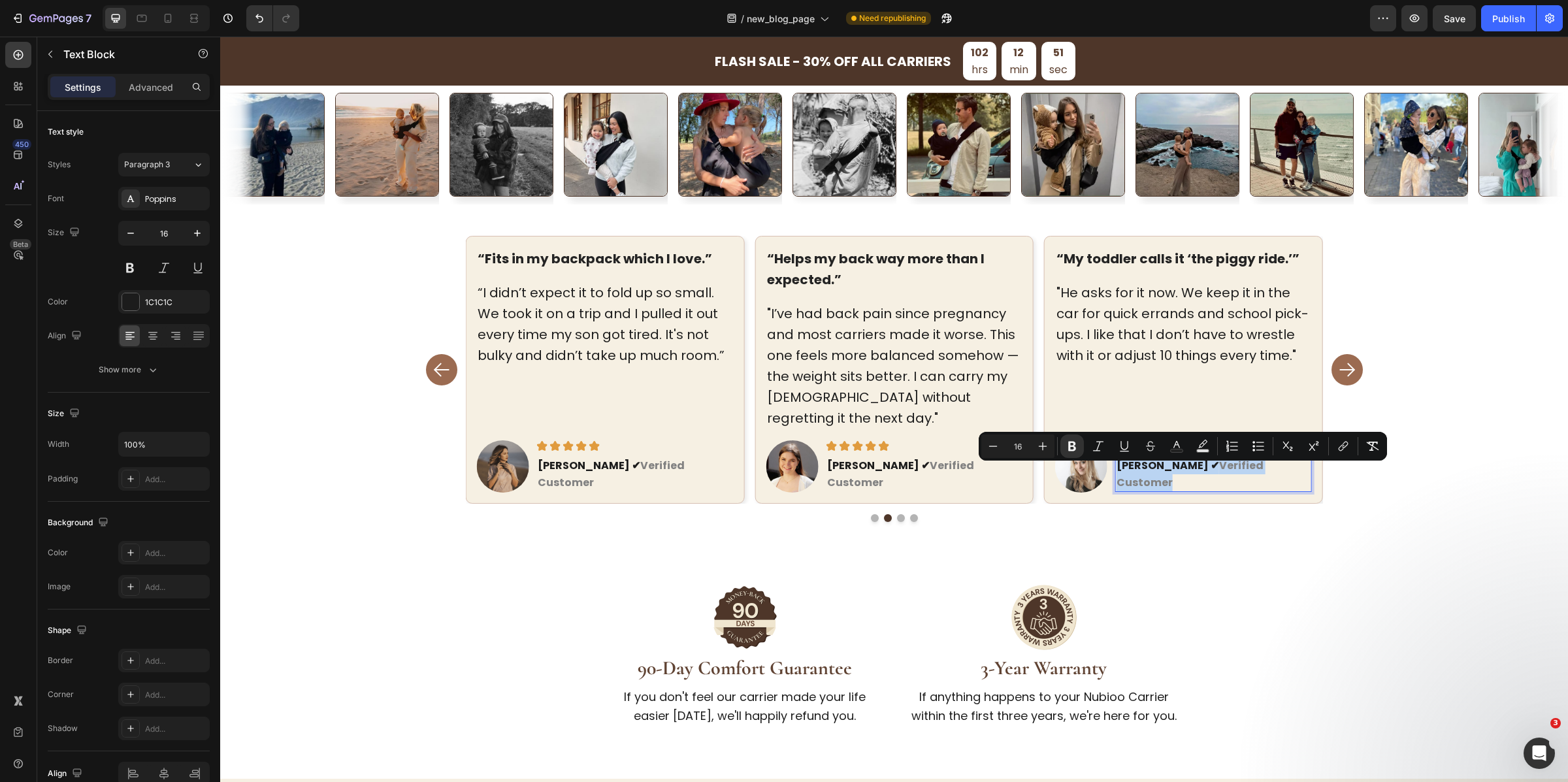
click at [1126, 473] on strong "[PERSON_NAME] ✔" at bounding box center [1167, 466] width 103 height 15
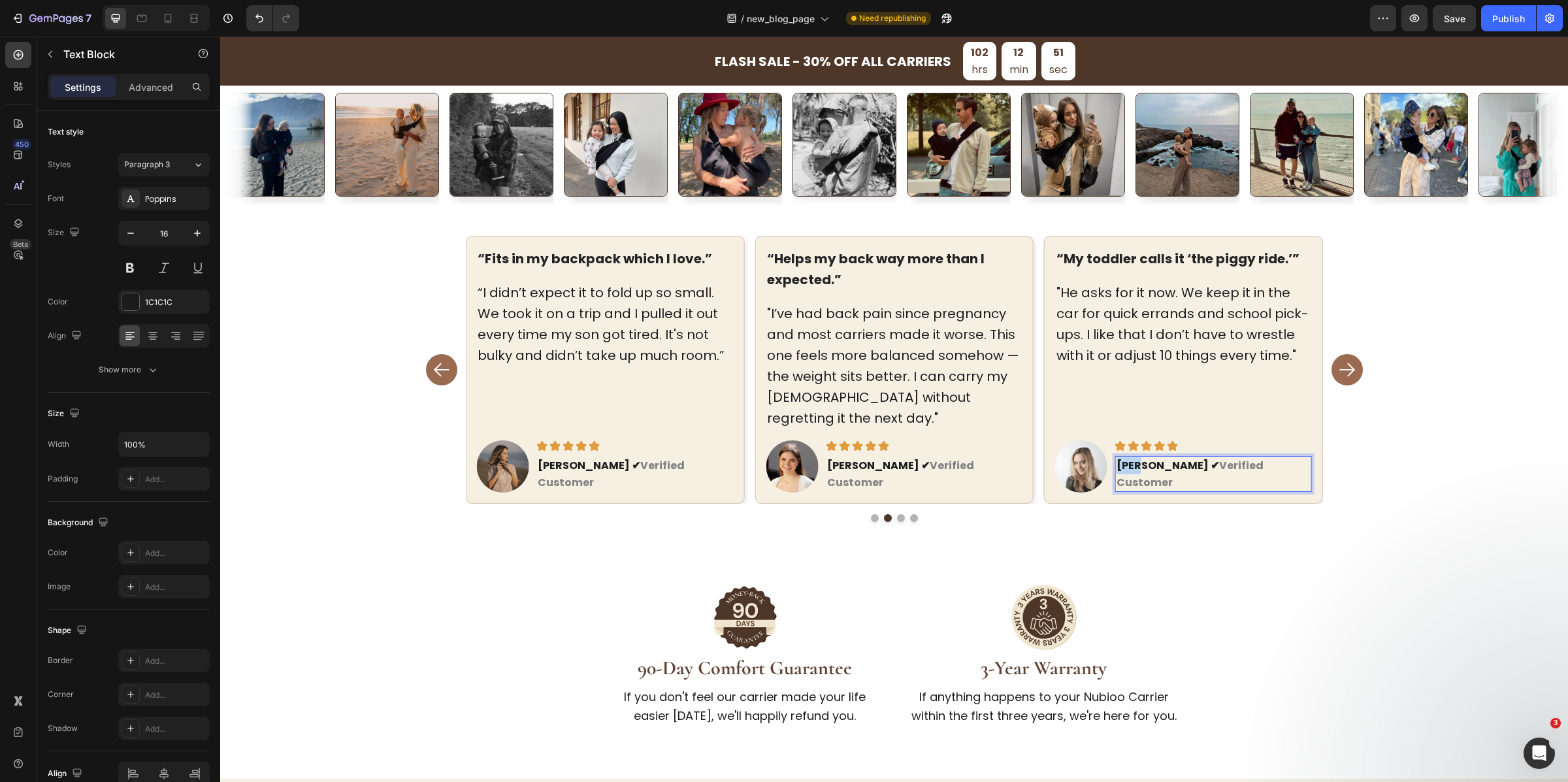
click at [1126, 473] on strong "[PERSON_NAME] ✔" at bounding box center [1167, 466] width 103 height 15
click at [849, 473] on strong "[PERSON_NAME] ✔" at bounding box center [878, 466] width 103 height 15
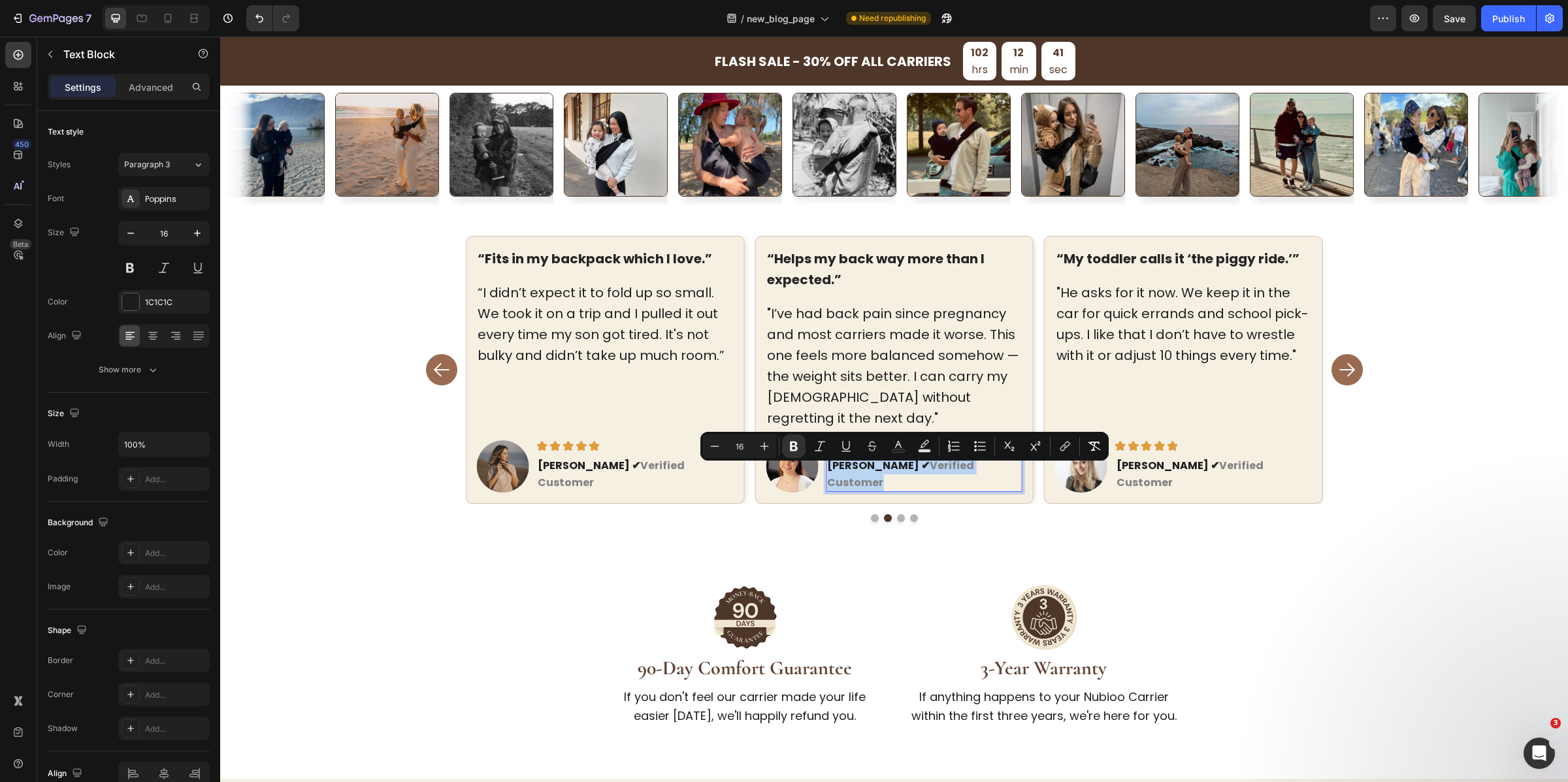
click at [849, 473] on strong "[PERSON_NAME] ✔" at bounding box center [878, 466] width 103 height 15
click at [861, 473] on strong "[PERSON_NAME] ✔" at bounding box center [878, 466] width 103 height 15
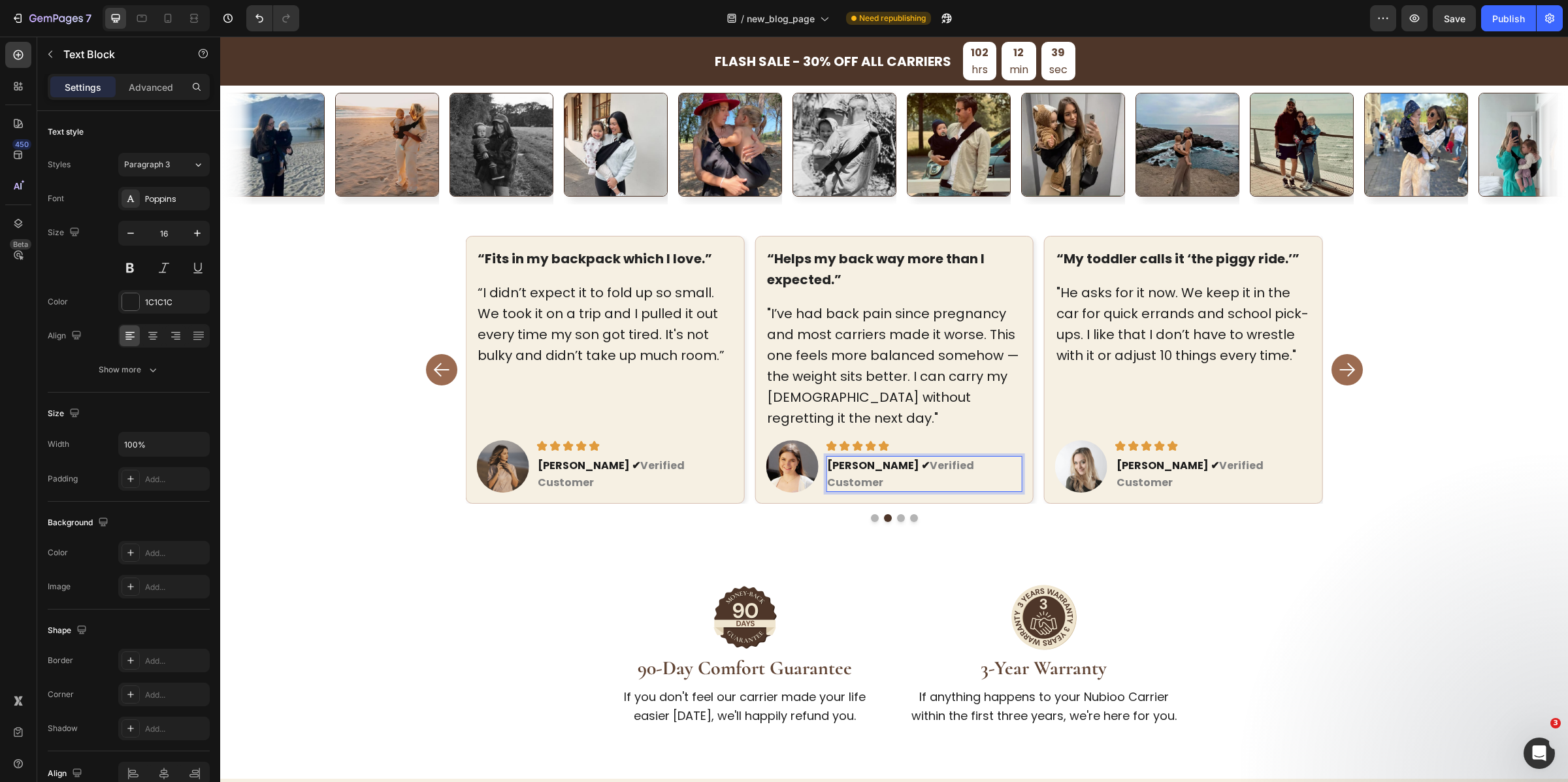
click at [850, 473] on strong "[PERSON_NAME] ✔" at bounding box center [878, 466] width 103 height 15
click at [1345, 373] on rect "Carousel Next Arrow" at bounding box center [1348, 370] width 21 height 21
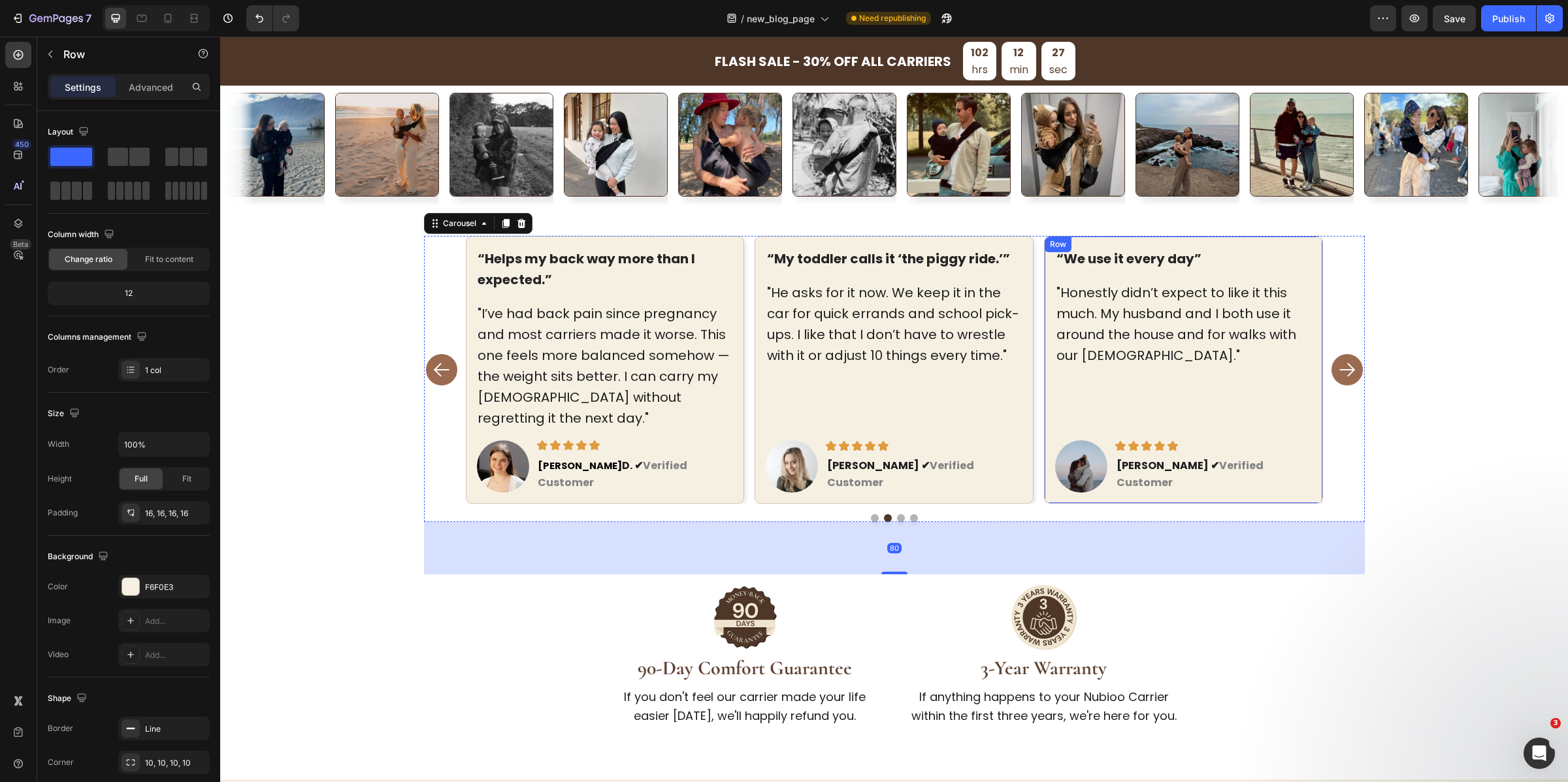
click at [1287, 271] on div "“We use it every day” Text block "Honestly didn’t expect to like it this much. …" at bounding box center [1184, 370] width 257 height 246
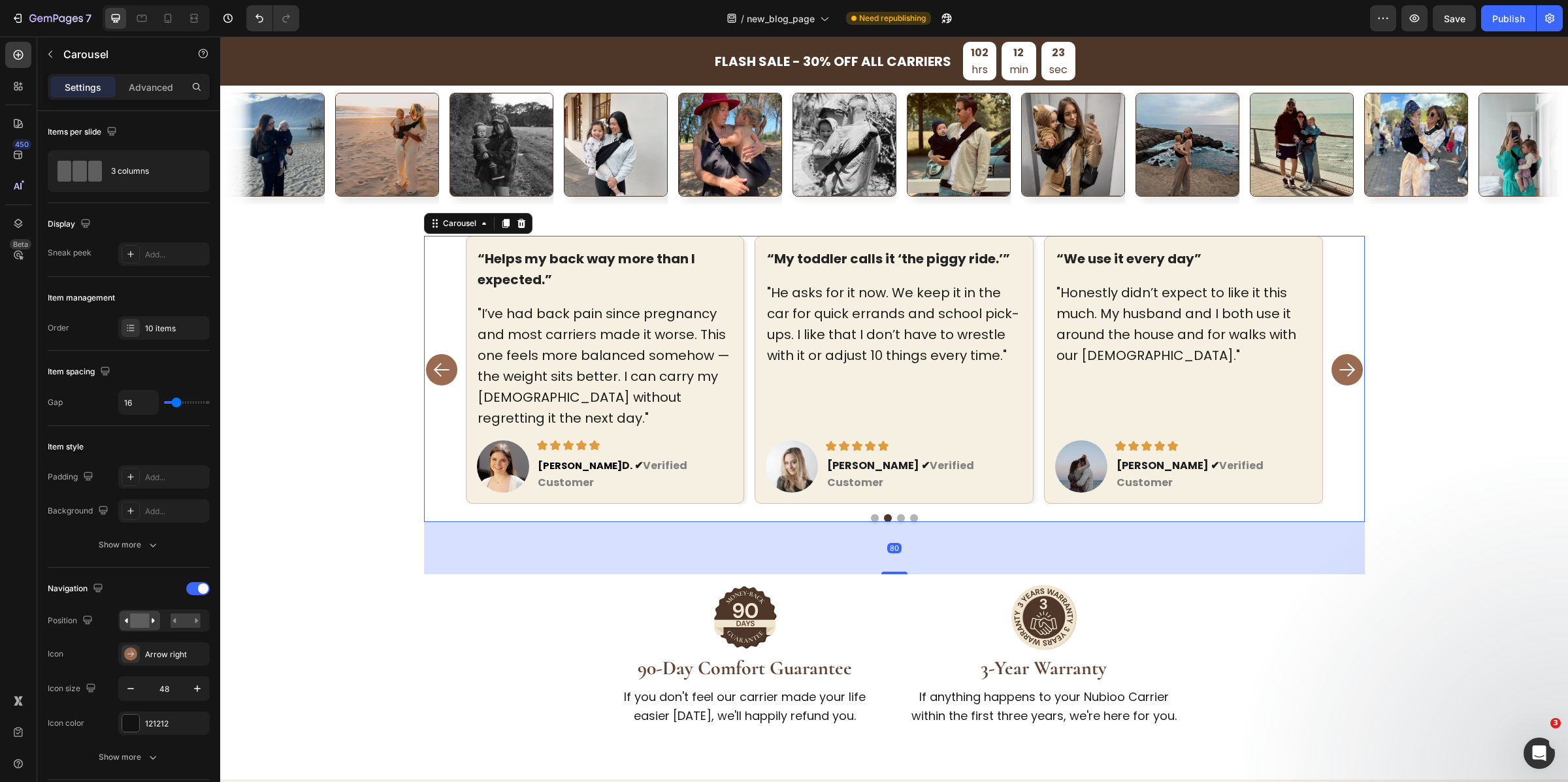
click at [743, 388] on div "“I wish I’ve found Nubioo a year ago.” Text block "My daughter’s 2.5 and refuse…" at bounding box center [895, 370] width 858 height 268
click at [147, 320] on div "10 items" at bounding box center [163, 328] width 92 height 24
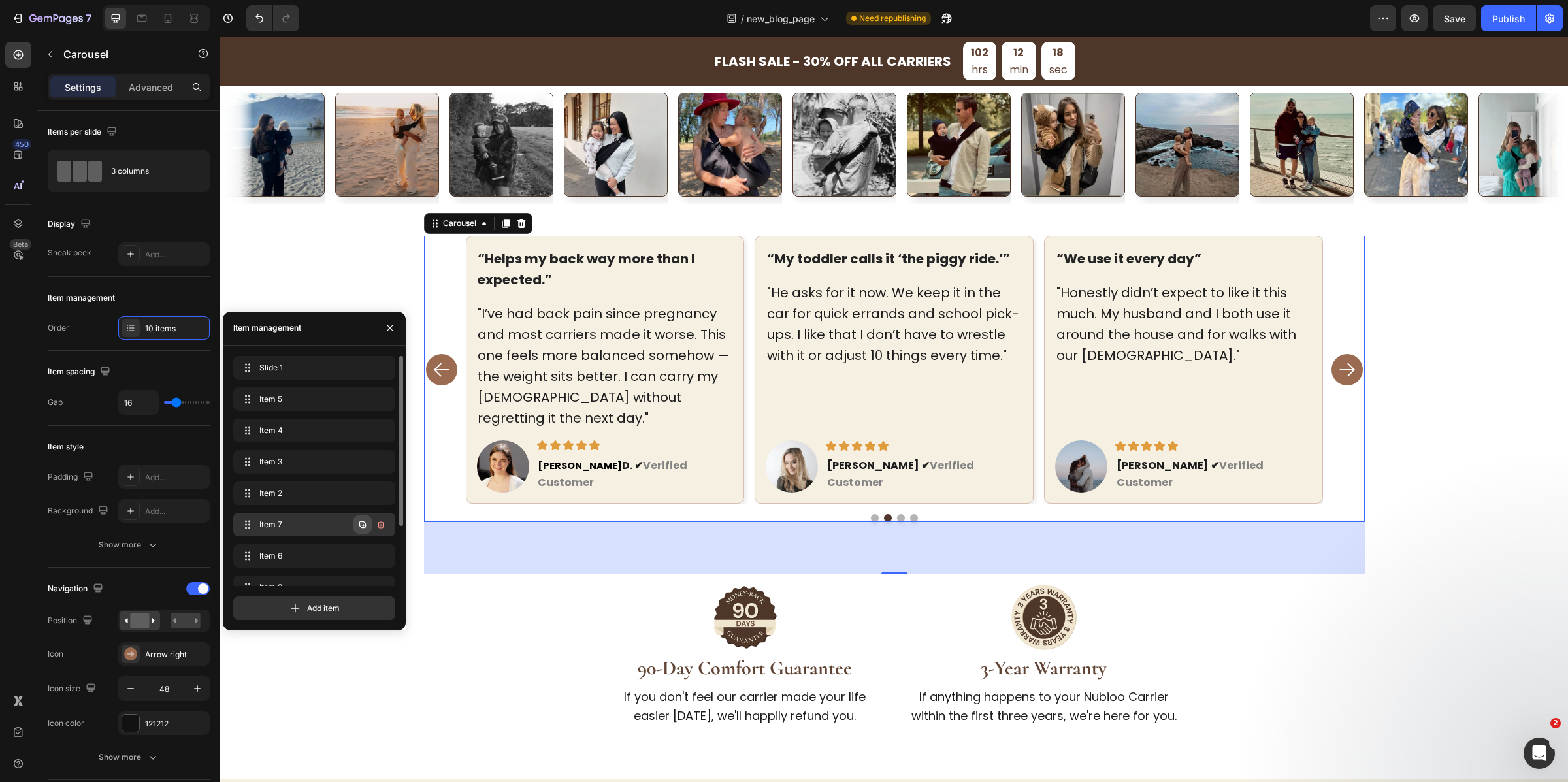
click at [363, 527] on icon "button" at bounding box center [362, 524] width 10 height 10
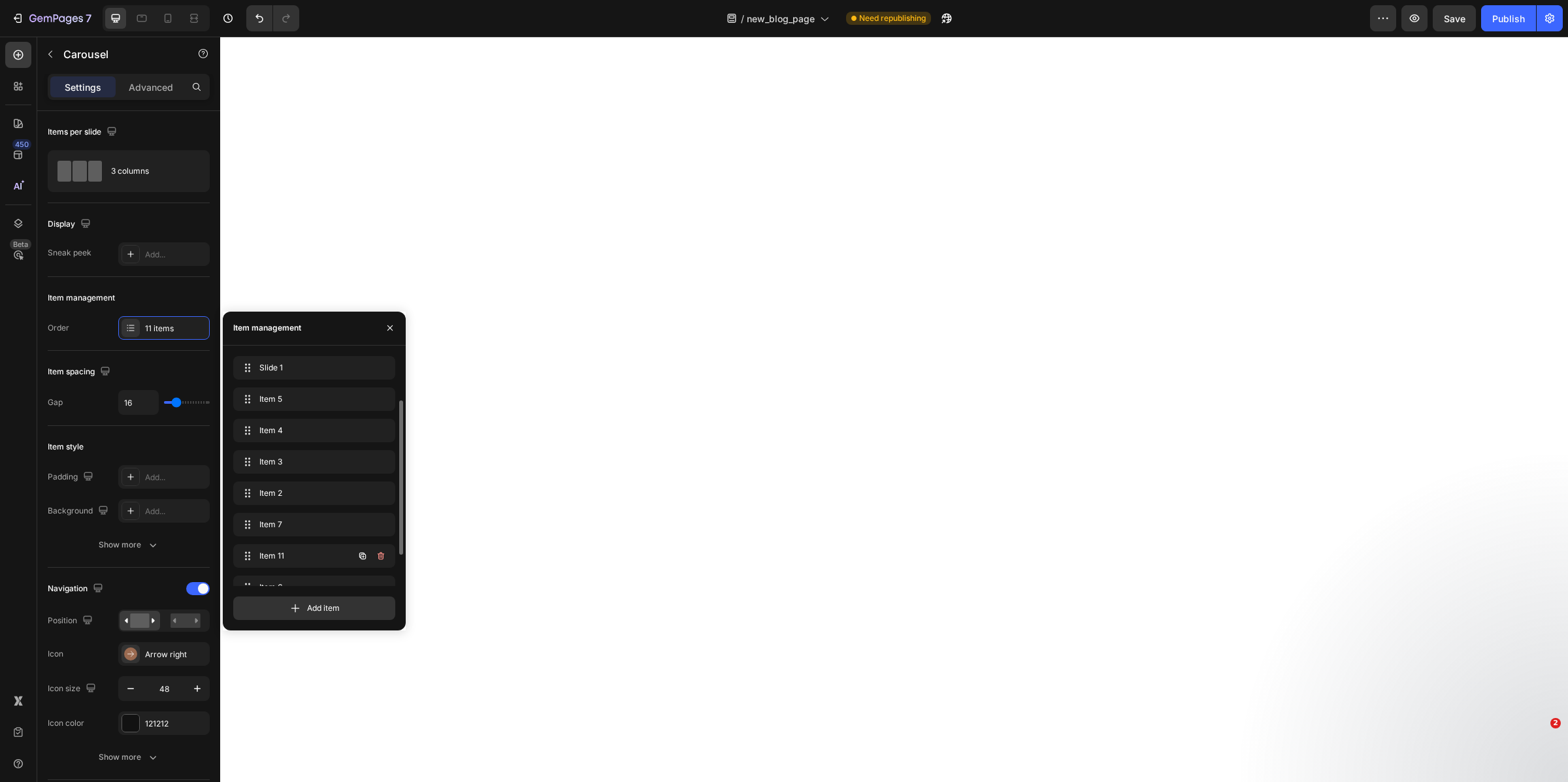
click at [363, 551] on icon "button" at bounding box center [362, 555] width 10 height 10
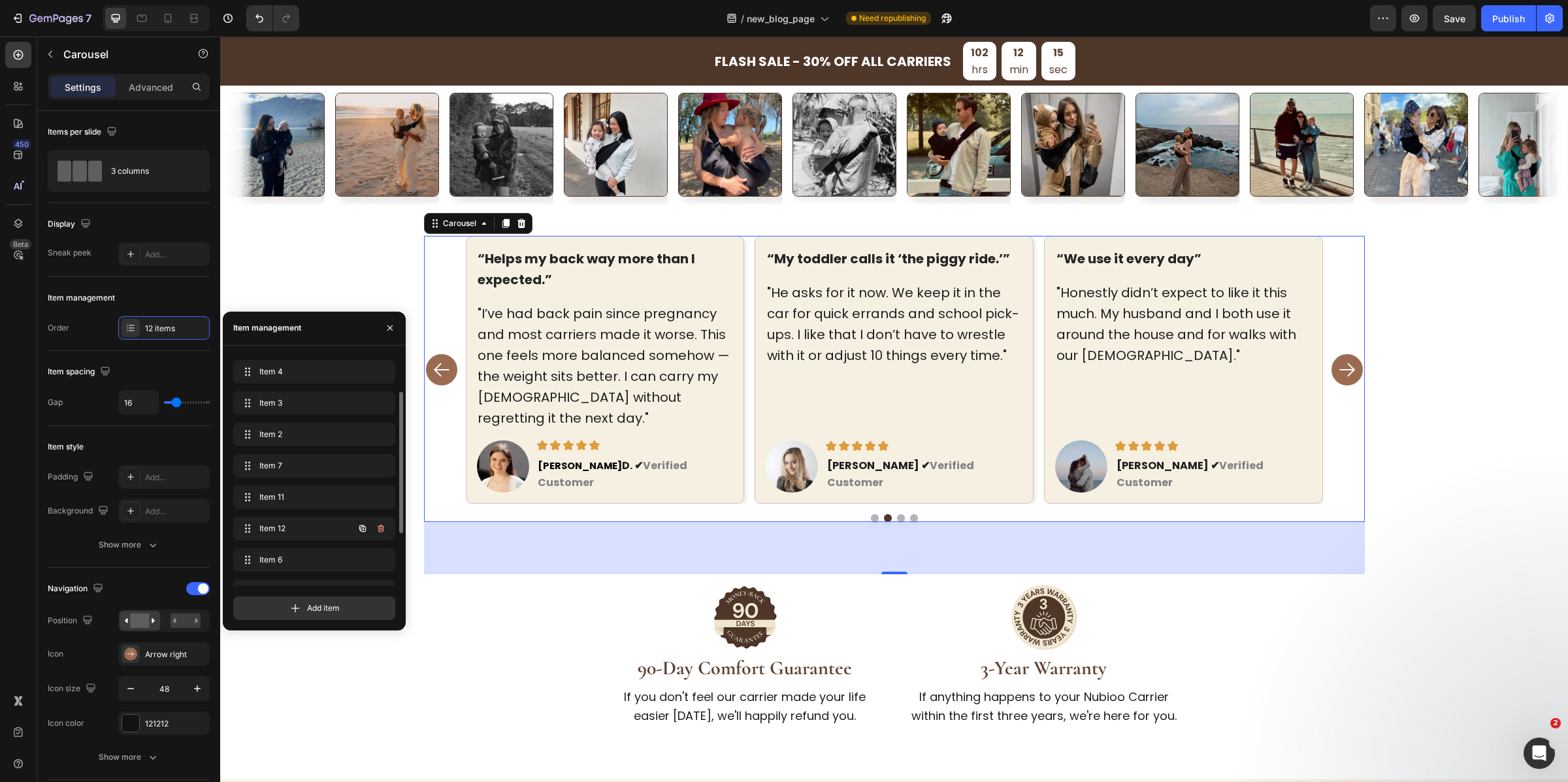
scroll to position [143, 0]
click at [384, 572] on icon "button" at bounding box center [381, 570] width 10 height 10
click at [384, 572] on button "Delete" at bounding box center [372, 570] width 36 height 18
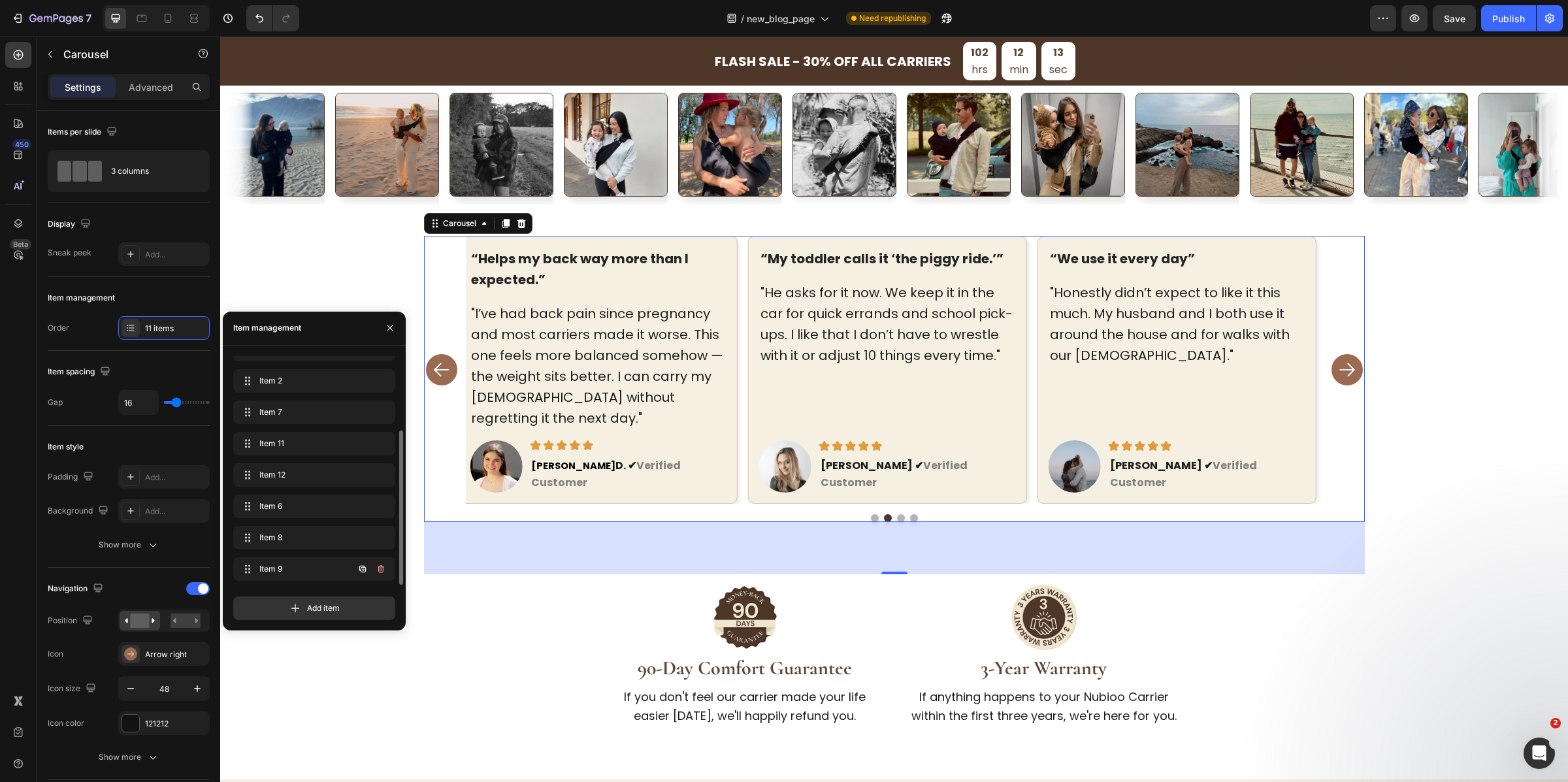
scroll to position [111, 0]
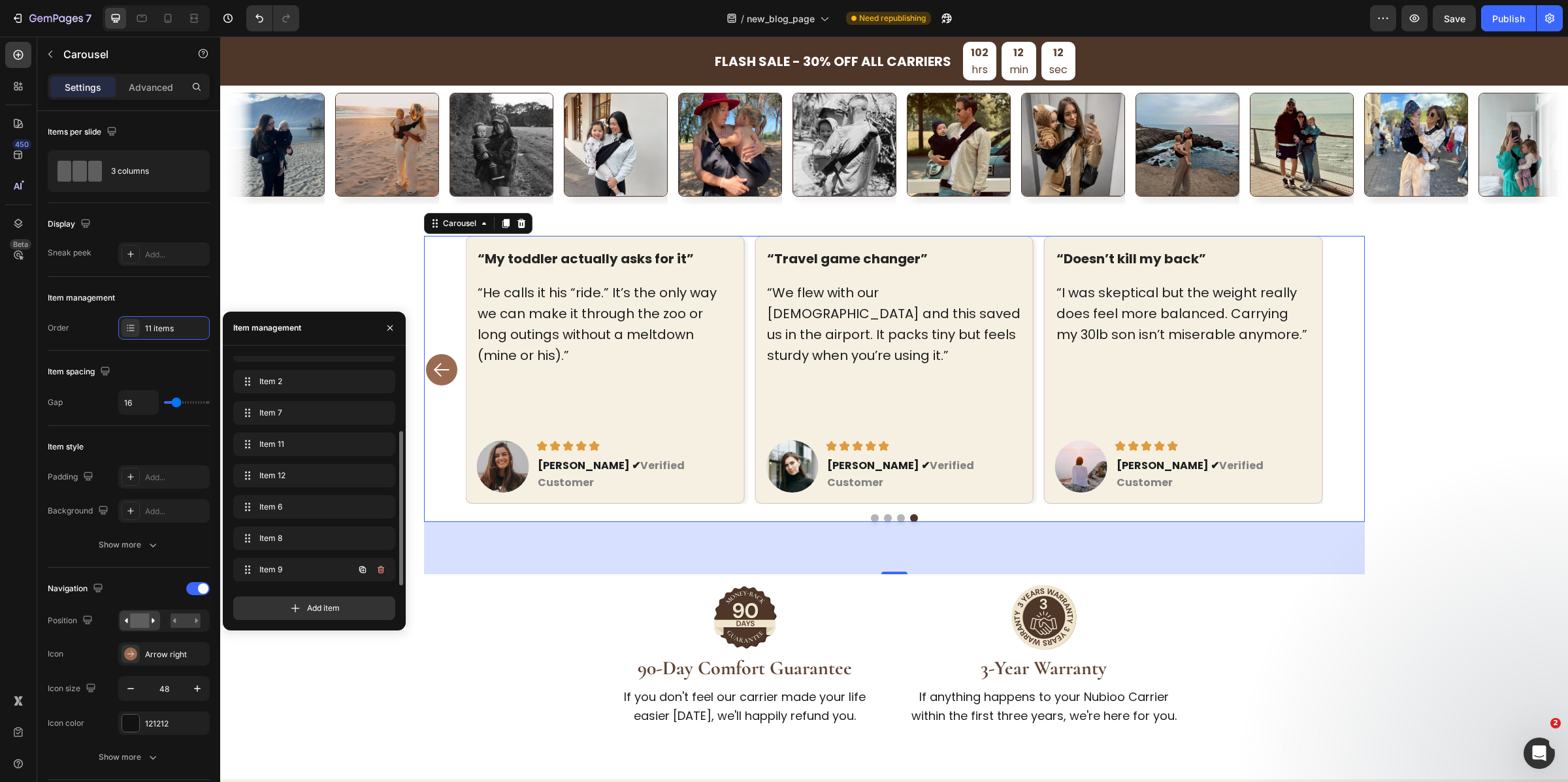
click at [384, 572] on icon "button" at bounding box center [381, 570] width 10 height 10
click at [384, 572] on button "Delete" at bounding box center [372, 570] width 36 height 18
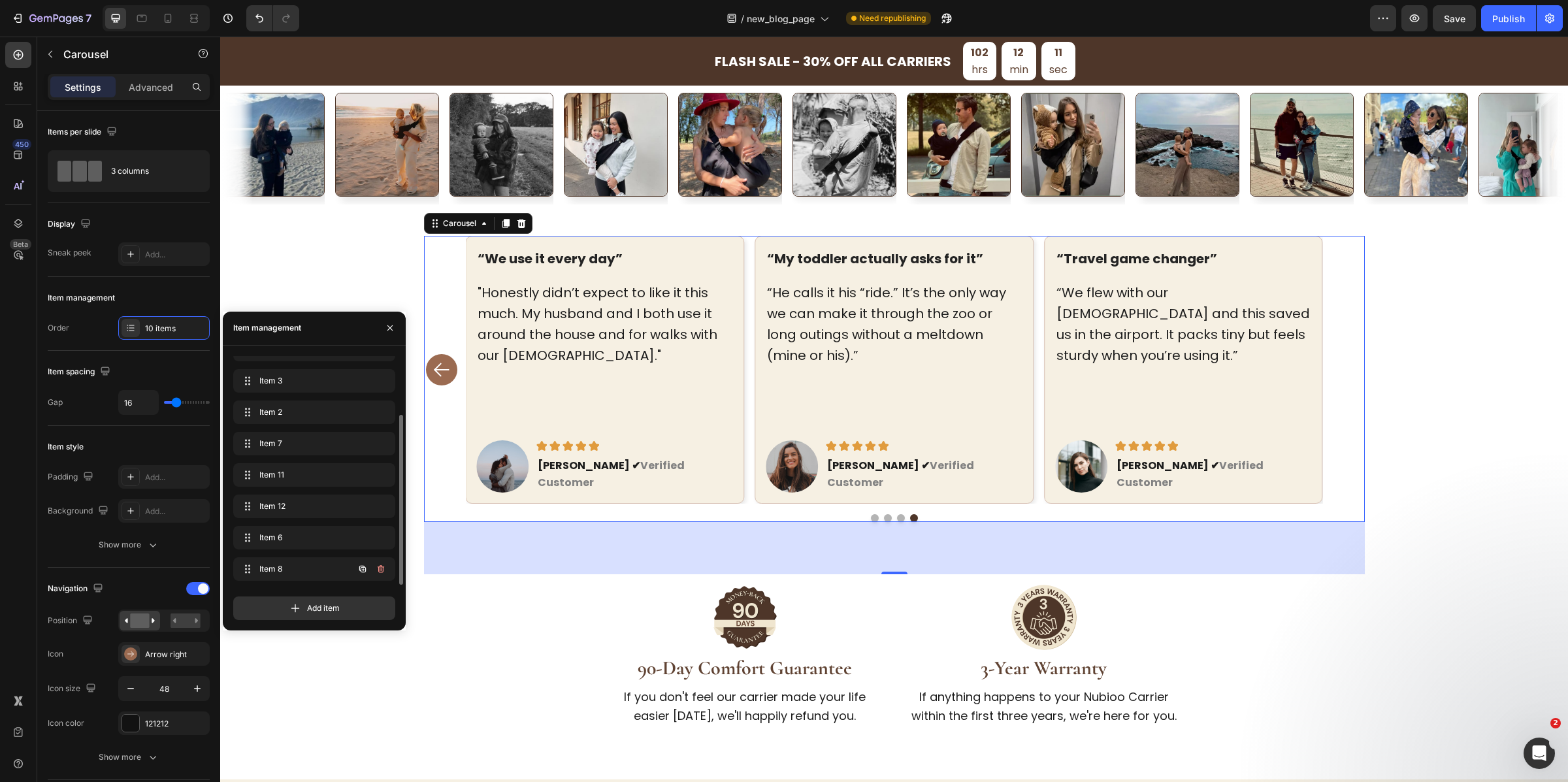
scroll to position [80, 0]
click at [384, 572] on icon "button" at bounding box center [381, 570] width 10 height 10
click at [384, 572] on button "Delete" at bounding box center [372, 570] width 36 height 18
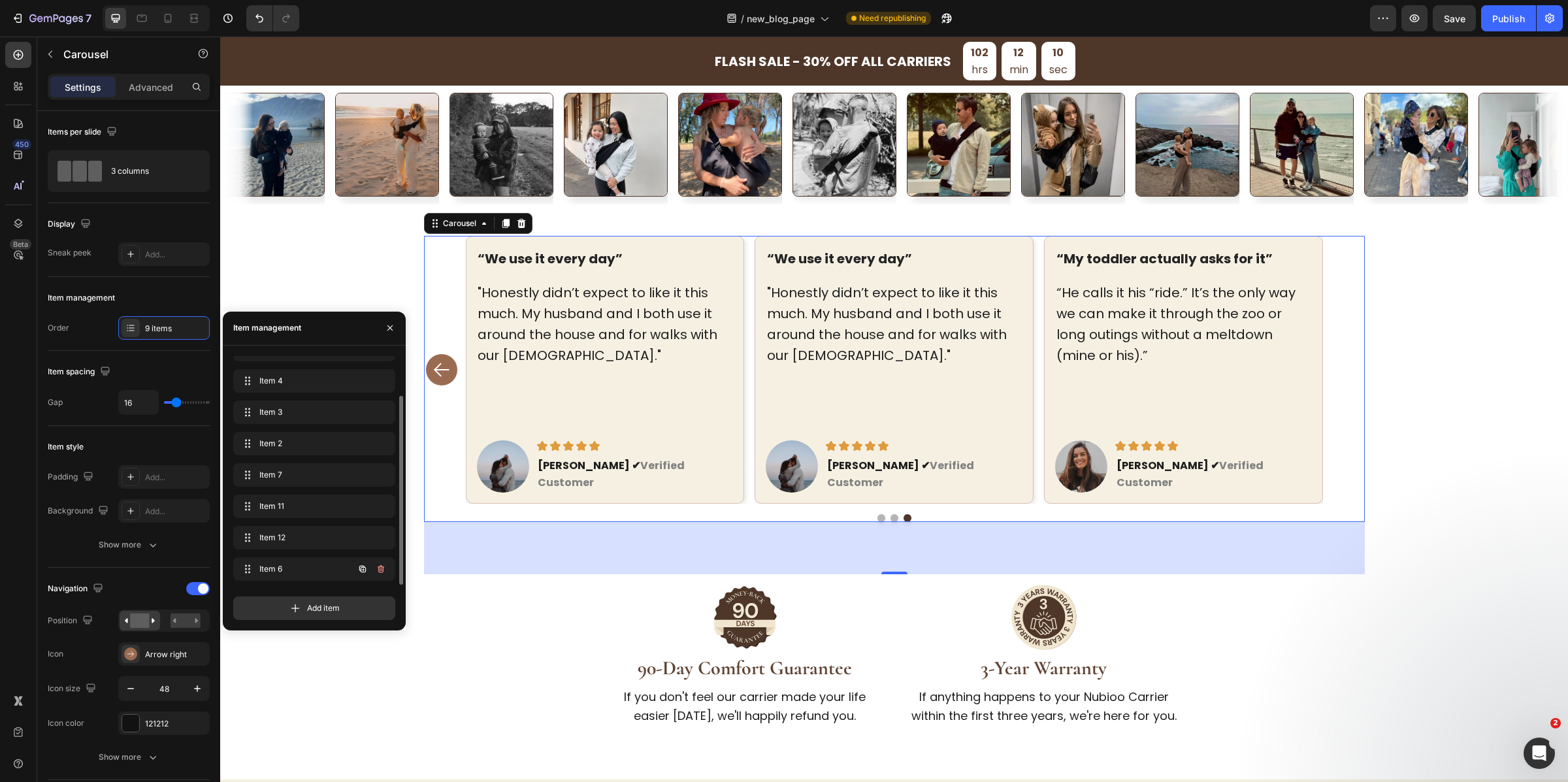
scroll to position [49, 0]
click at [384, 572] on icon "button" at bounding box center [381, 570] width 10 height 10
click at [384, 572] on button "Delete" at bounding box center [372, 570] width 36 height 18
click at [384, 572] on icon "button" at bounding box center [381, 570] width 10 height 10
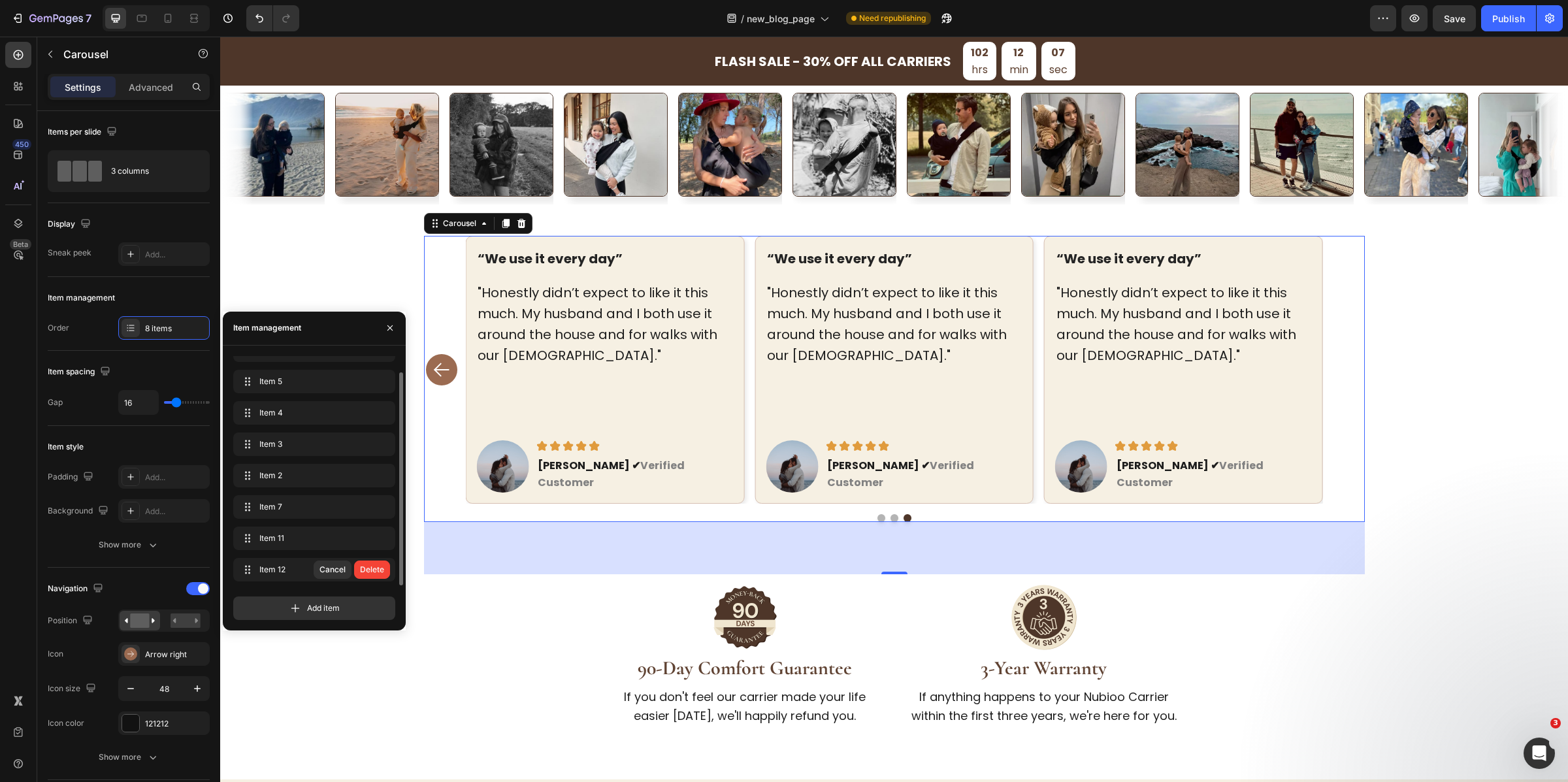
click at [384, 572] on button "Delete" at bounding box center [372, 570] width 36 height 18
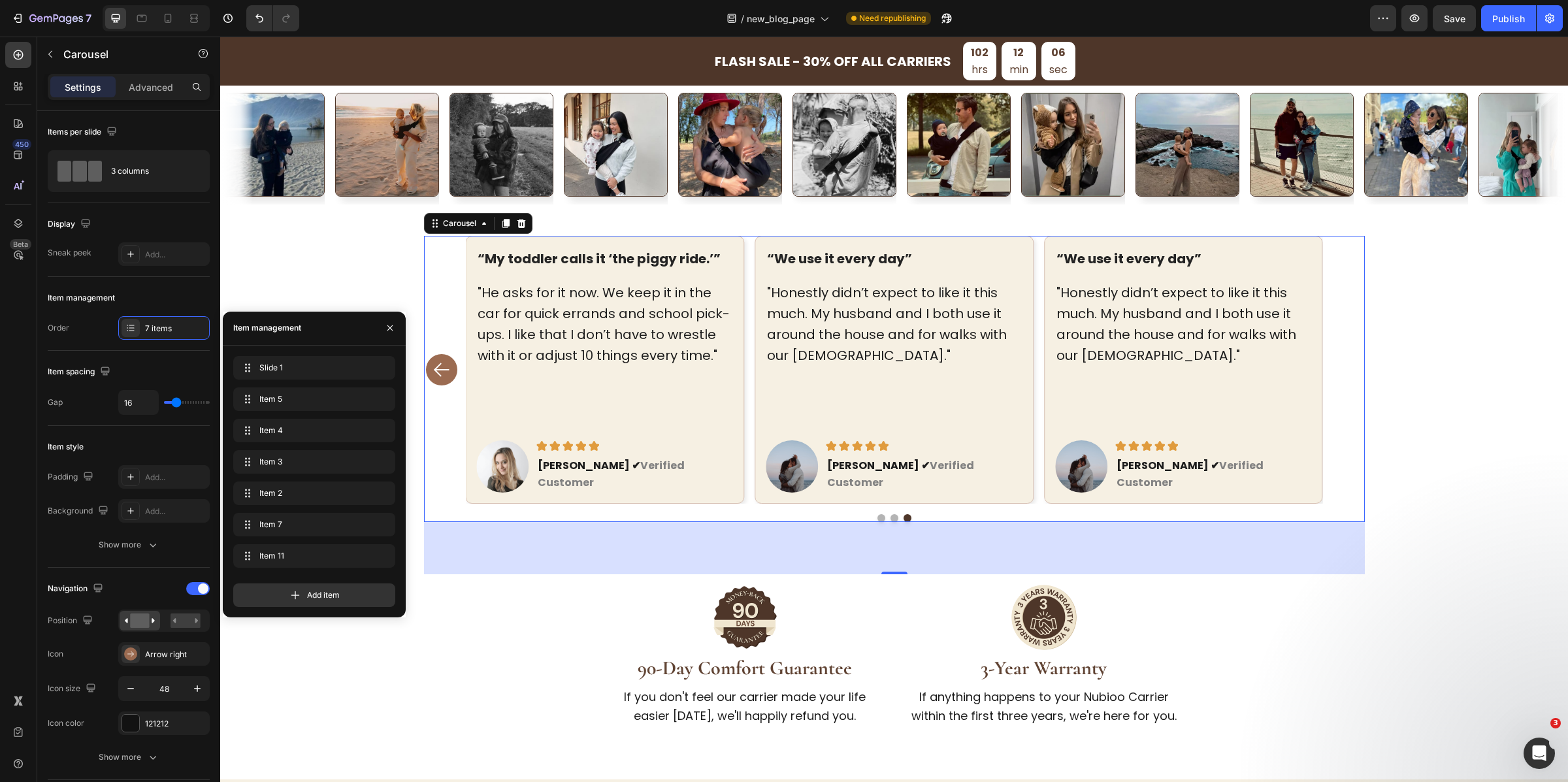
scroll to position [0, 0]
click at [384, 573] on div "Add item" at bounding box center [315, 590] width 162 height 34
click at [384, 556] on icon "button" at bounding box center [381, 555] width 10 height 10
click at [384, 556] on button "Delete" at bounding box center [372, 555] width 36 height 18
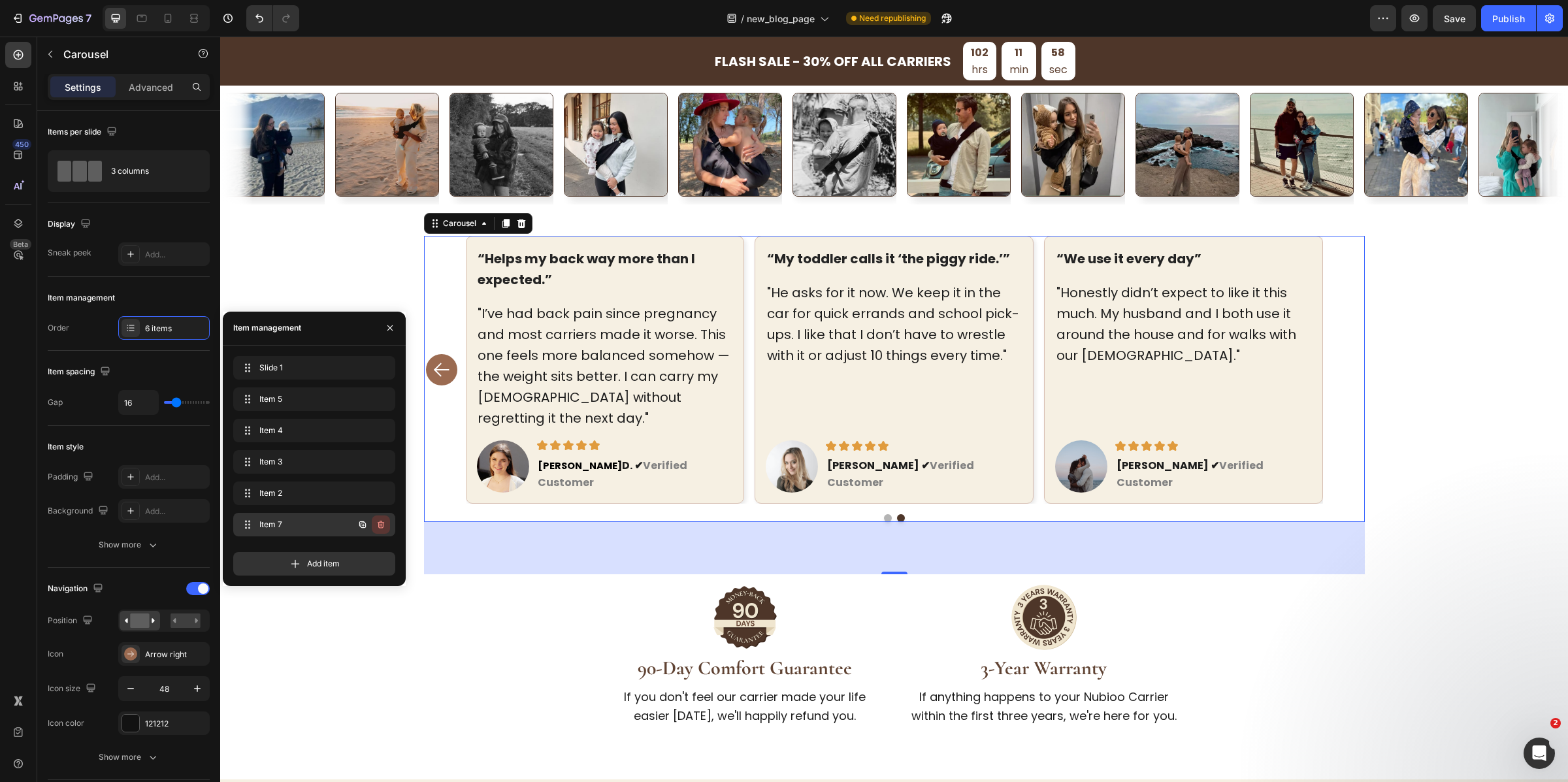
click at [384, 525] on icon "button" at bounding box center [381, 524] width 10 height 10
click at [384, 525] on button "Delete" at bounding box center [372, 524] width 36 height 18
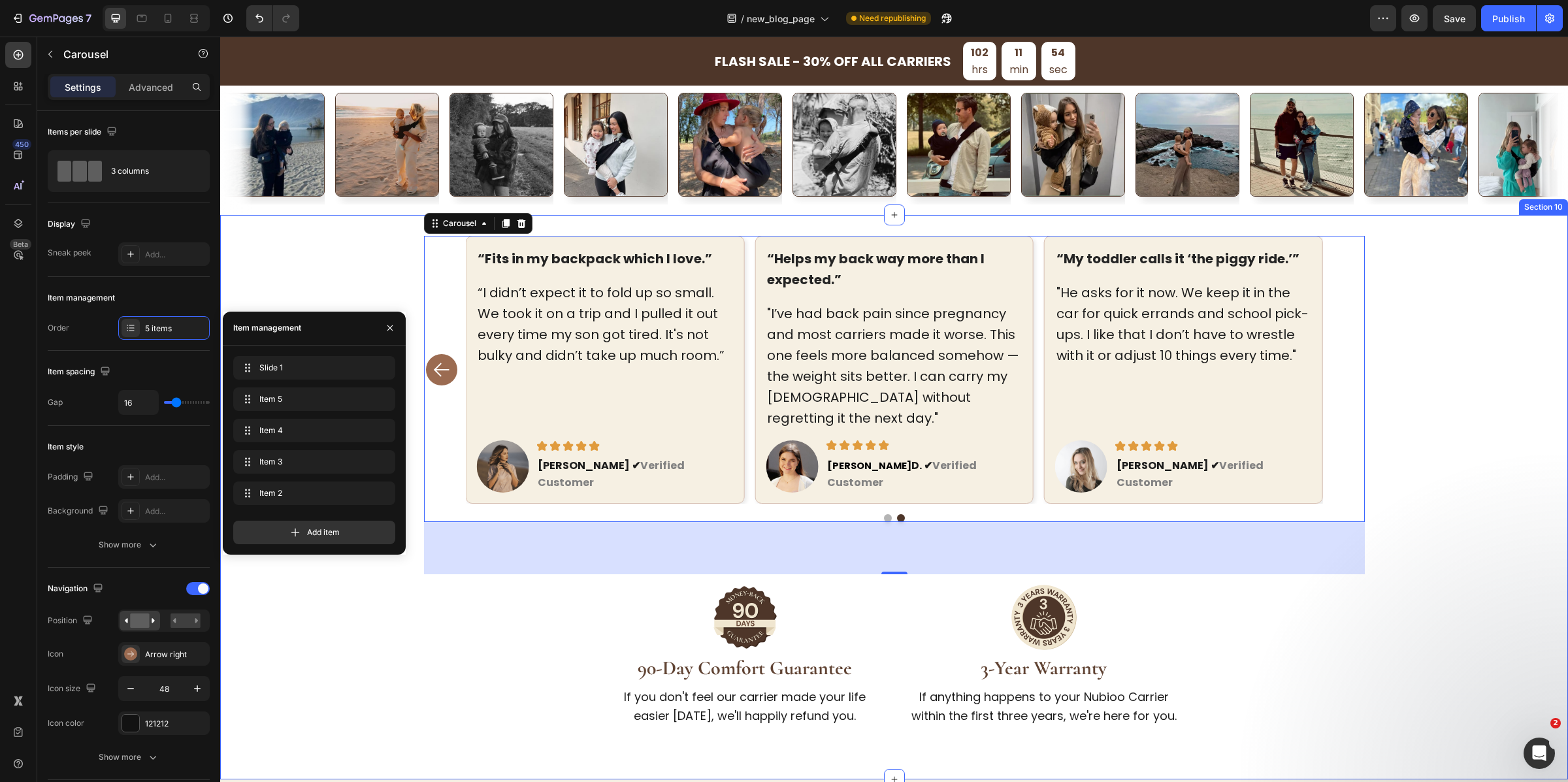
click at [357, 627] on div "“I wish I’ve found Nubioo a year ago.” Text block "My daughter’s 2.5 and refuse…" at bounding box center [894, 486] width 1306 height 502
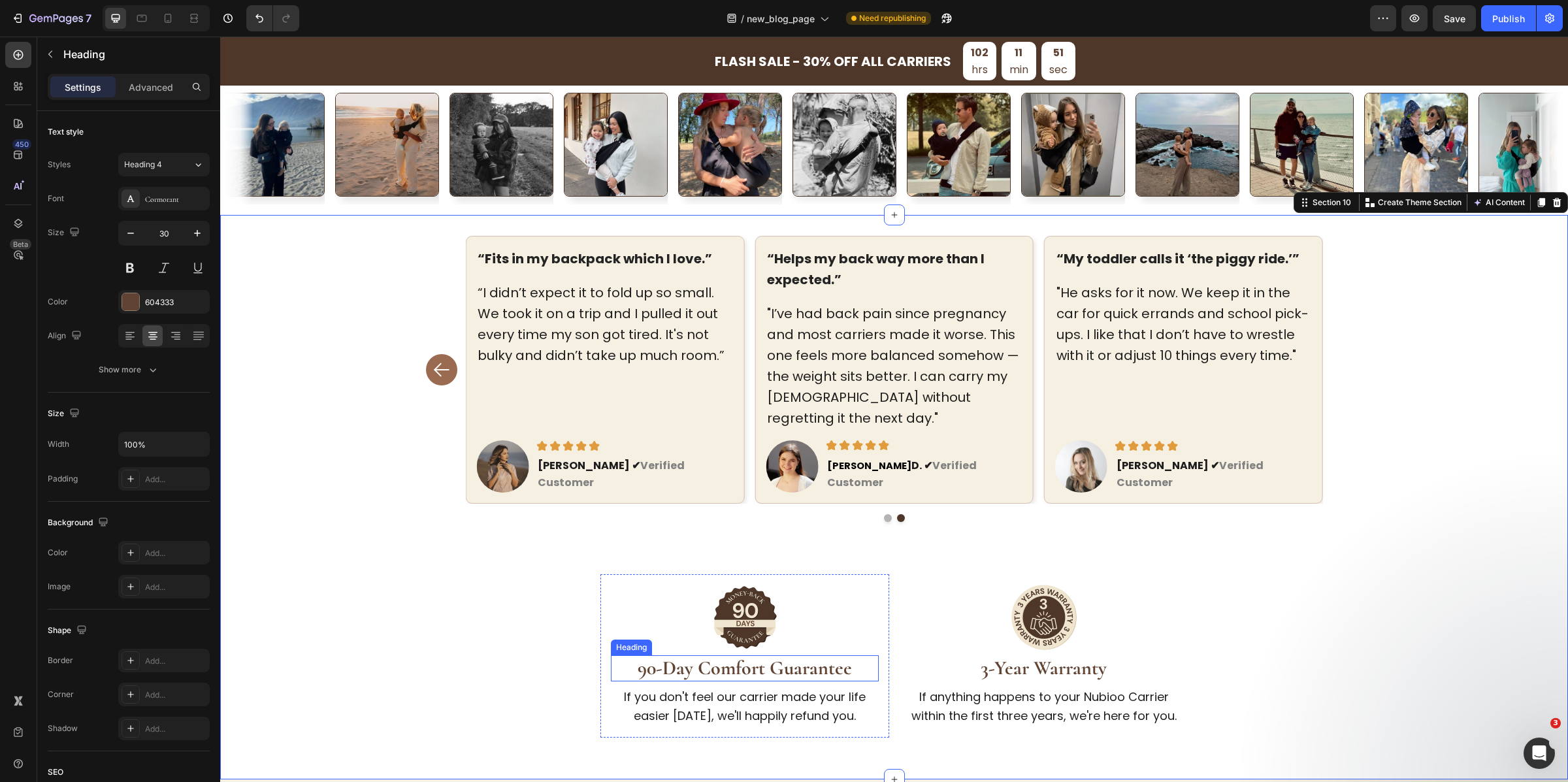
click at [774, 676] on strong "90-Day Comfort Guarantee" at bounding box center [744, 669] width 214 height 25
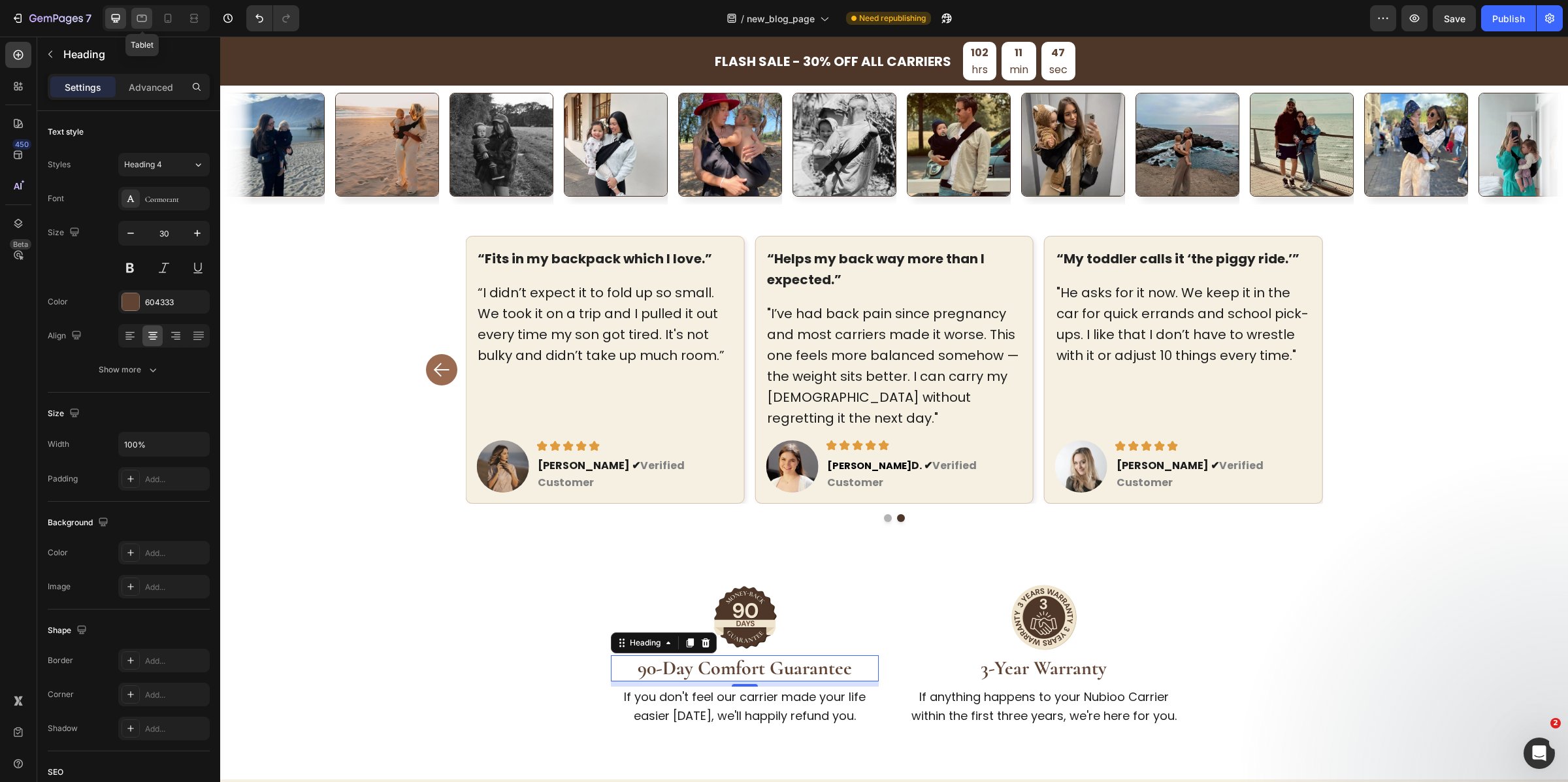
click at [144, 16] on icon at bounding box center [142, 18] width 13 height 13
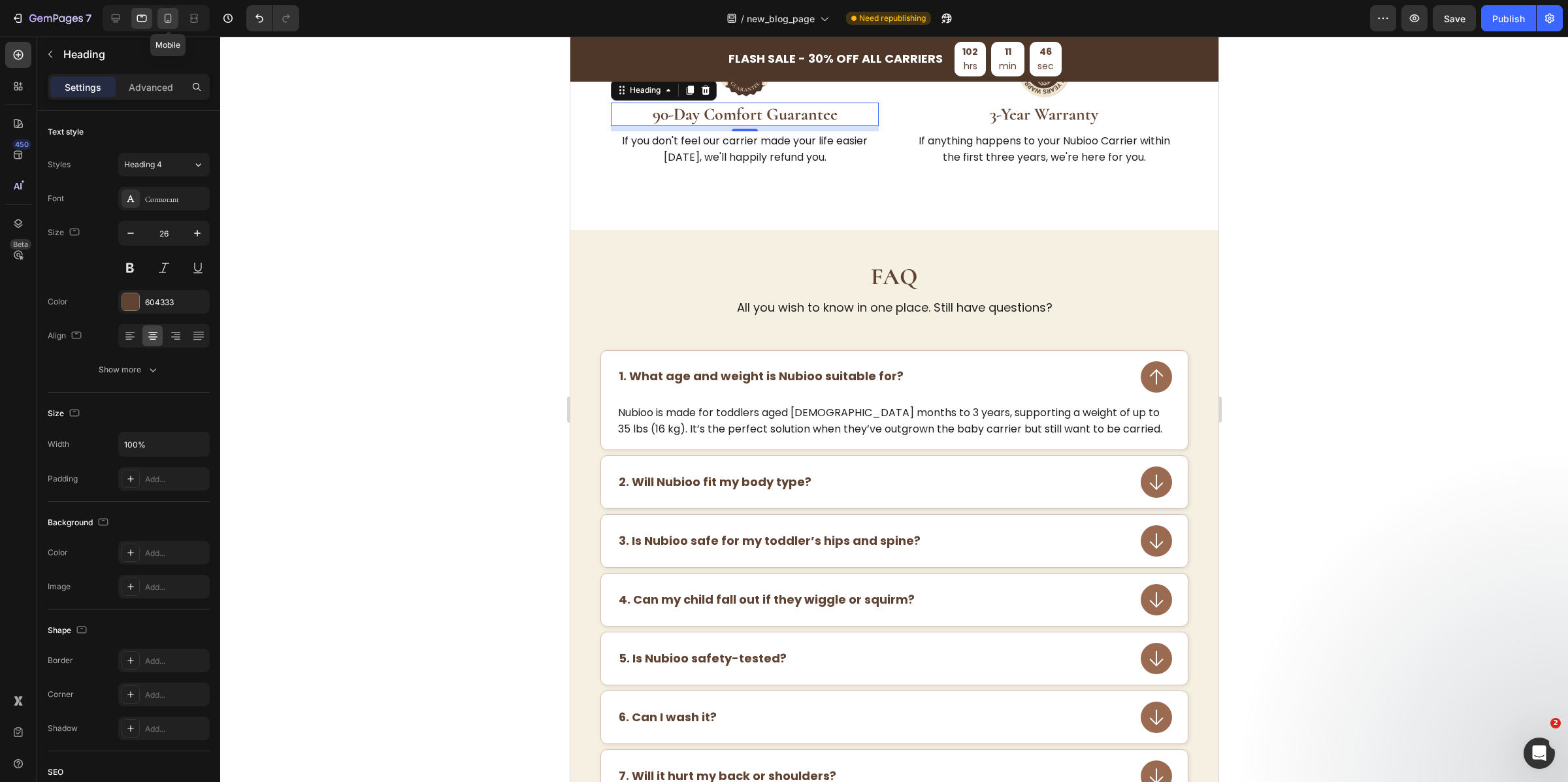
scroll to position [3783, 0]
click at [162, 14] on icon at bounding box center [168, 18] width 13 height 13
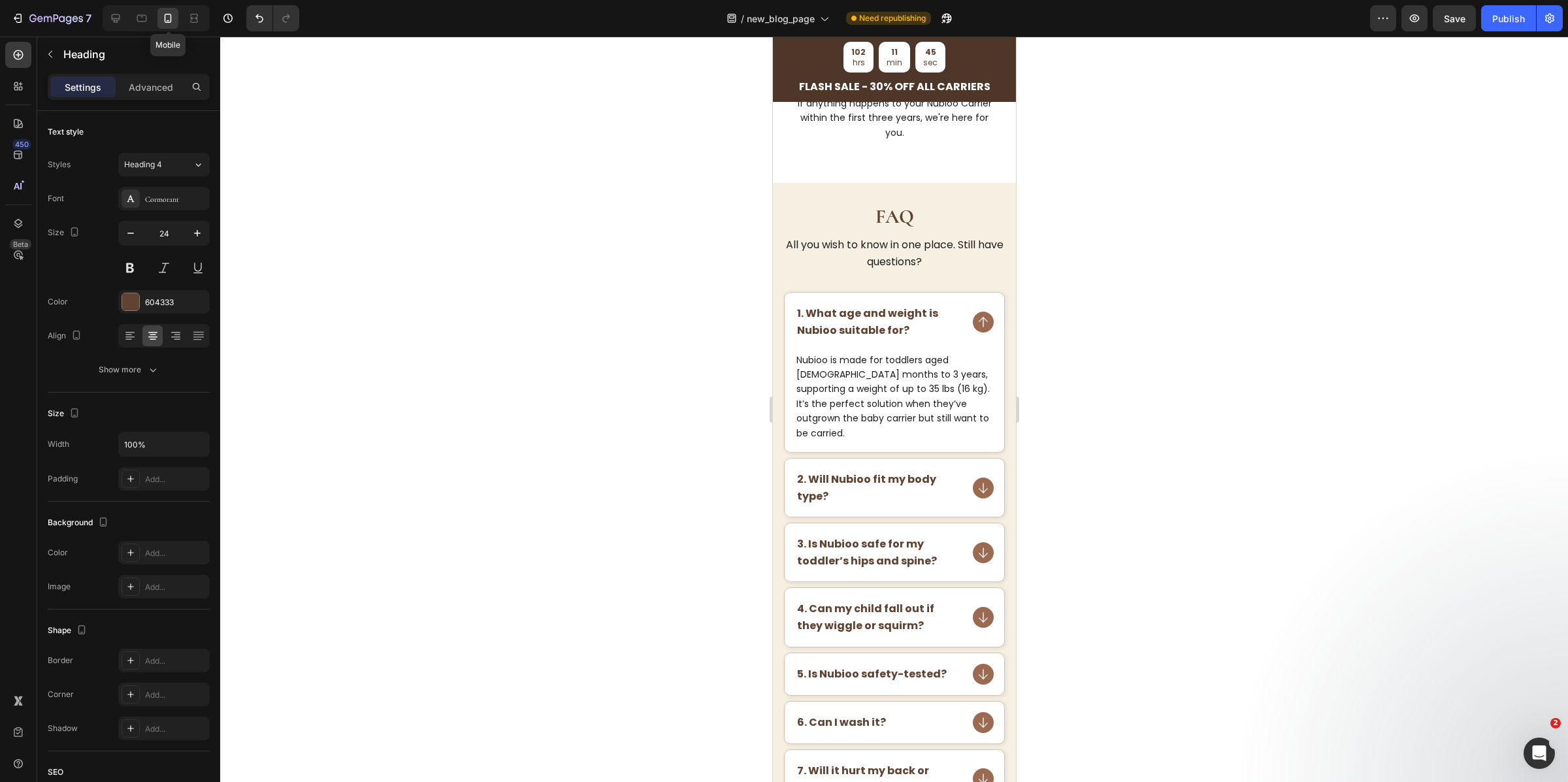
scroll to position [3733, 0]
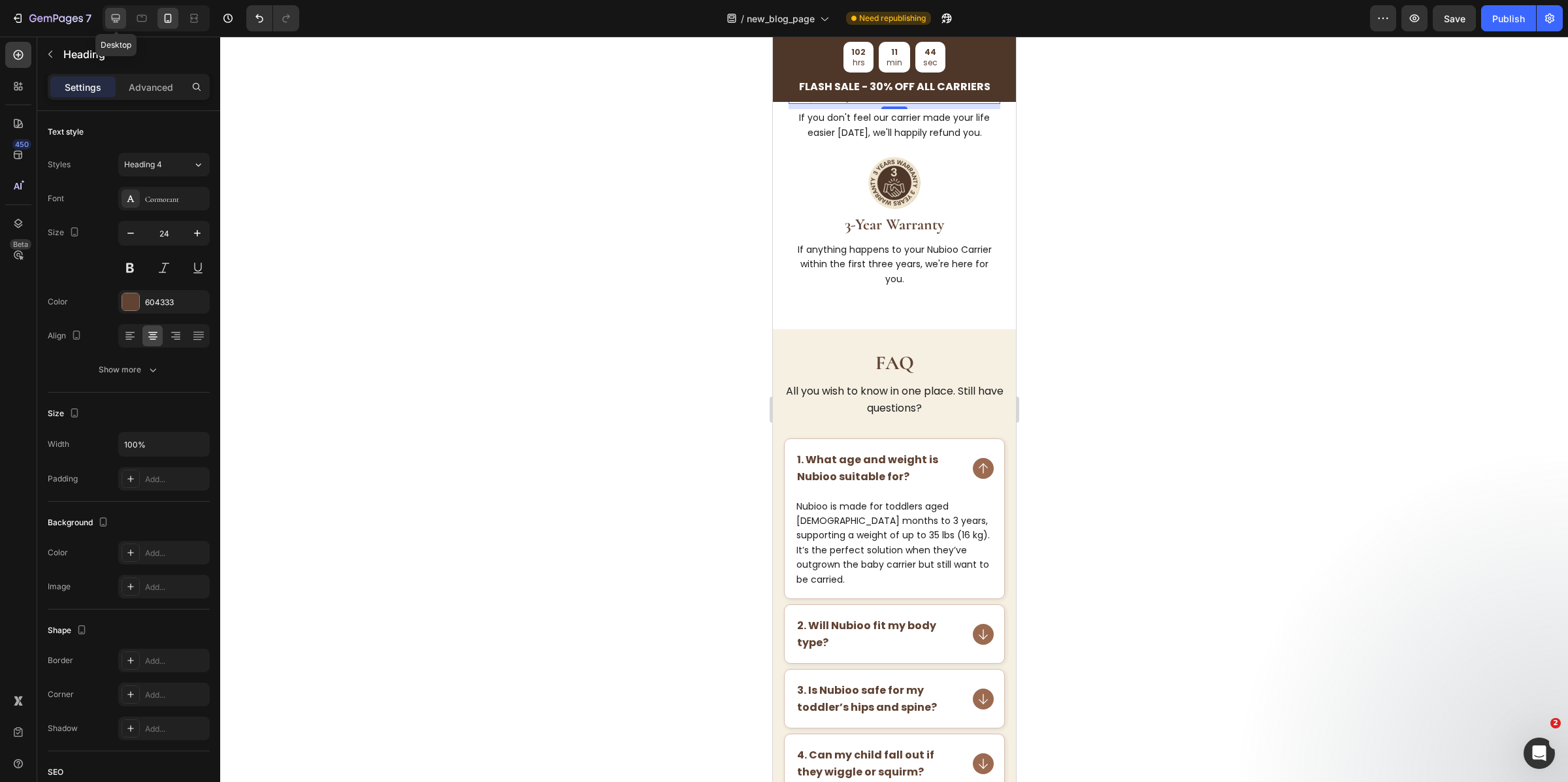
click at [118, 14] on icon at bounding box center [115, 18] width 9 height 8
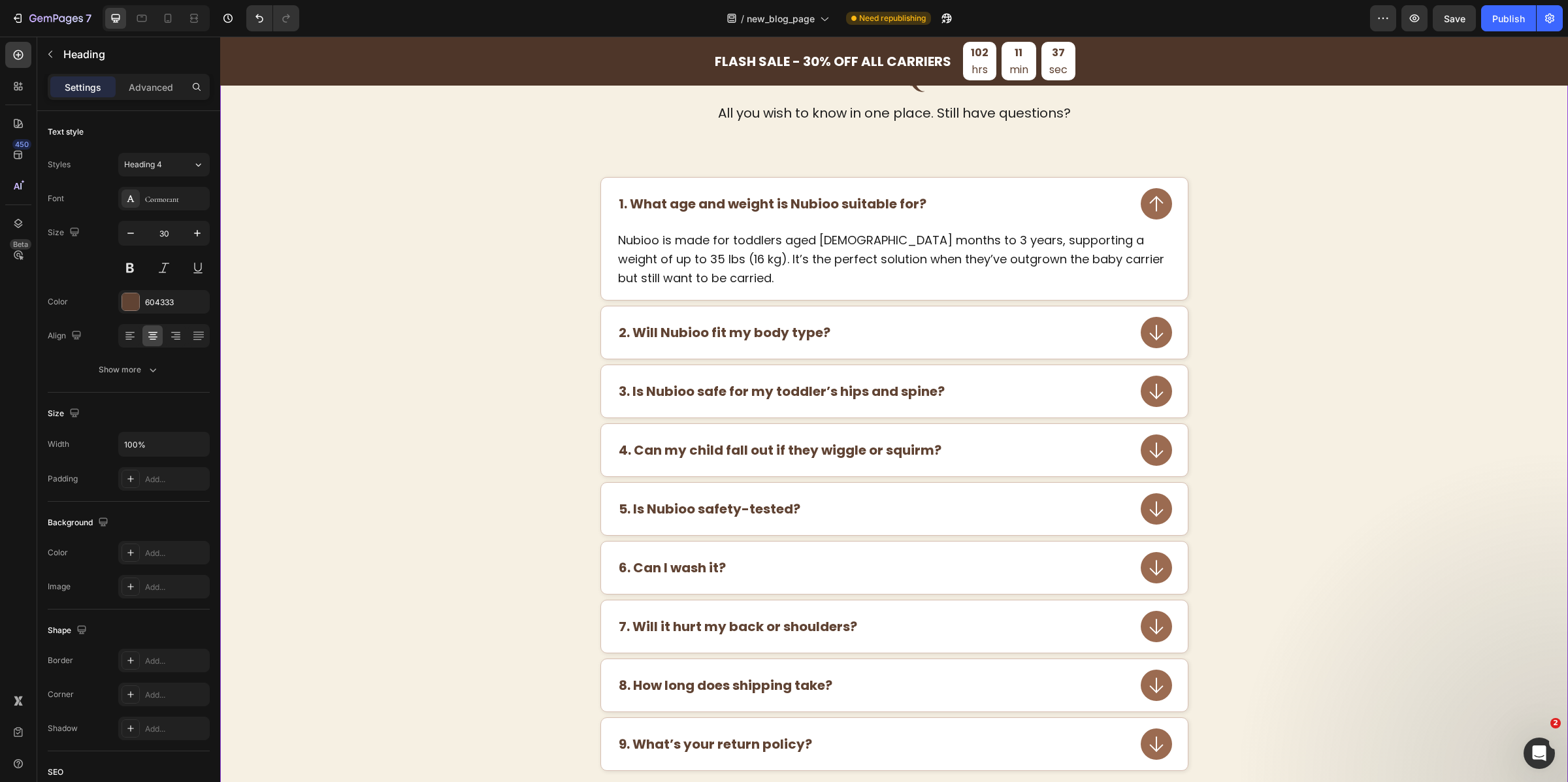
scroll to position [4074, 0]
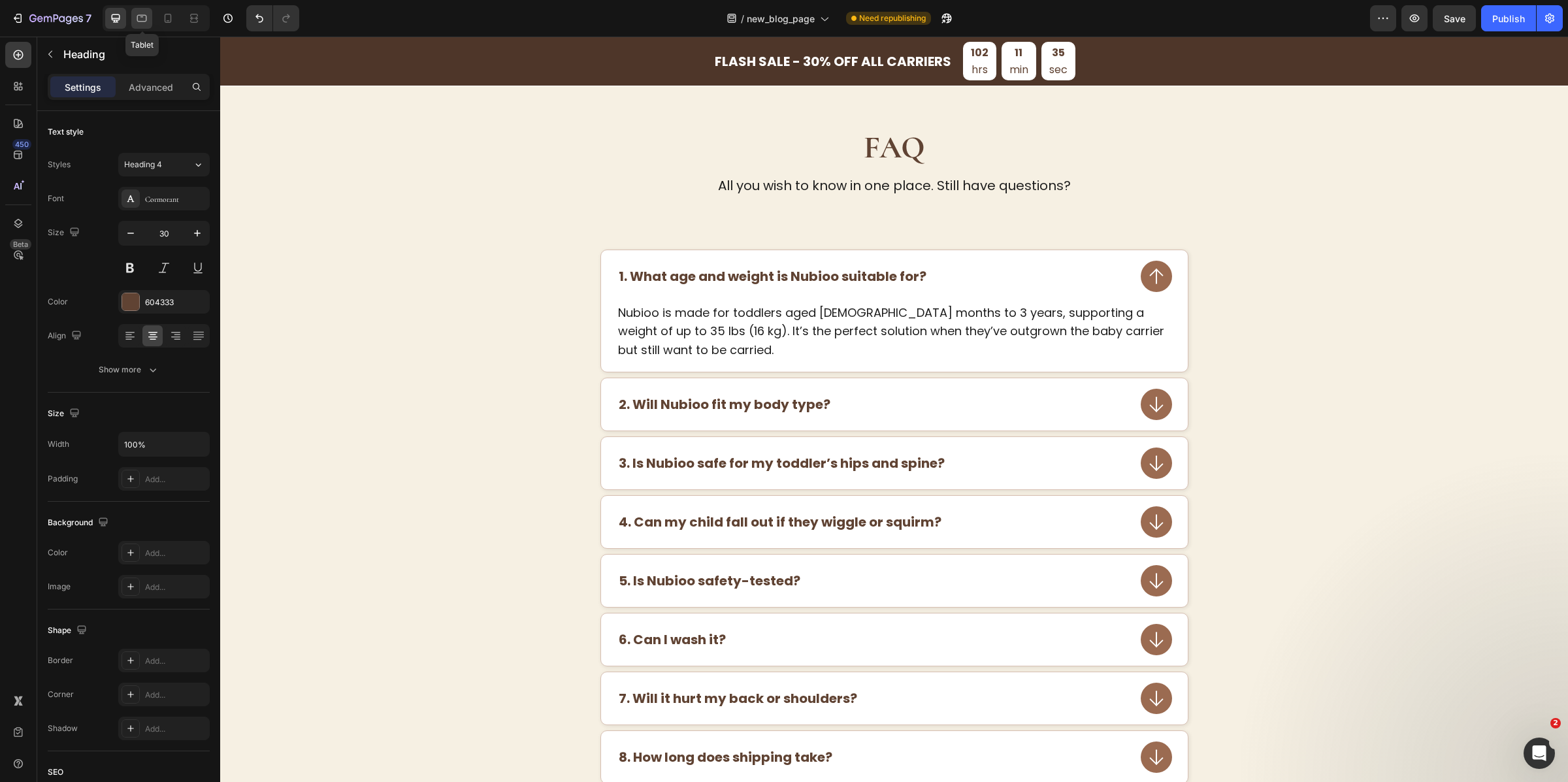
click at [135, 10] on div at bounding box center [142, 18] width 21 height 21
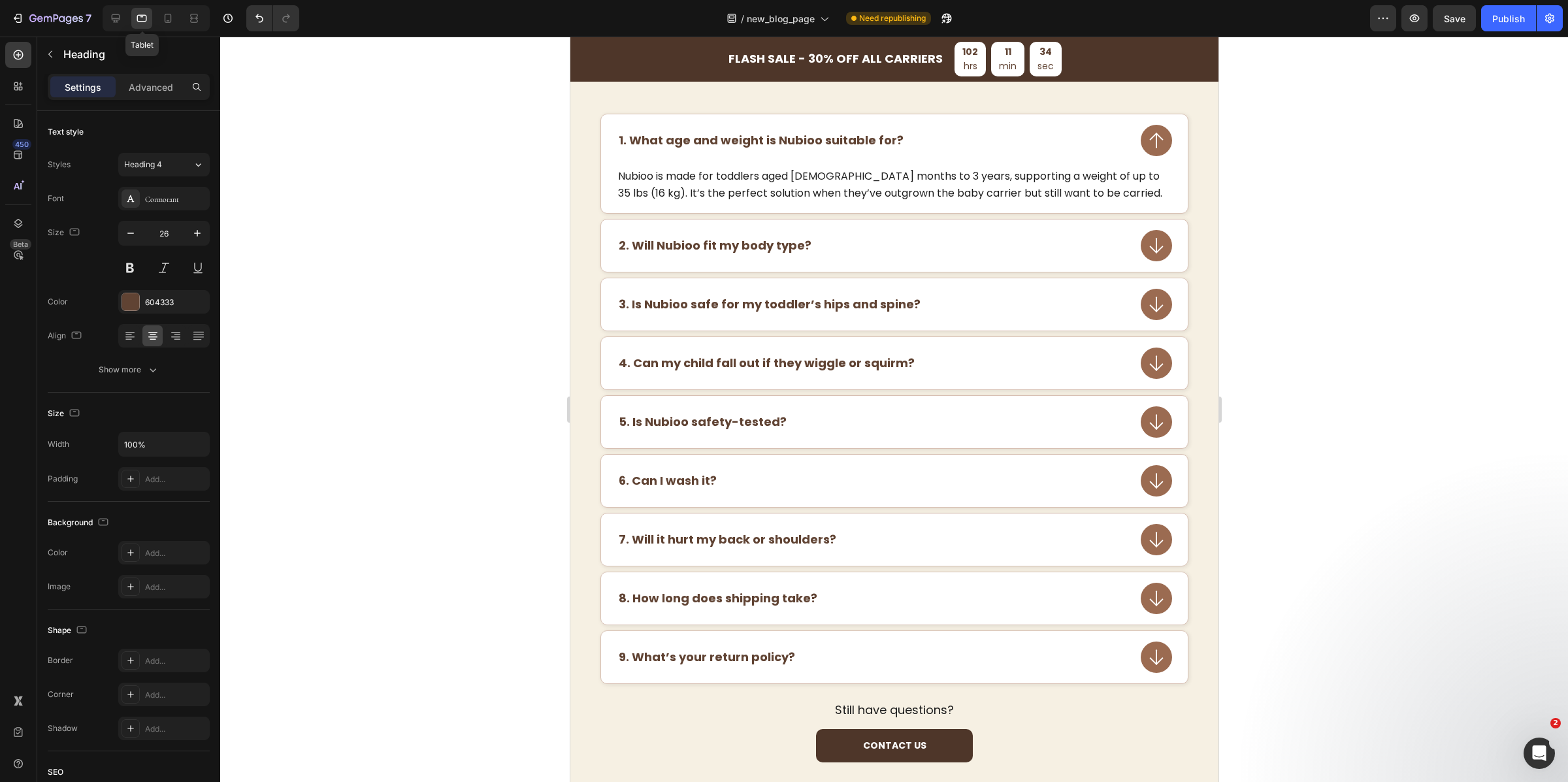
scroll to position [3981, 0]
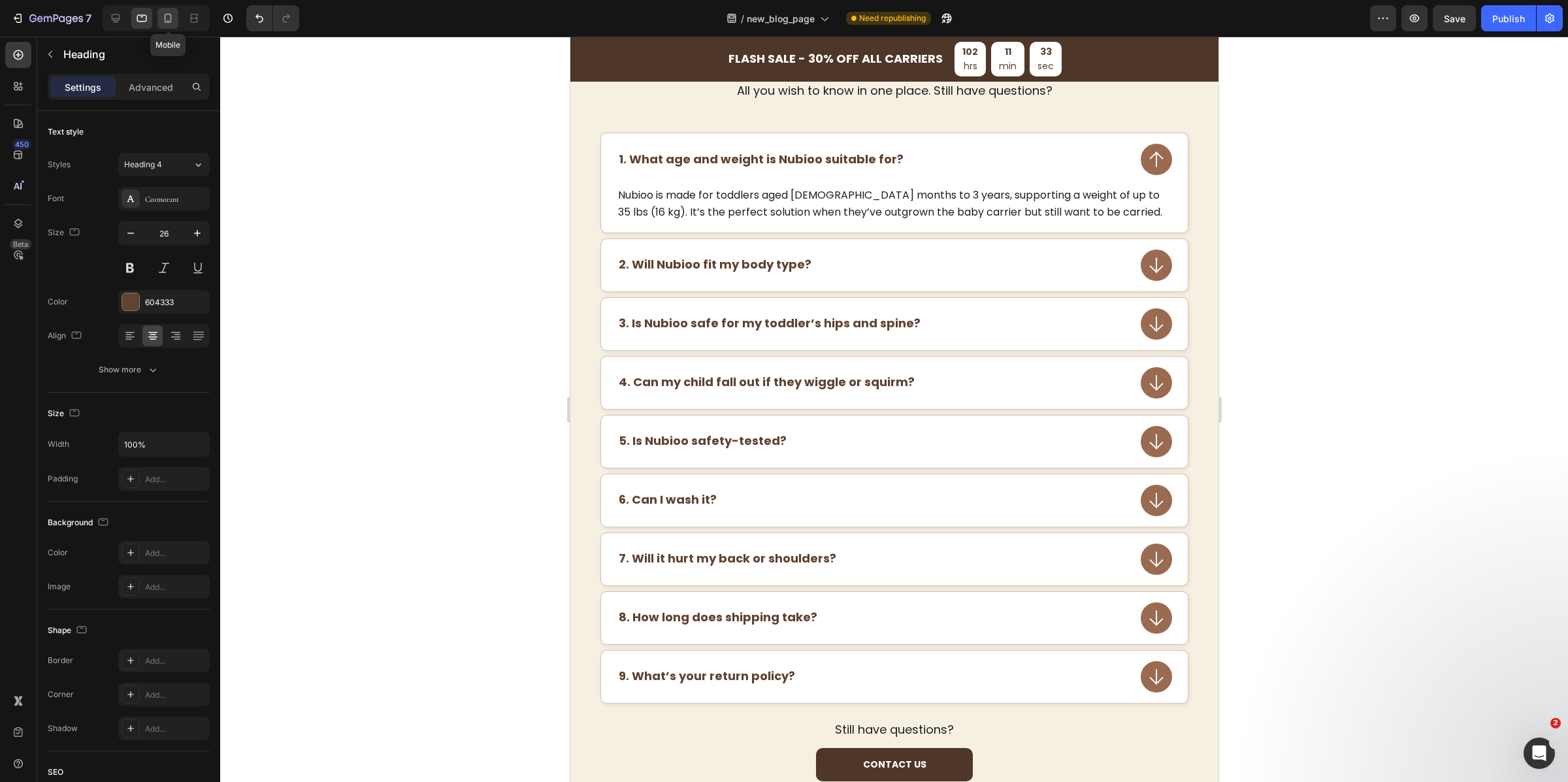
click at [164, 16] on icon at bounding box center [168, 19] width 8 height 9
type input "24"
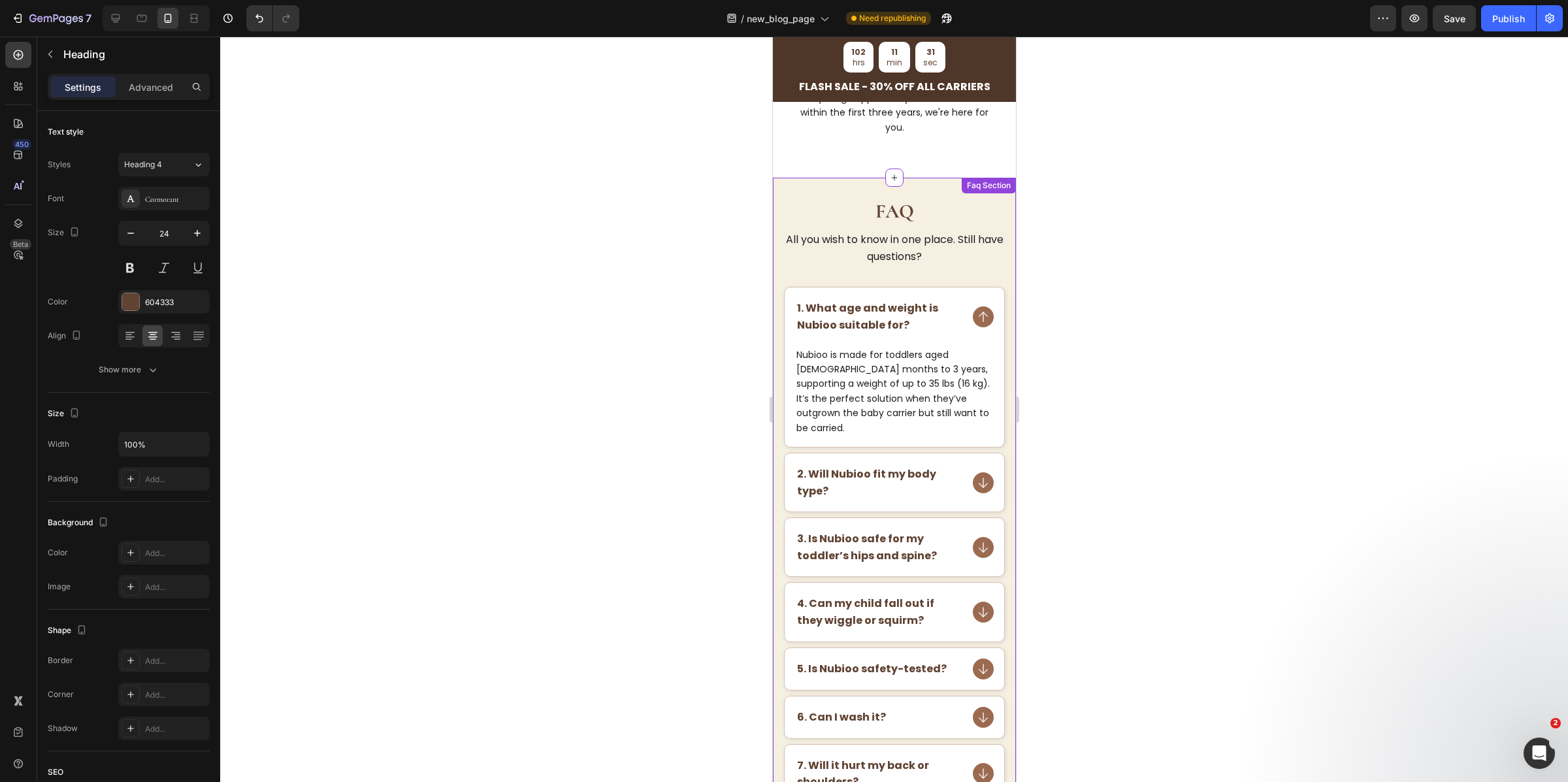
scroll to position [3873, 0]
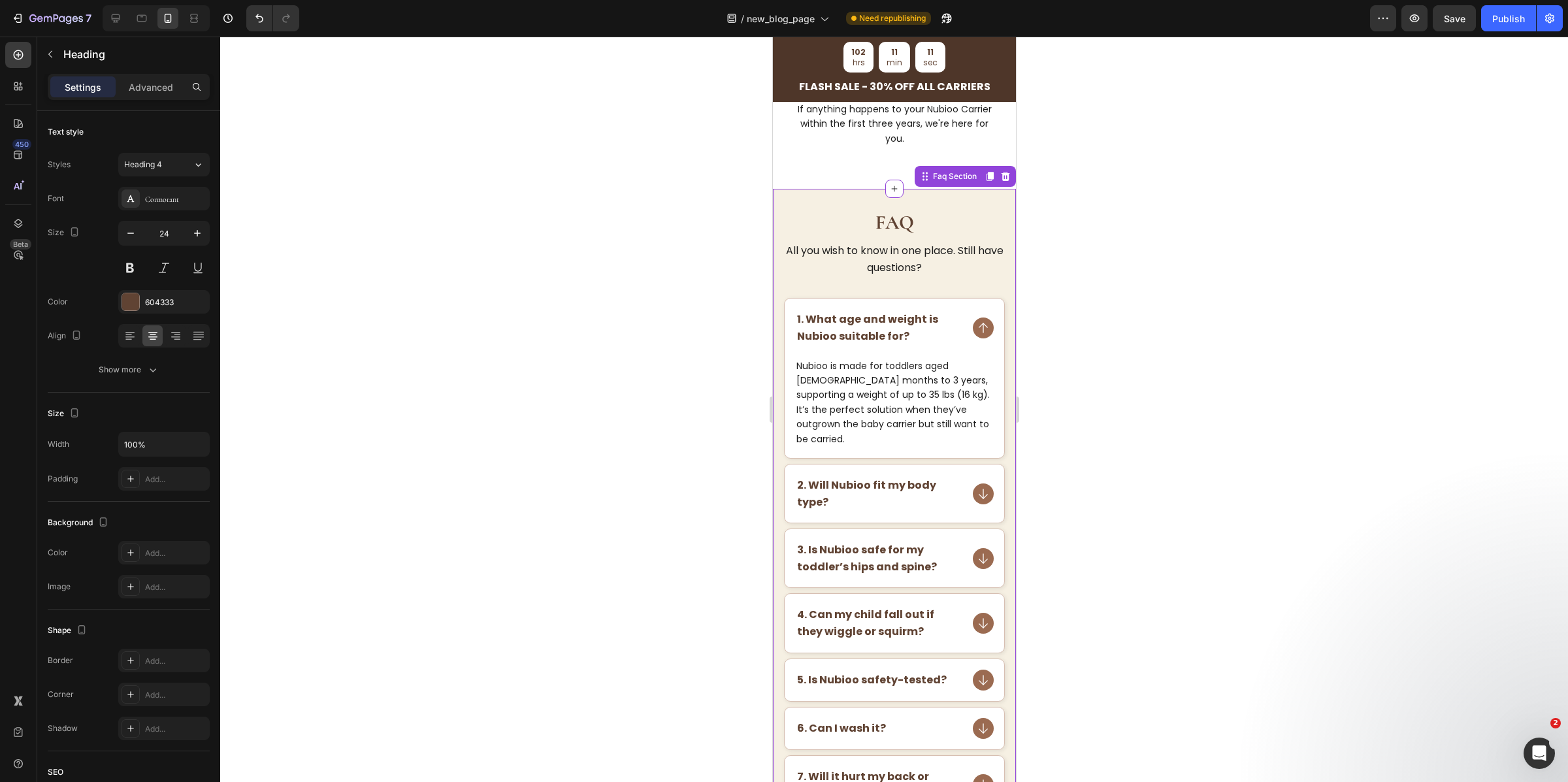
click at [976, 486] on rect at bounding box center [982, 493] width 14 height 14
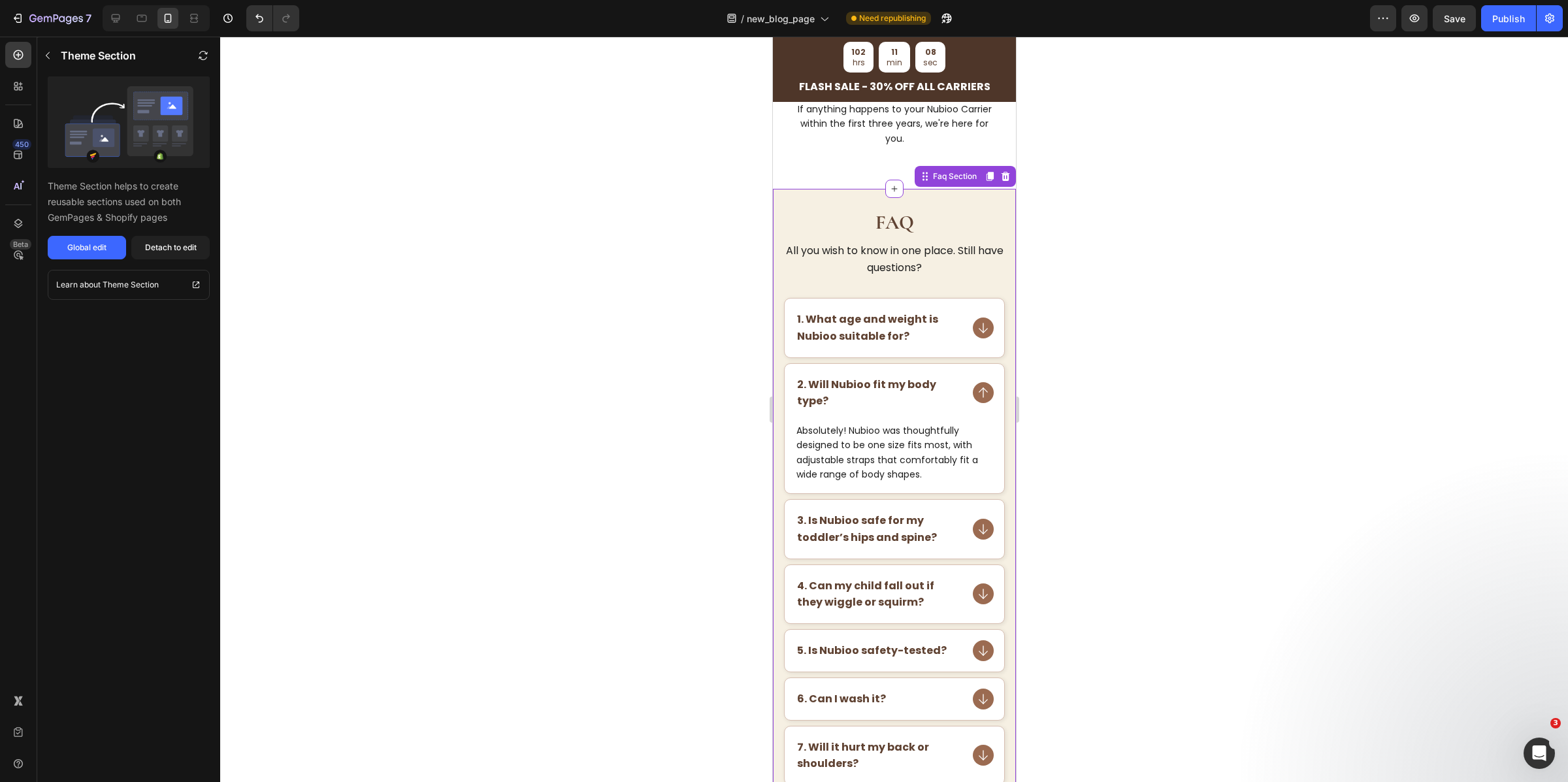
click at [976, 527] on rect at bounding box center [982, 529] width 14 height 14
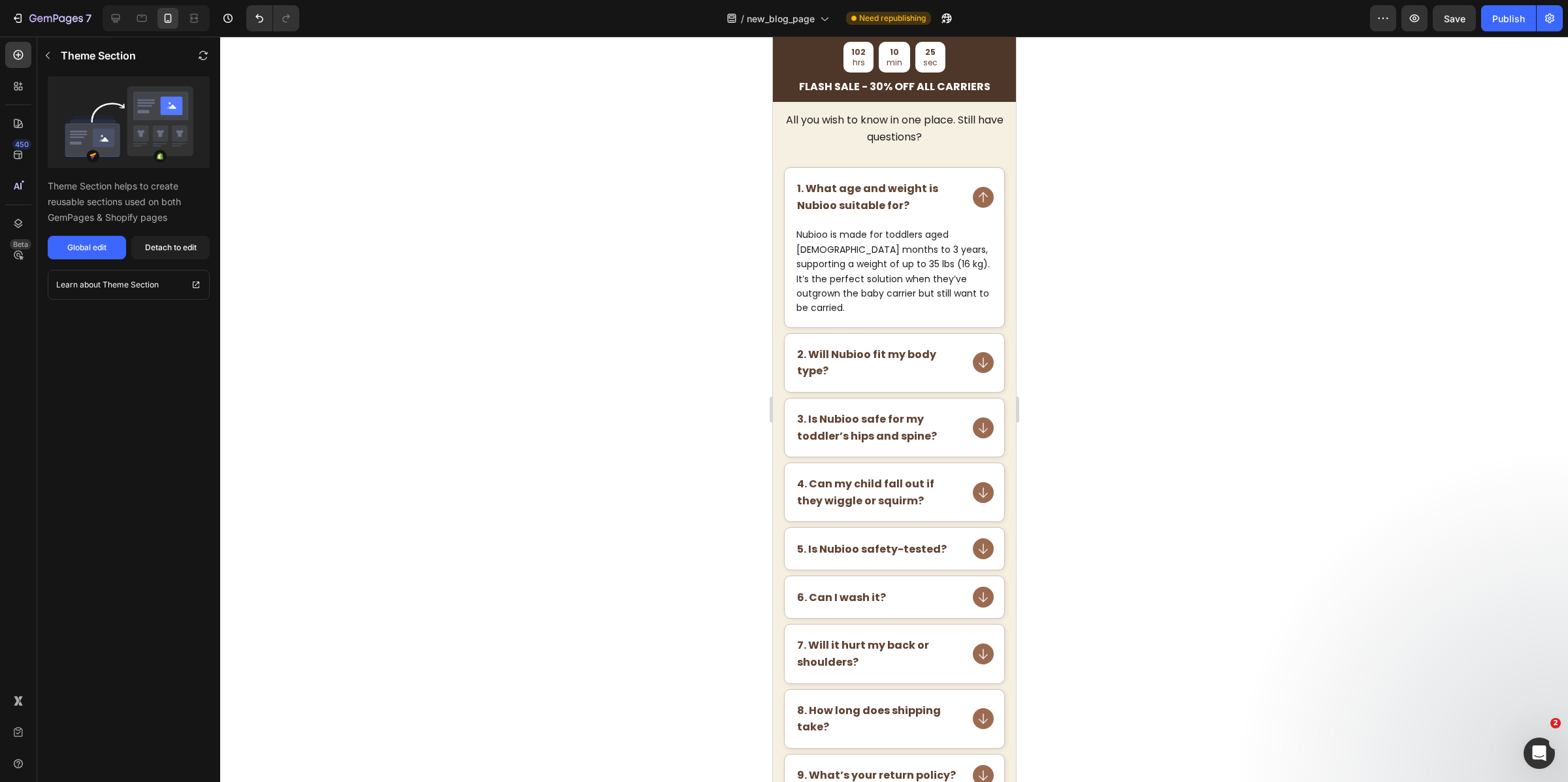
scroll to position [4210, 0]
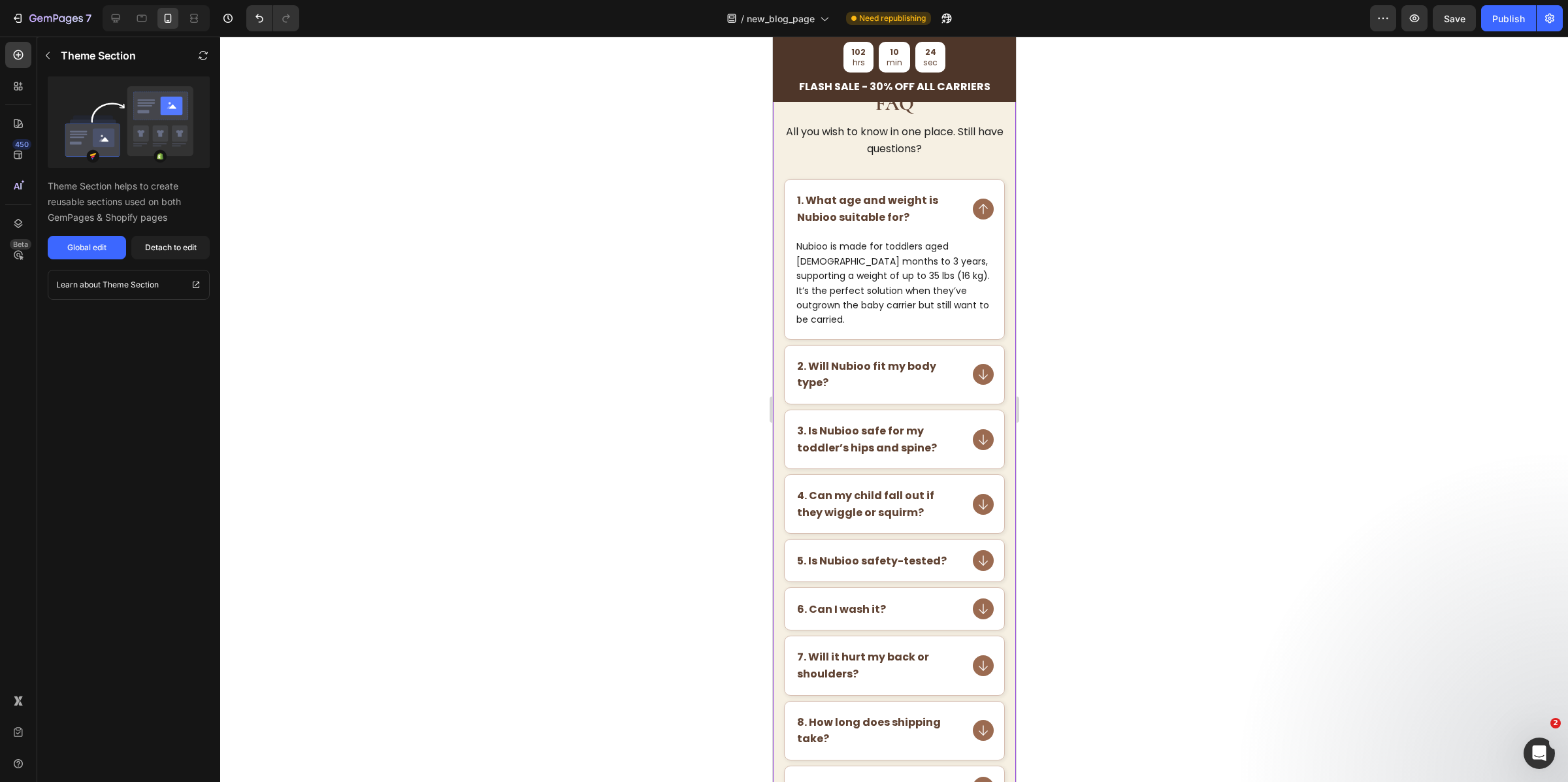
click at [930, 423] on p "3. Is Nubioo safe for my toddler’s hips and spine?" at bounding box center [878, 439] width 163 height 33
click at [976, 433] on rect at bounding box center [982, 439] width 14 height 14
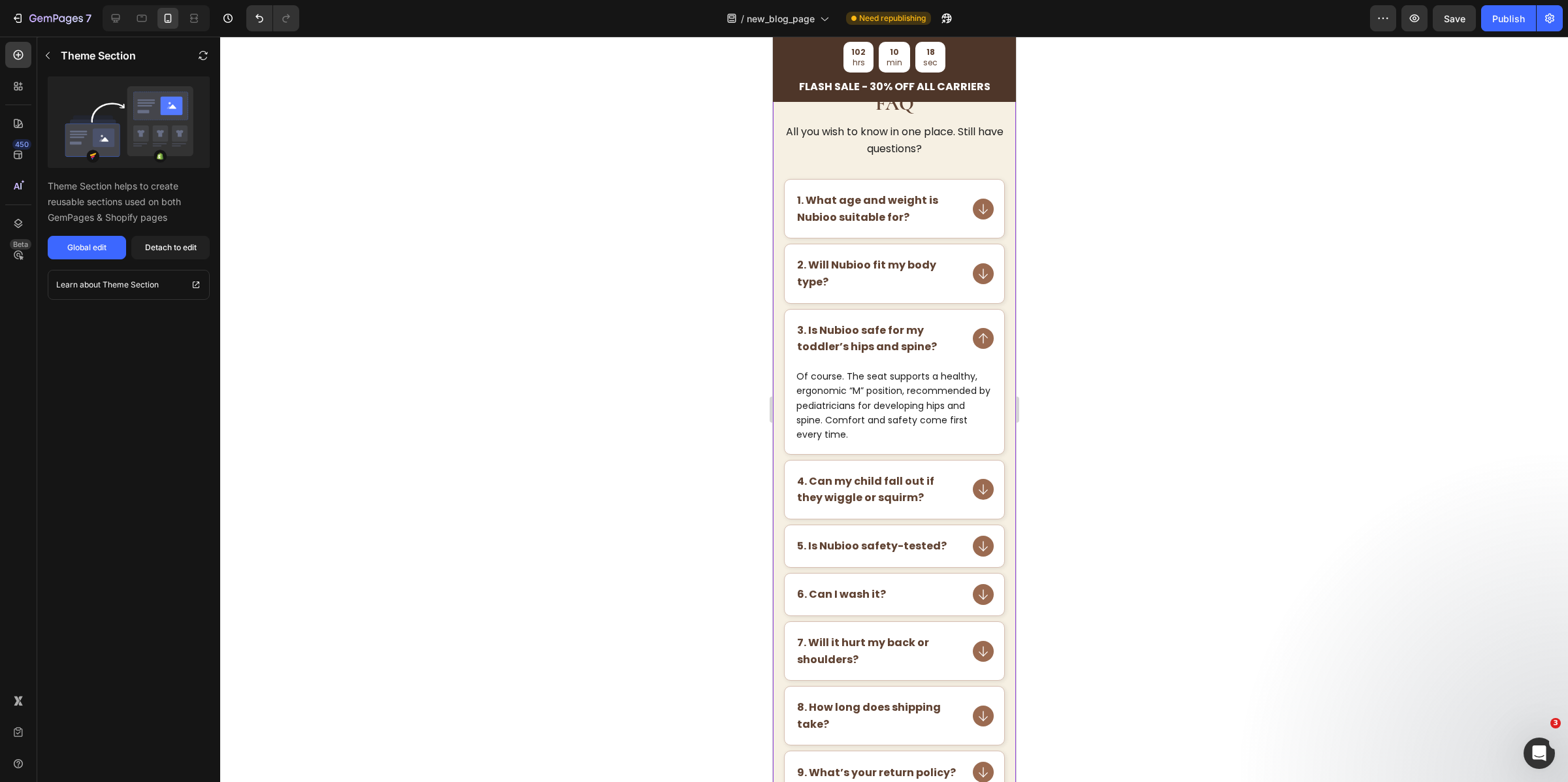
click at [976, 490] on rect at bounding box center [982, 489] width 14 height 14
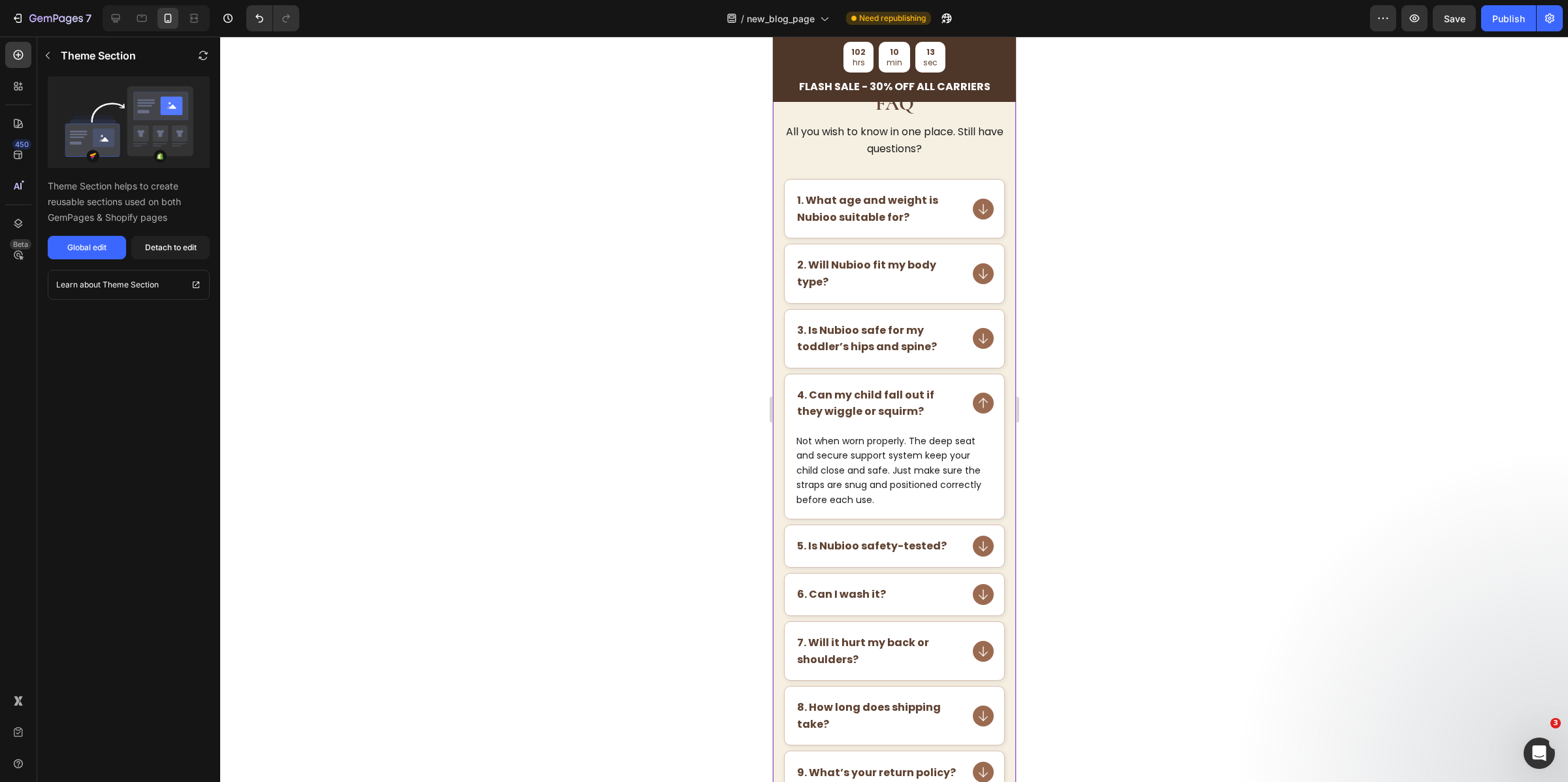
click at [953, 552] on div "5. Is Nubioo safety-tested?" at bounding box center [894, 546] width 219 height 42
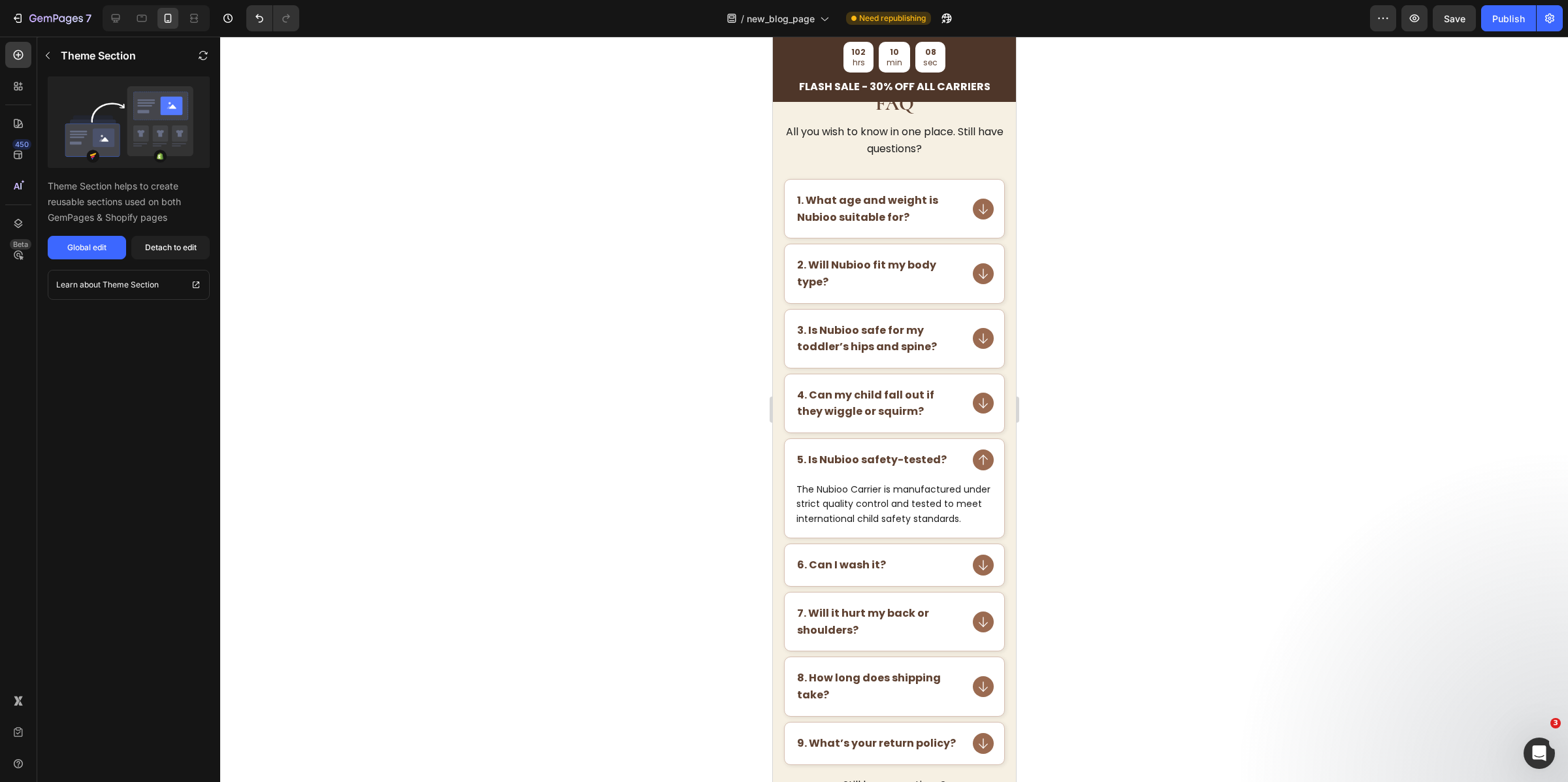
click at [911, 576] on div "6. Can I wash it?" at bounding box center [878, 565] width 167 height 21
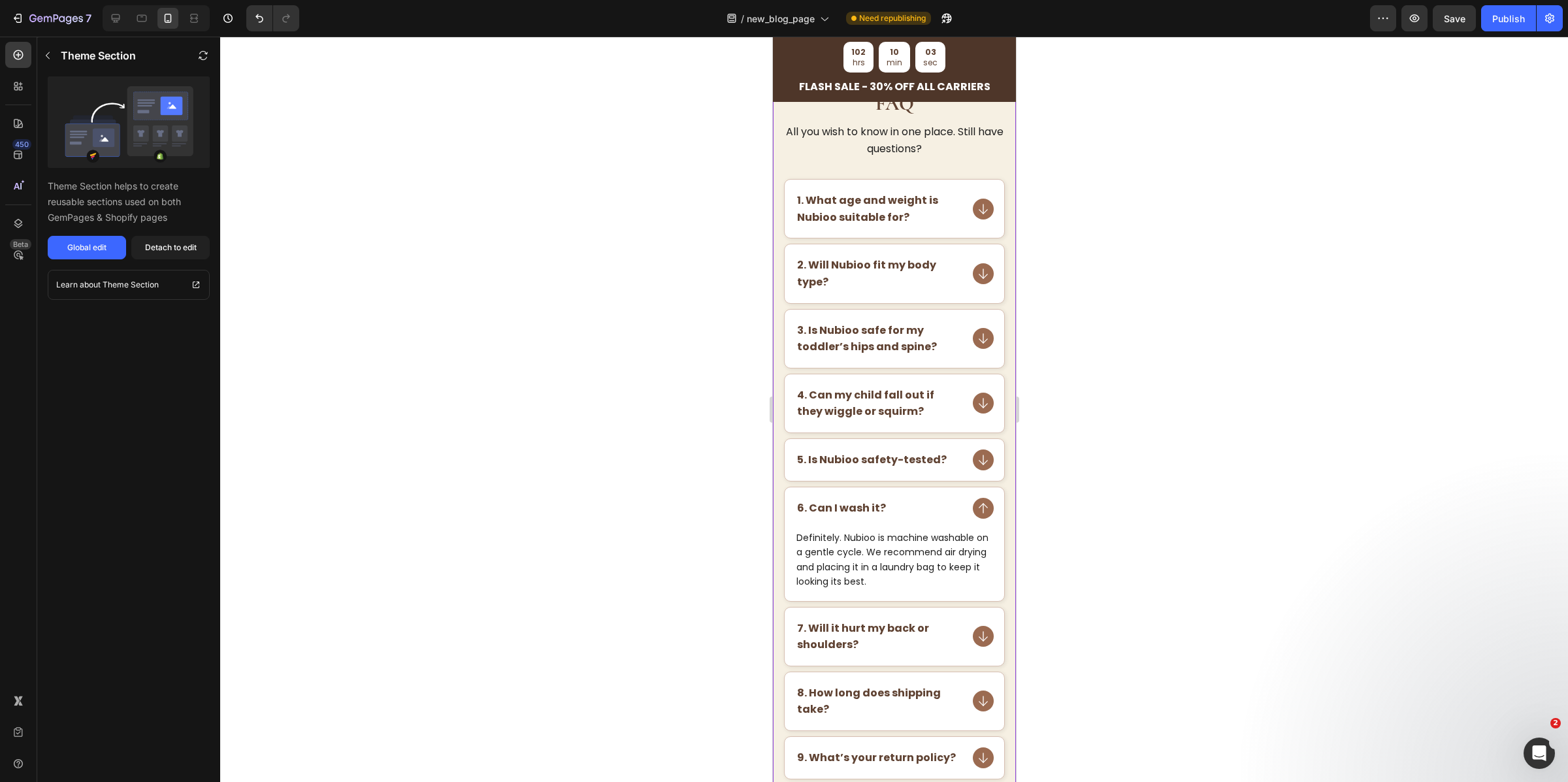
click at [875, 631] on strong "7. Will it hurt my back or shoulders?" at bounding box center [862, 637] width 132 height 32
click at [929, 639] on p "7. Will it hurt my back or shoulders?" at bounding box center [878, 637] width 163 height 33
click at [976, 641] on rect at bounding box center [982, 636] width 14 height 14
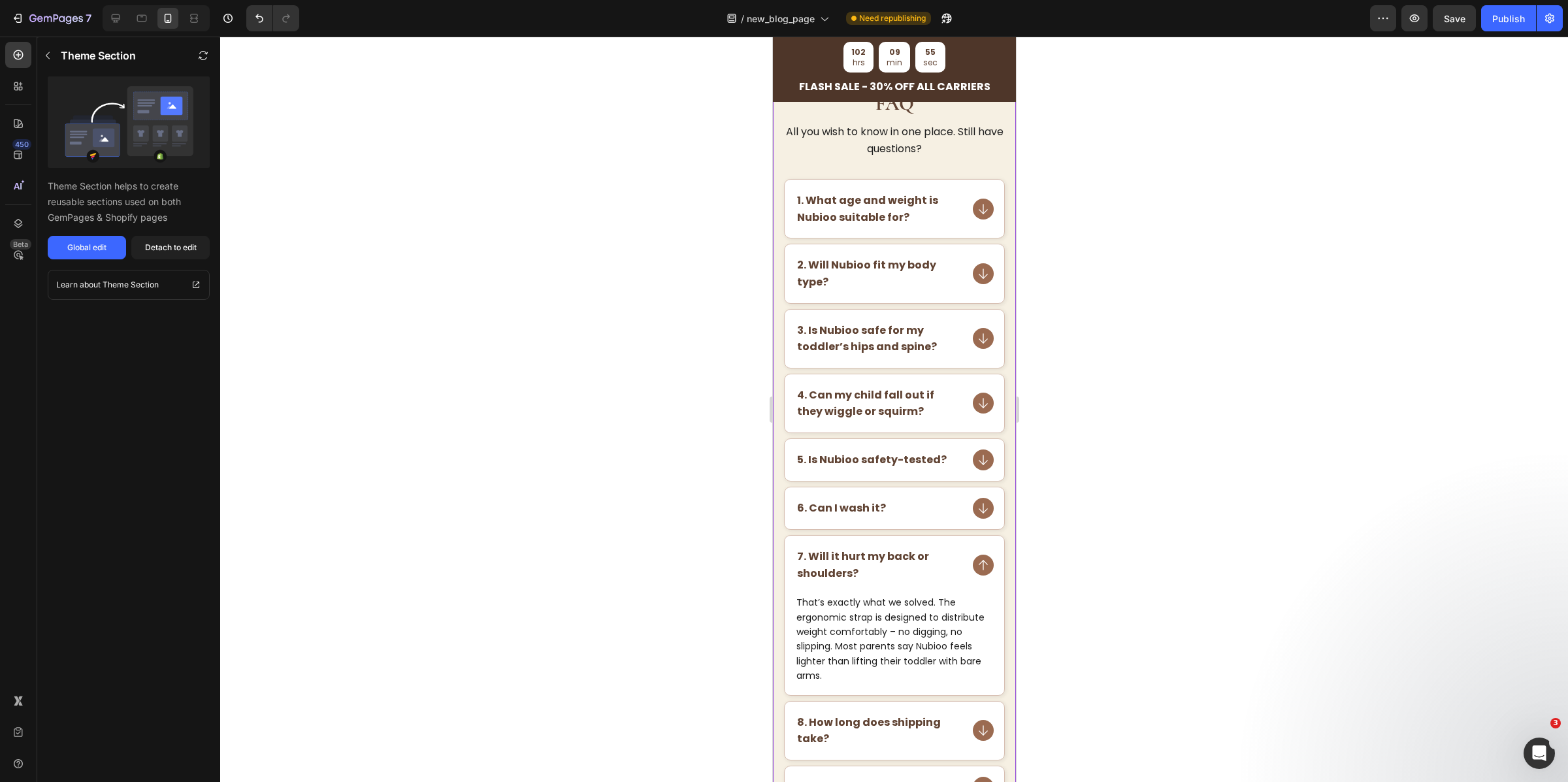
click at [954, 748] on div "8. How long does shipping take?" at bounding box center [894, 731] width 219 height 59
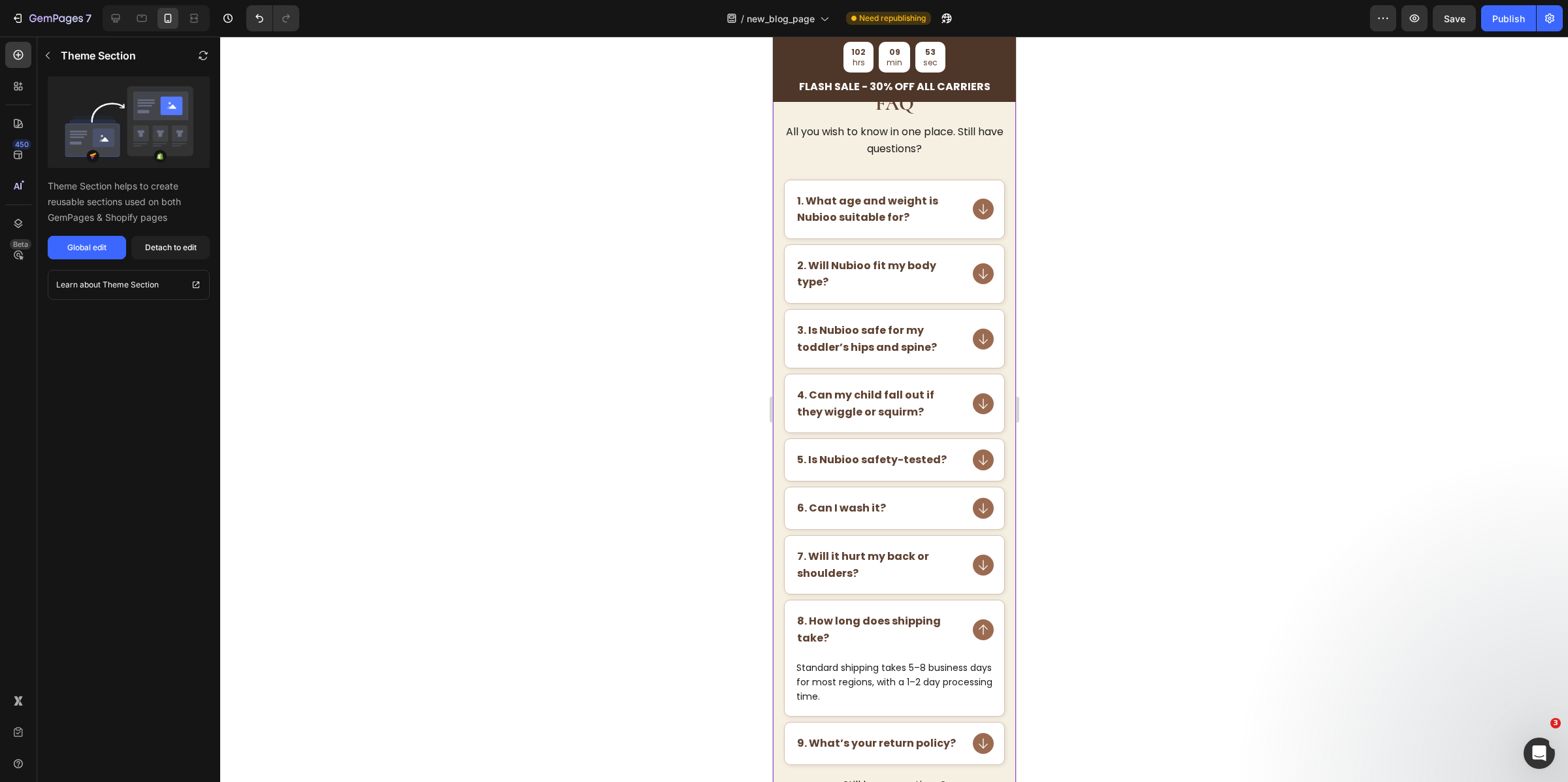
scroll to position [4348, 0]
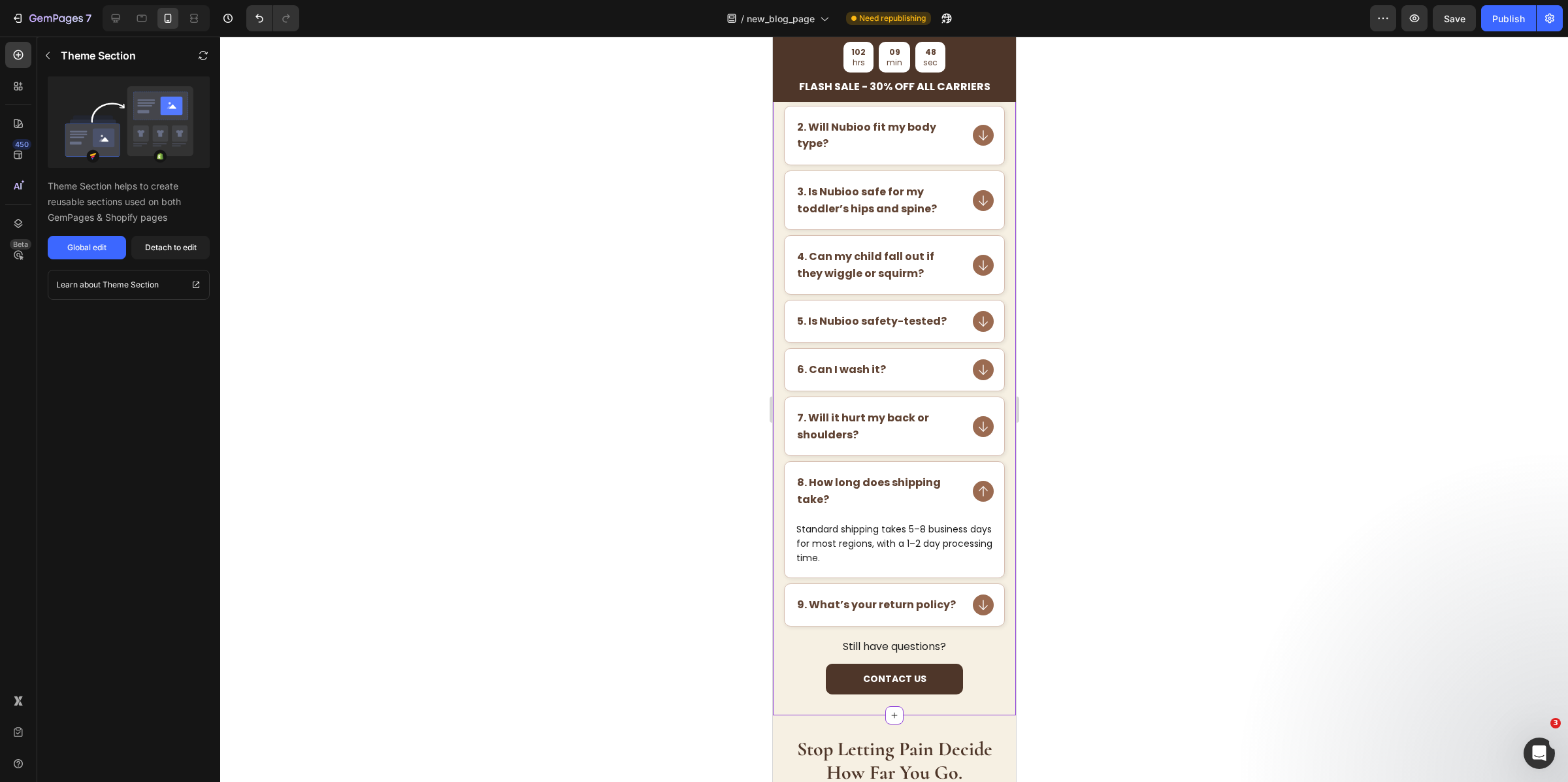
click at [976, 612] on rect at bounding box center [982, 604] width 14 height 14
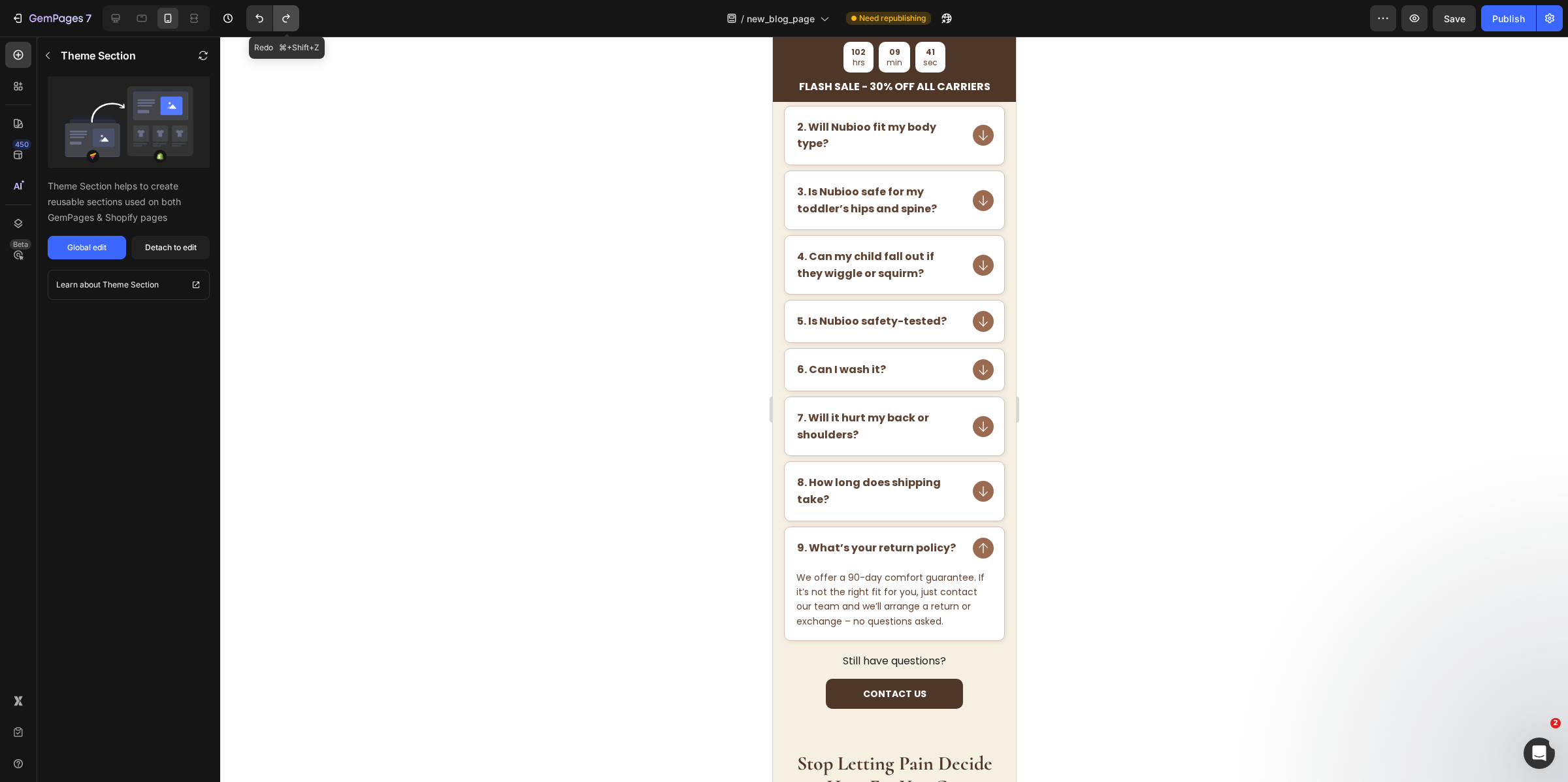
click at [291, 11] on icon "Undo/Redo" at bounding box center [286, 18] width 13 height 13
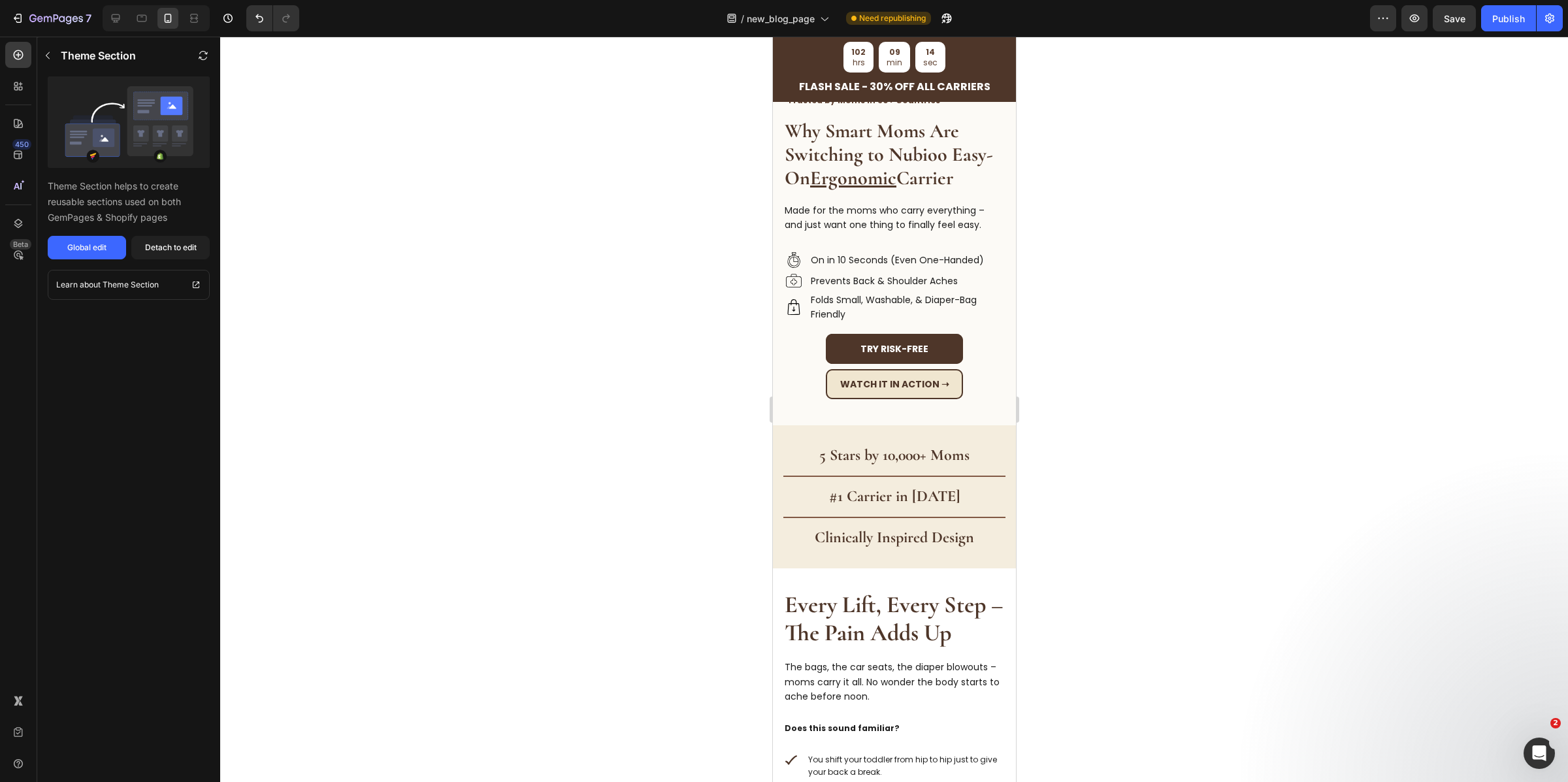
scroll to position [0, 0]
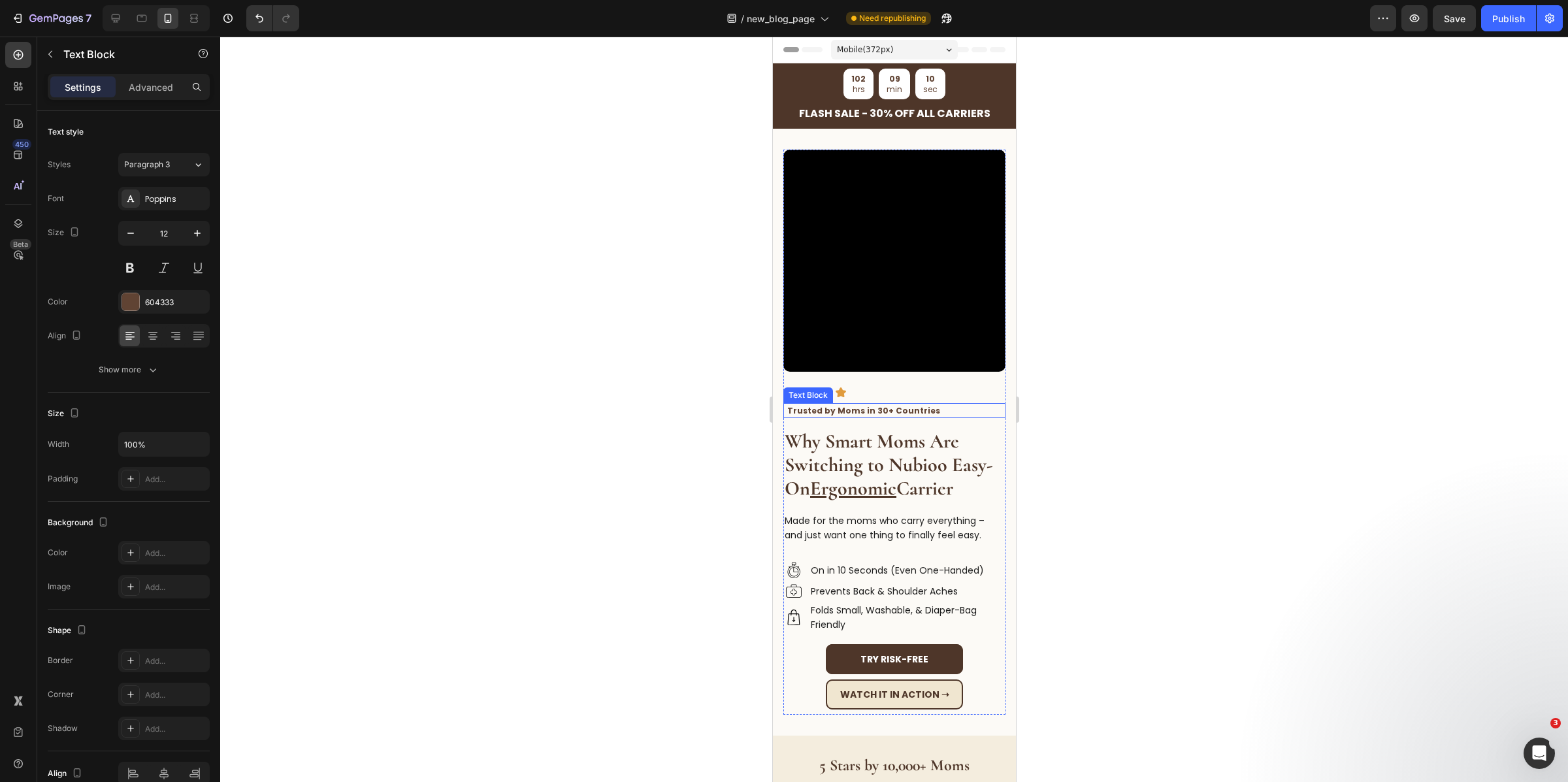
click at [887, 405] on strong "Trusted by Moms in 30+ Countries" at bounding box center [863, 411] width 153 height 11
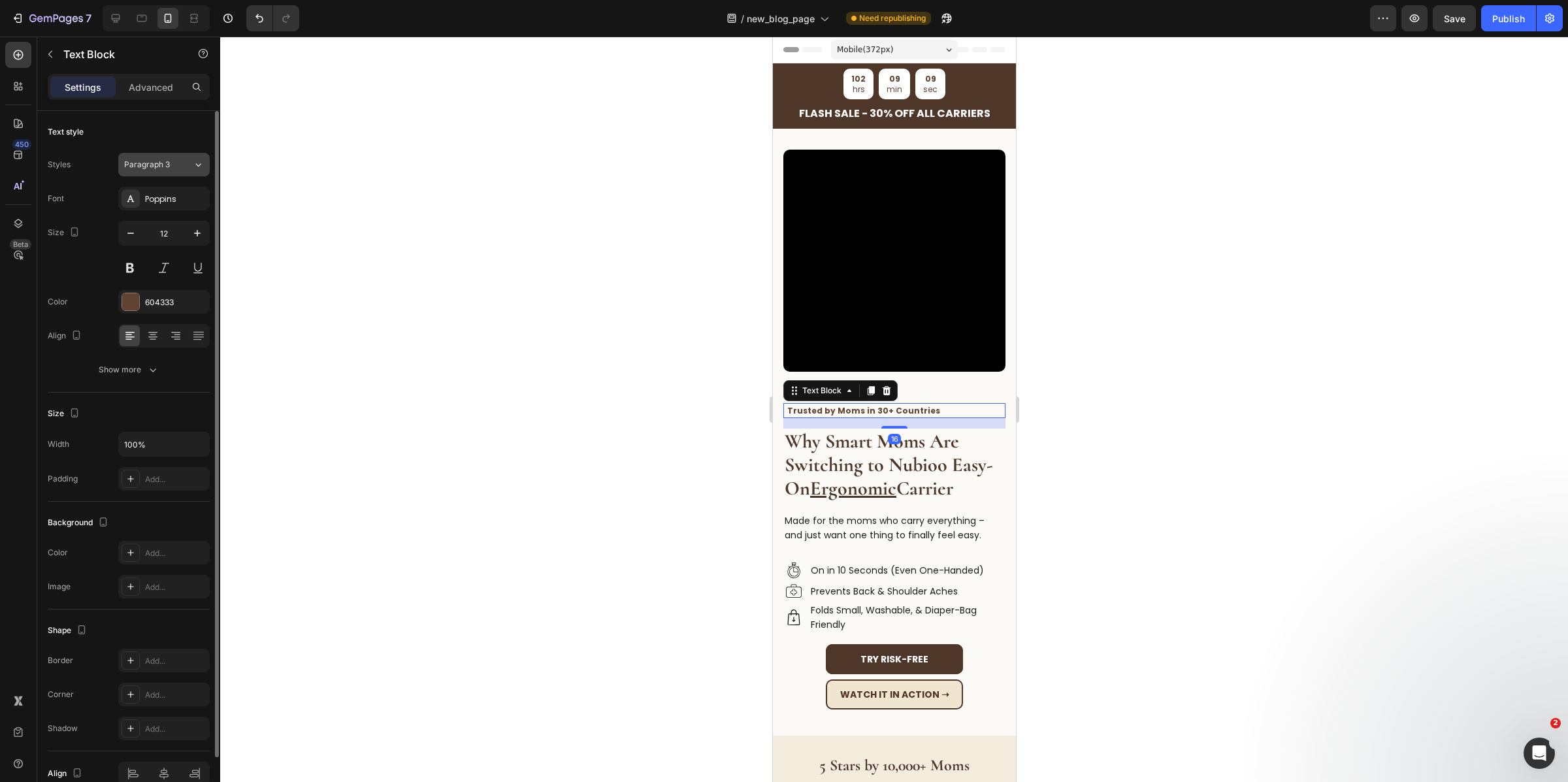
click at [185, 167] on div "Paragraph 3" at bounding box center [158, 164] width 69 height 11
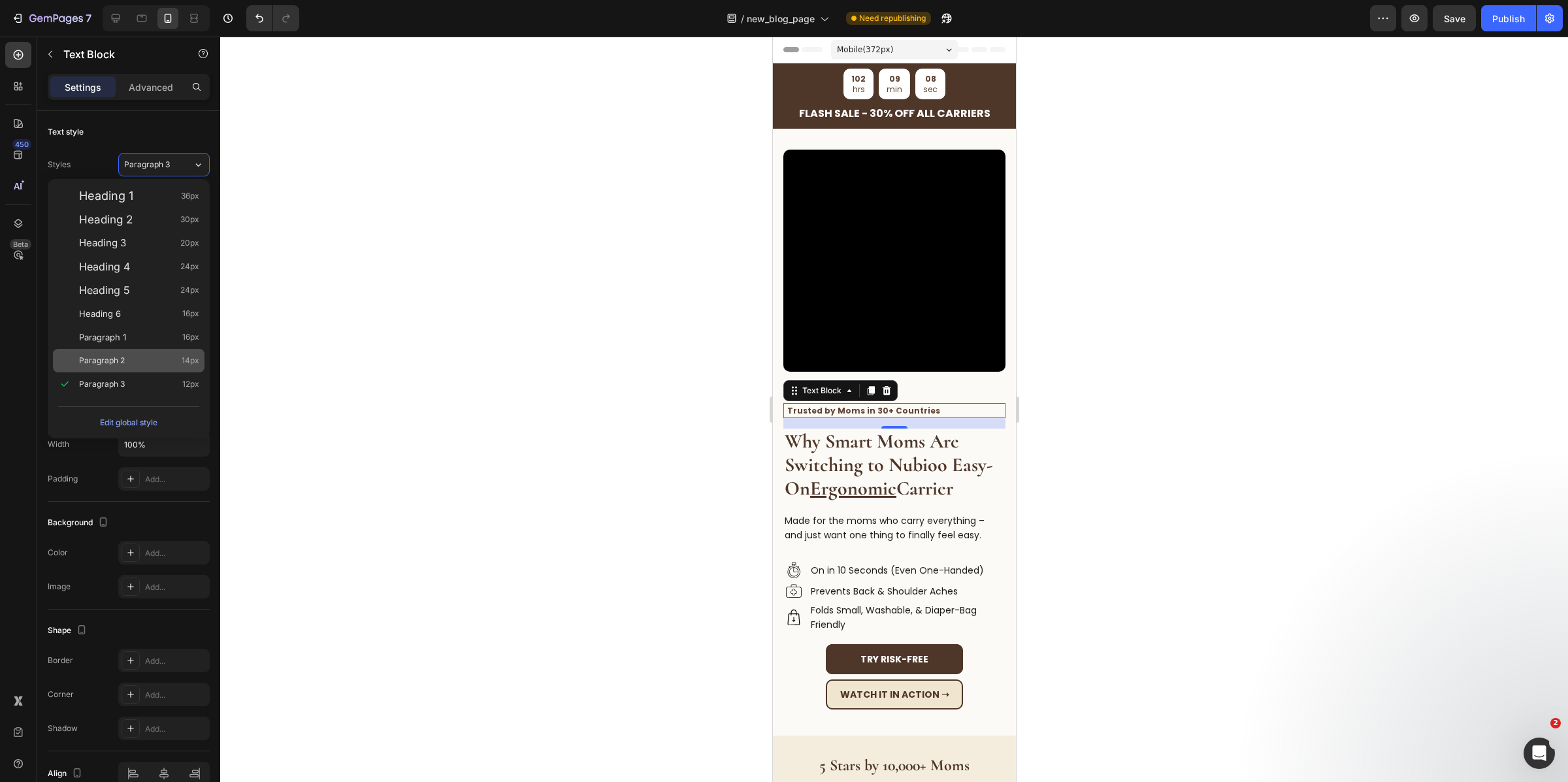
click at [139, 360] on div "Paragraph 2 14px" at bounding box center [139, 361] width 120 height 13
type input "14"
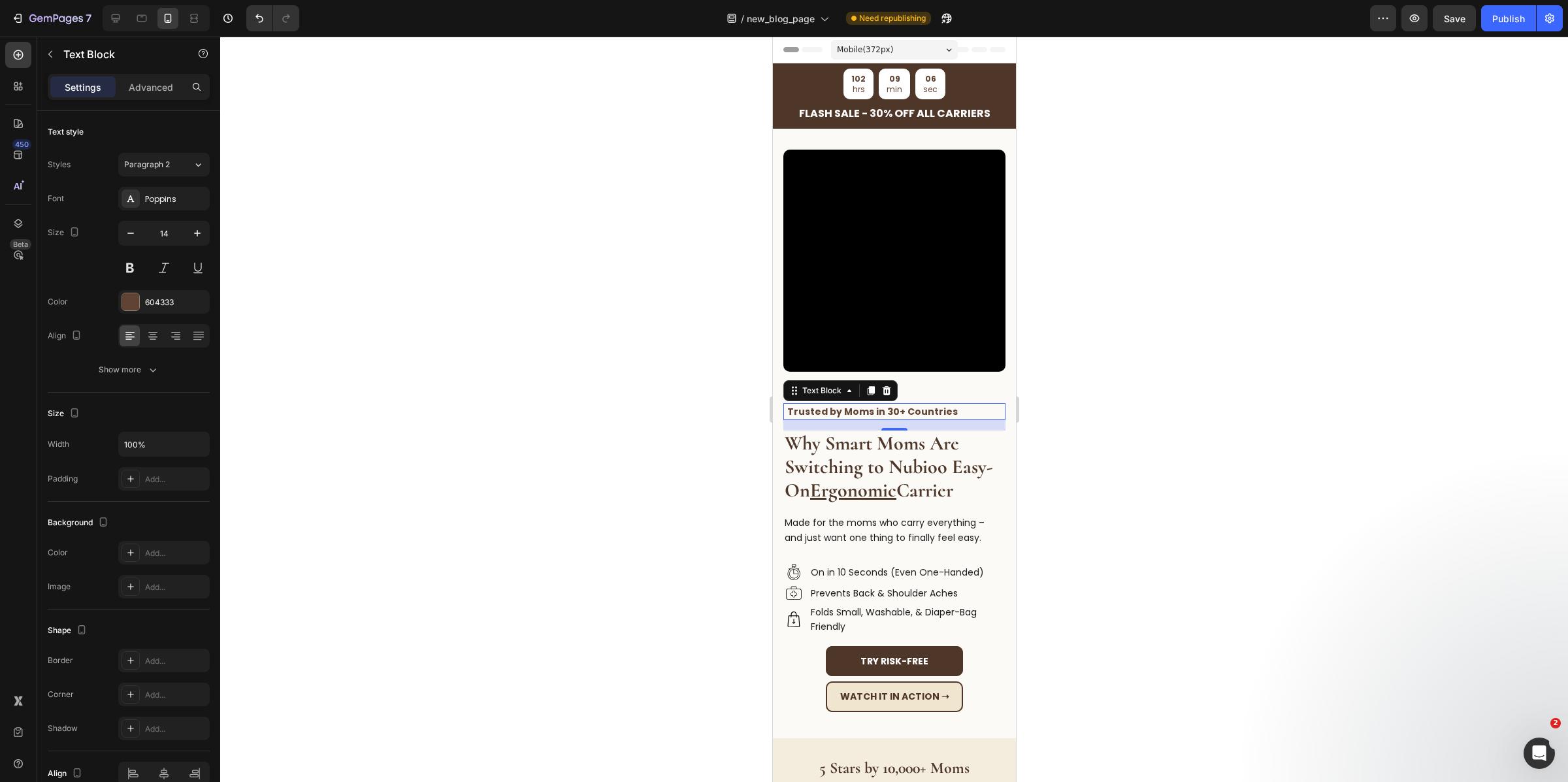
click at [1048, 384] on div at bounding box center [894, 409] width 1348 height 745
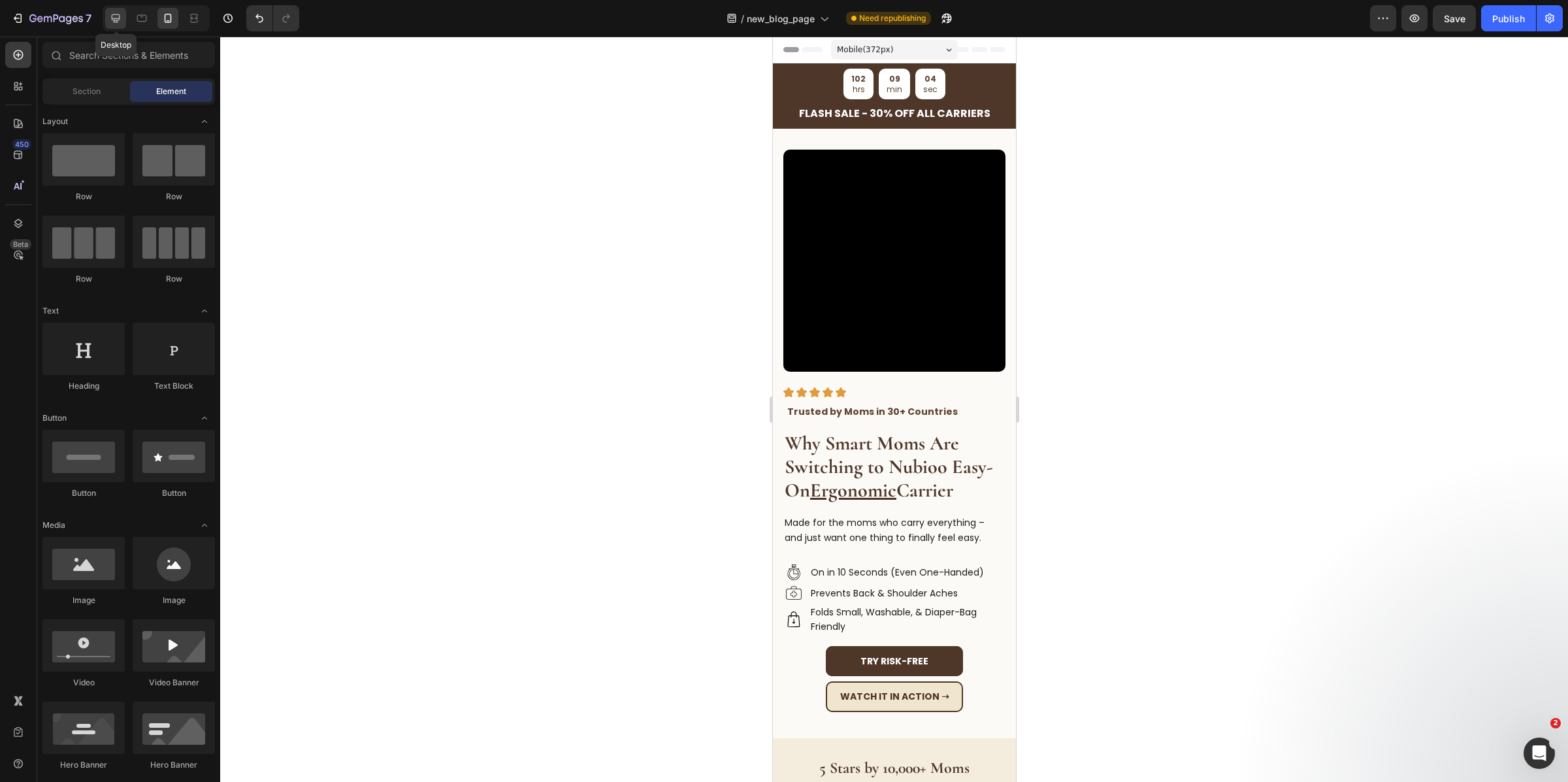
click at [117, 20] on icon at bounding box center [115, 18] width 9 height 8
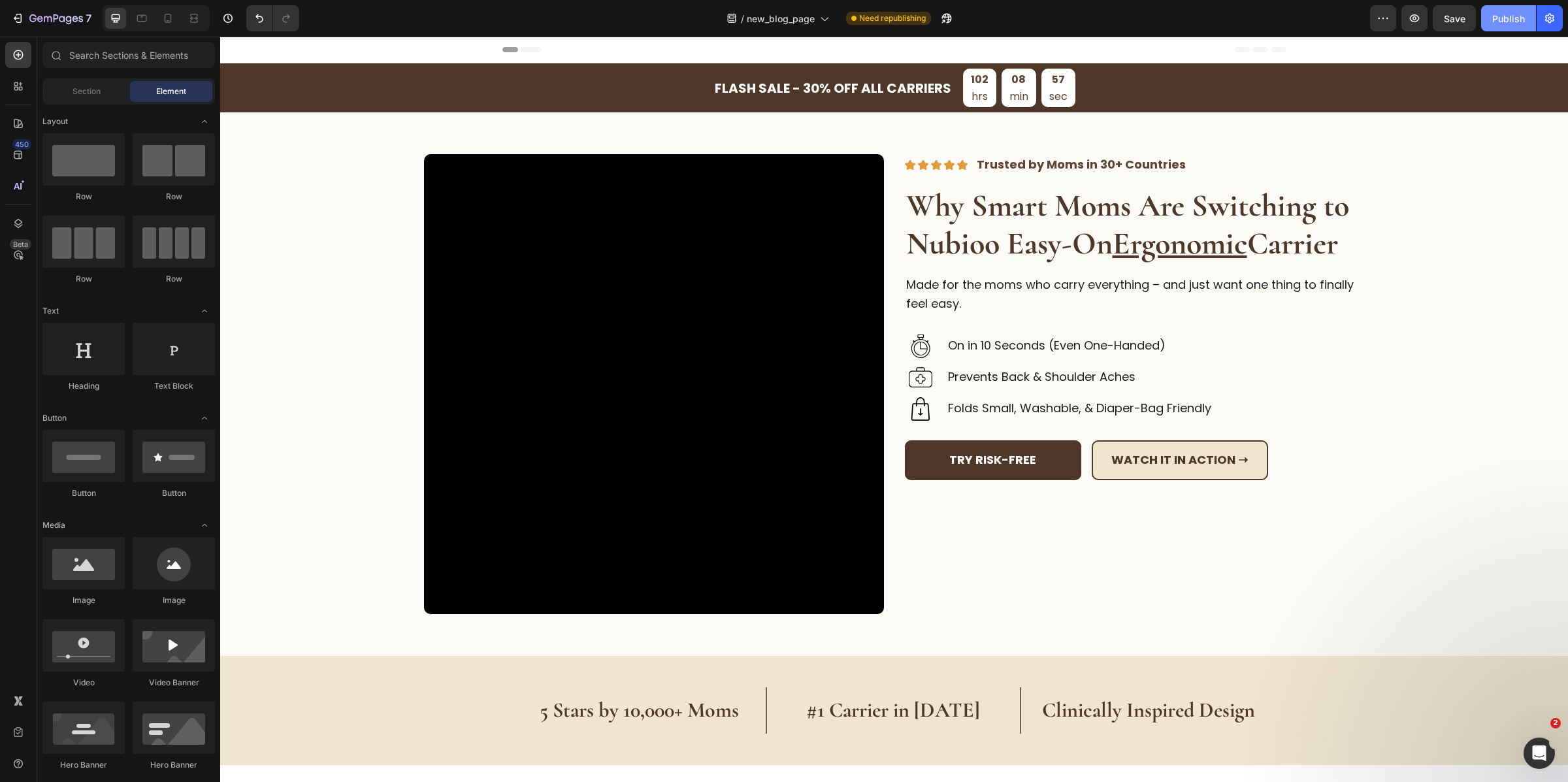
click at [1509, 23] on div "Publish" at bounding box center [1508, 18] width 33 height 14
